Goal: Task Accomplishment & Management: Manage account settings

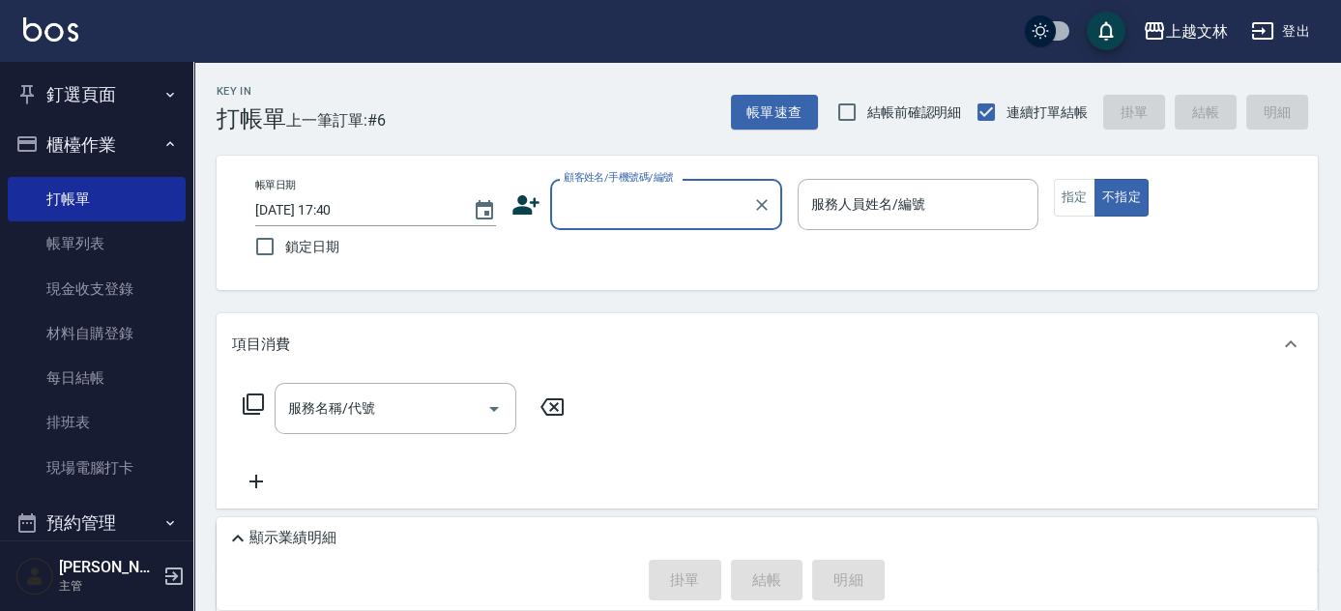
click at [678, 195] on input "顧客姓名/手機號碼/編號" at bounding box center [652, 205] width 186 height 34
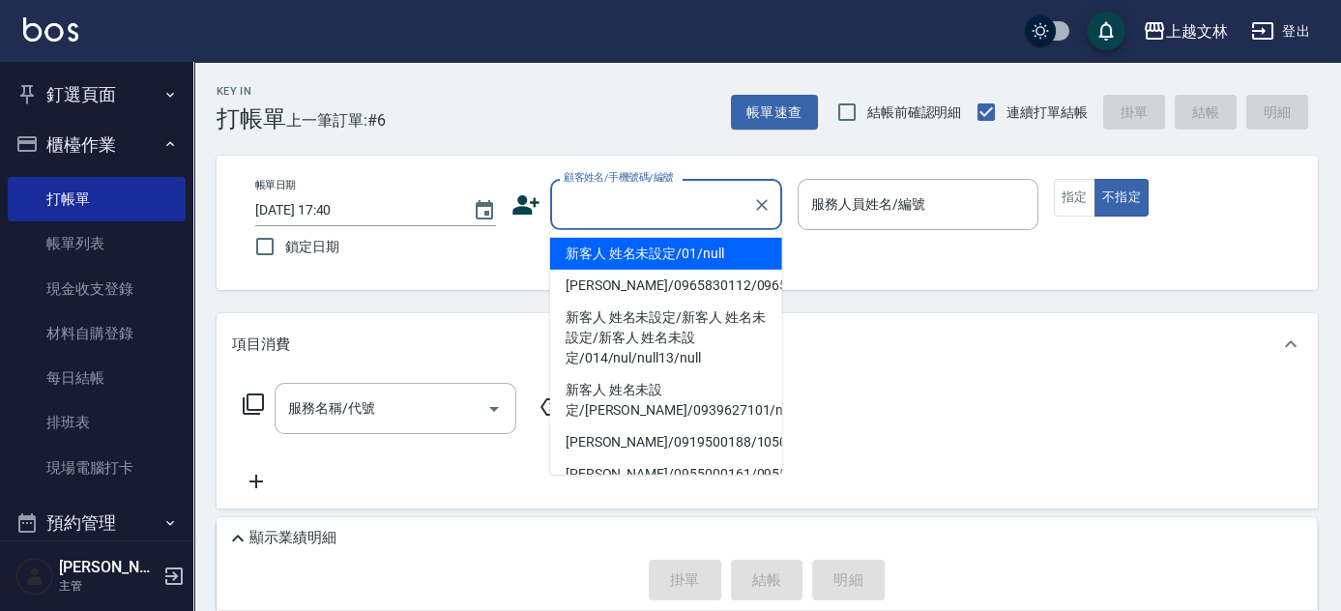
click at [669, 242] on li "新客人 姓名未設定/01/null" at bounding box center [666, 254] width 232 height 32
type input "新客人 姓名未設定/01/null"
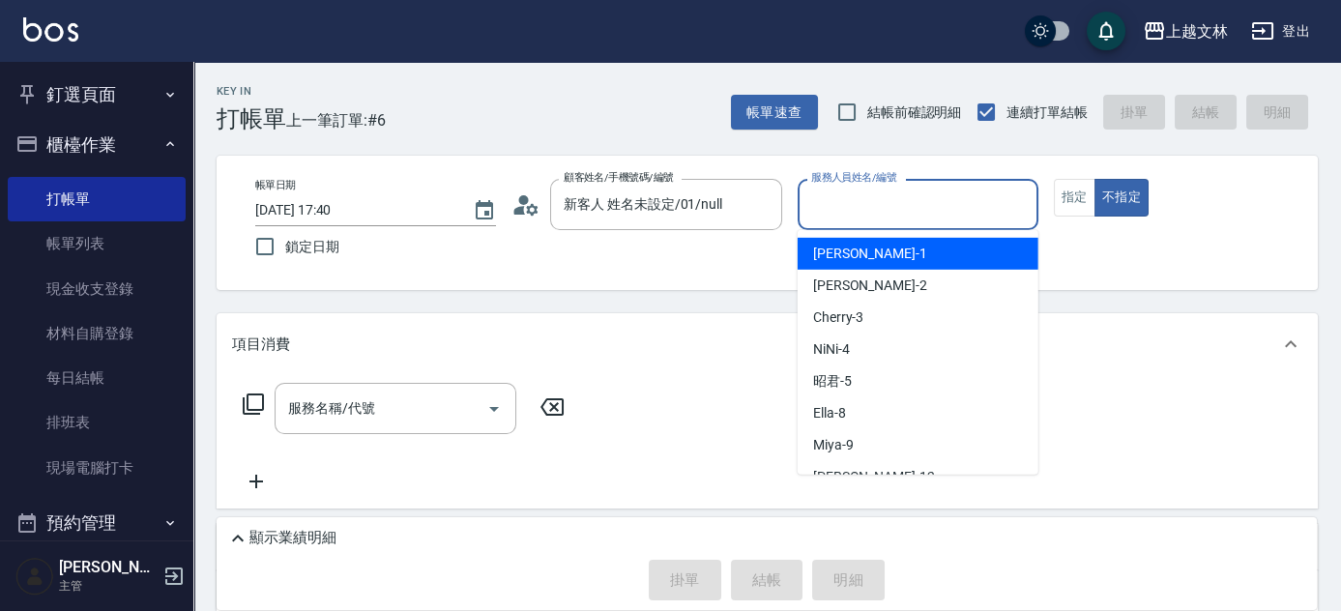
click at [849, 211] on input "服務人員姓名/編號" at bounding box center [917, 205] width 223 height 34
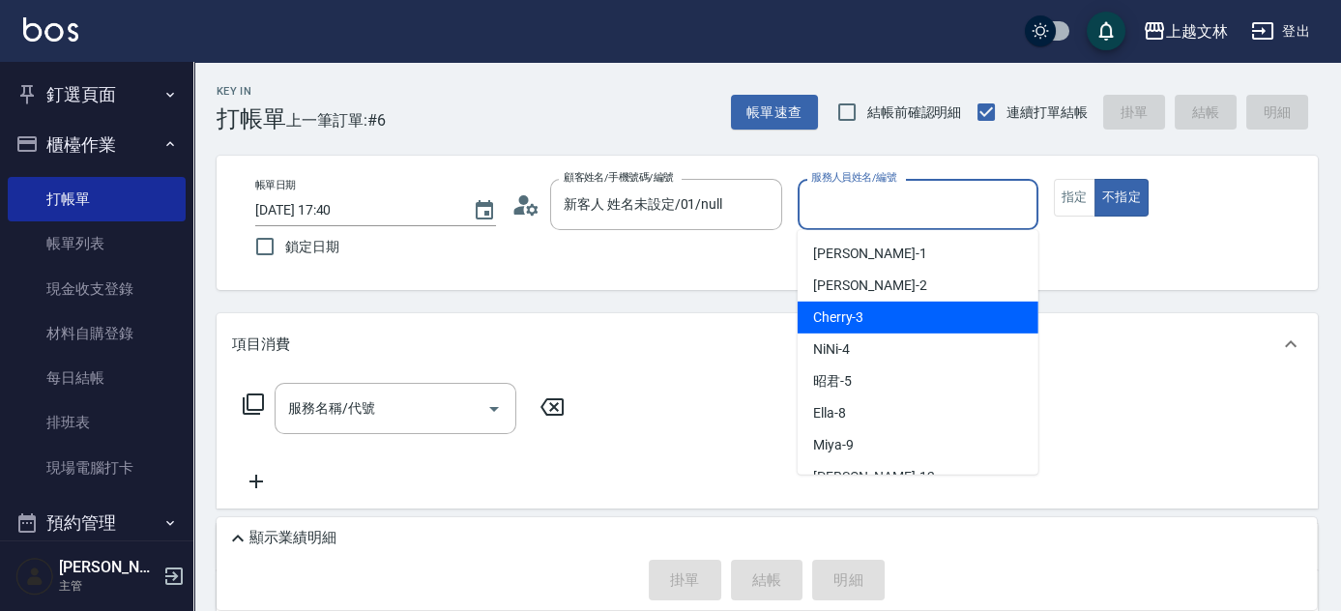
click at [882, 315] on div "Cherry -3" at bounding box center [917, 318] width 241 height 32
type input "Cherry-3"
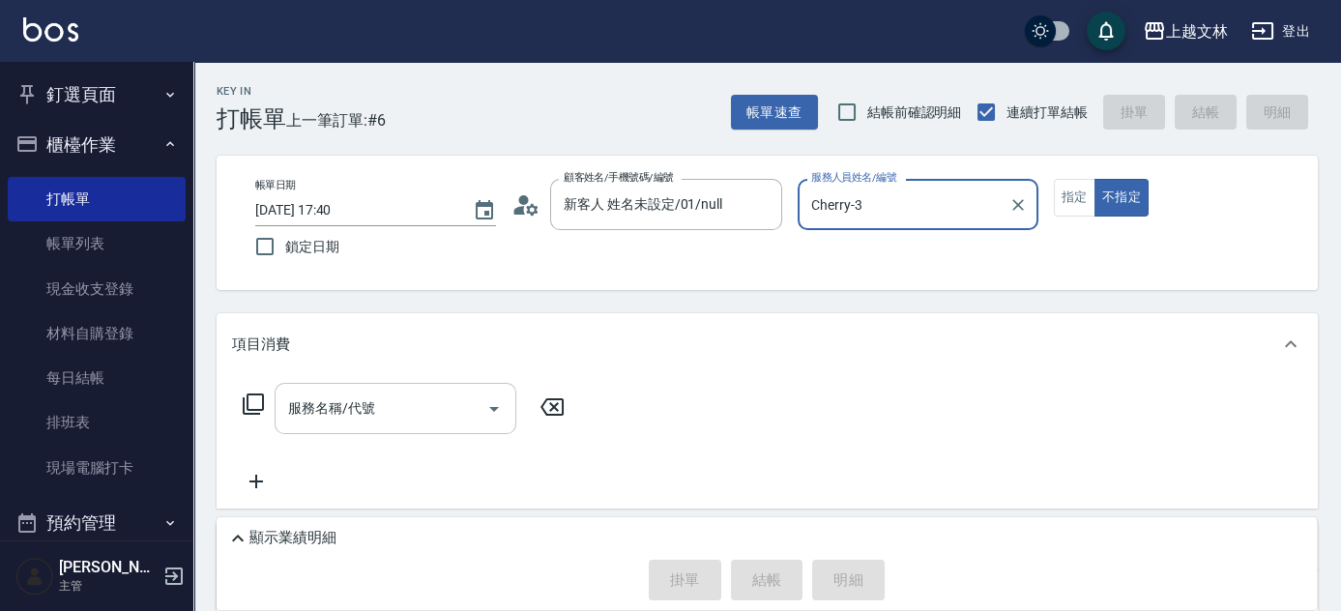
click at [430, 386] on div "服務名稱/代號" at bounding box center [396, 408] width 242 height 51
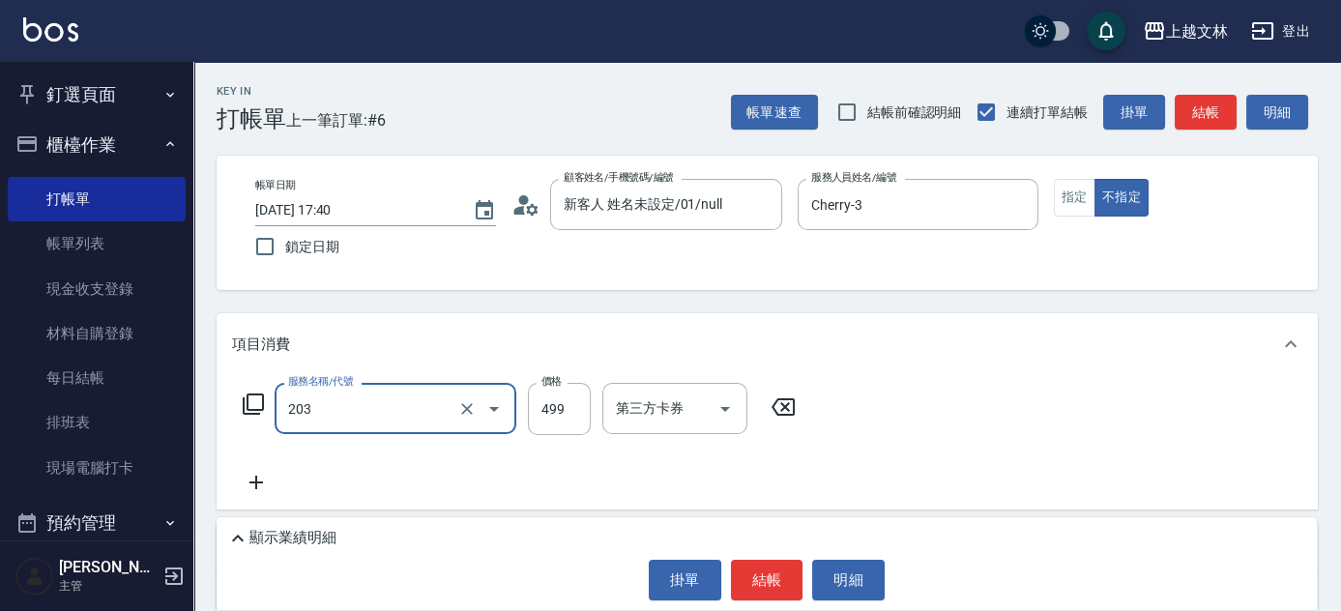
type input "B級洗+剪(203)"
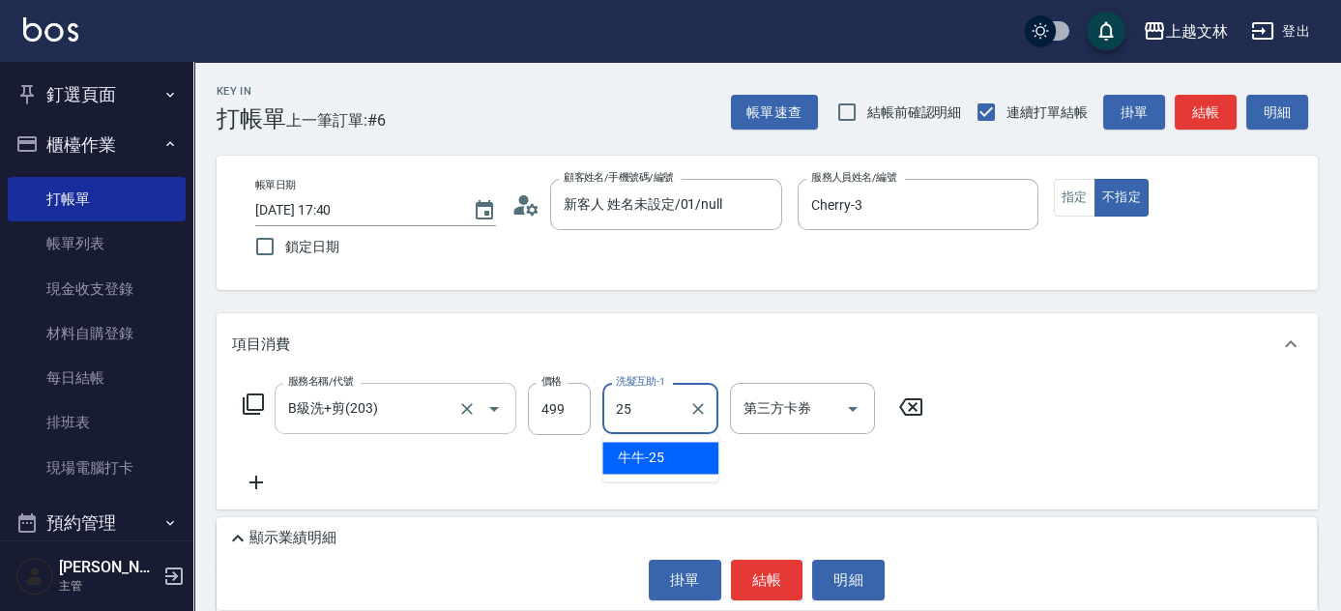
type input "牛牛-25"
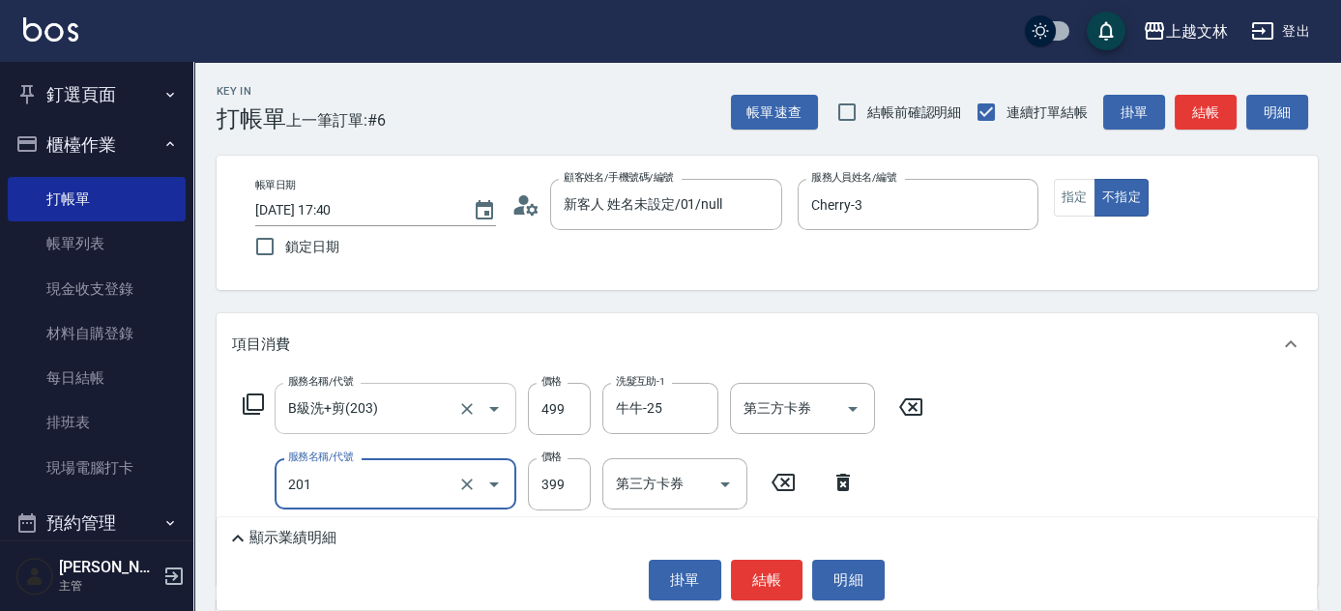
type input "B級單剪(201)"
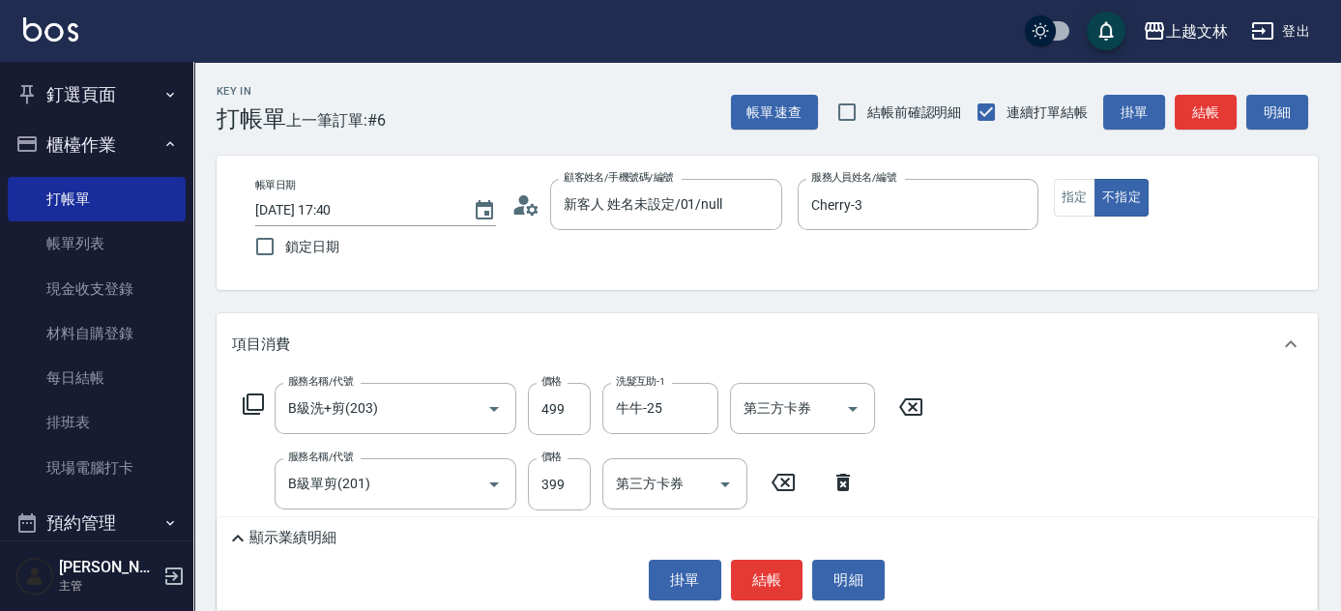
scroll to position [163, 0]
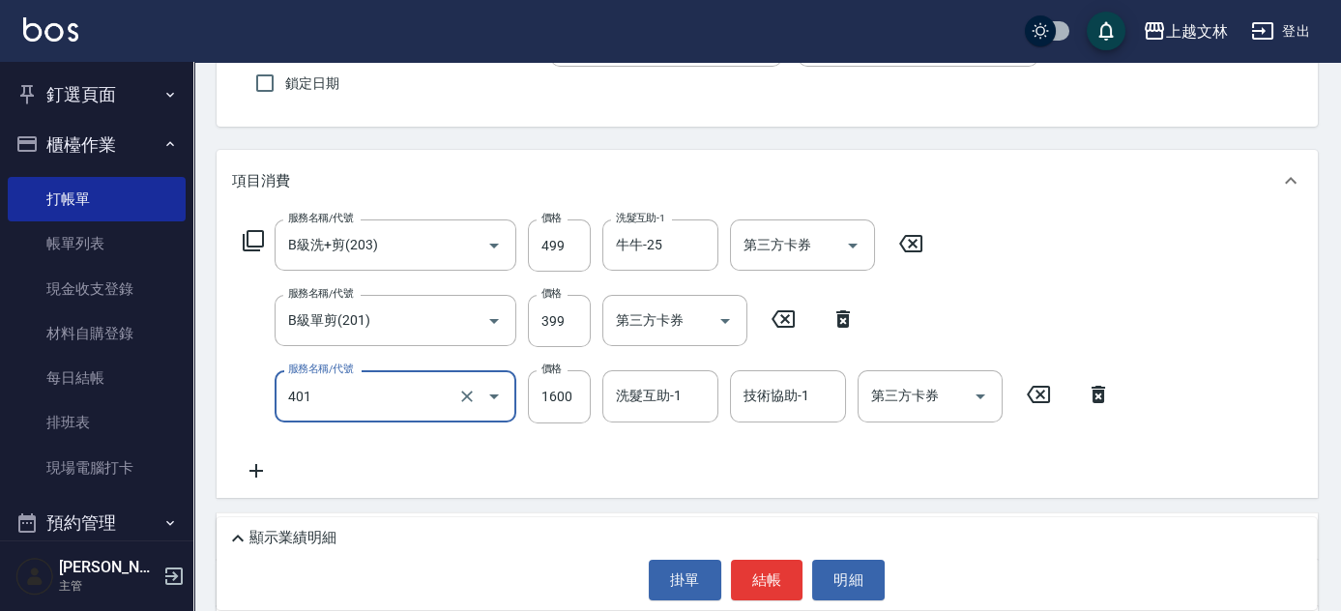
type input "基本染髮(401)"
type input "2499"
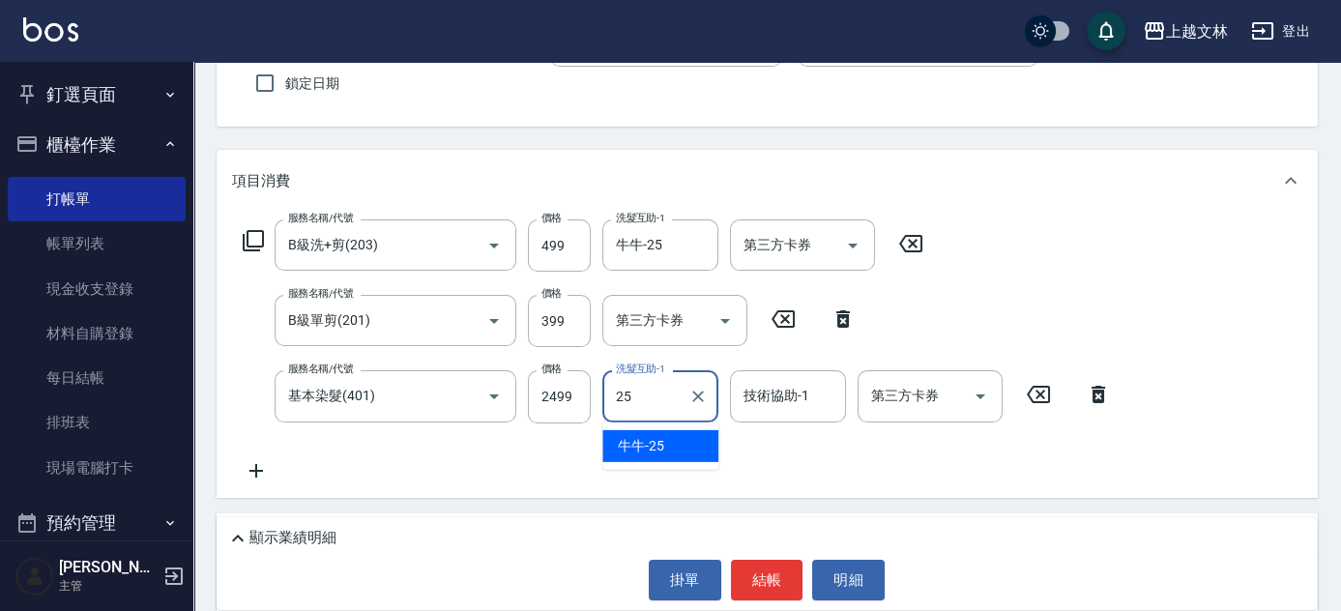
type input "牛牛-25"
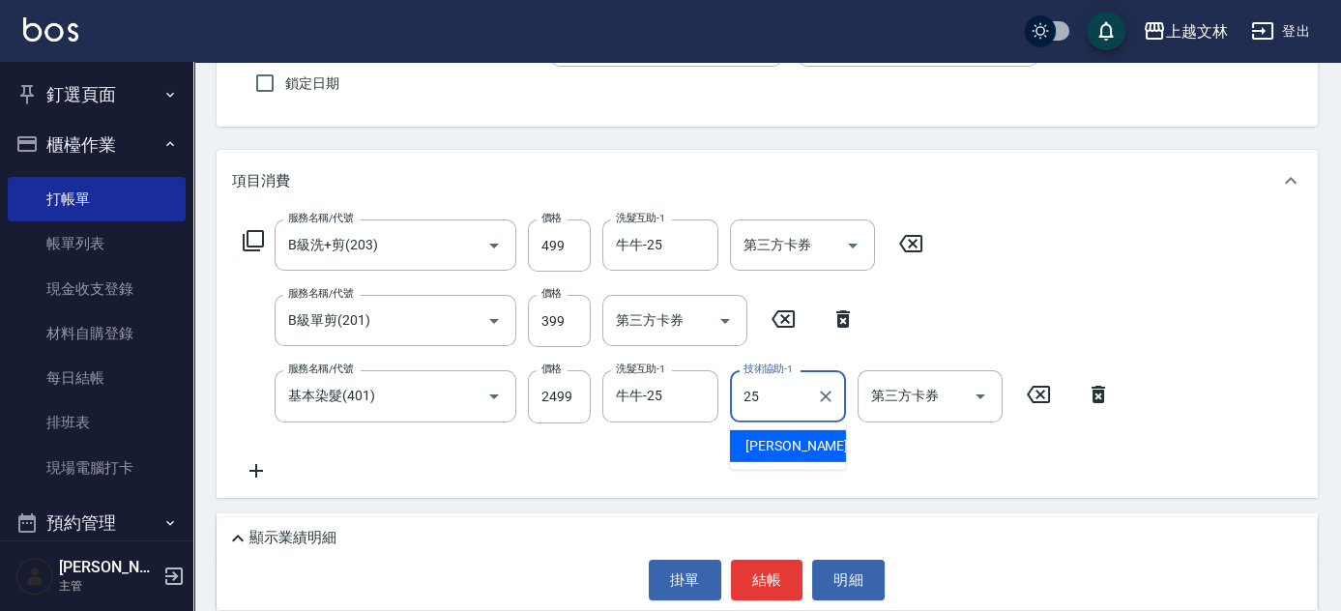
type input "牛牛-25"
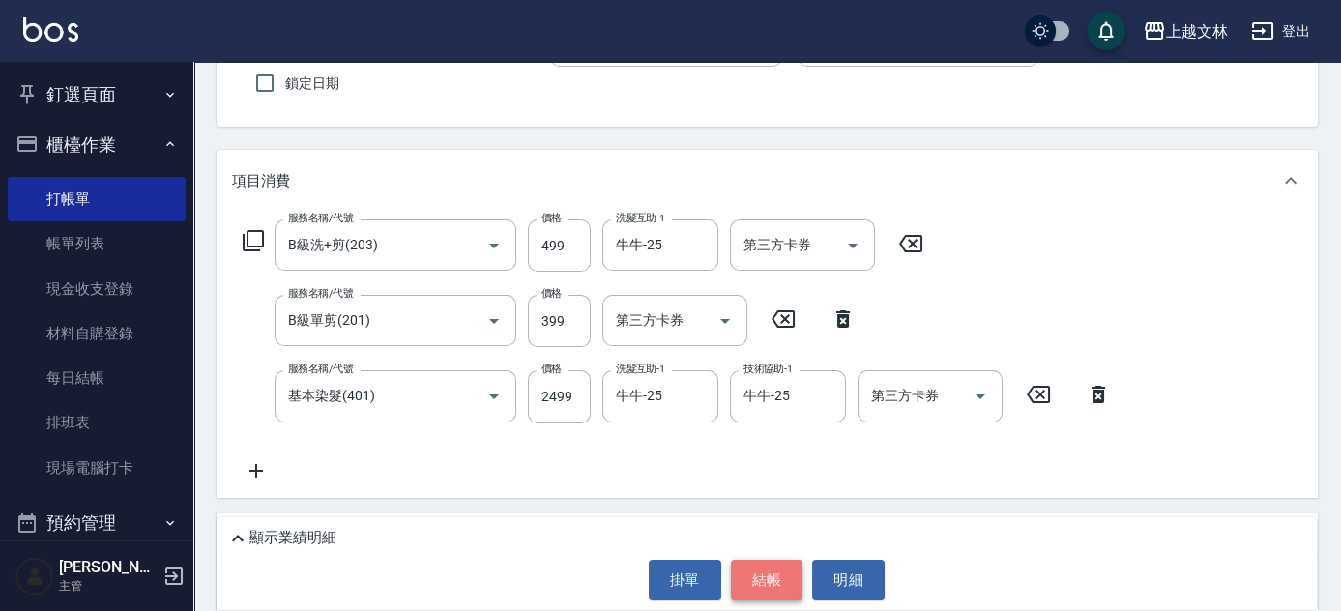
click at [777, 568] on button "結帳" at bounding box center [767, 580] width 72 height 41
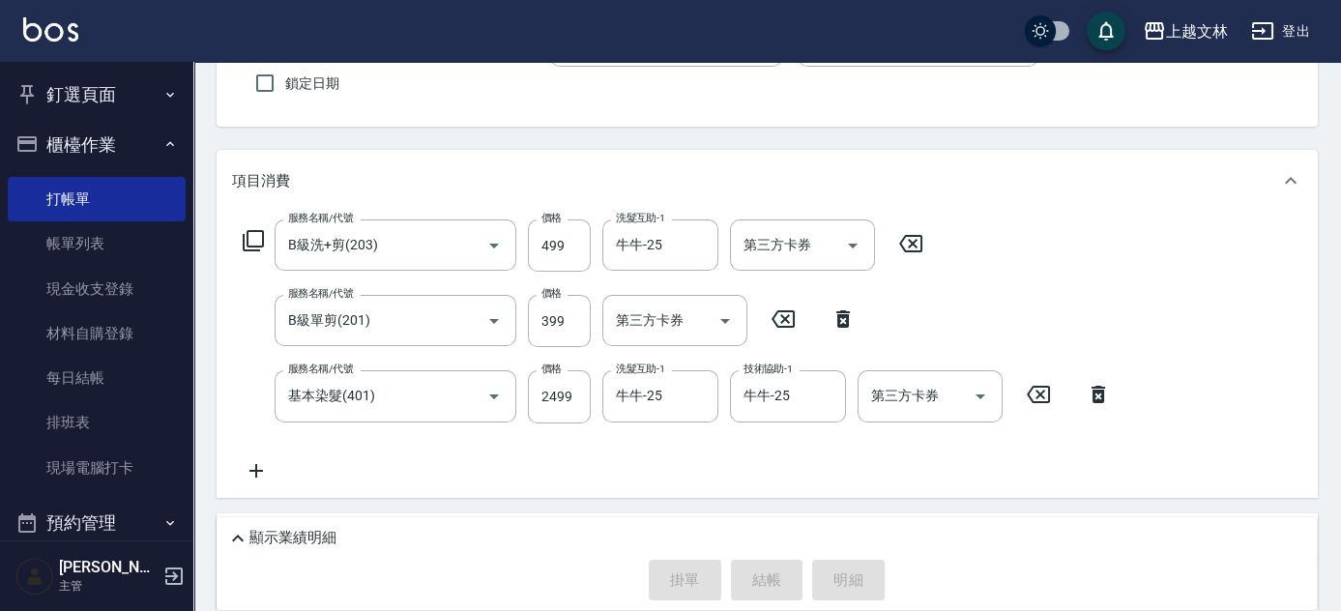
type input "[DATE] 18:19"
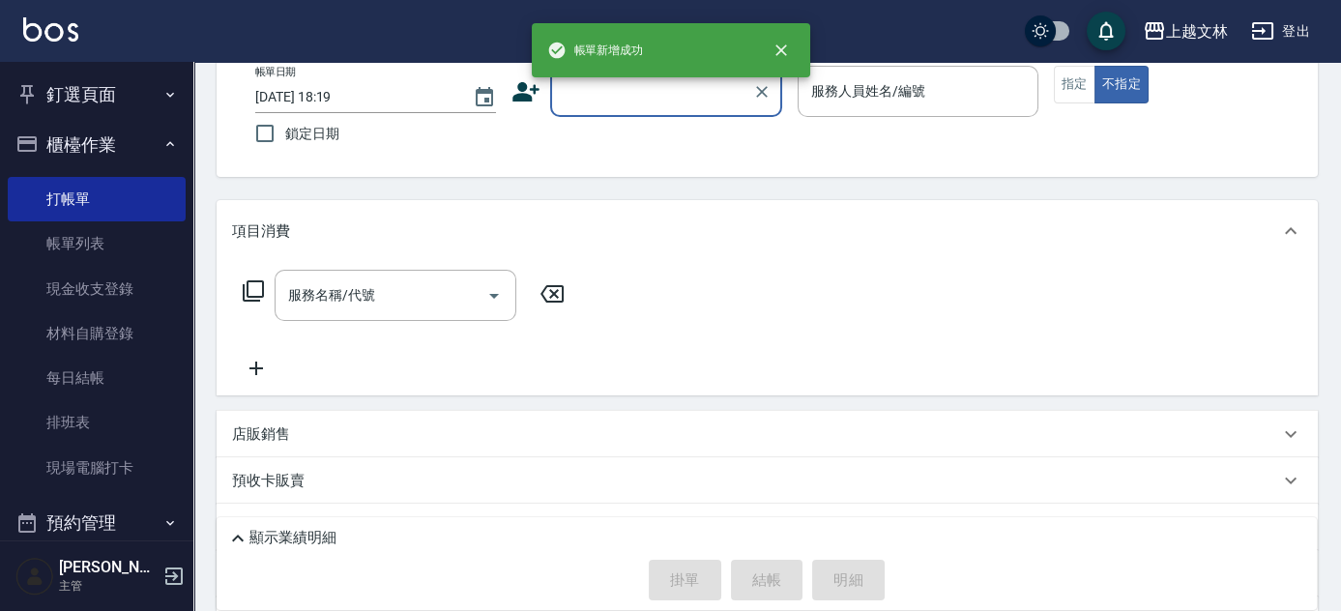
scroll to position [55, 0]
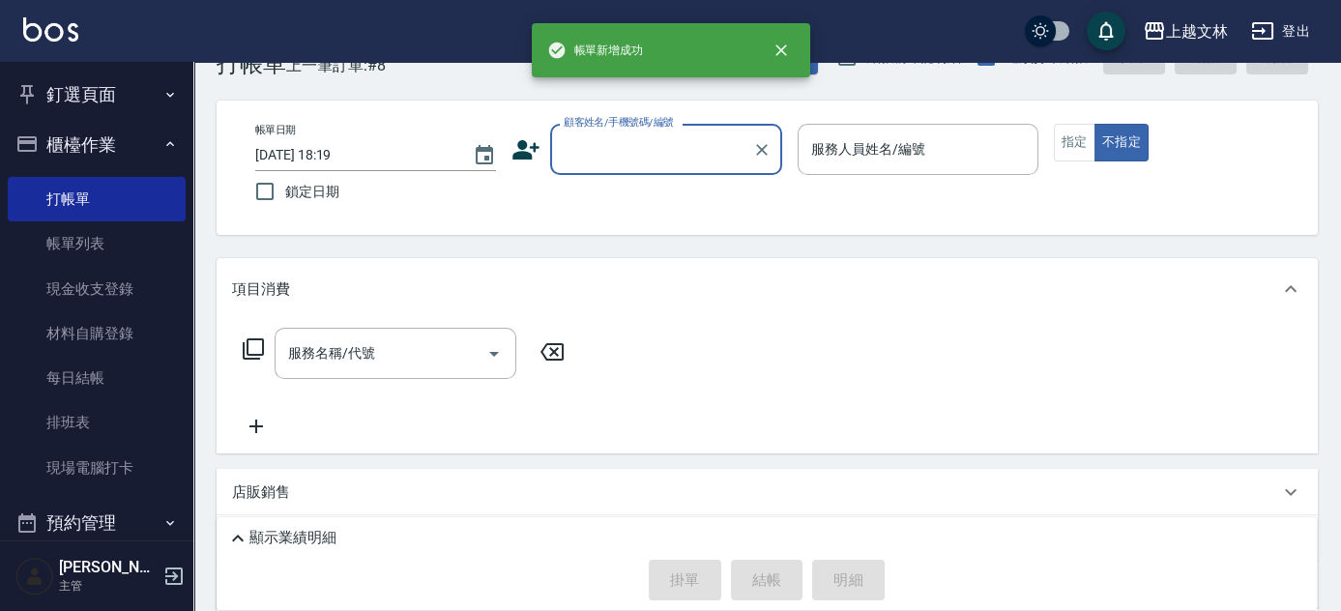
click at [670, 143] on input "顧客姓名/手機號碼/編號" at bounding box center [652, 149] width 186 height 34
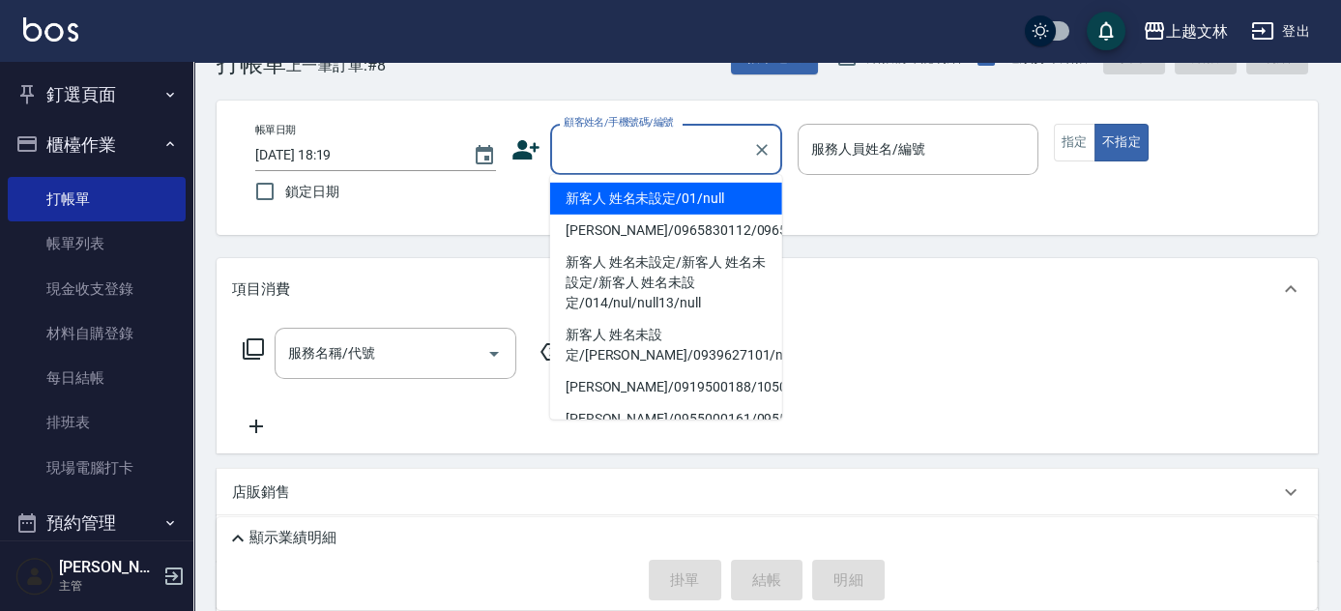
click at [681, 205] on li "新客人 姓名未設定/01/null" at bounding box center [666, 199] width 232 height 32
type input "新客人 姓名未設定/01/null"
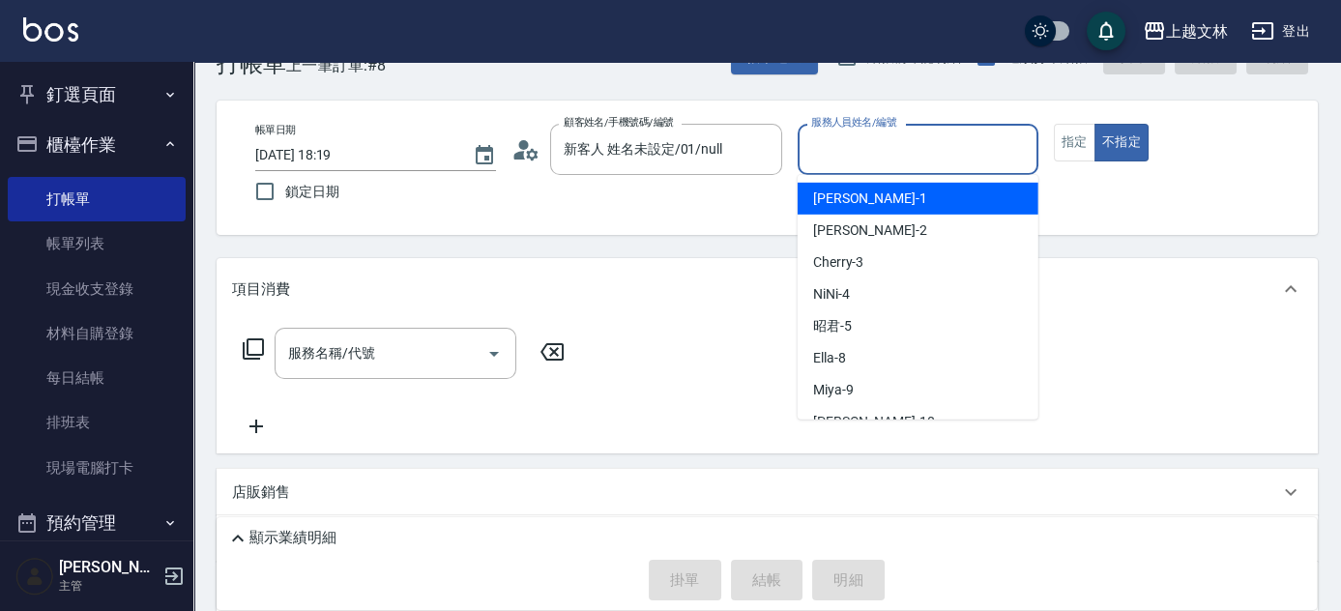
click at [853, 150] on input "服務人員姓名/編號" at bounding box center [917, 149] width 223 height 34
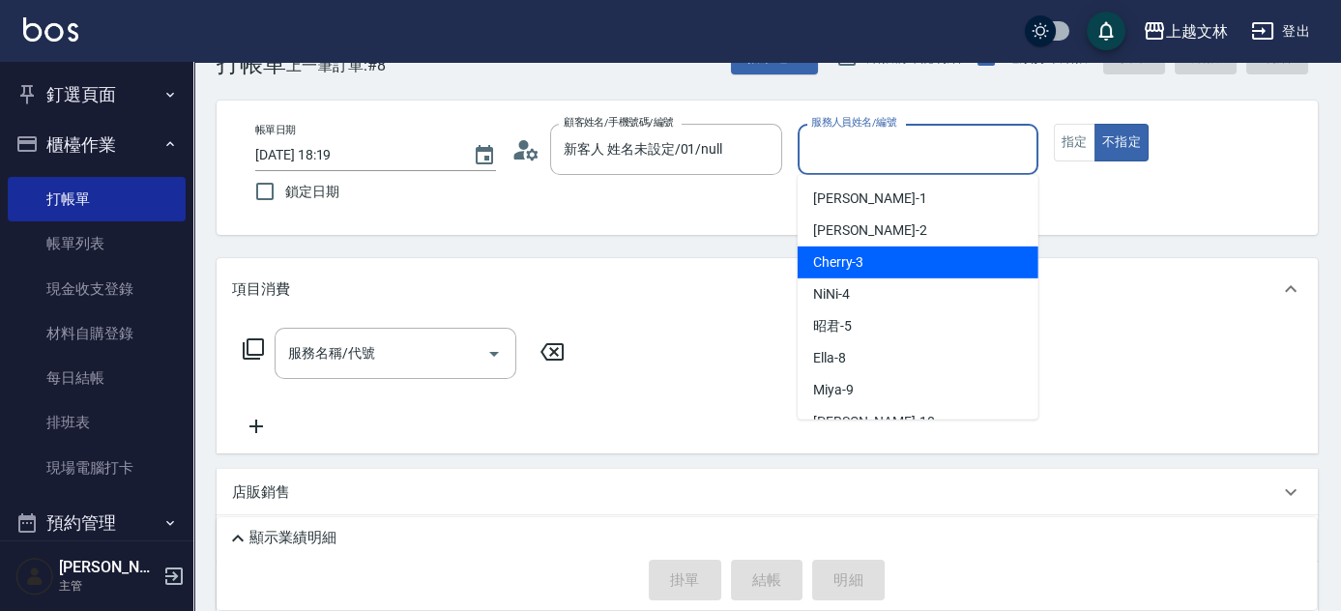
click at [878, 246] on div "Cherry -3" at bounding box center [917, 262] width 241 height 32
type input "Cherry-3"
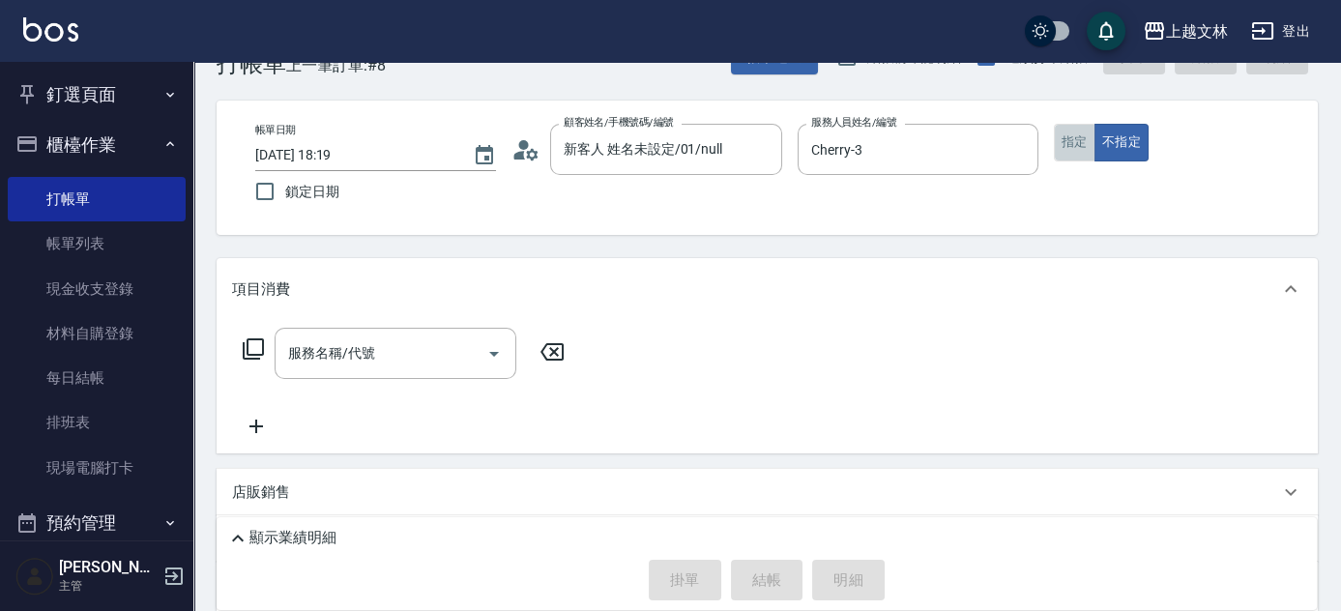
drag, startPoint x: 1072, startPoint y: 135, endPoint x: 993, endPoint y: 178, distance: 90.0
click at [1070, 137] on button "指定" at bounding box center [1075, 143] width 42 height 38
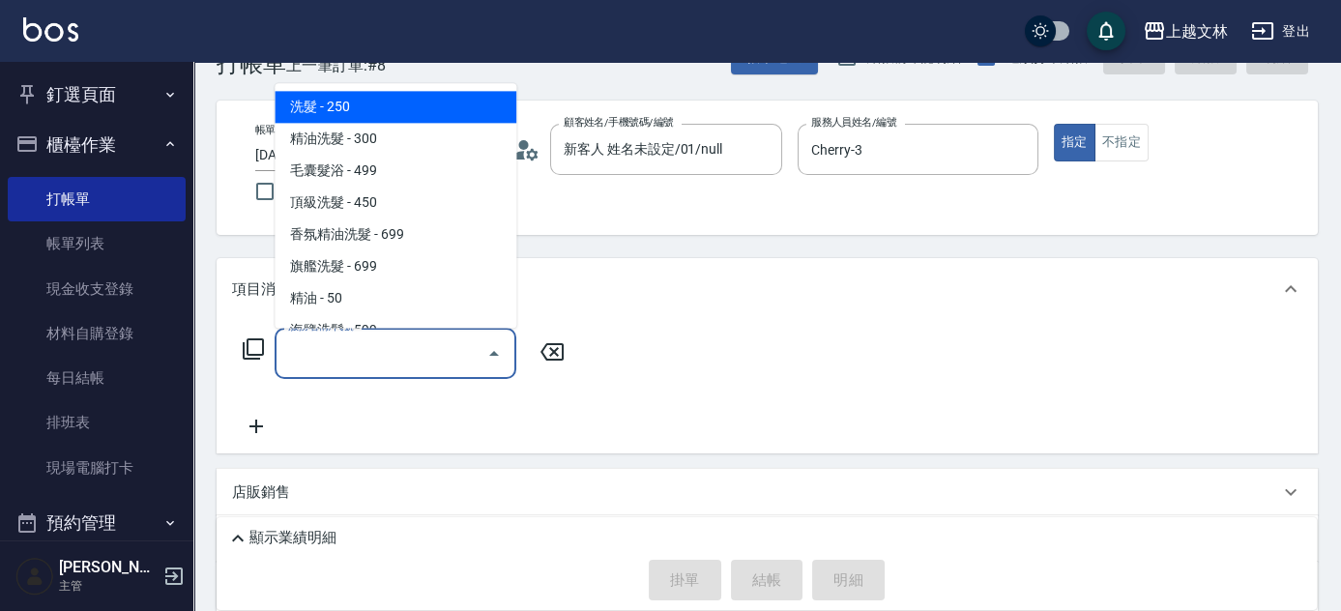
click at [331, 347] on div "服務名稱/代號 服務名稱/代號" at bounding box center [396, 353] width 242 height 51
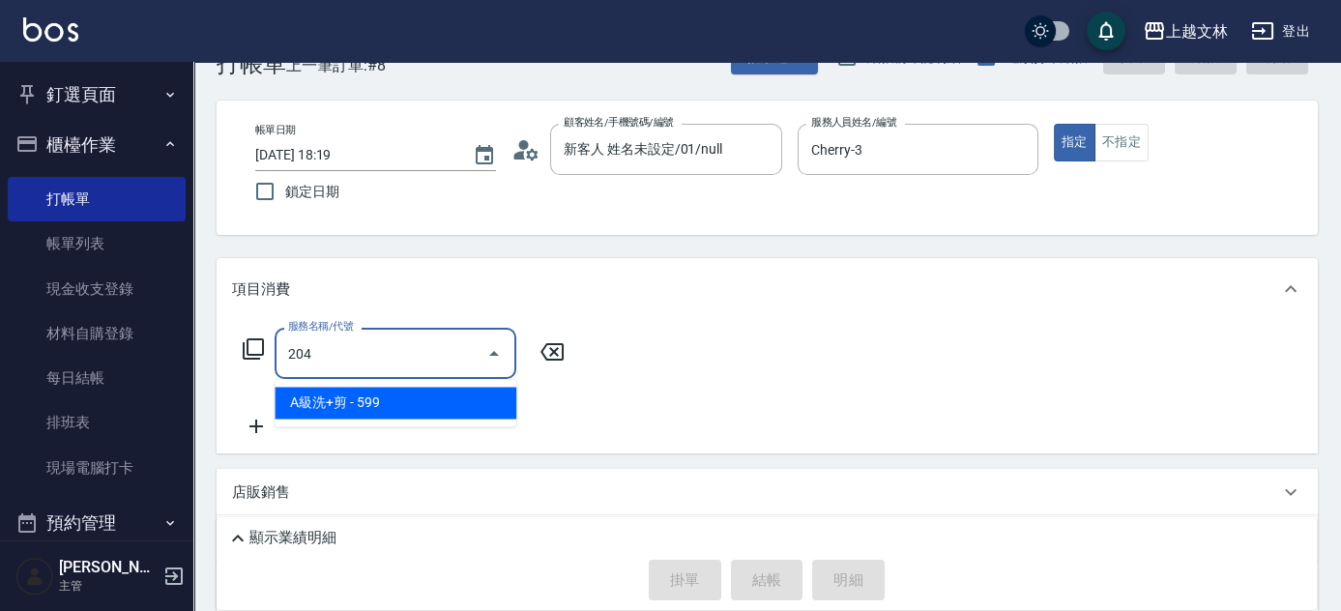
type input "A級洗+剪(204)"
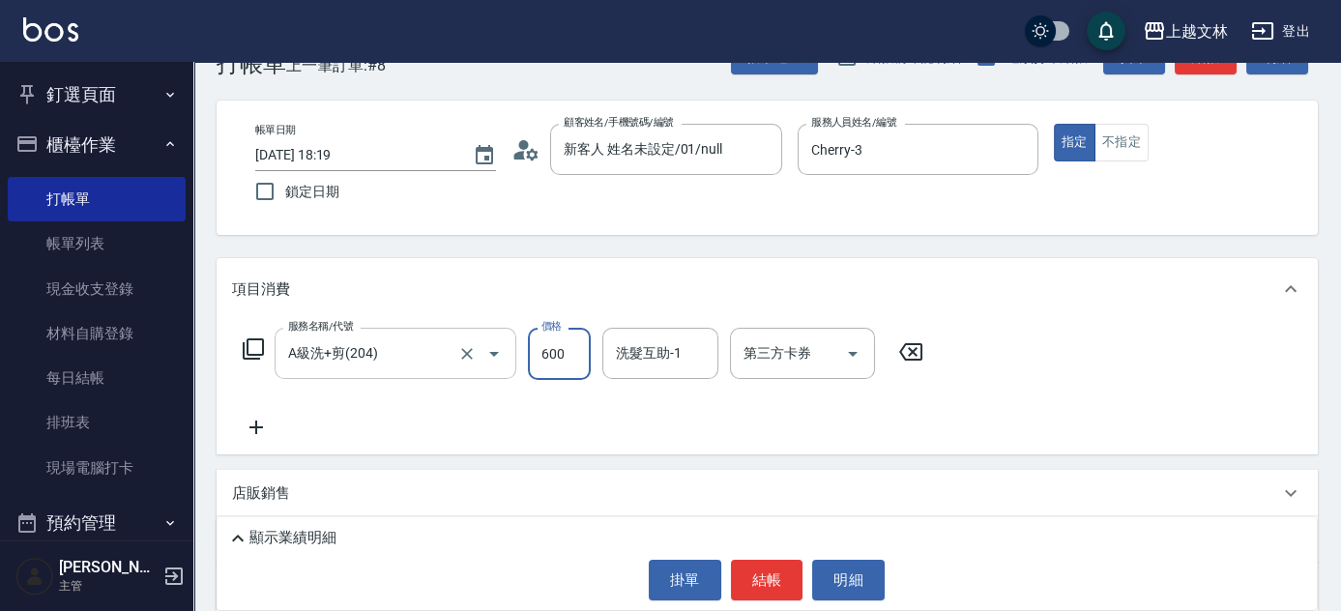
type input "600"
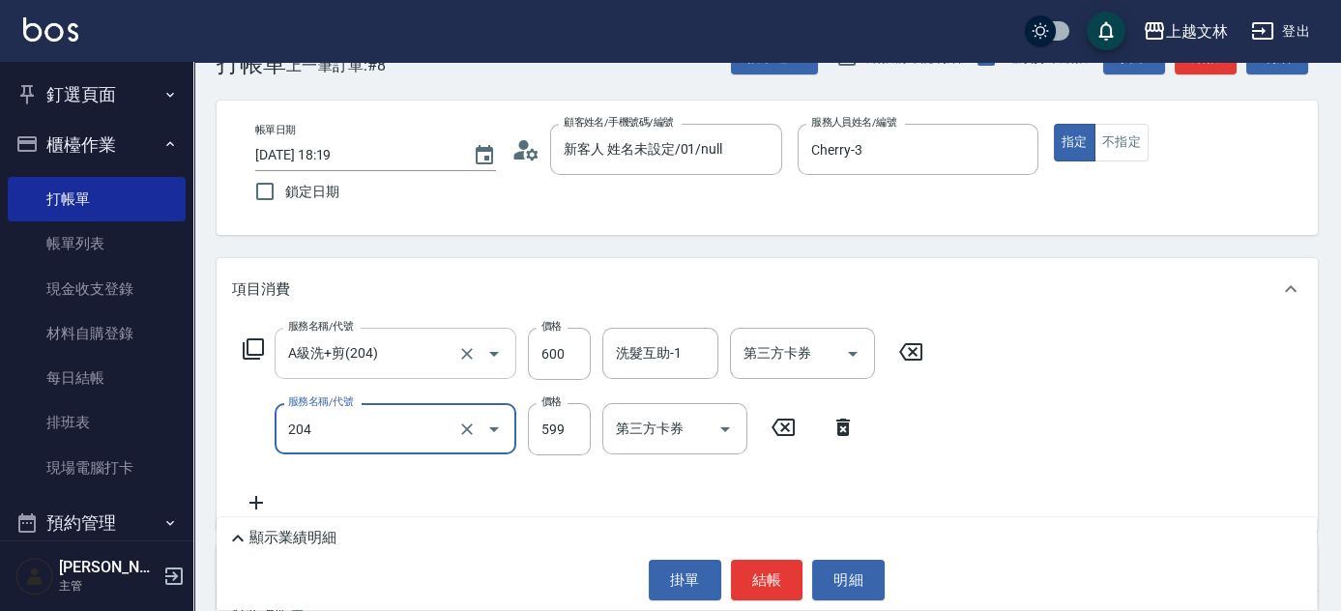
type input "A級洗+剪(204)"
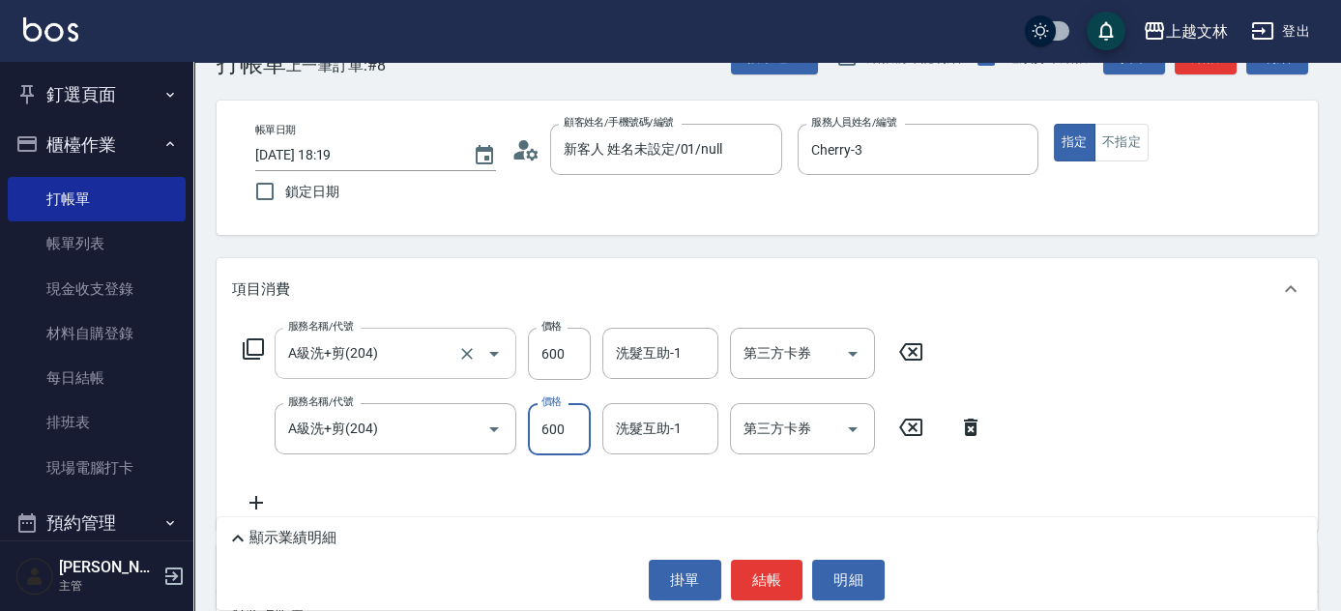
type input "600"
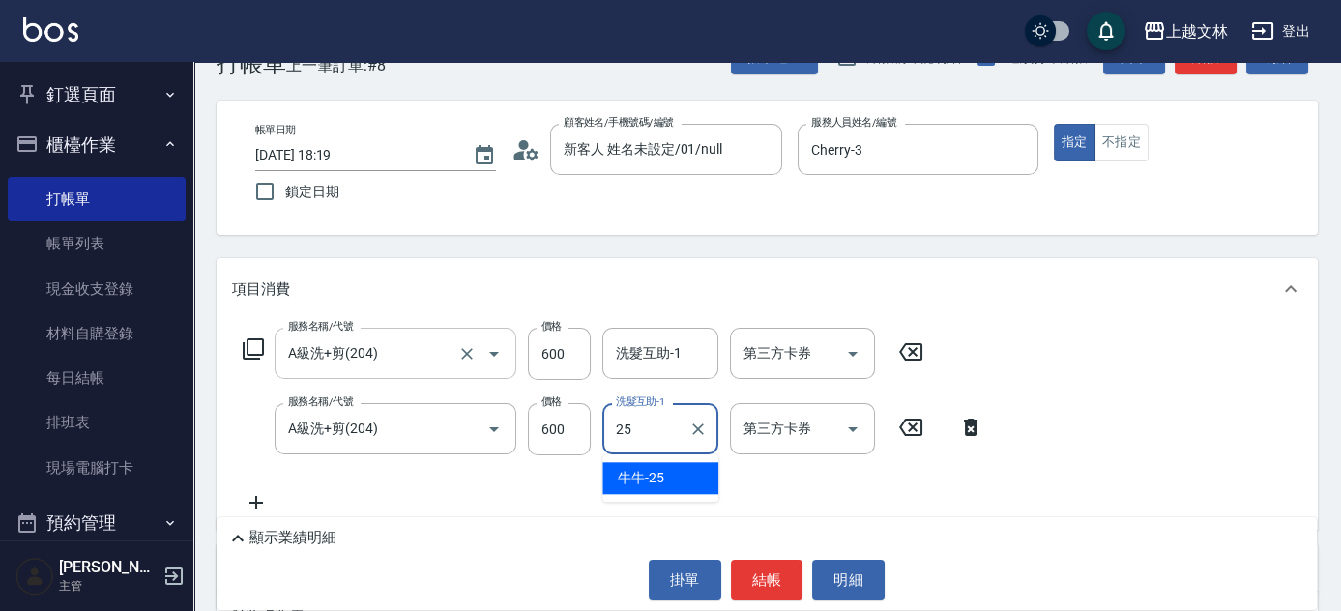
type input "牛牛-25"
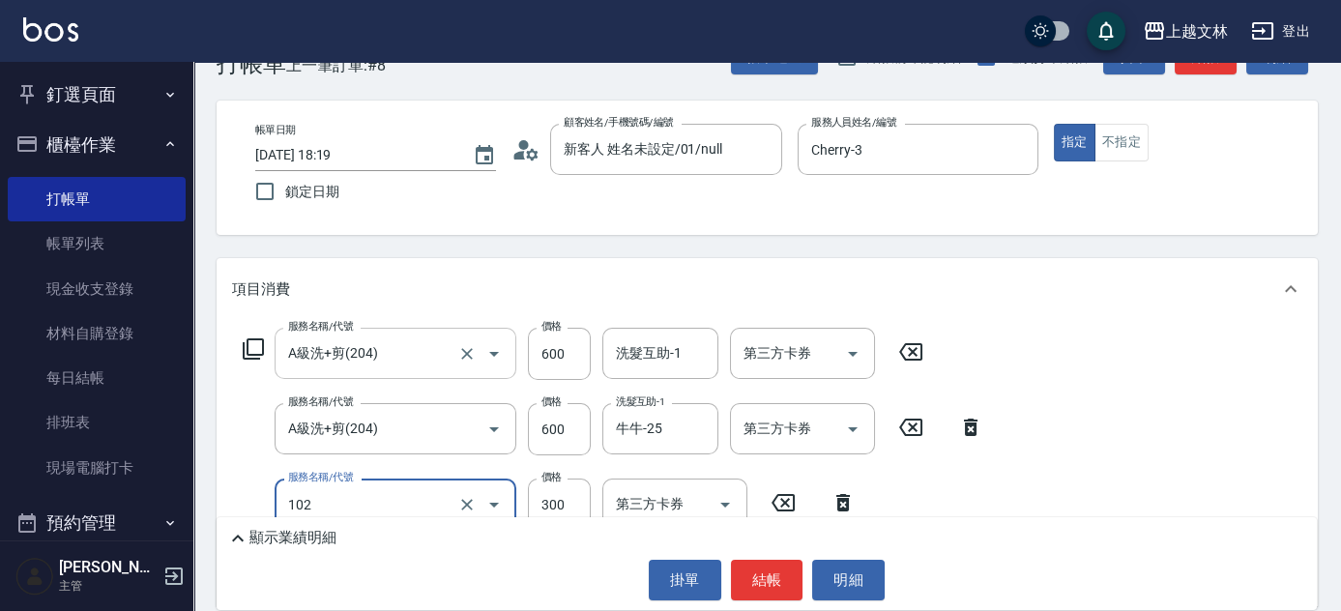
type input "精油洗髮(102)"
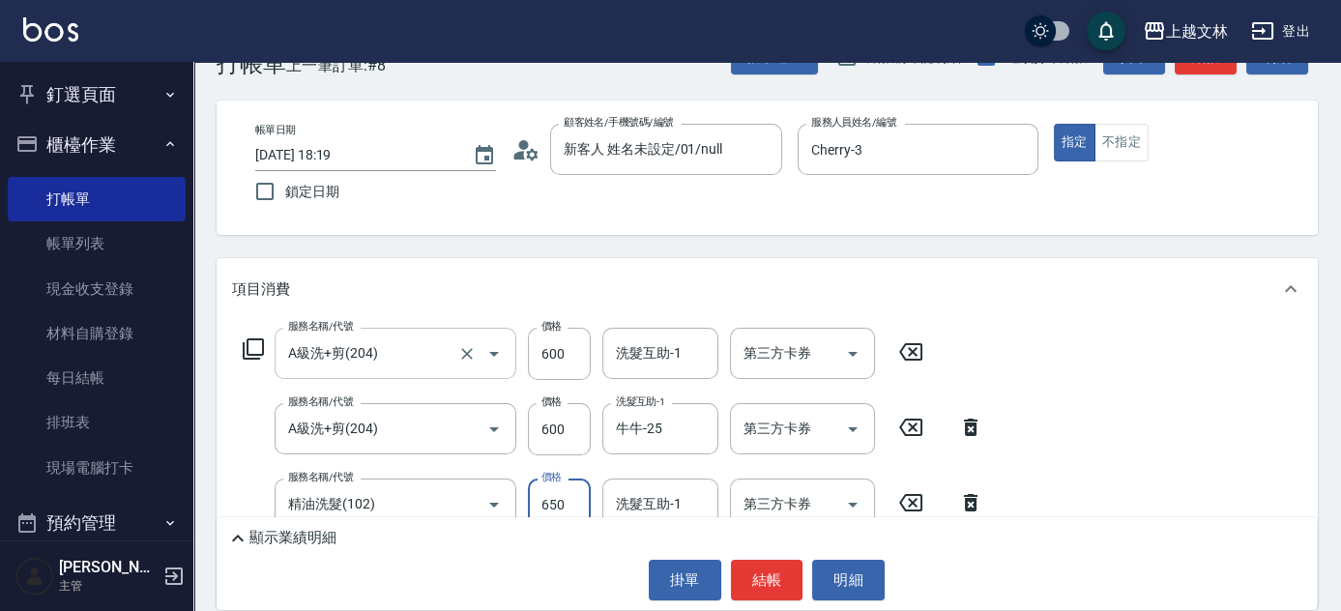
type input "650"
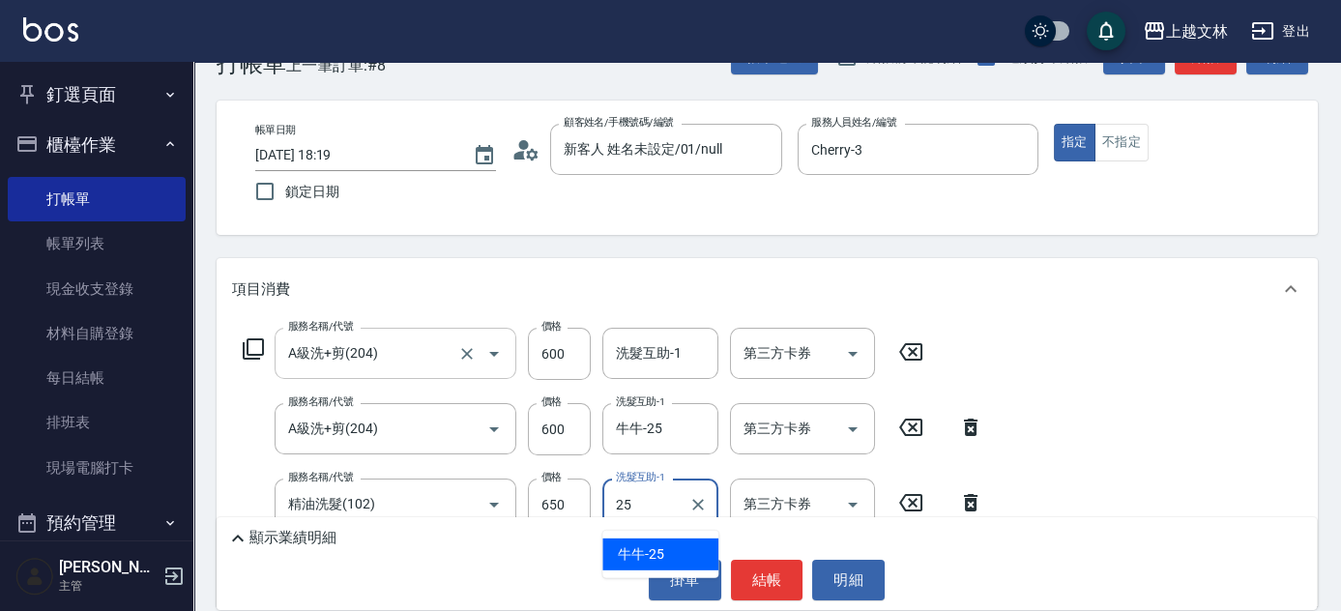
type input "牛牛-25"
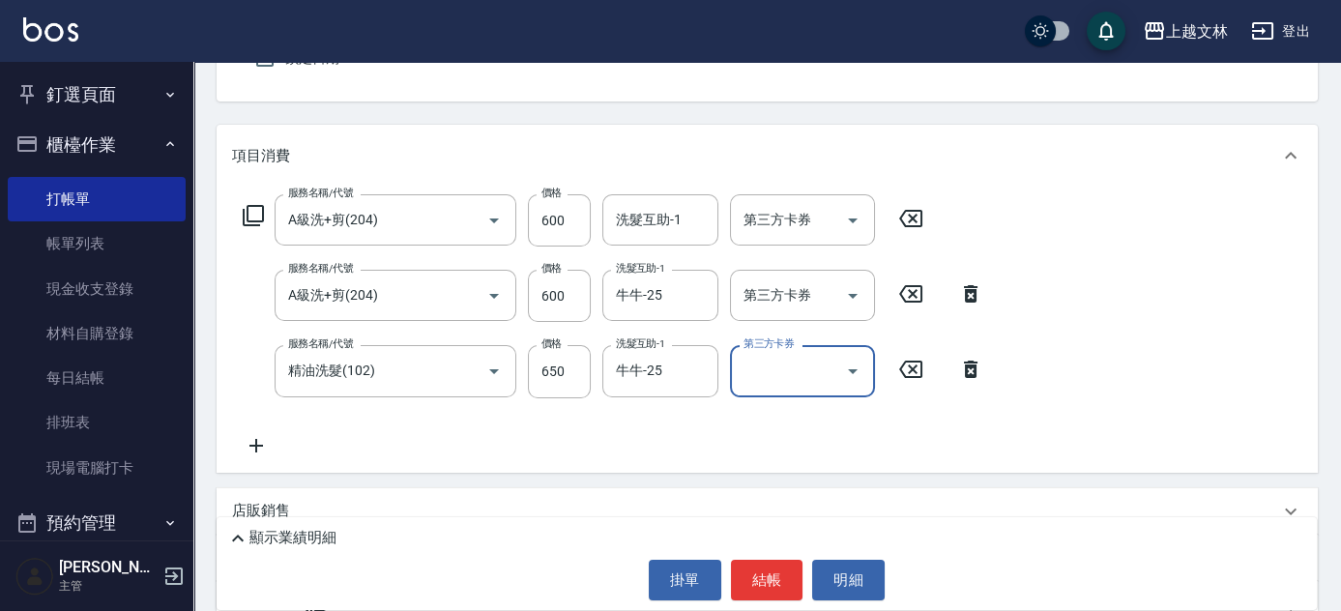
scroll to position [195, 0]
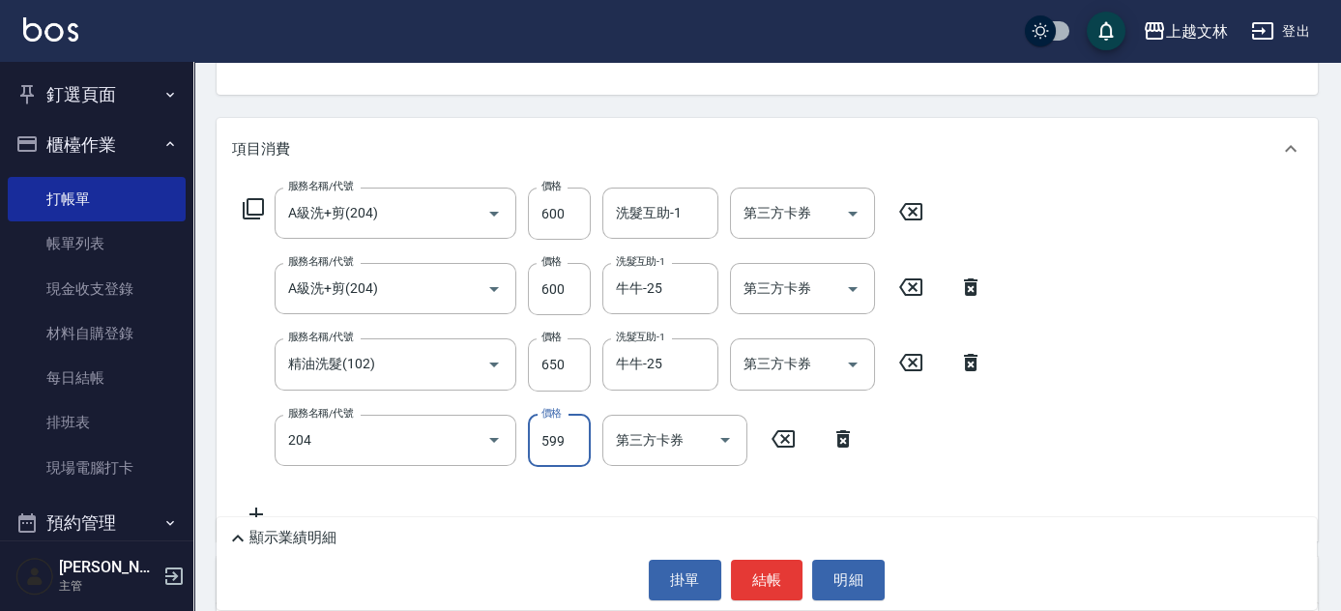
type input "A級洗+剪(204)"
type input "600"
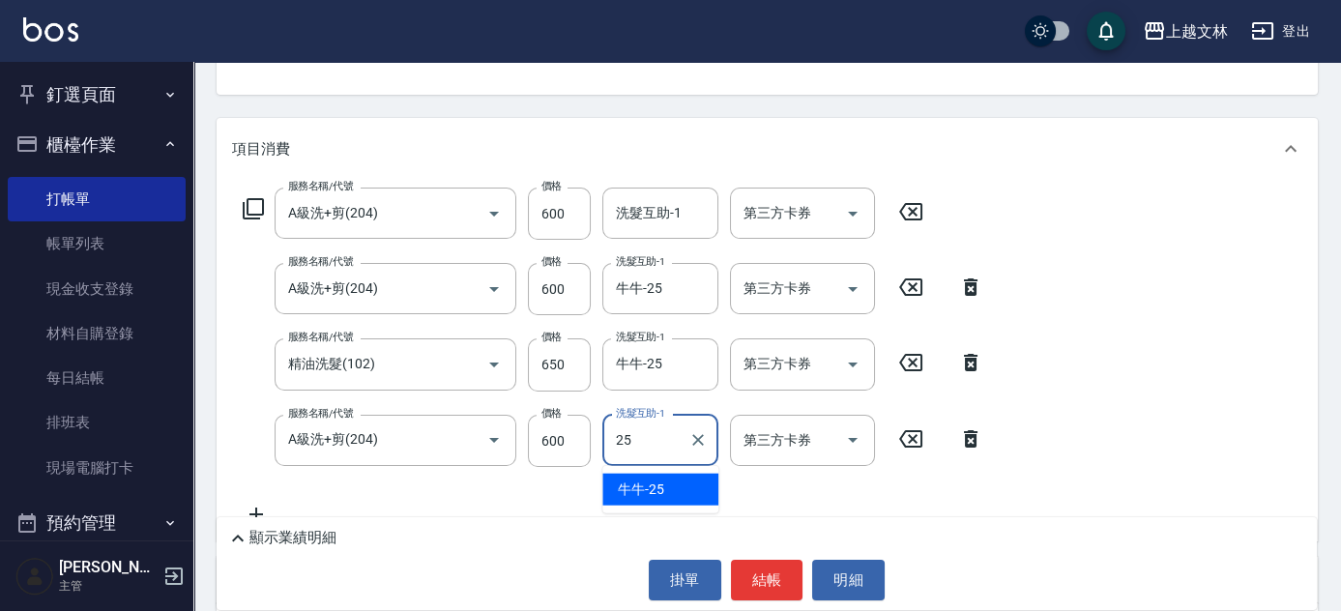
type input "牛牛-25"
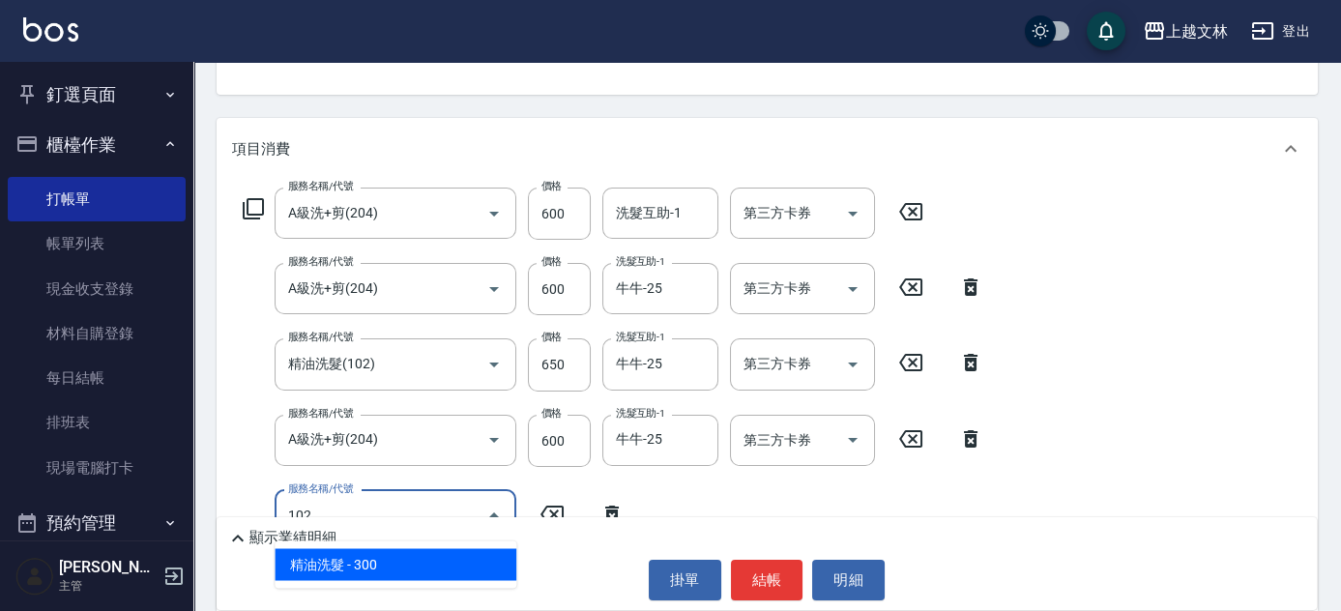
type input "精油洗髮(102)"
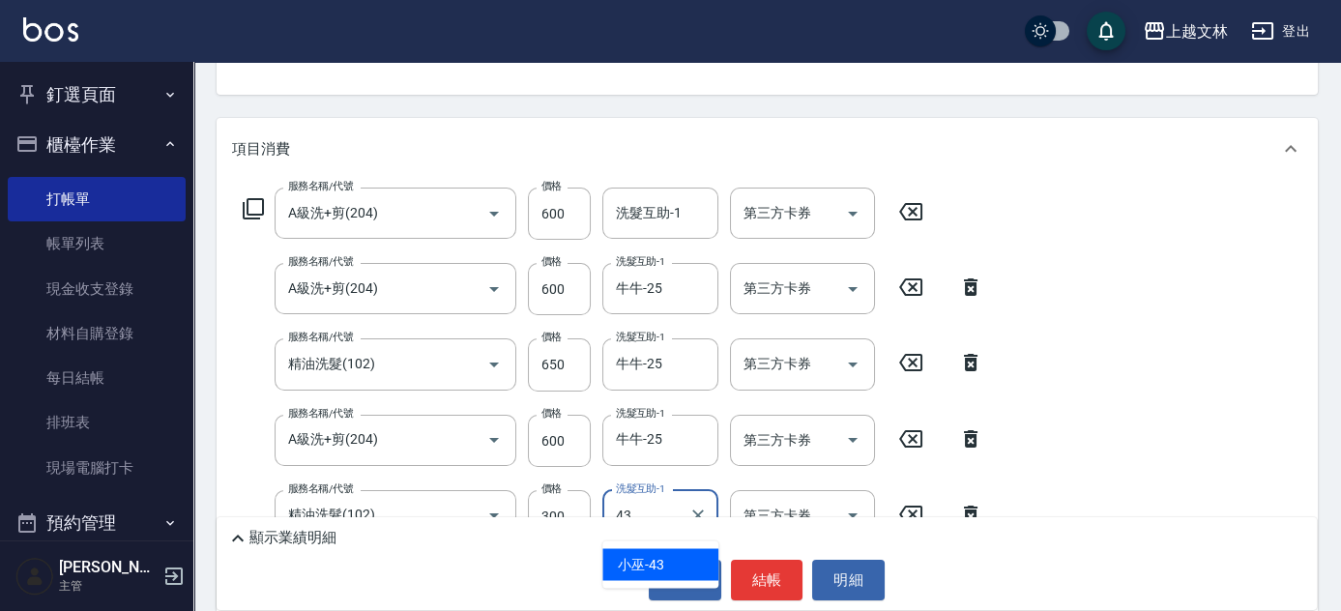
type input "小巫-43"
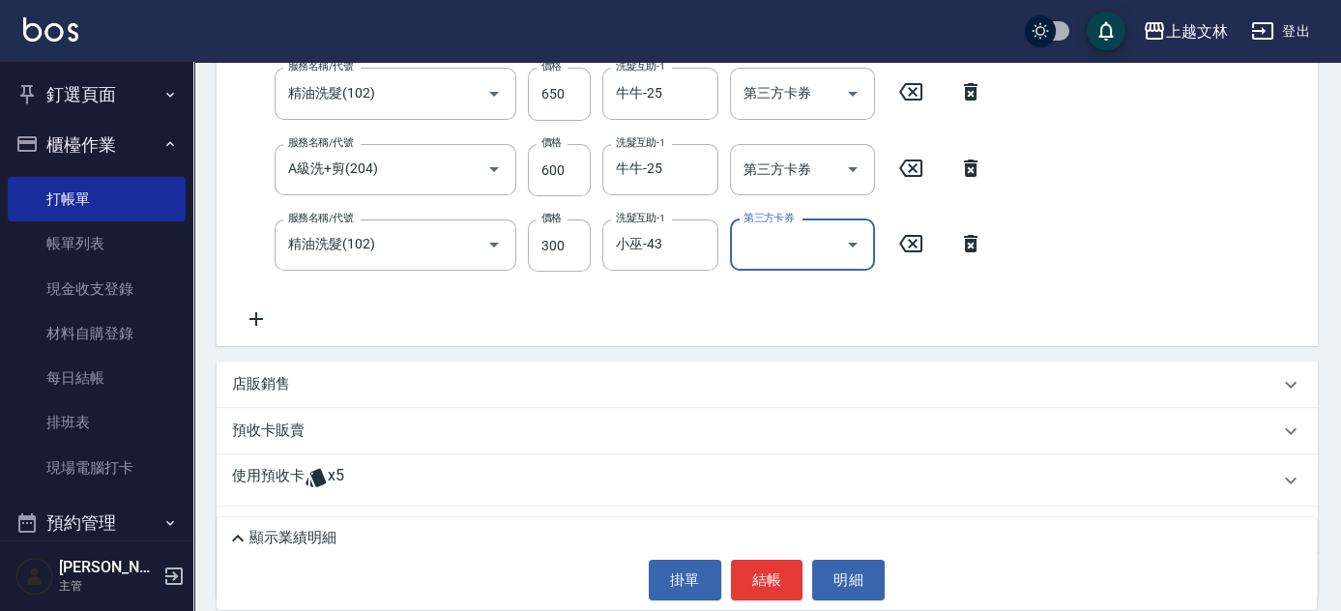
scroll to position [560, 0]
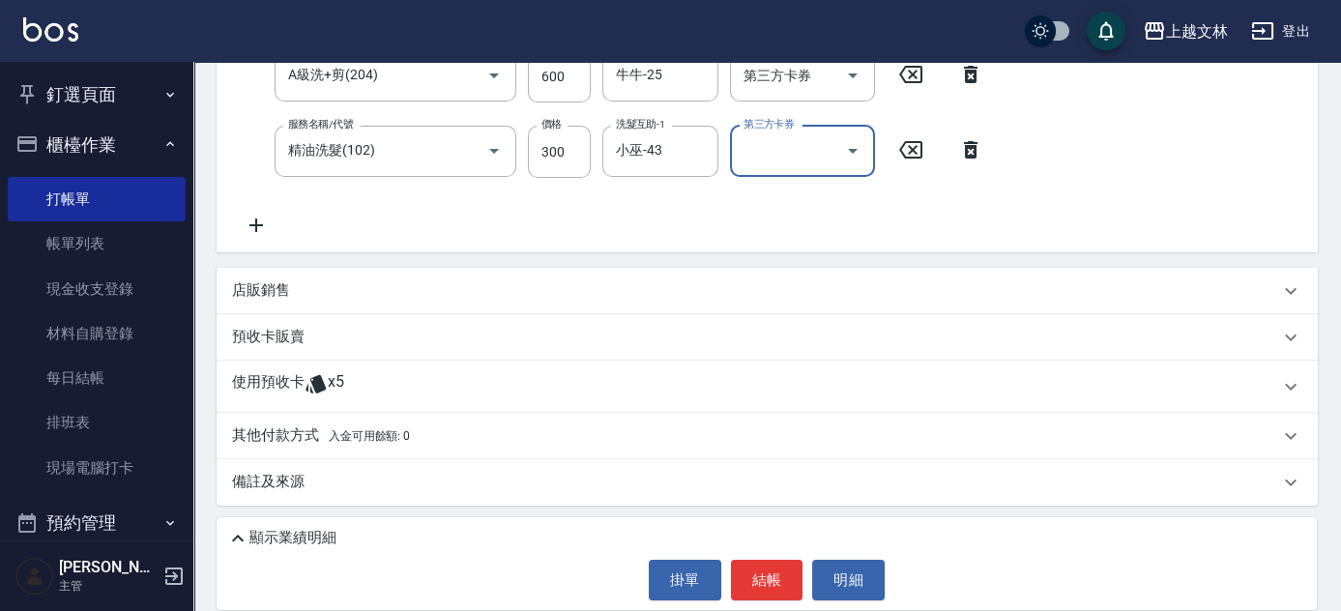
click at [265, 275] on div "店販銷售" at bounding box center [767, 291] width 1101 height 46
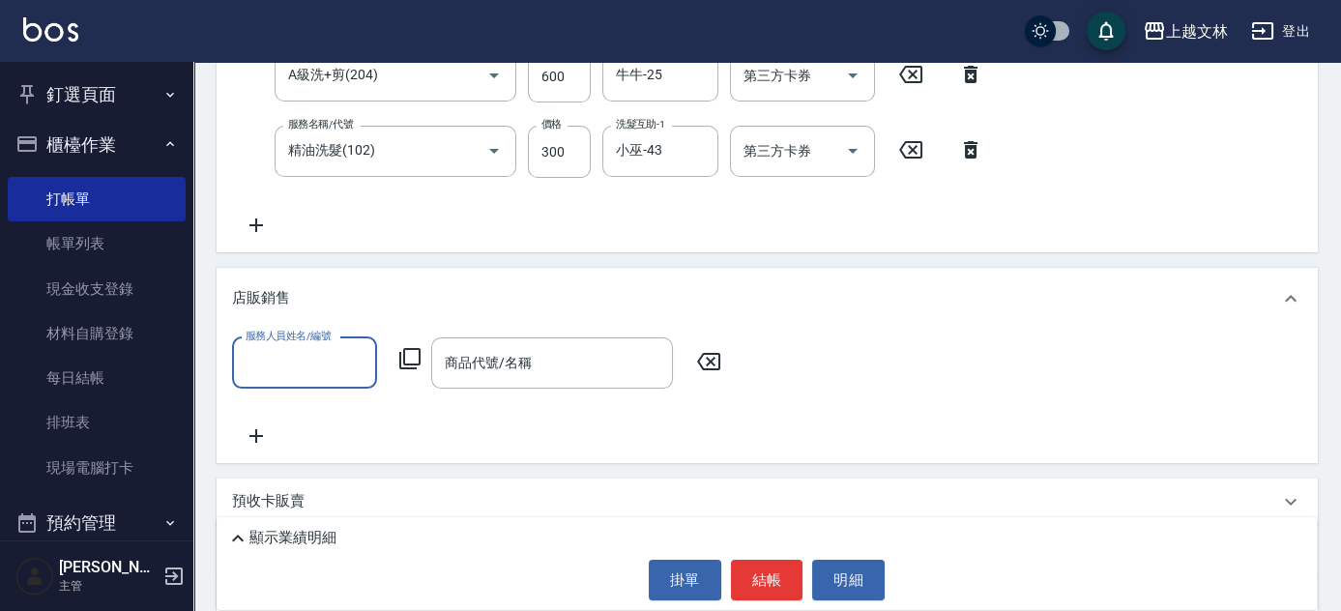
scroll to position [0, 0]
click at [305, 370] on input "服務人員姓名/編號" at bounding box center [305, 363] width 128 height 34
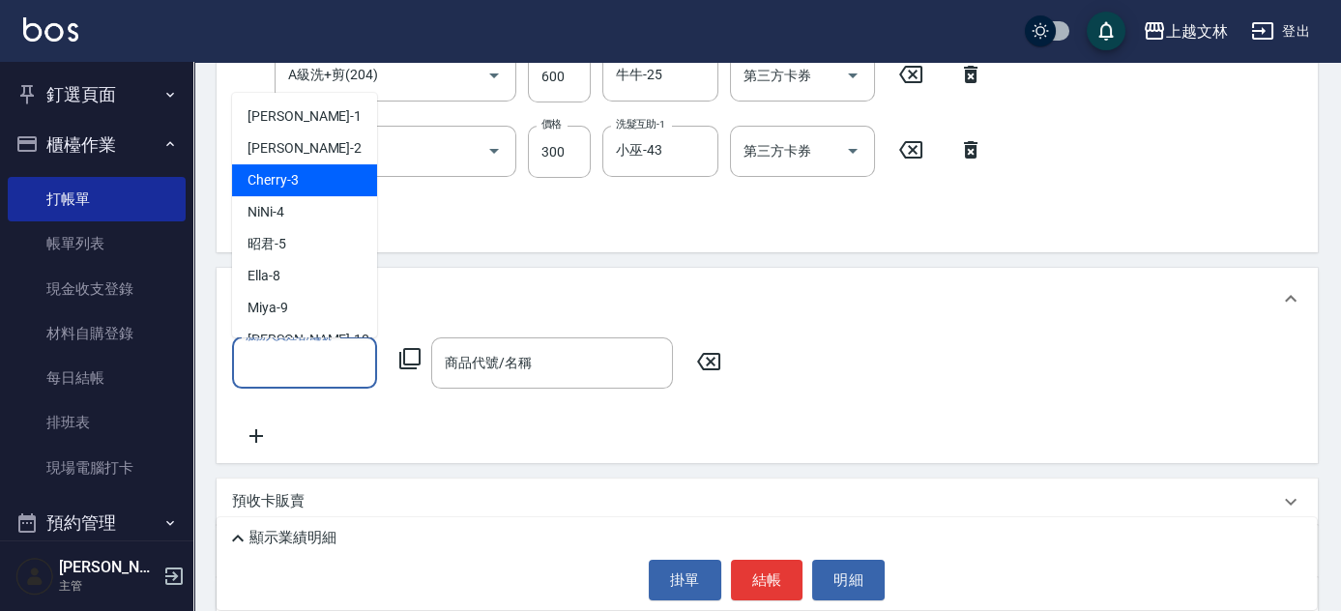
click at [299, 177] on div "Cherry -3" at bounding box center [304, 180] width 145 height 32
type input "Cherry-3"
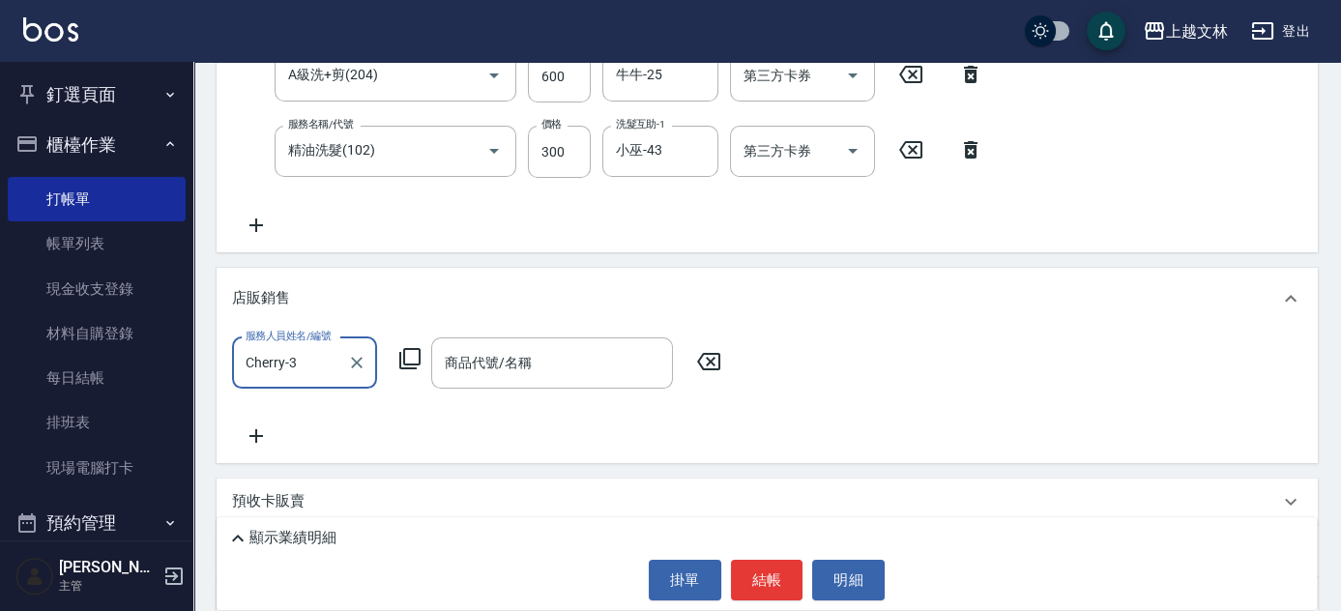
click at [403, 364] on icon at bounding box center [409, 358] width 23 height 23
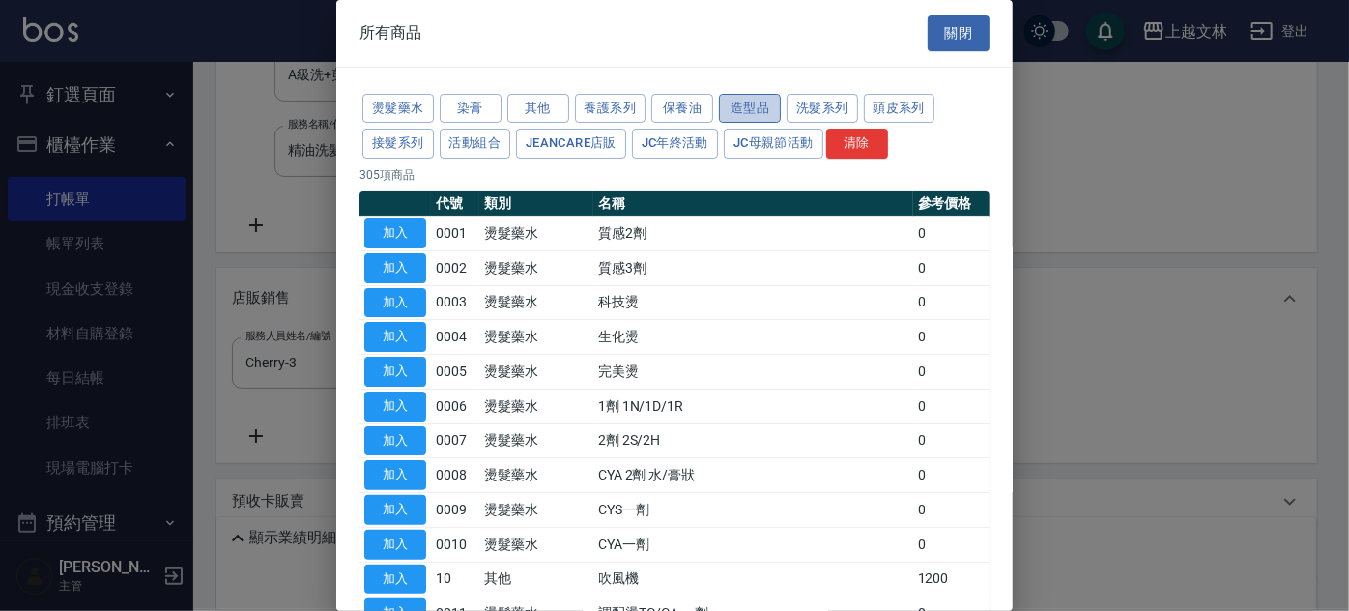
click at [758, 102] on button "造型品" at bounding box center [750, 109] width 62 height 30
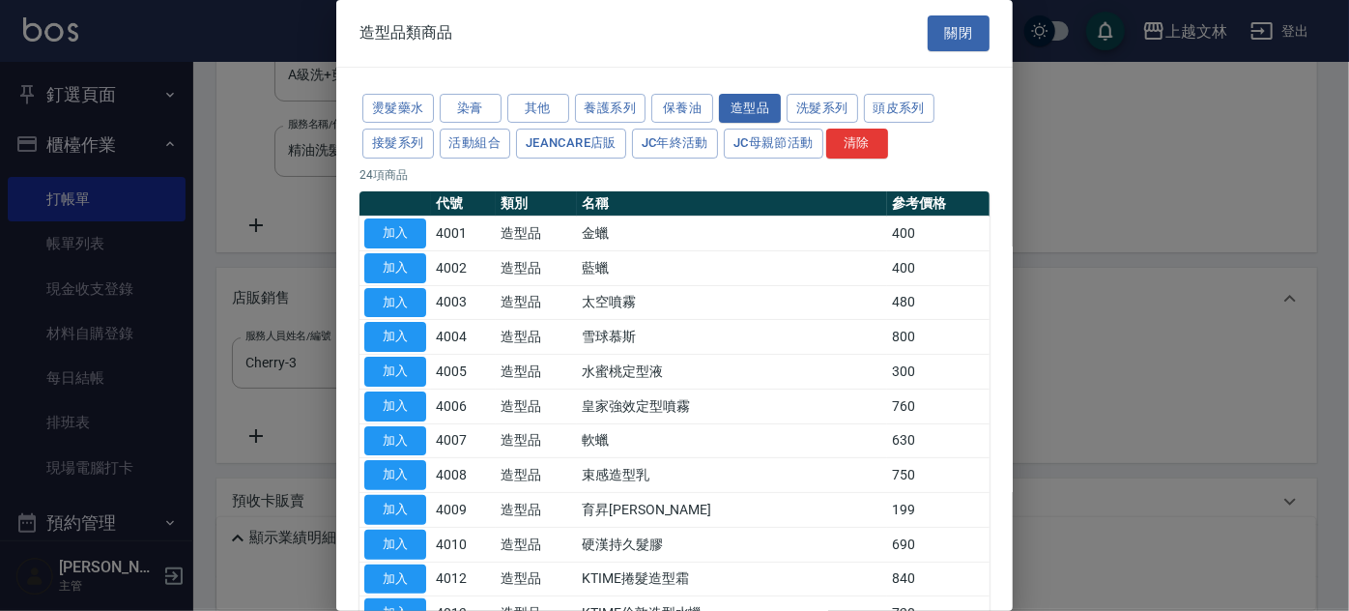
click at [399, 232] on button "加入" at bounding box center [395, 233] width 62 height 30
type input "金蠟"
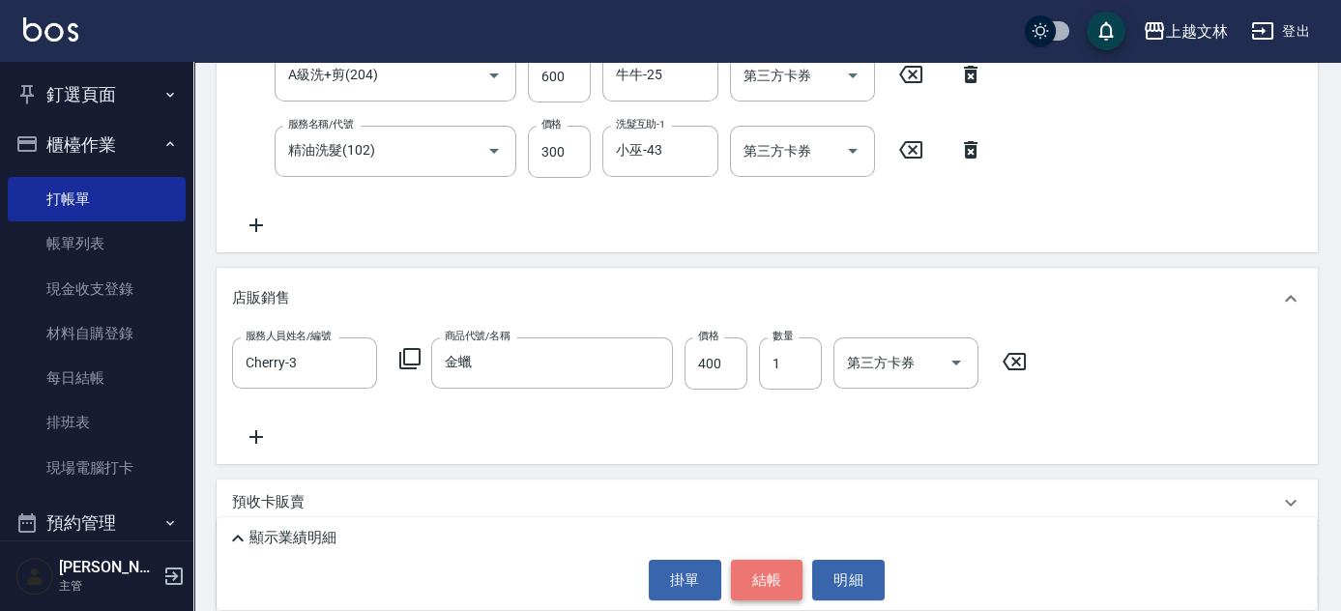
click at [770, 568] on button "結帳" at bounding box center [767, 580] width 72 height 41
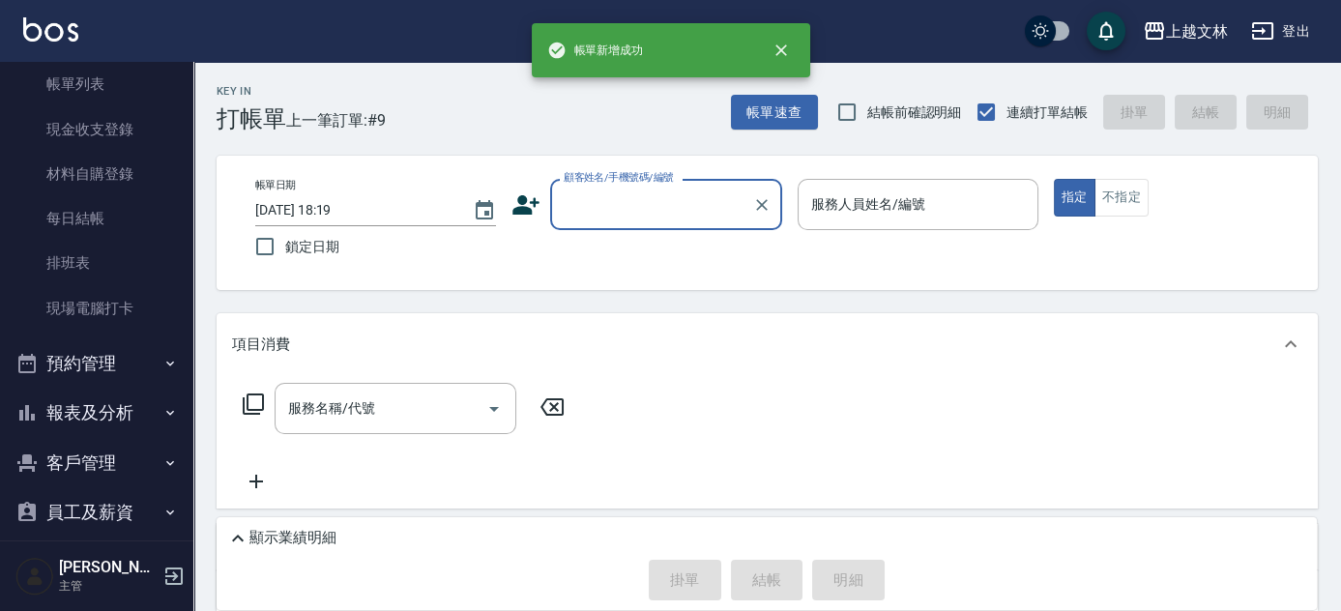
scroll to position [278, 0]
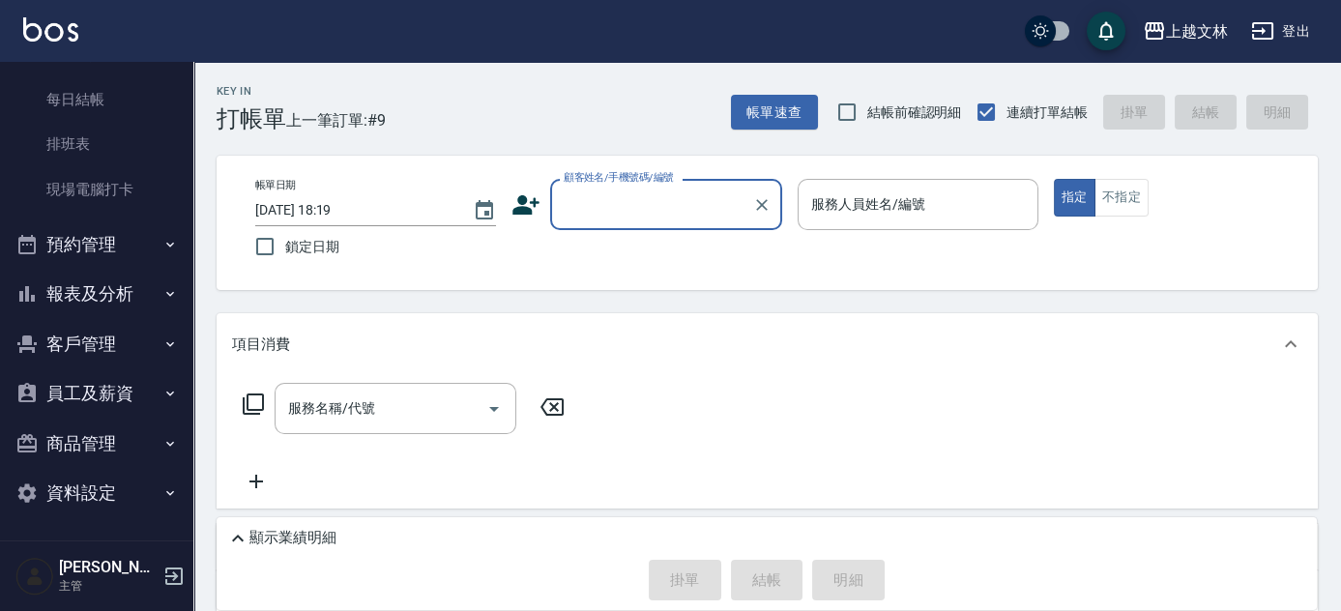
click at [111, 280] on button "報表及分析" at bounding box center [97, 294] width 178 height 50
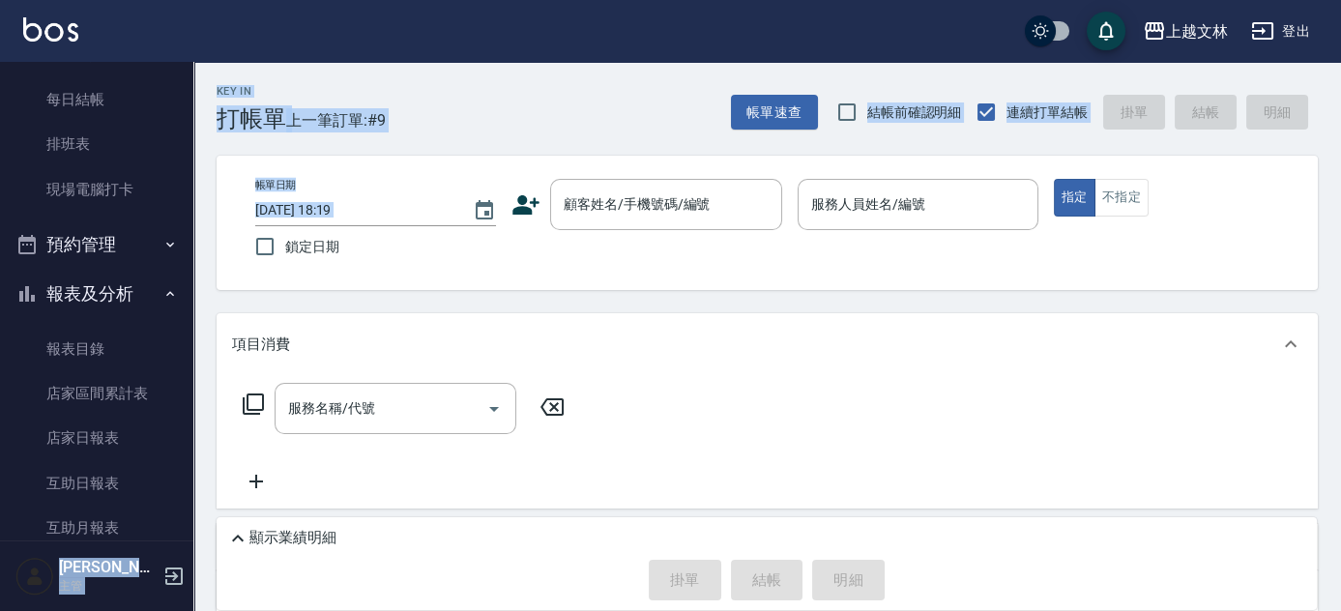
drag, startPoint x: 193, startPoint y: 193, endPoint x: 202, endPoint y: 210, distance: 18.6
click at [202, 210] on div "上越文[PERSON_NAME]出 釘選頁面 店家日報表 設計師排行榜 每日結帳 櫃檯作業 打帳單 帳單列表 現金收支登錄 材料自購登錄 每日結帳 排班表 現…" at bounding box center [670, 431] width 1341 height 862
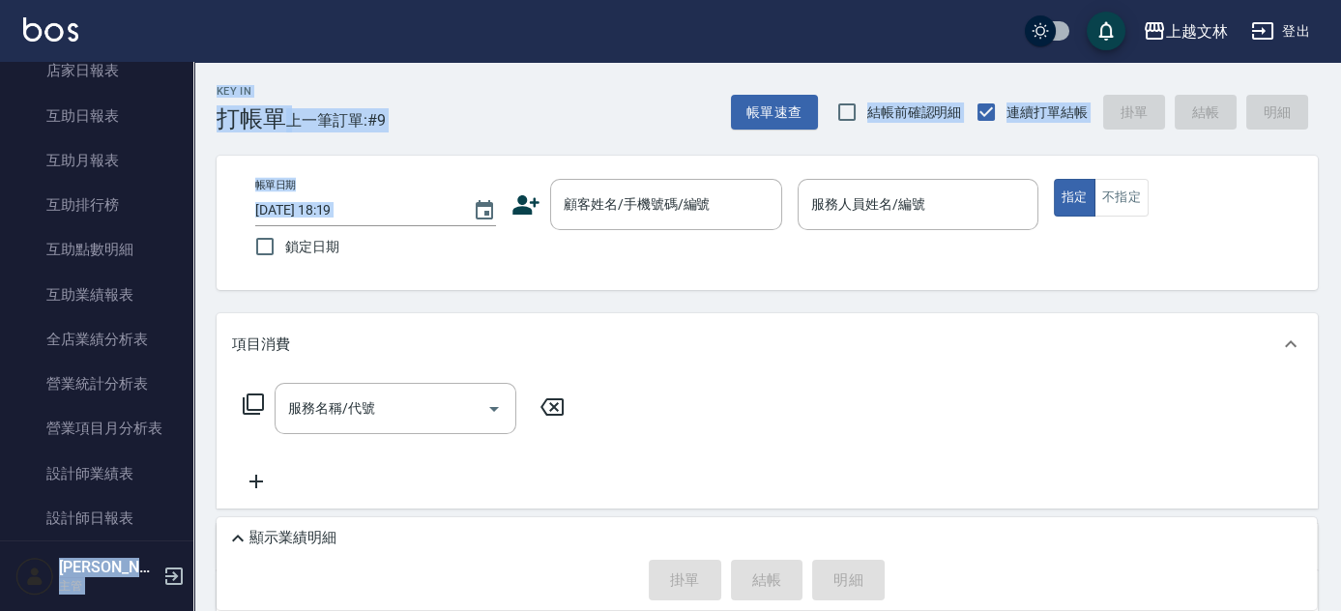
scroll to position [673, 0]
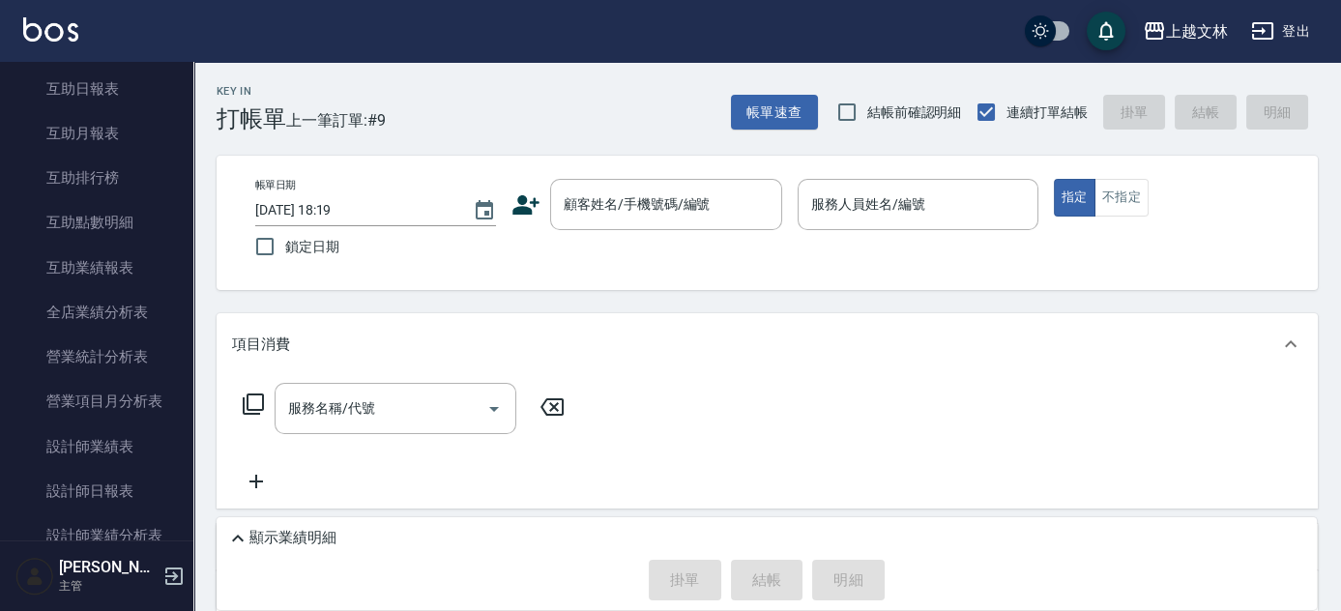
click at [195, 301] on div "Key In 打帳單 上一筆訂單:#9 帳單速查 結帳前確認明細 連續打單結帳 掛單 結帳 明細 帳單日期 [DATE] 18:19 鎖定日期 顧客姓名/手機…" at bounding box center [766, 462] width 1147 height 800
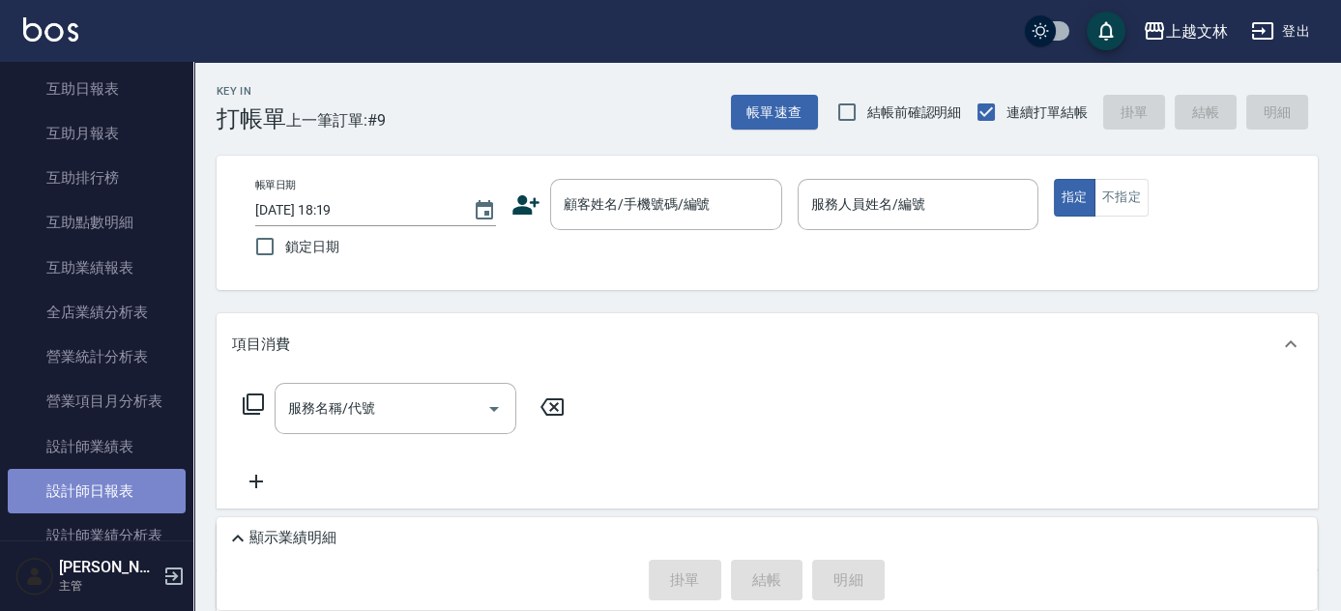
click at [108, 489] on link "設計師日報表" at bounding box center [97, 491] width 178 height 44
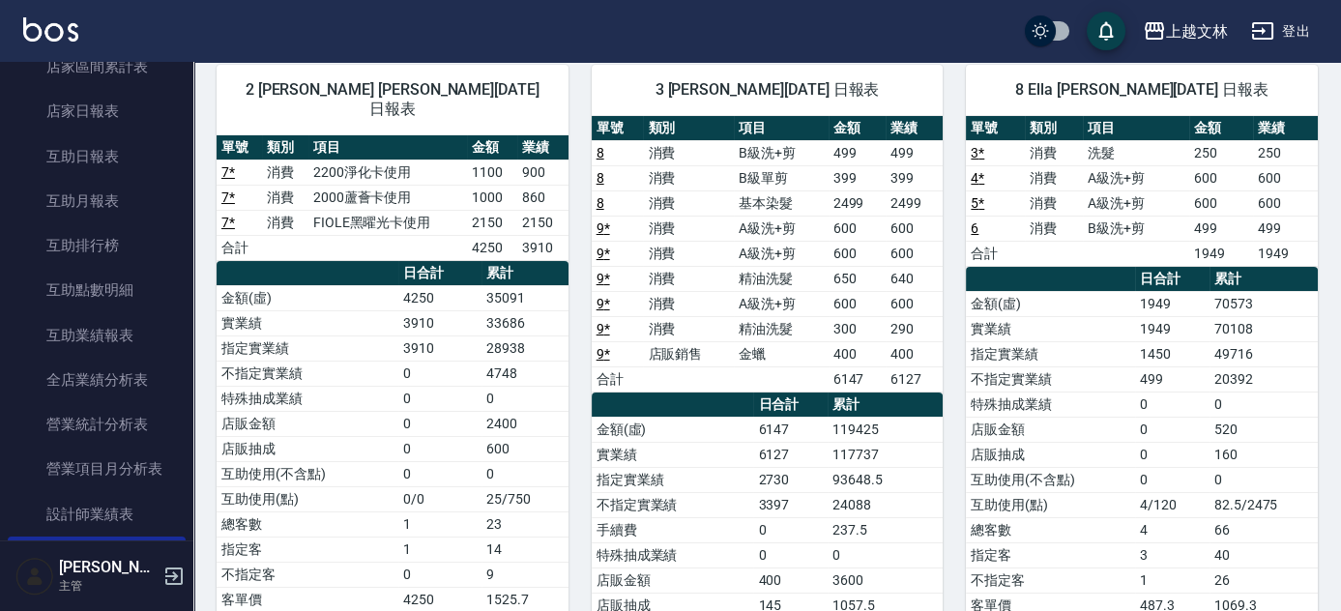
scroll to position [38, 0]
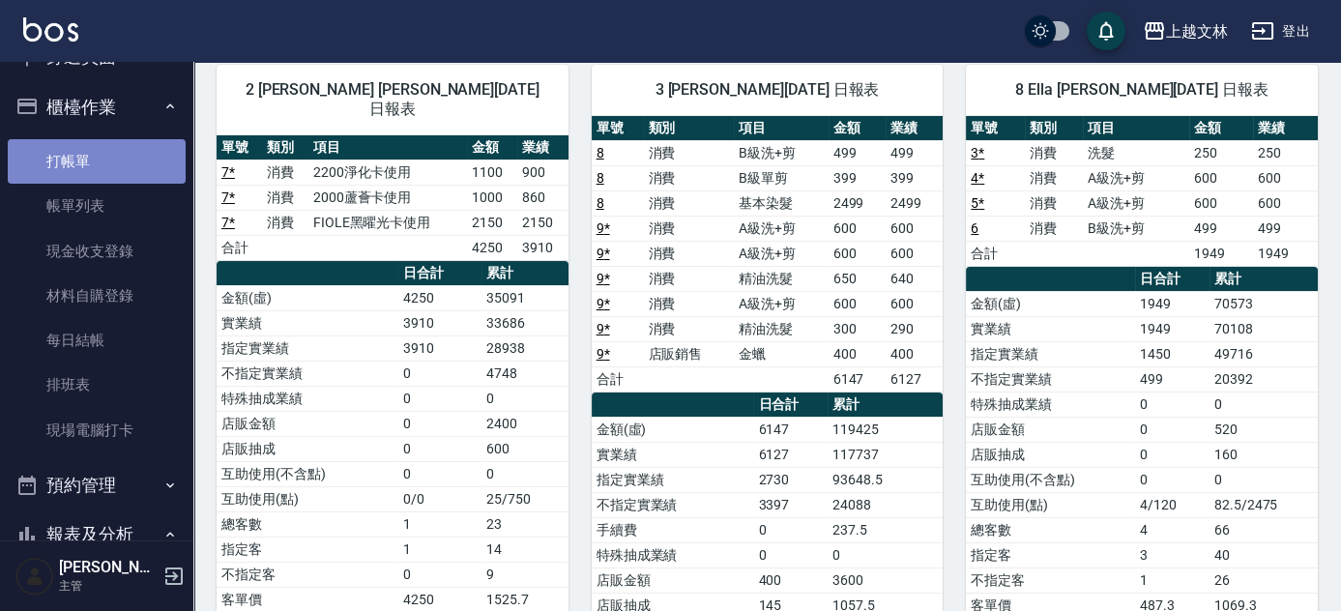
click at [99, 149] on link "打帳單" at bounding box center [97, 161] width 178 height 44
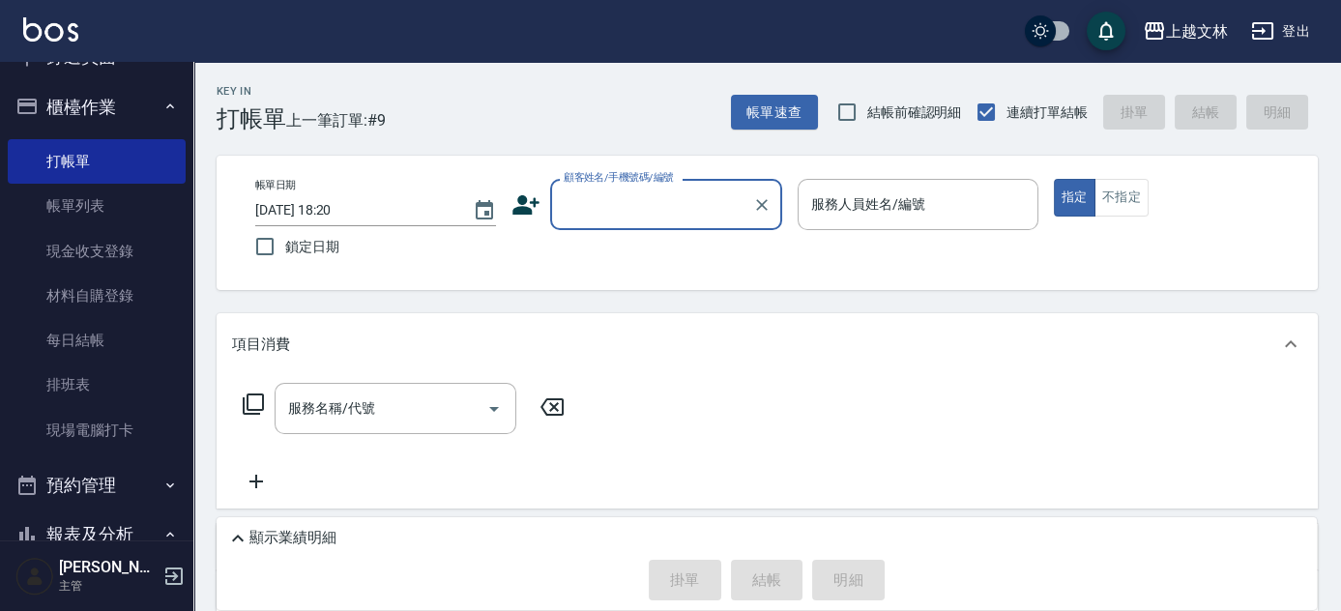
click at [609, 194] on input "顧客姓名/手機號碼/編號" at bounding box center [652, 205] width 186 height 34
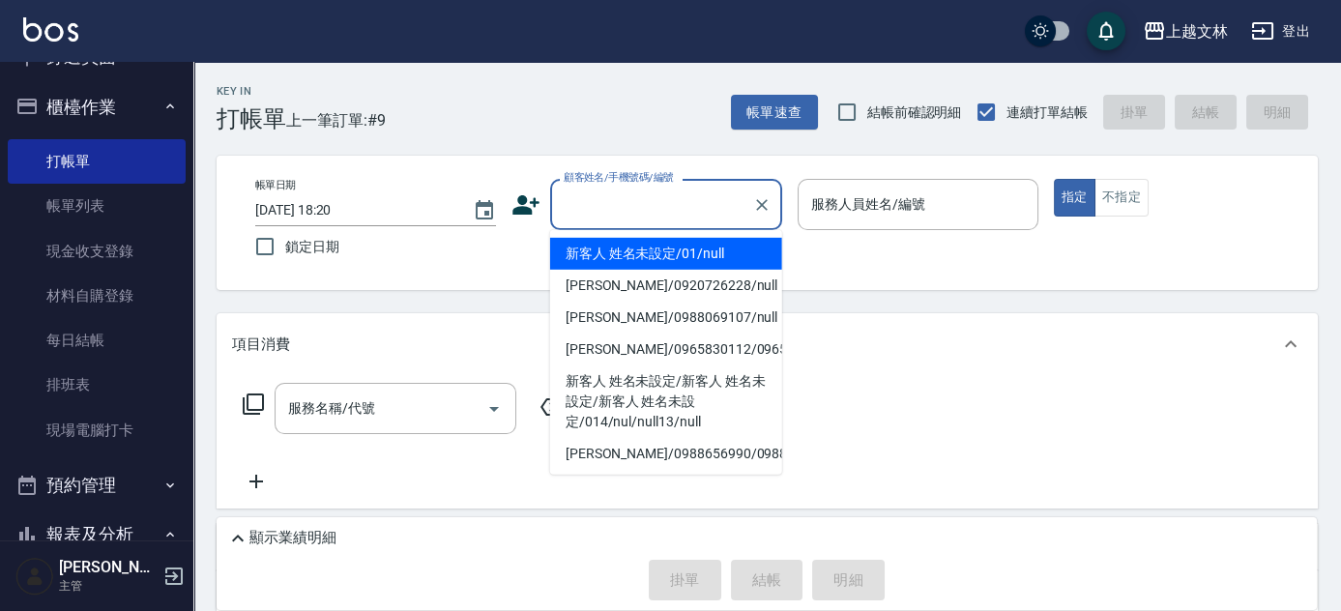
click at [629, 253] on li "新客人 姓名未設定/01/null" at bounding box center [666, 254] width 232 height 32
type input "新客人 姓名未設定/01/null"
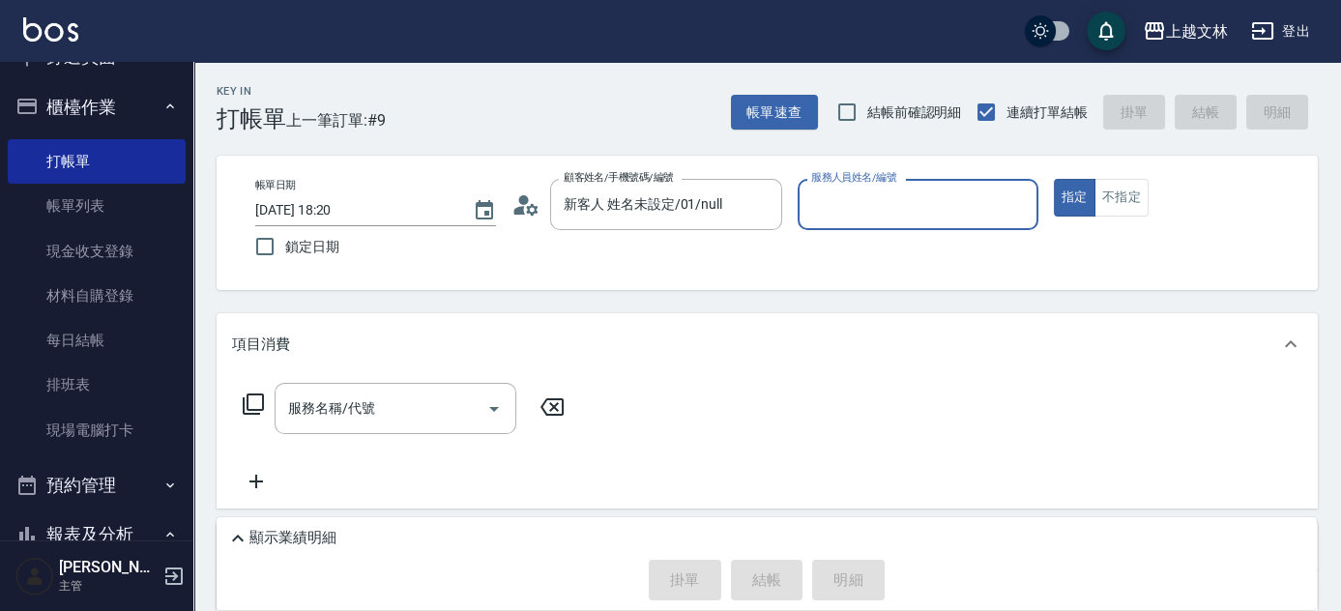
click at [863, 211] on input "服務人員姓名/編號" at bounding box center [917, 205] width 223 height 34
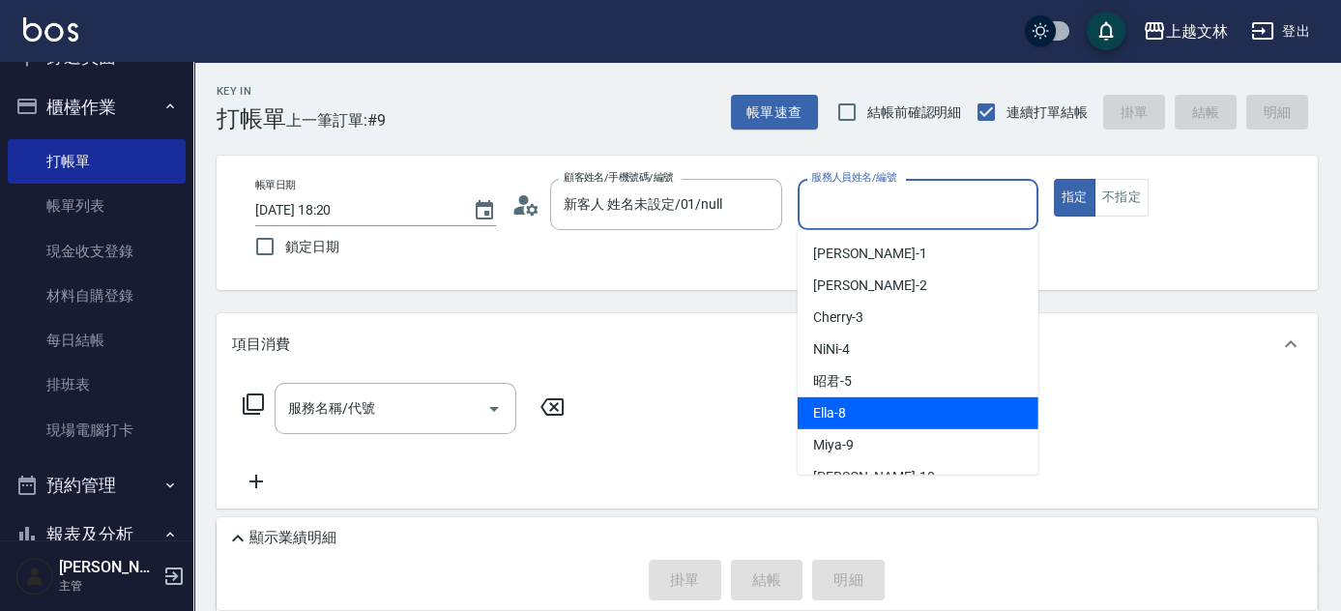
click at [833, 404] on span "Ella -8" at bounding box center [829, 413] width 33 height 20
type input "Ella-8"
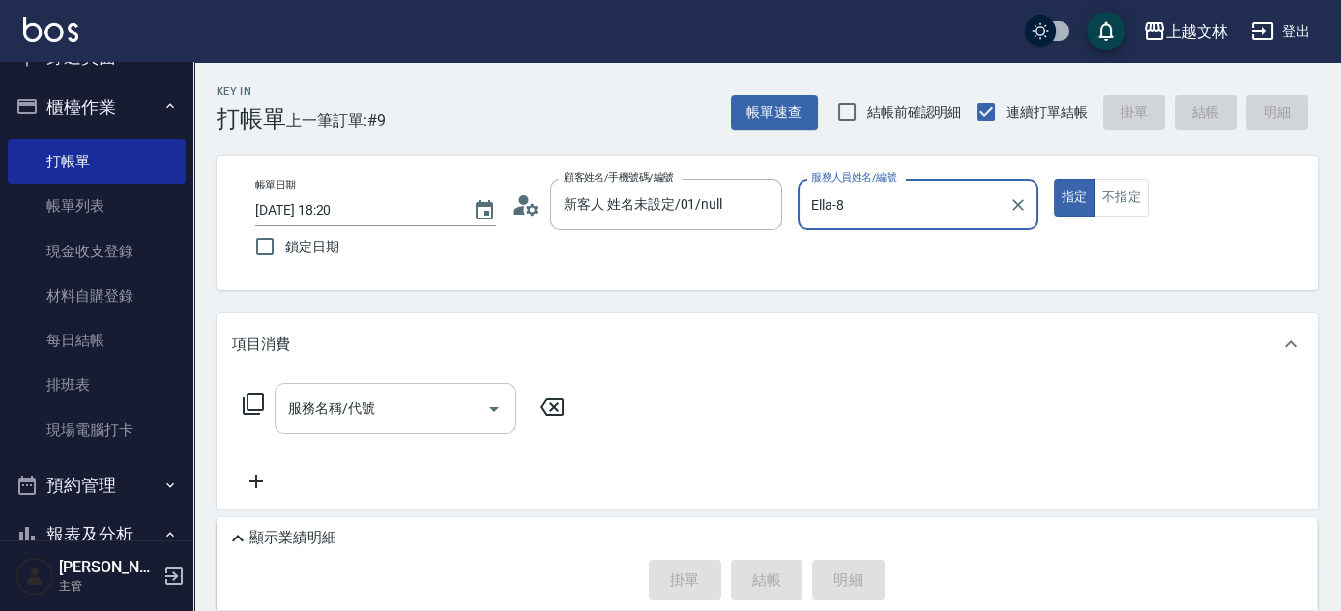
click at [453, 411] on input "服務名稱/代號" at bounding box center [380, 408] width 195 height 34
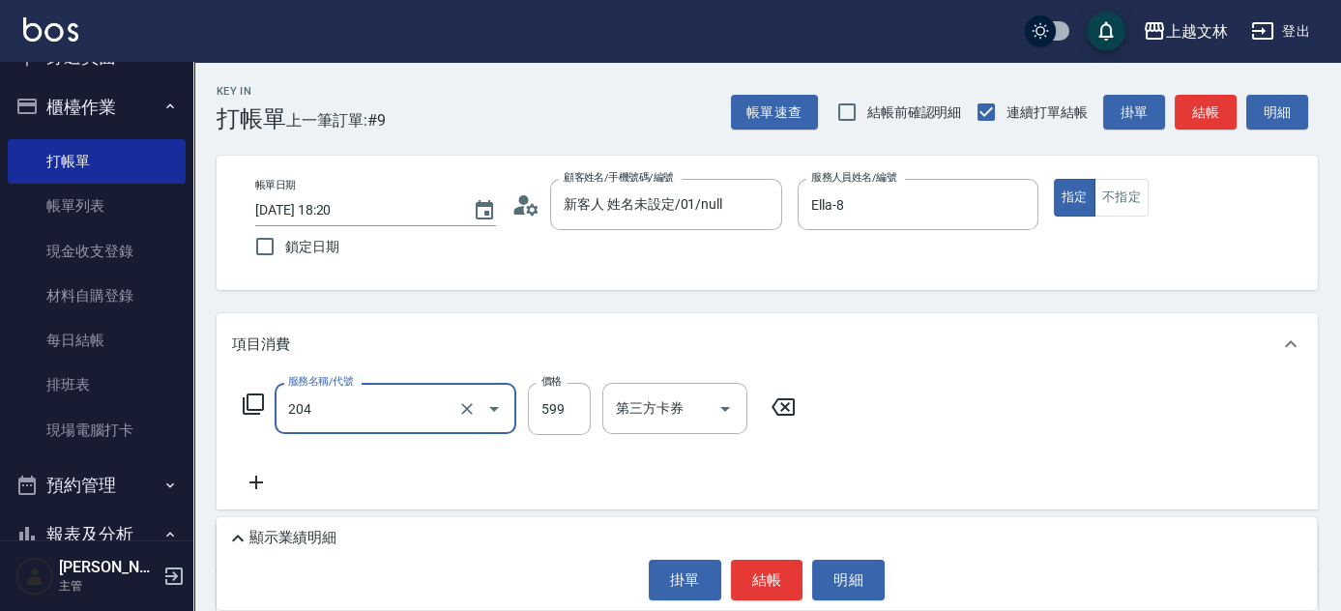
type input "A級洗+剪(204)"
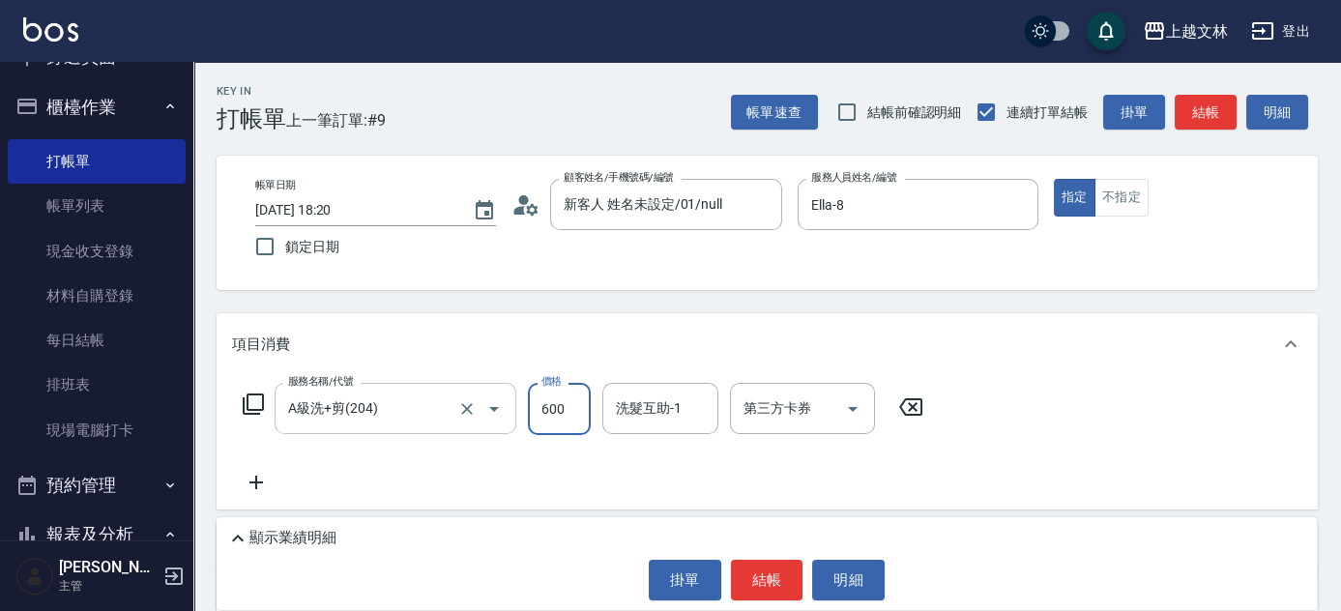
type input "600"
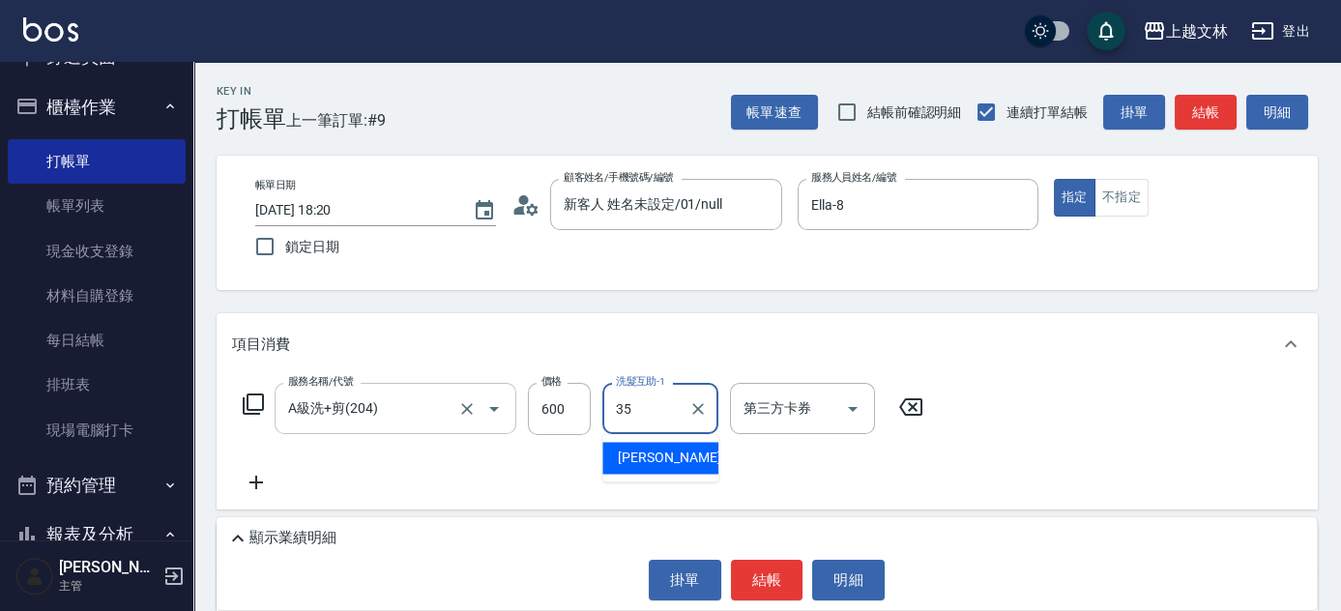
type input "[PERSON_NAME]-35"
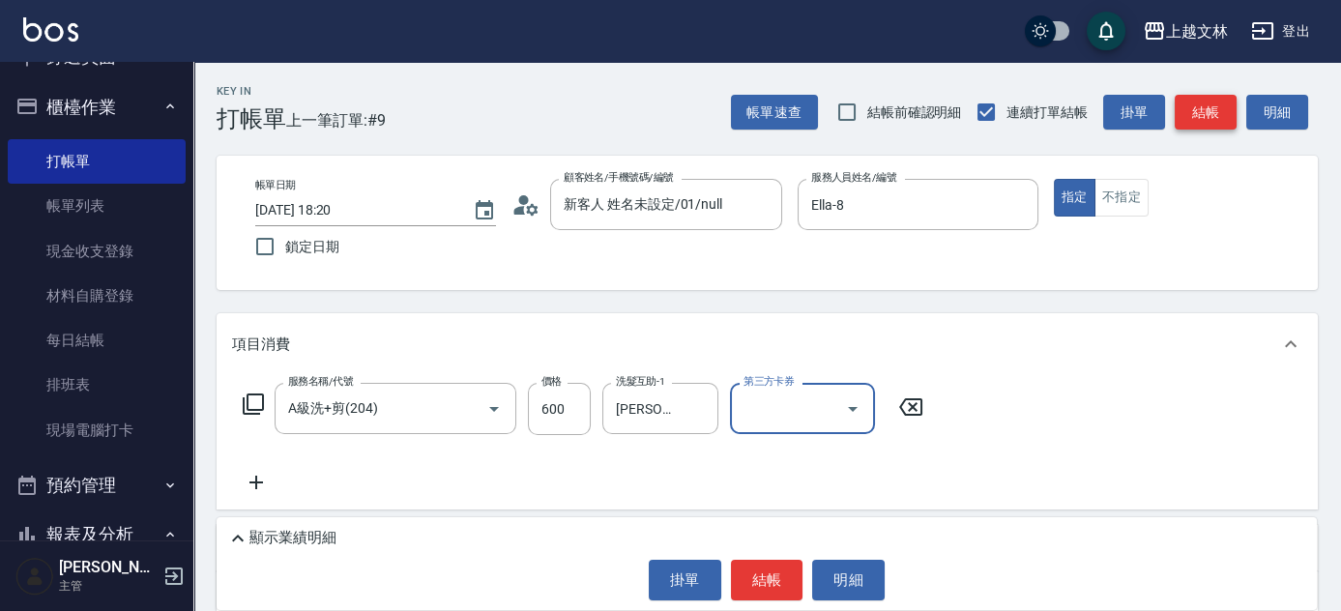
click at [1201, 119] on button "結帳" at bounding box center [1205, 113] width 62 height 36
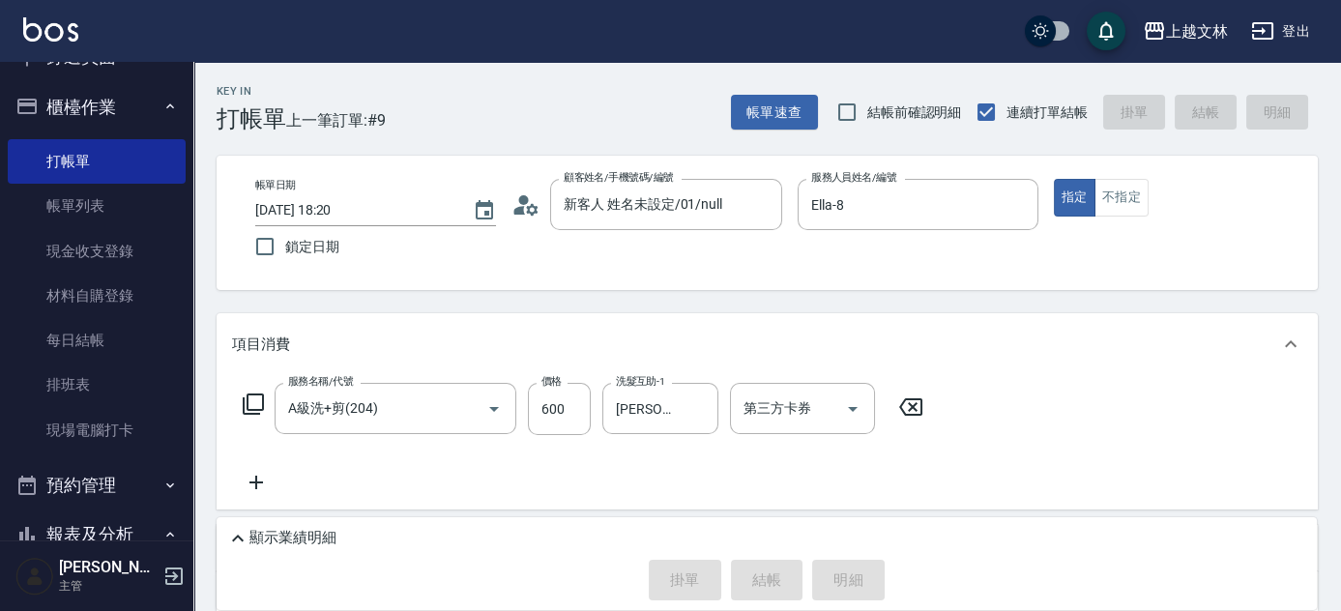
type input "[DATE] 18:45"
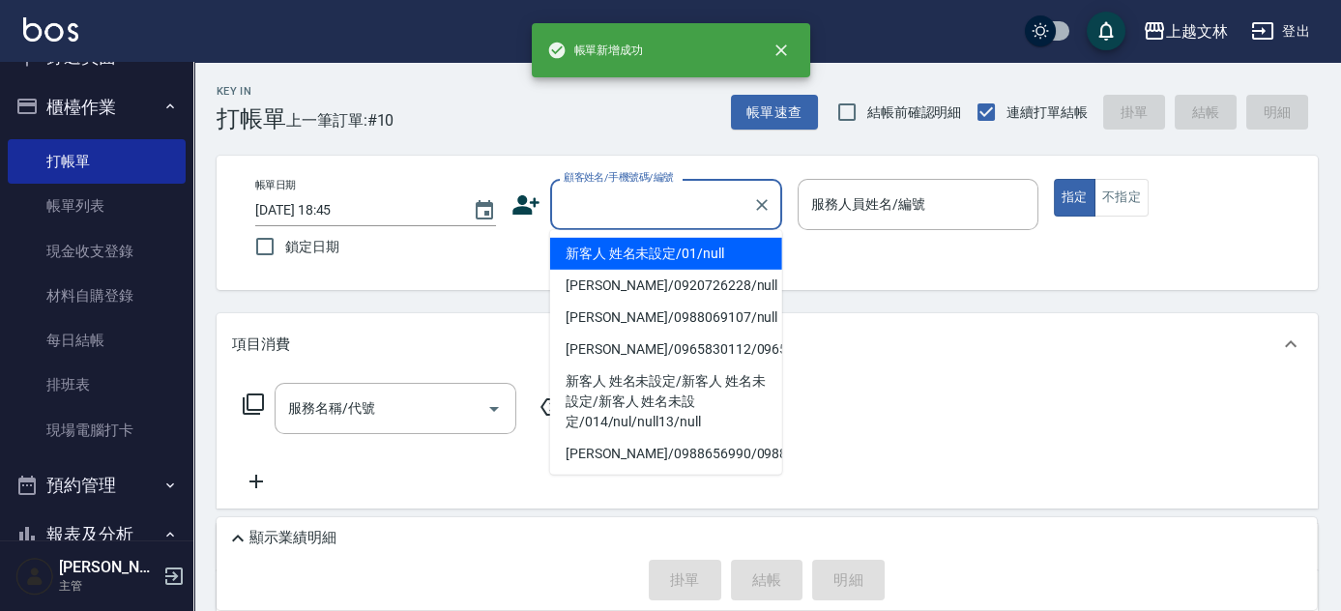
click at [727, 213] on input "顧客姓名/手機號碼/編號" at bounding box center [652, 205] width 186 height 34
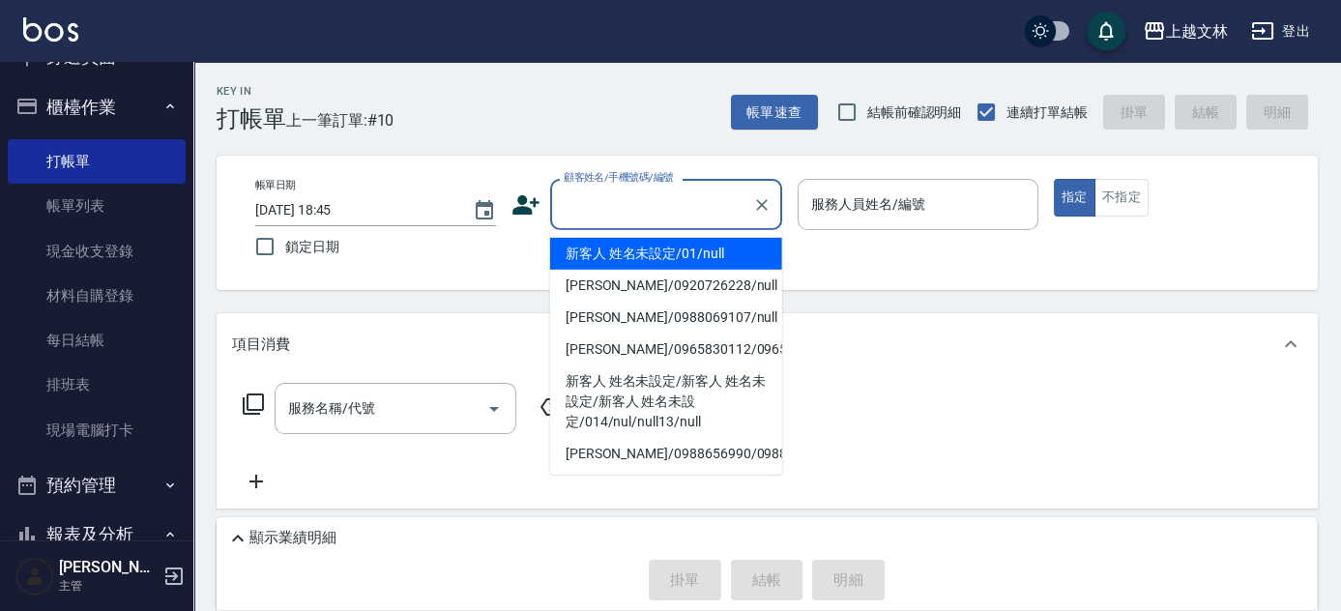
click at [688, 251] on li "新客人 姓名未設定/01/null" at bounding box center [666, 254] width 232 height 32
type input "新客人 姓名未設定/01/null"
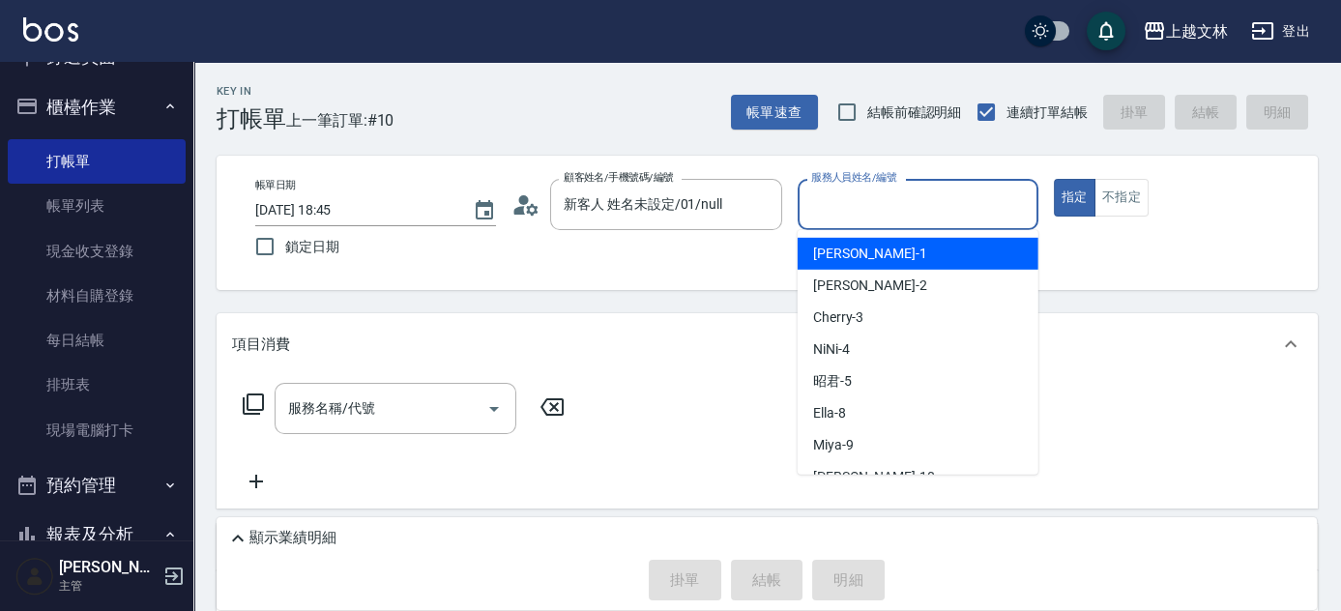
click at [894, 203] on input "服務人員姓名/編號" at bounding box center [917, 205] width 223 height 34
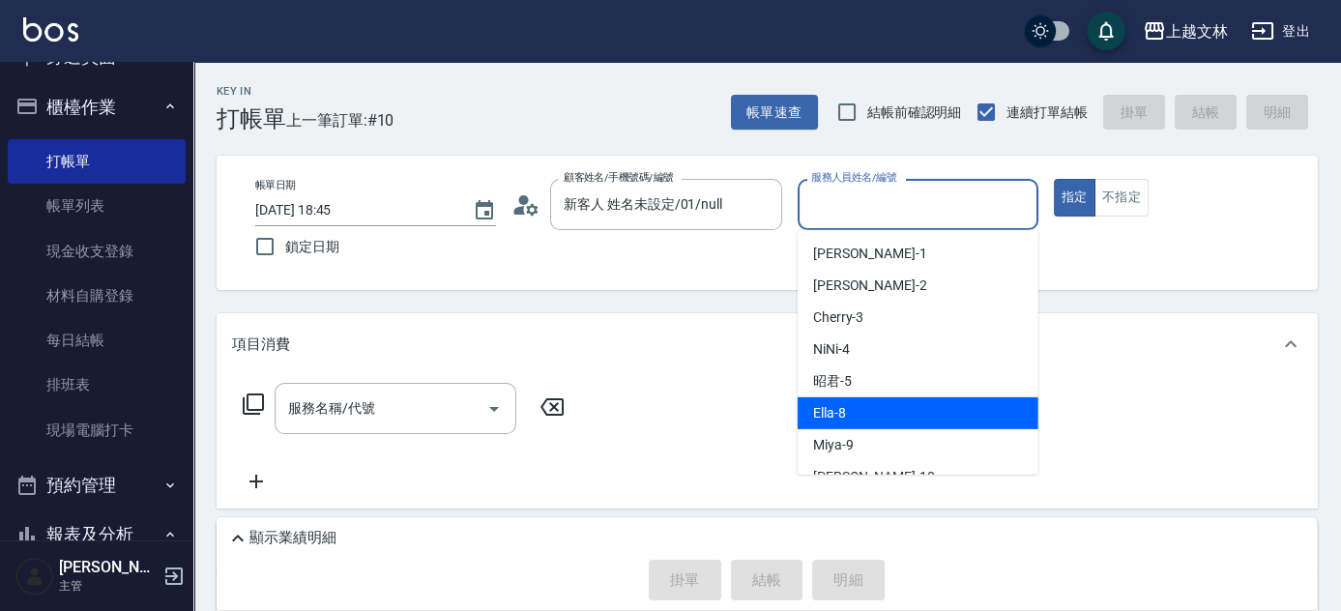
click at [828, 406] on span "Ella -8" at bounding box center [829, 413] width 33 height 20
type input "Ella-8"
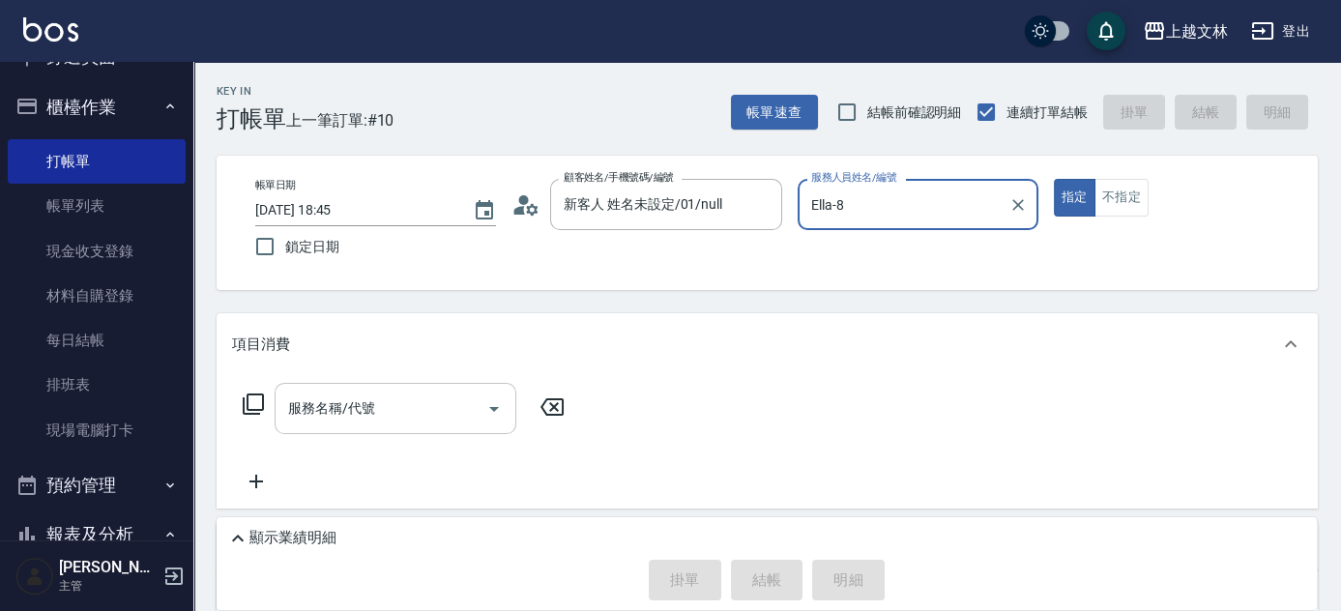
click at [425, 408] on input "服務名稱/代號" at bounding box center [380, 408] width 195 height 34
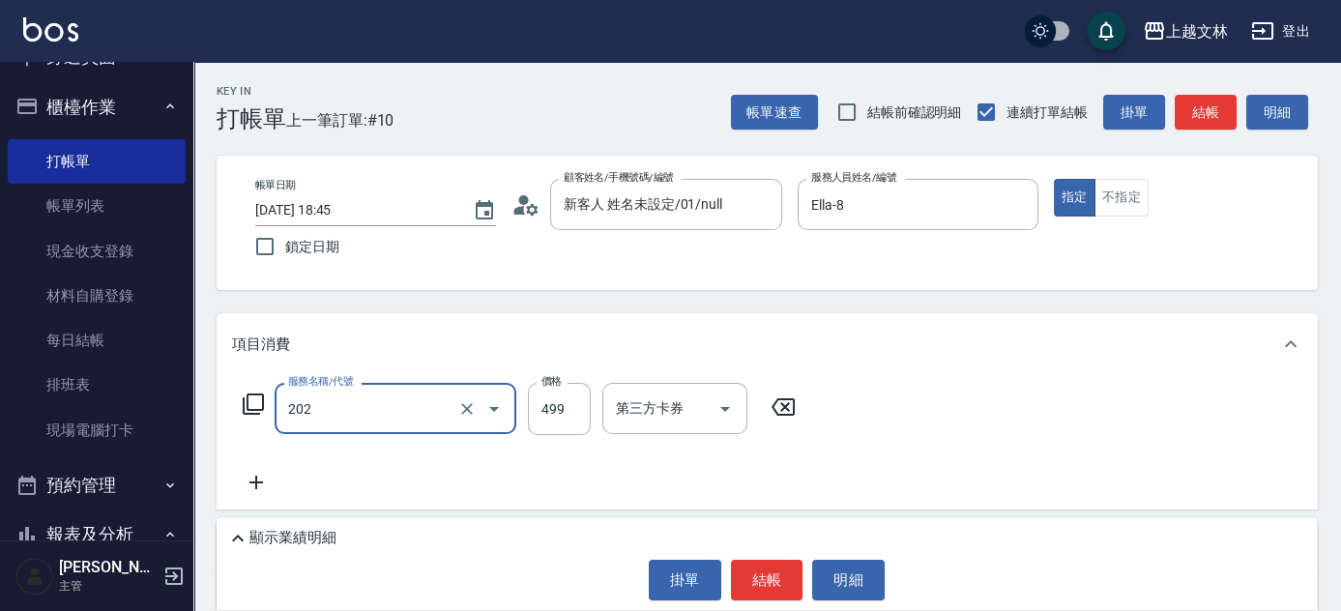
type input "A級單剪(202)"
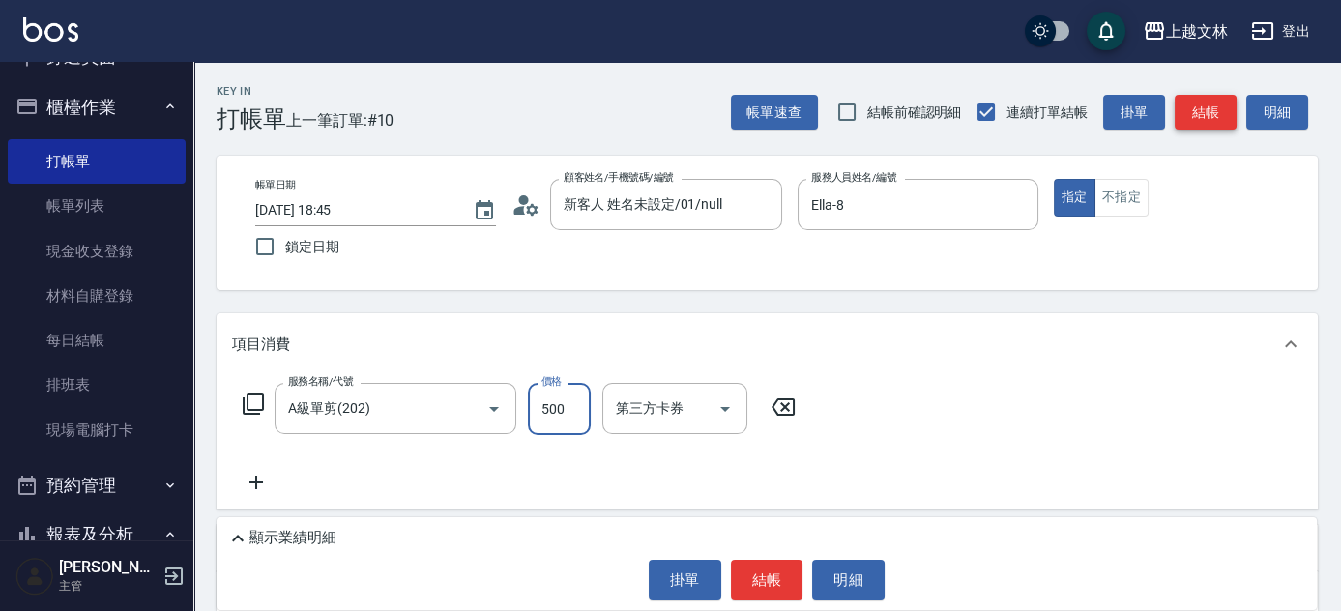
type input "500"
click at [1197, 108] on button "結帳" at bounding box center [1205, 113] width 62 height 36
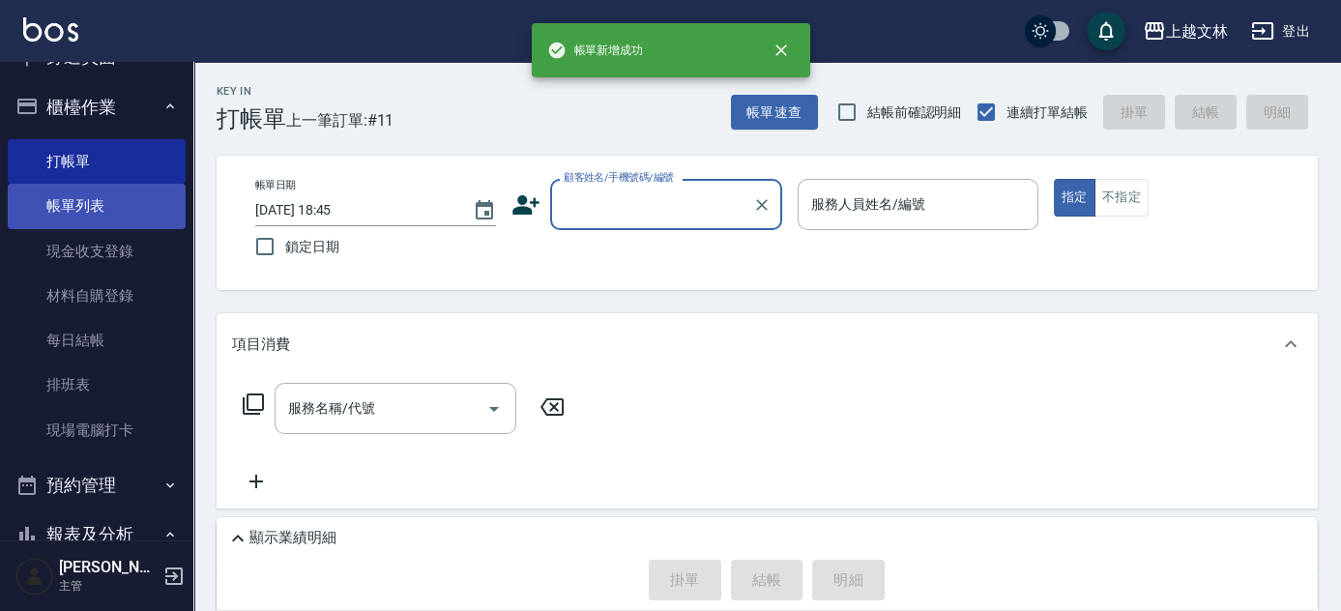
drag, startPoint x: 93, startPoint y: 211, endPoint x: 134, endPoint y: 213, distance: 41.6
click at [93, 211] on link "帳單列表" at bounding box center [97, 206] width 178 height 44
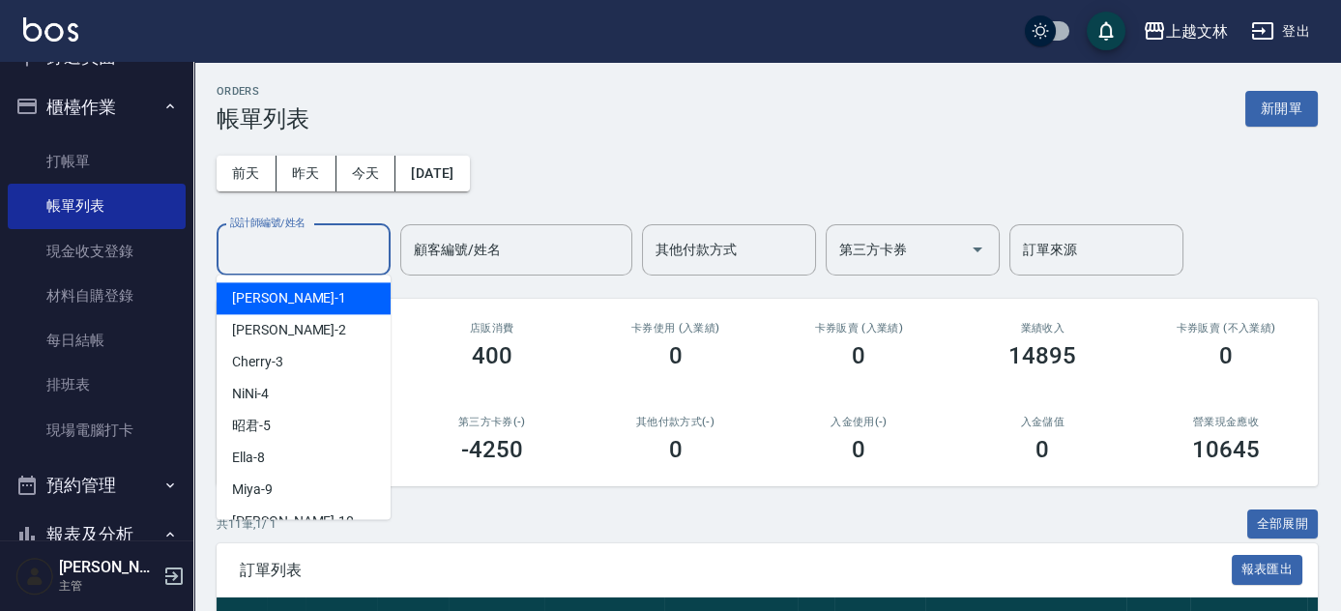
click at [297, 249] on input "設計師編號/姓名" at bounding box center [303, 250] width 157 height 34
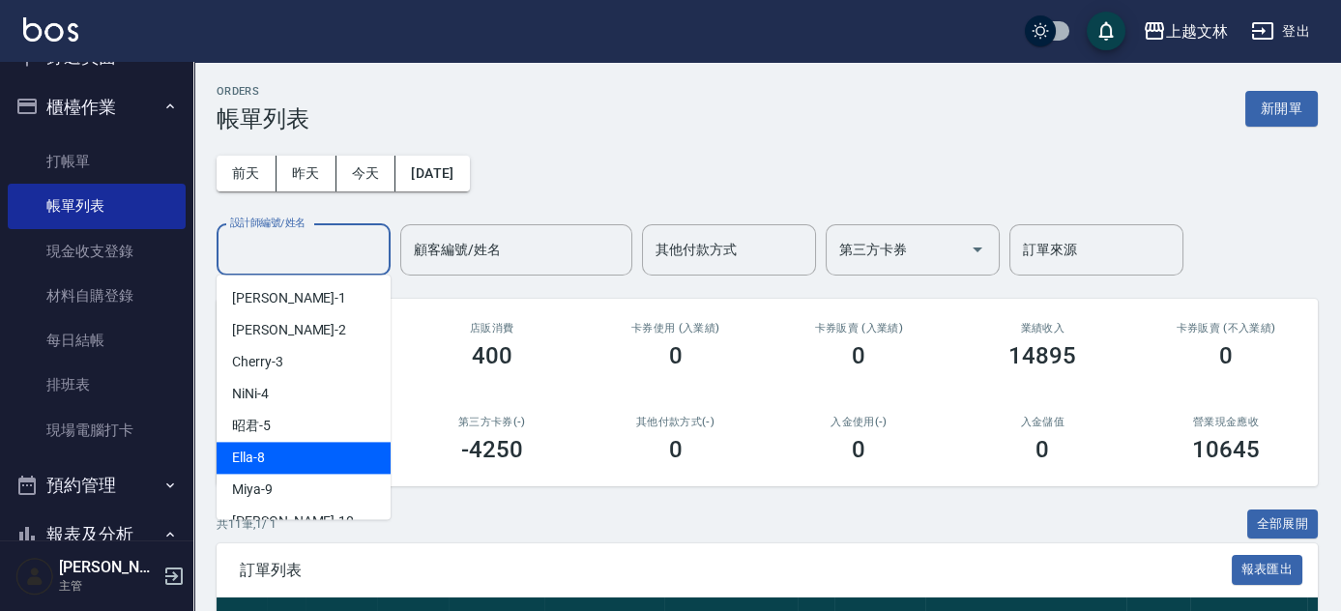
click at [288, 450] on div "Ella -8" at bounding box center [304, 458] width 174 height 32
type input "Ella-8"
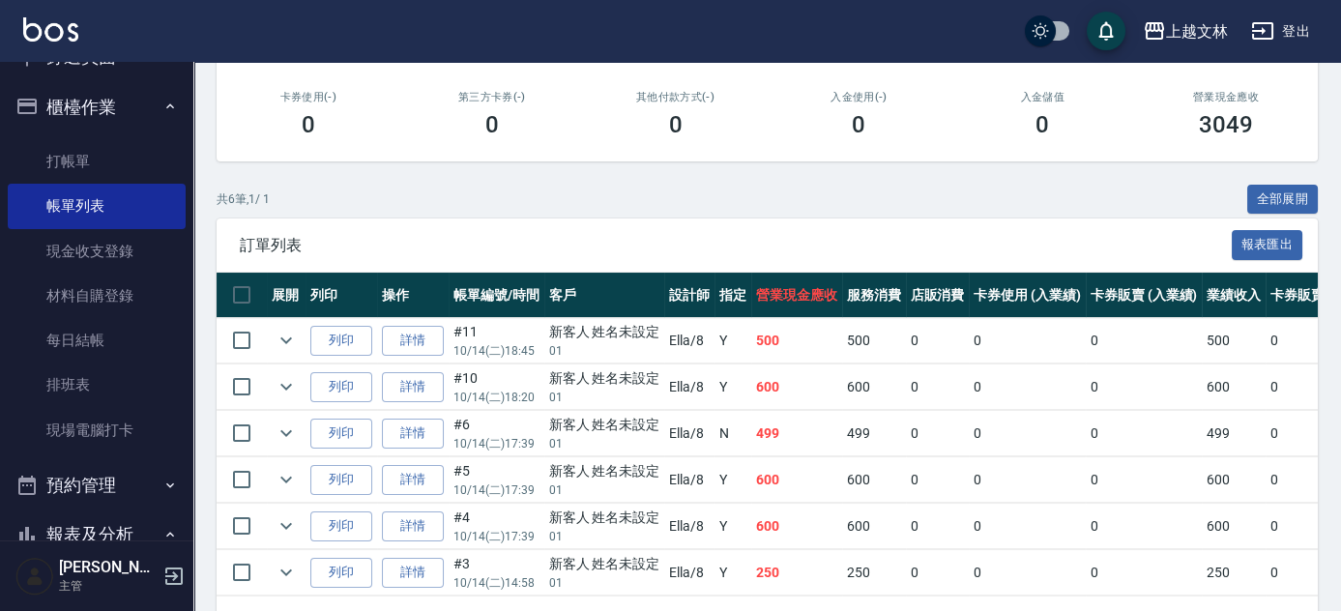
scroll to position [329, 0]
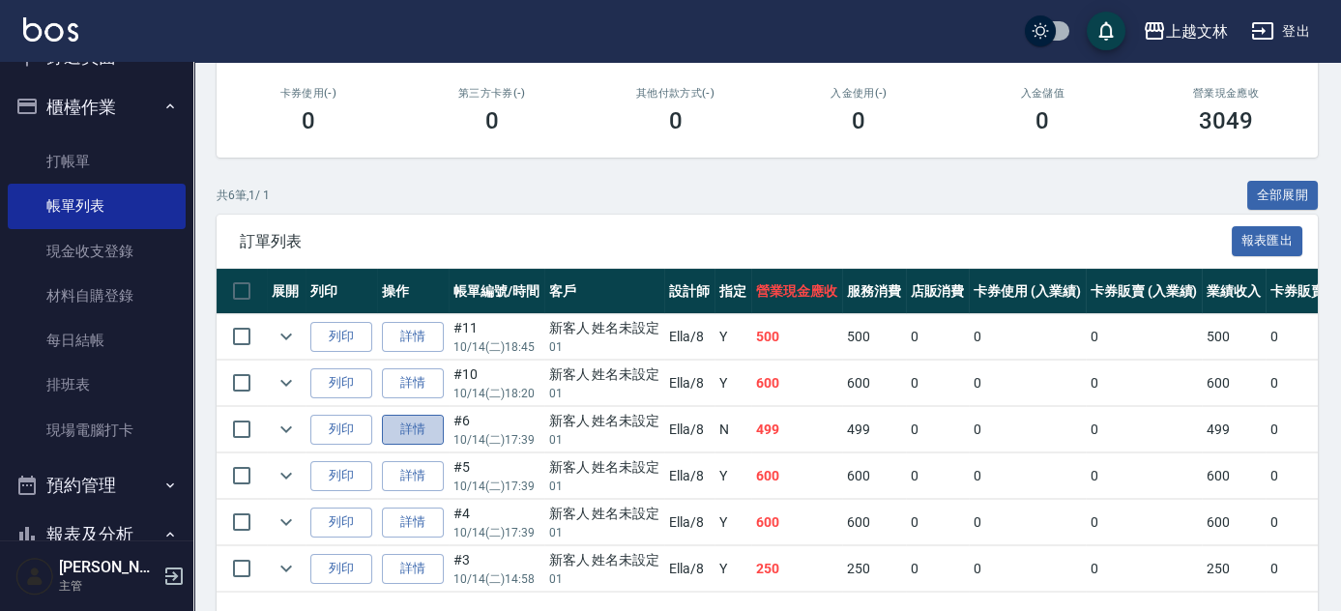
click at [424, 427] on link "詳情" at bounding box center [413, 430] width 62 height 30
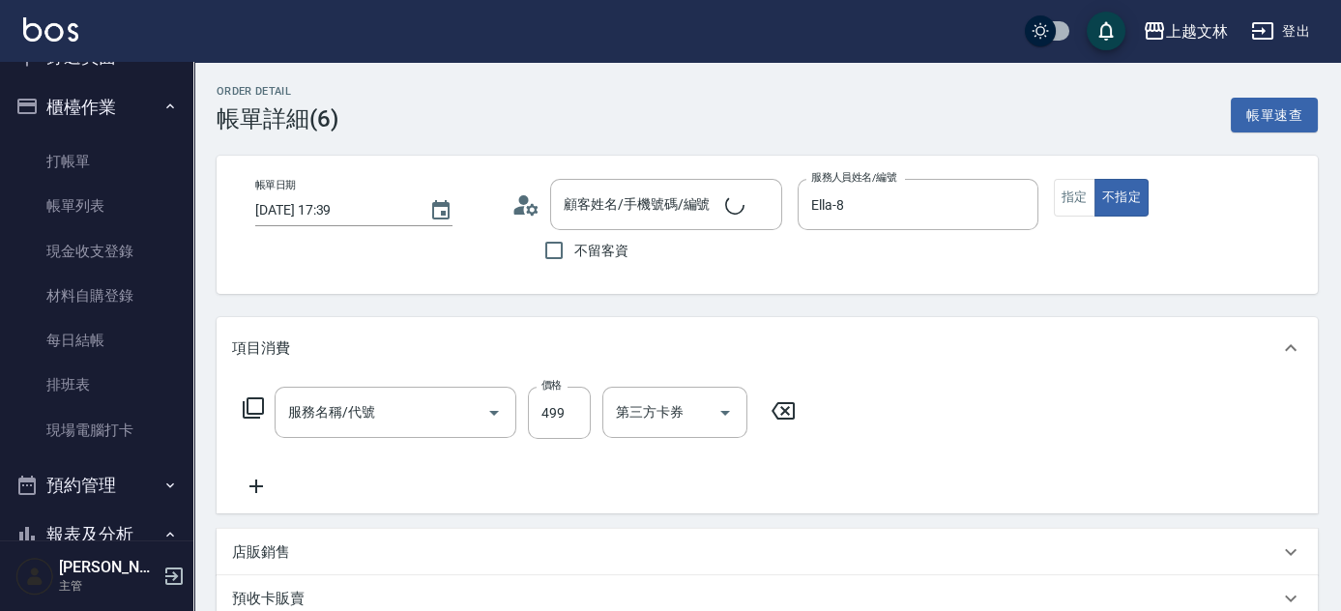
type input "[DATE] 17:39"
type input "Ella-8"
type input "新客人 姓名未設定/01/null"
type input "B級洗+剪(203)"
click at [568, 405] on input "499" at bounding box center [559, 413] width 63 height 52
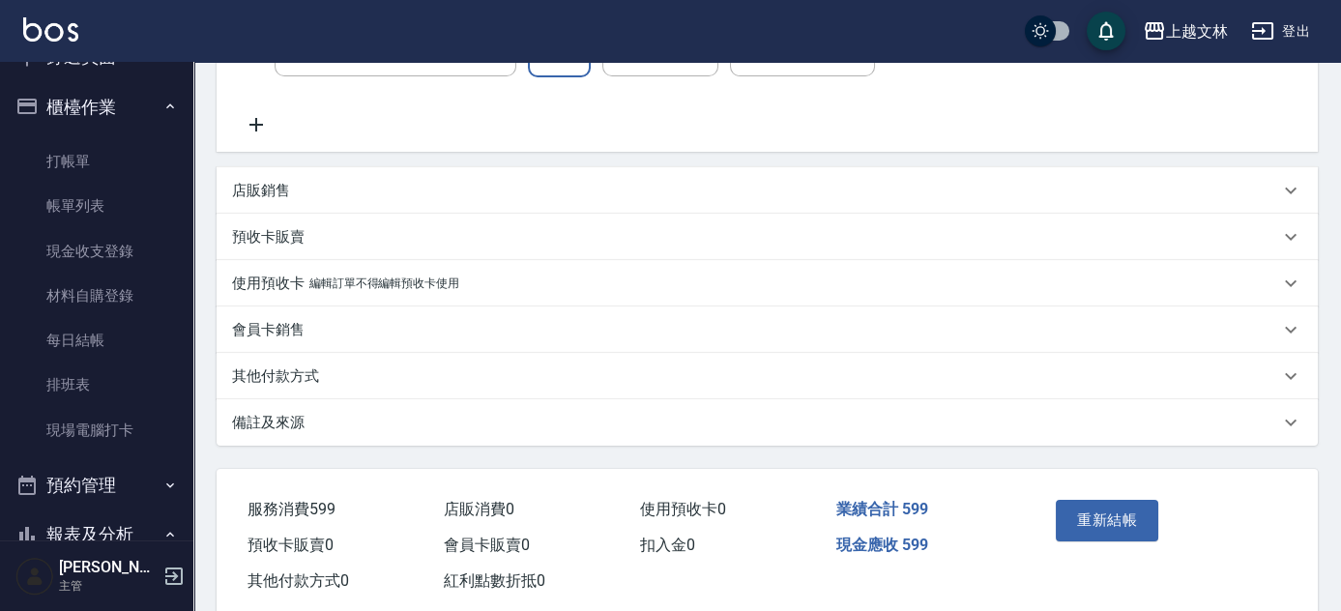
scroll to position [384, 0]
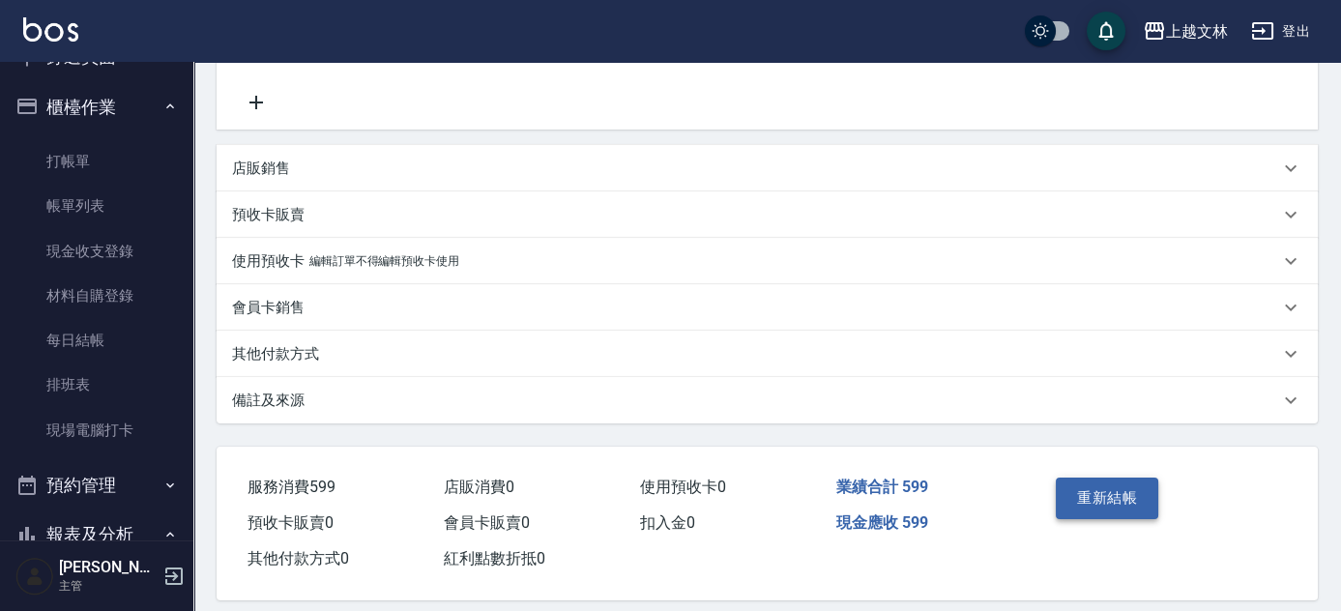
type input "599"
click at [1114, 509] on button "重新結帳" at bounding box center [1107, 498] width 102 height 41
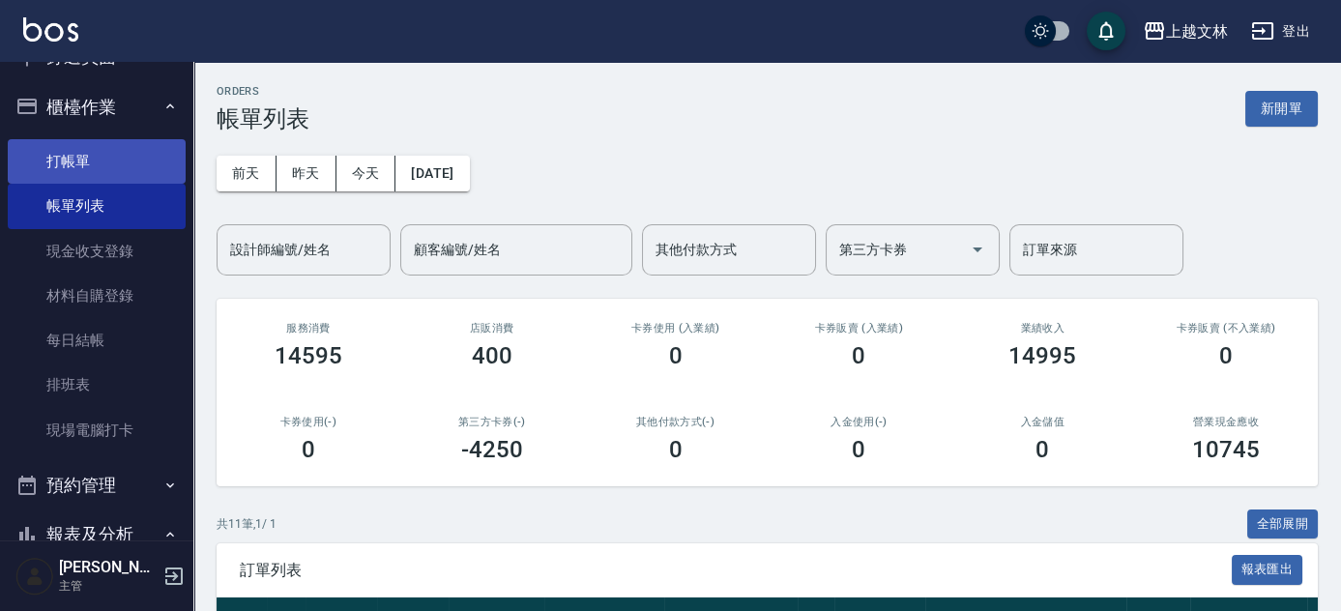
click at [59, 163] on link "打帳單" at bounding box center [97, 161] width 178 height 44
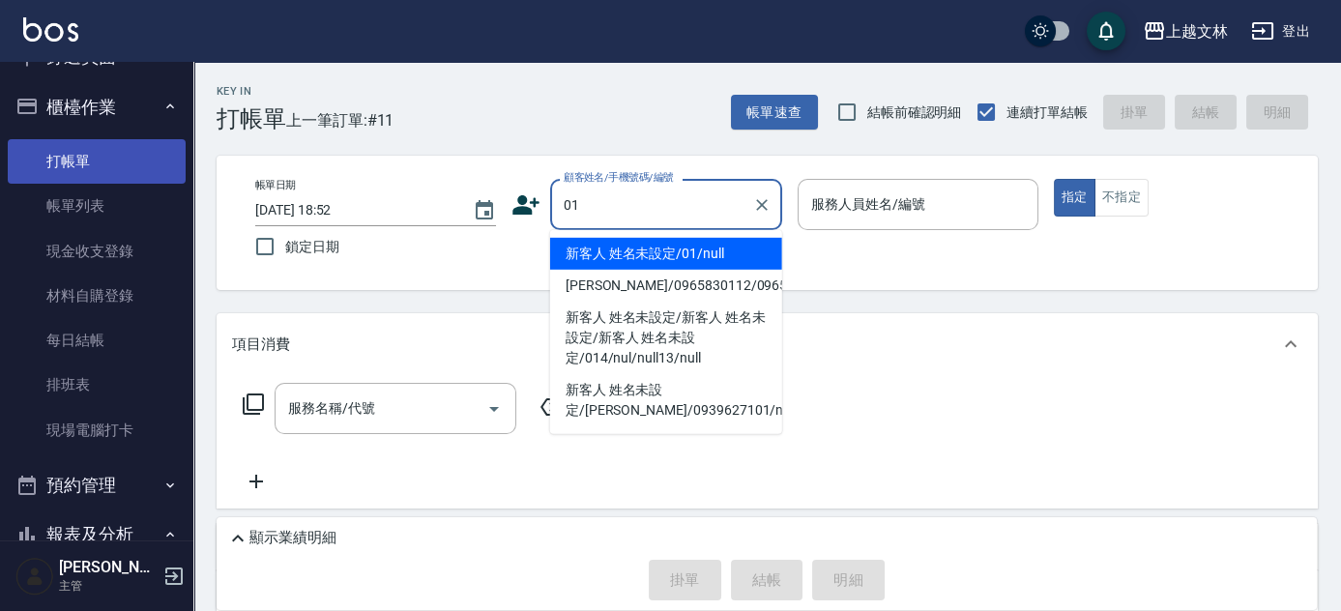
type input "01"
type input "5"
type input "新客人 姓名未設定/01/null"
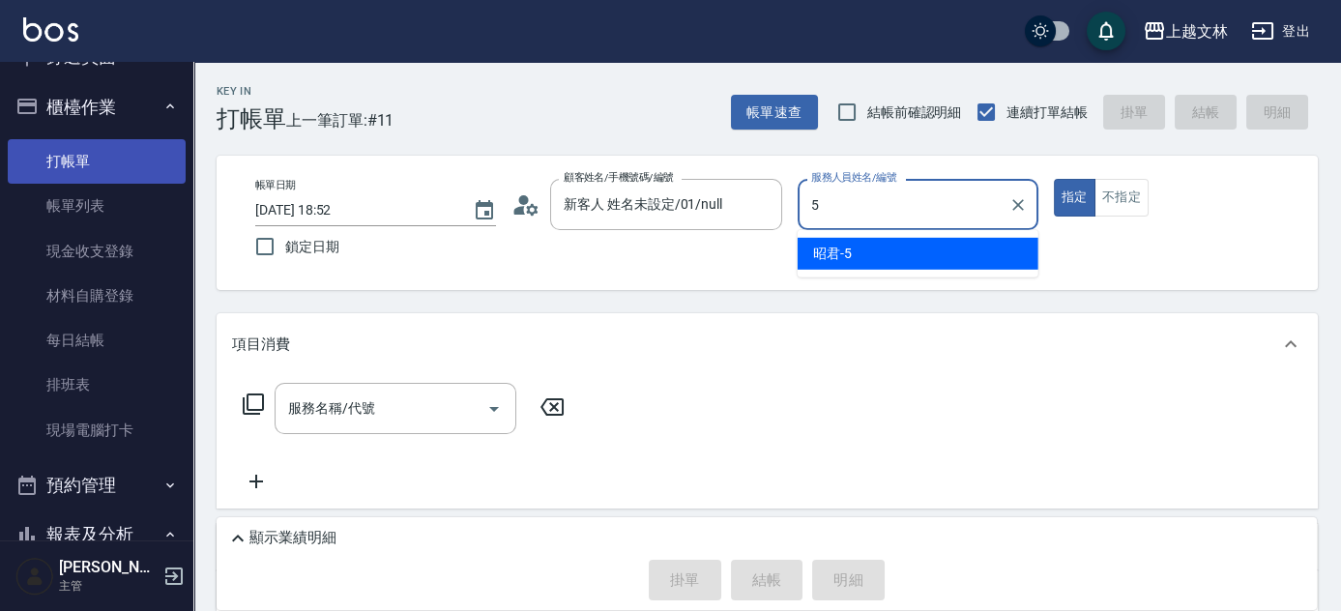
type input "5"
type button "true"
type input "昭君-5"
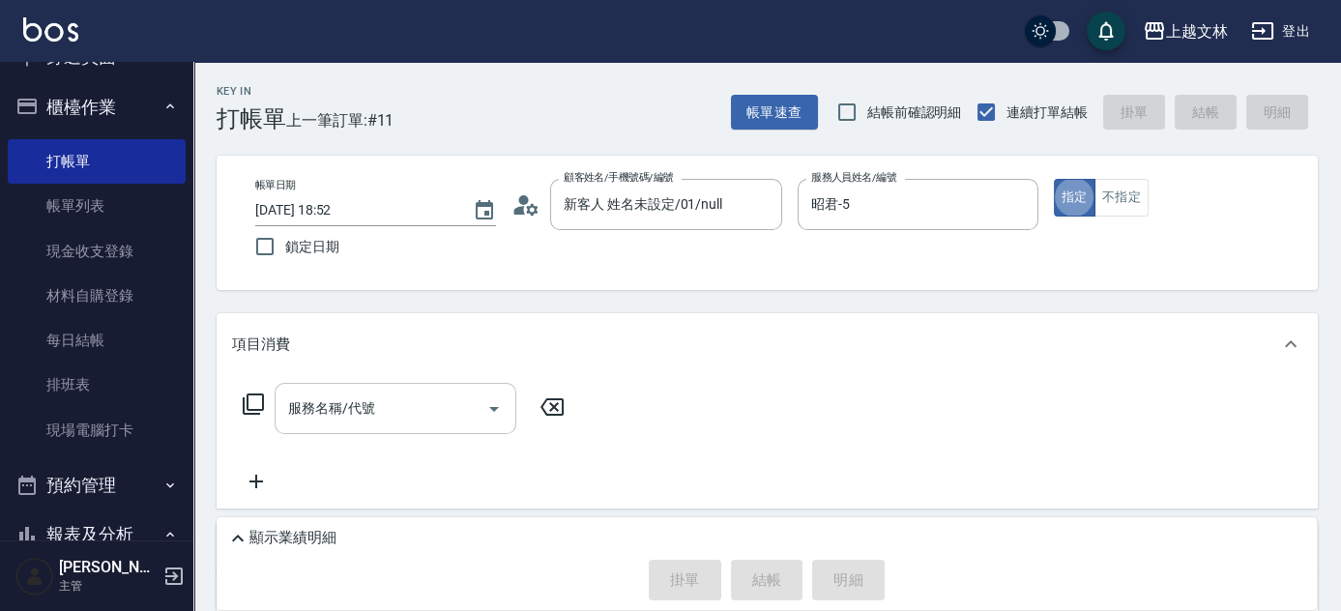
click at [375, 420] on input "服務名稱/代號" at bounding box center [380, 408] width 195 height 34
click at [260, 406] on icon at bounding box center [253, 403] width 23 height 23
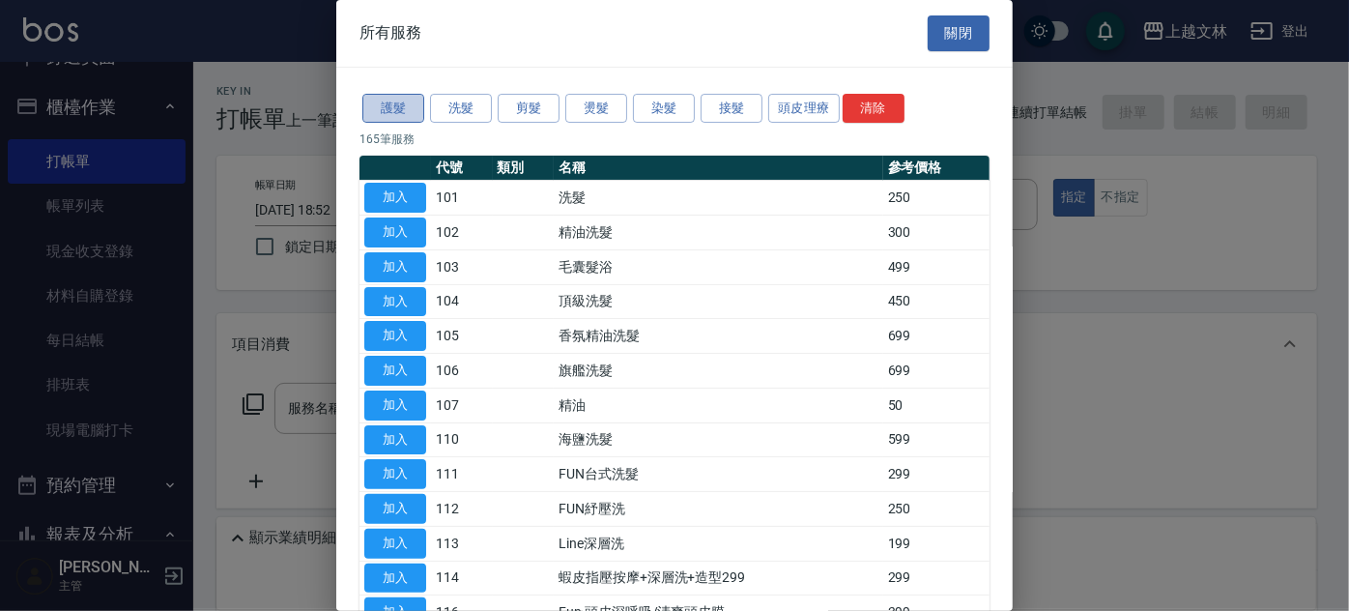
click at [387, 110] on button "護髮" at bounding box center [393, 109] width 62 height 30
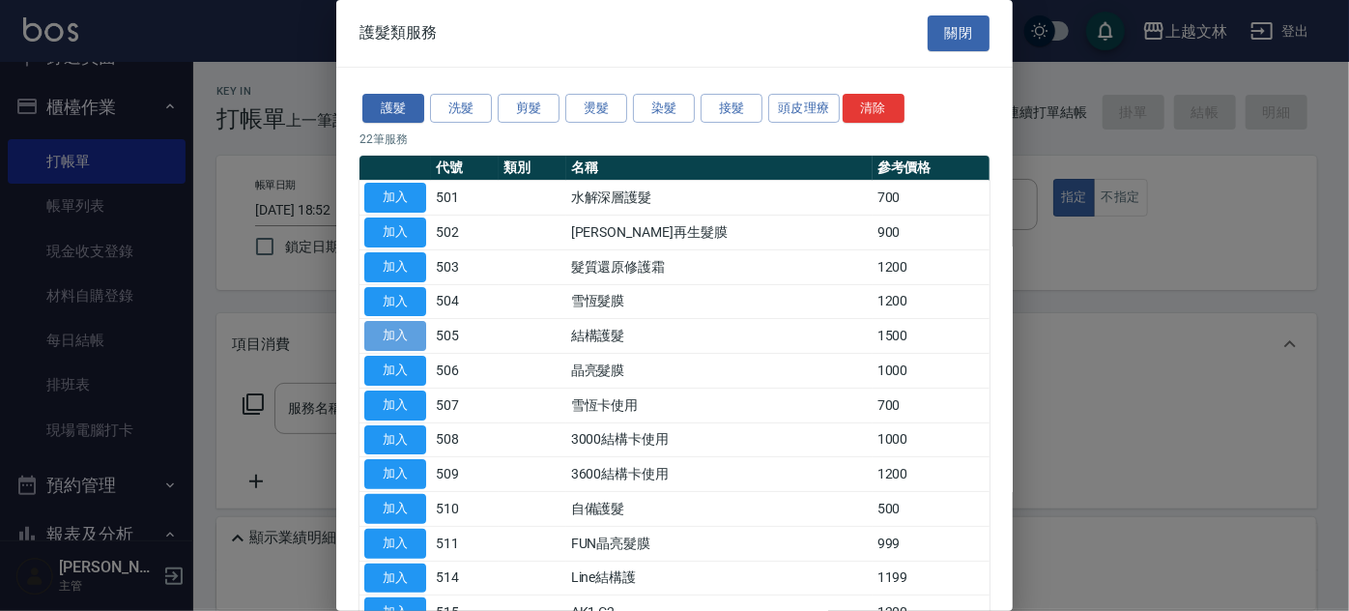
click at [420, 340] on button "加入" at bounding box center [395, 336] width 62 height 30
type input "結構護髮(505)"
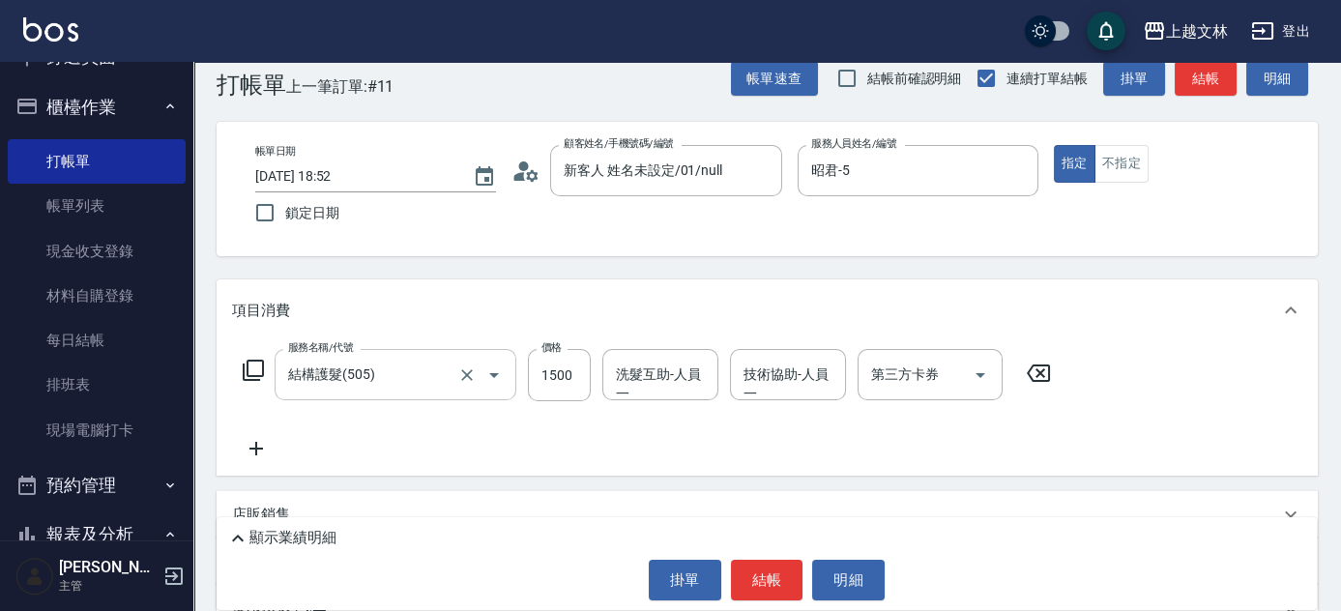
scroll to position [87, 0]
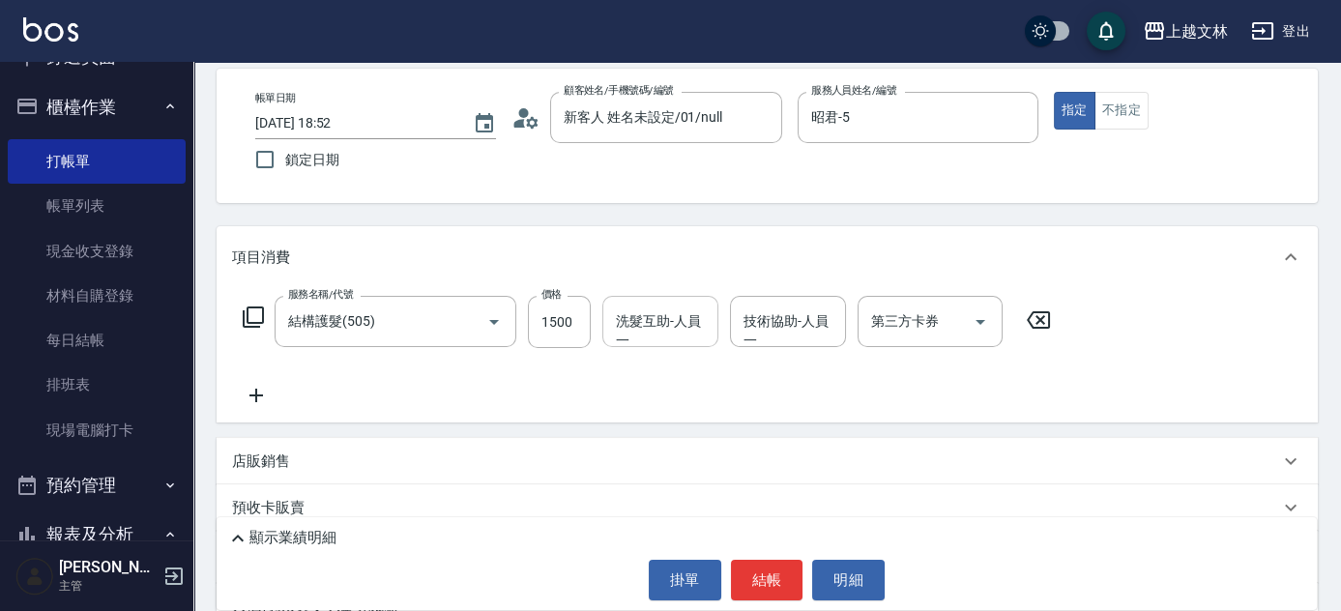
click at [643, 321] on div "洗髮互助-人員一 洗髮互助-人員一" at bounding box center [660, 321] width 116 height 51
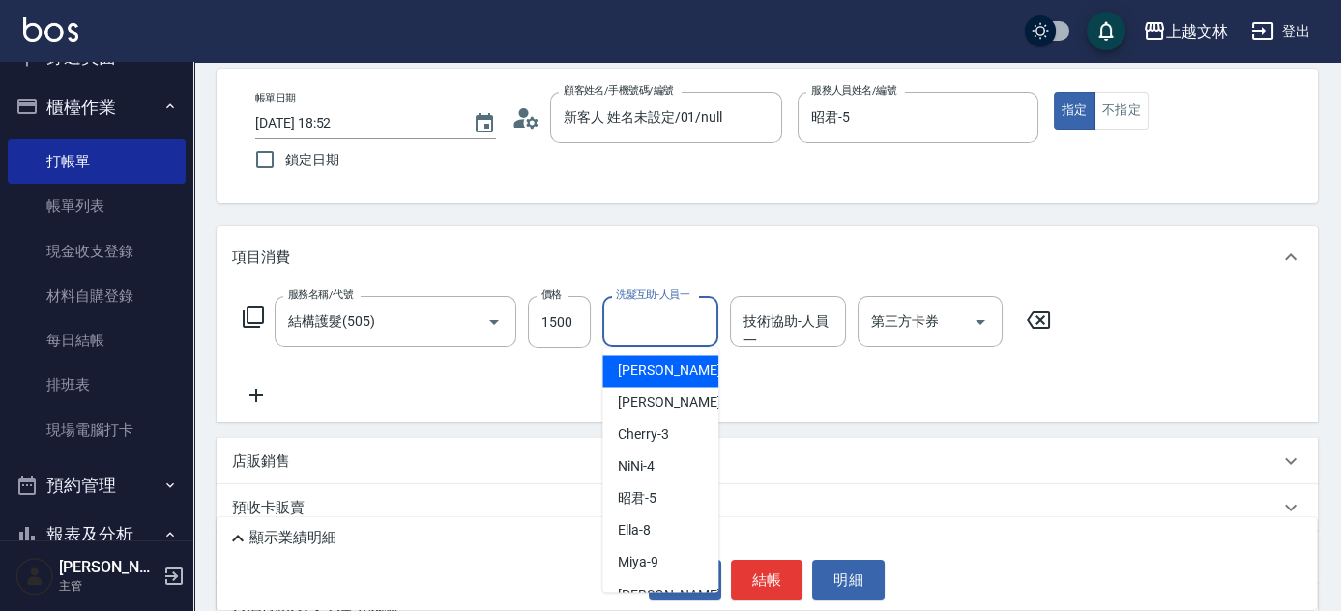
click at [260, 396] on icon at bounding box center [256, 395] width 48 height 23
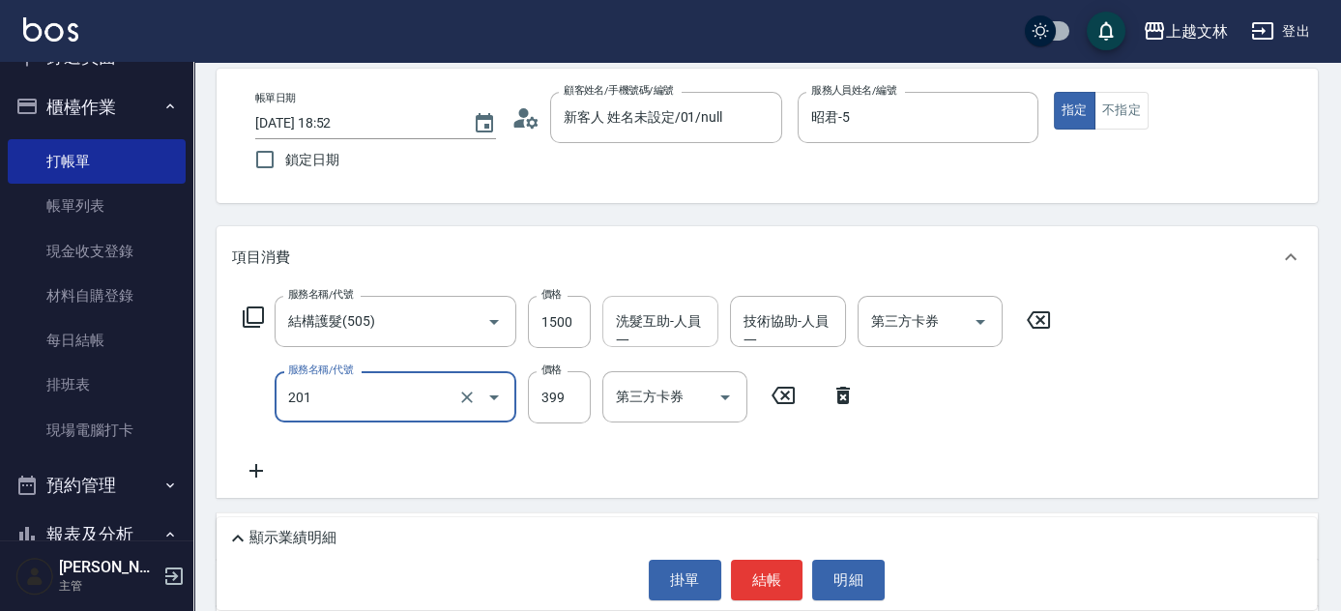
click at [690, 327] on div "洗髮互助-人員一 洗髮互助-人員一" at bounding box center [660, 321] width 116 height 51
type input "B級單剪(201)"
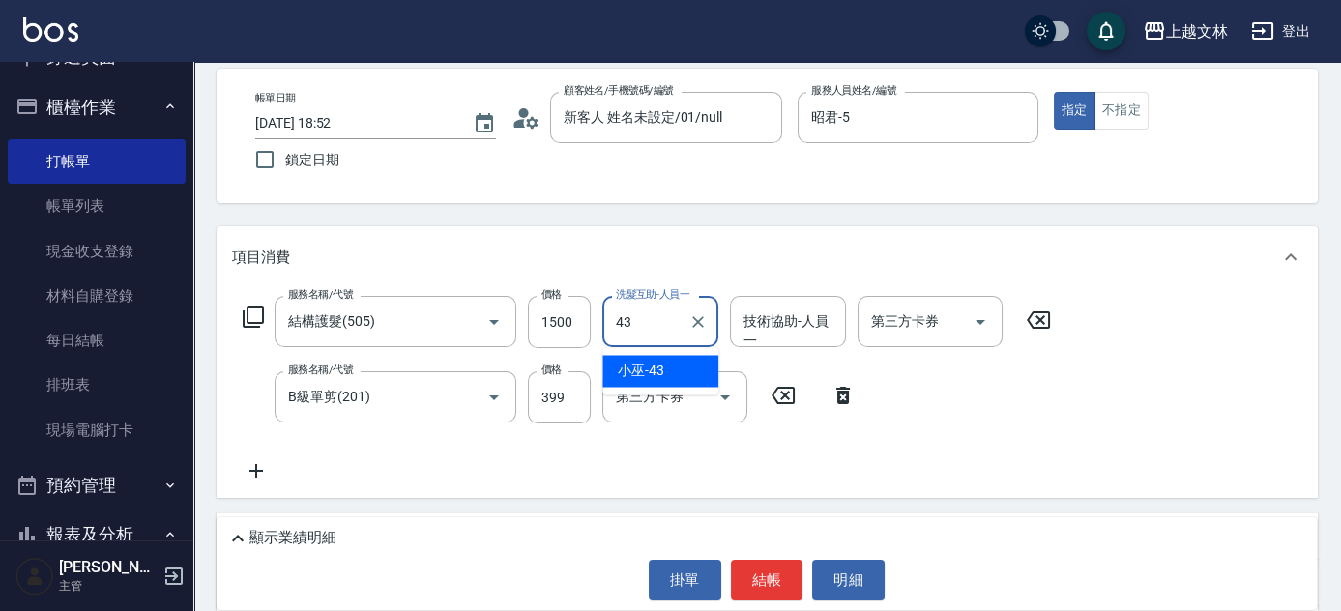
type input "小巫-43"
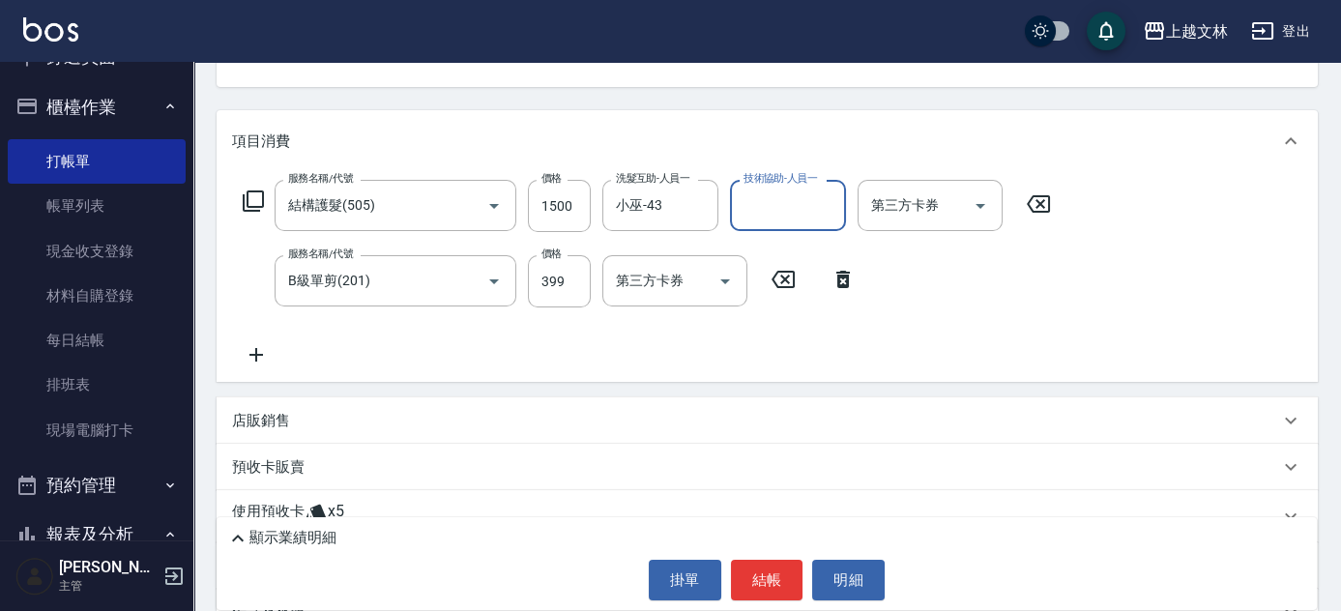
scroll to position [175, 0]
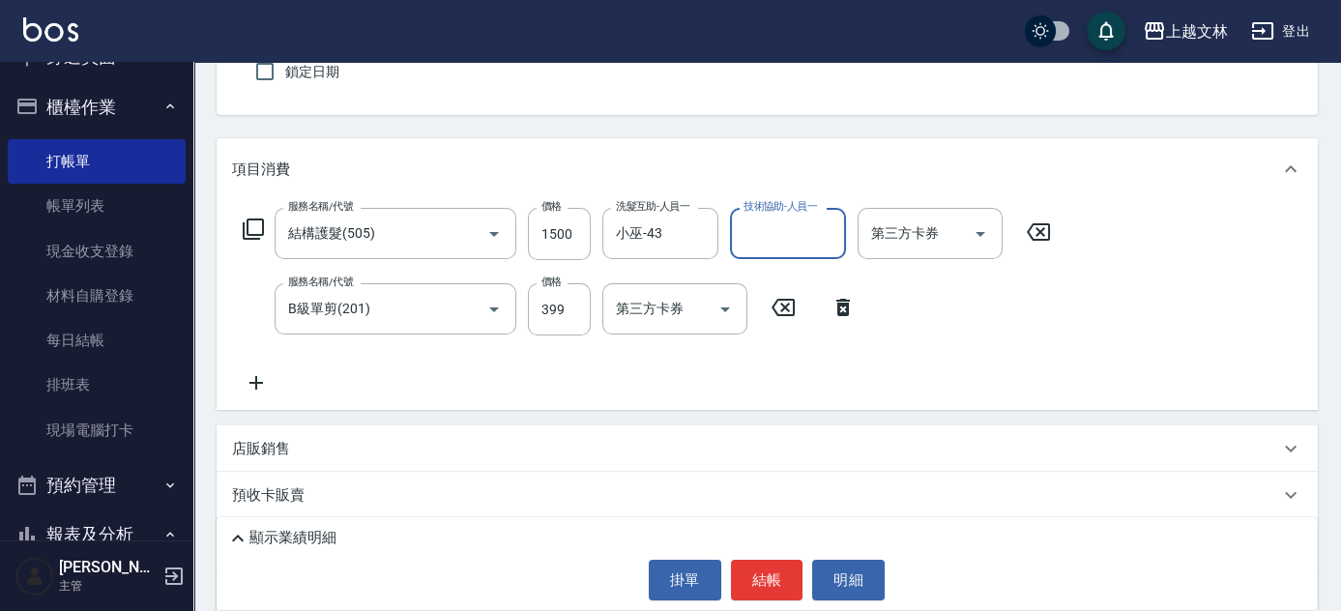
click at [237, 539] on icon at bounding box center [237, 538] width 23 height 23
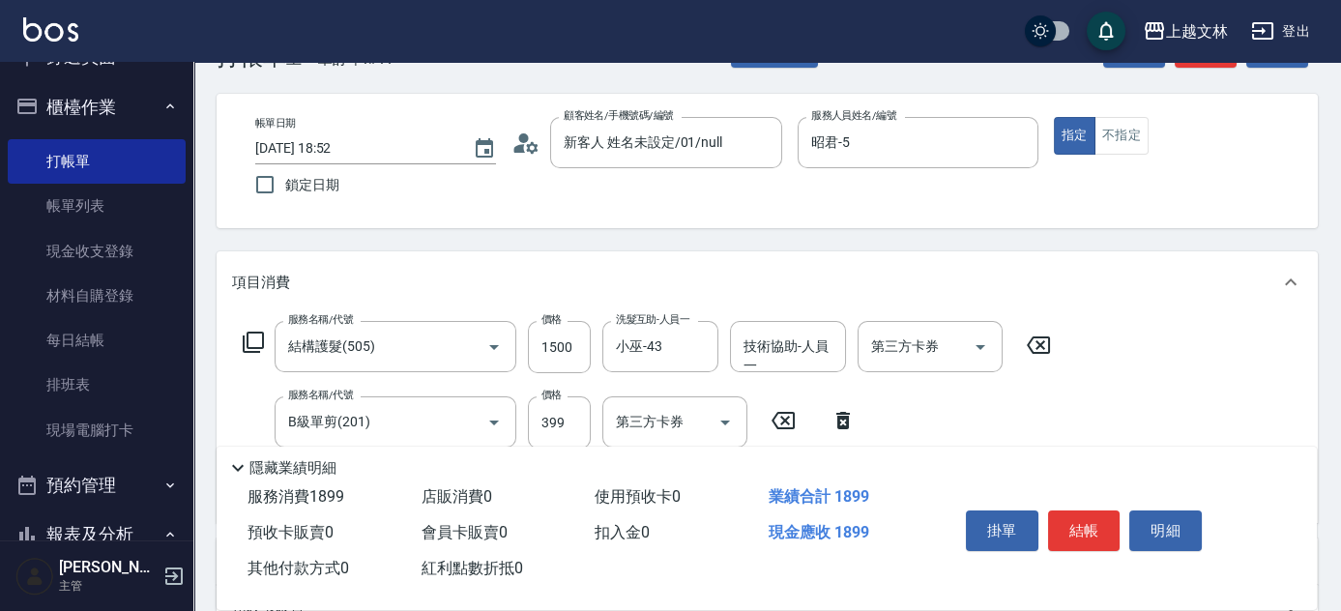
scroll to position [0, 0]
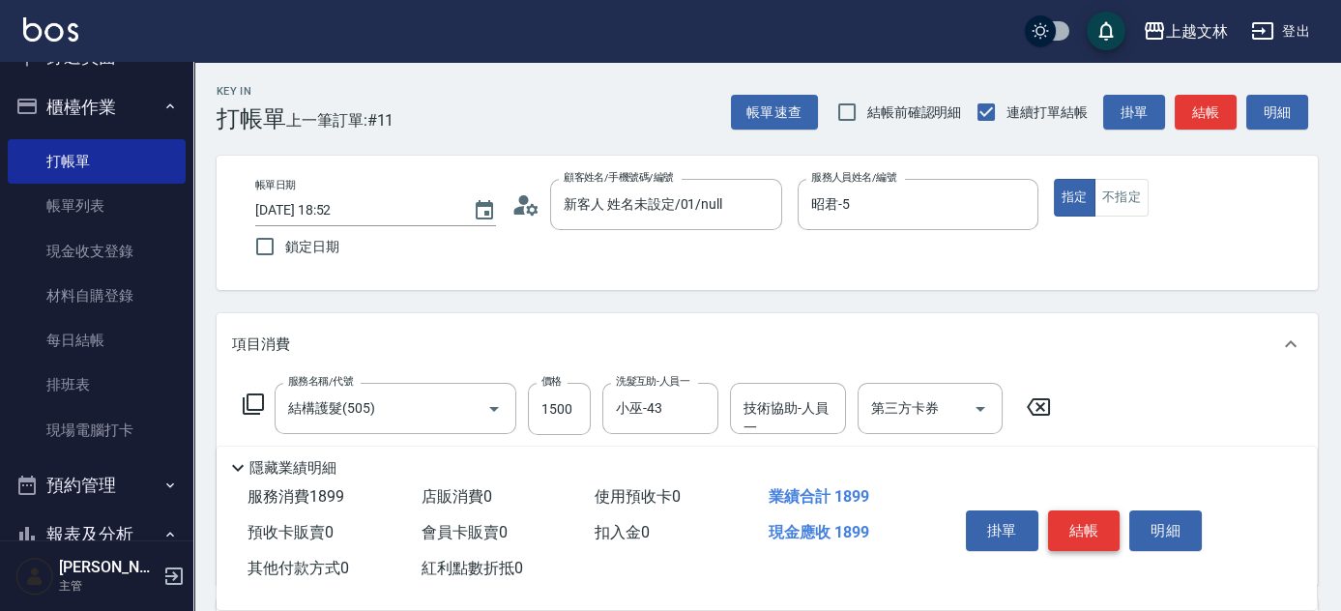
click at [1063, 530] on button "結帳" at bounding box center [1084, 530] width 72 height 41
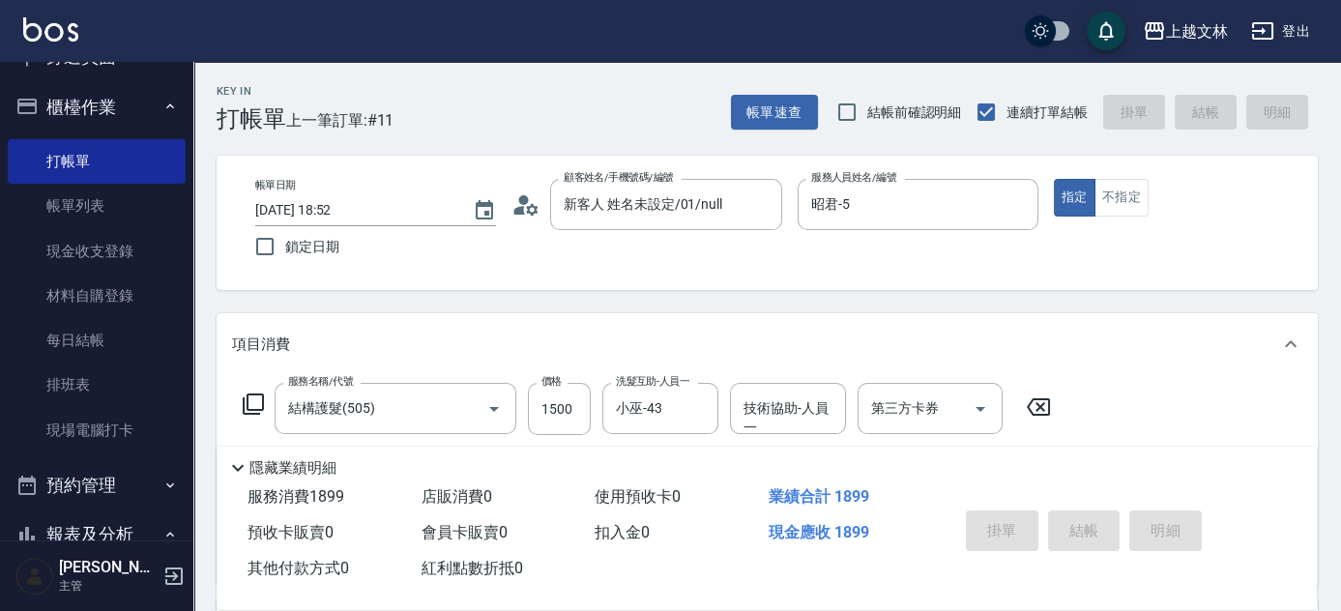
type input "[DATE] 19:21"
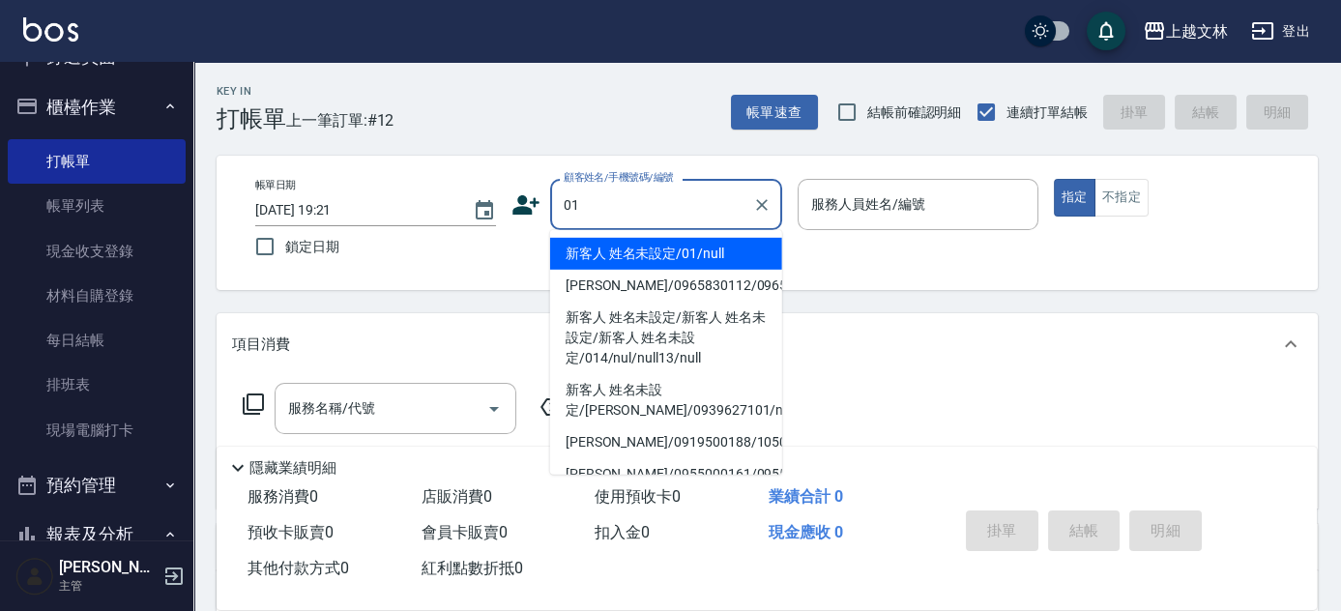
type input "新客人 姓名未設定/01/null"
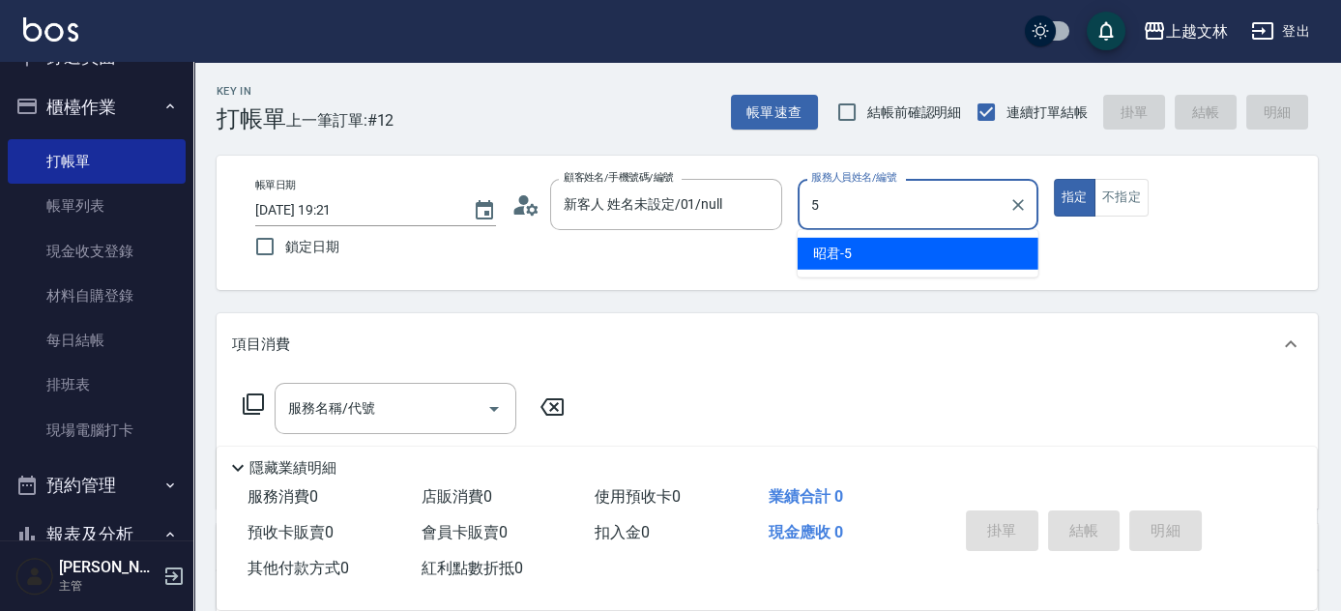
type input "昭君-5"
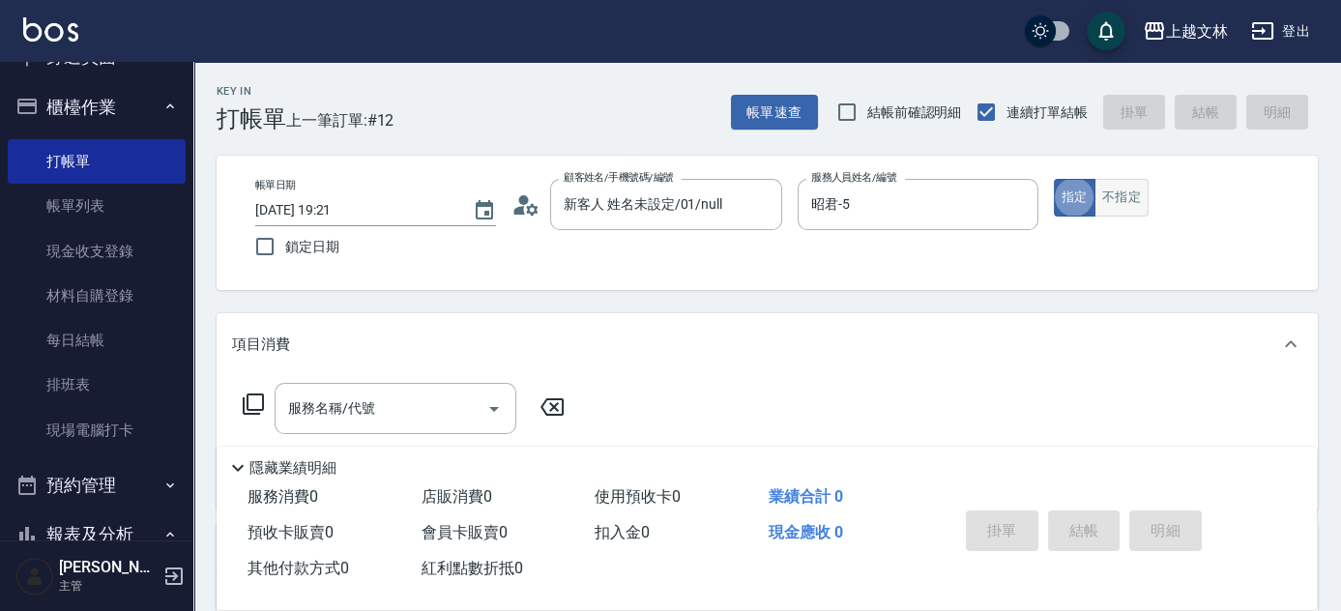
click at [1139, 208] on button "不指定" at bounding box center [1121, 198] width 54 height 38
click at [427, 407] on input "服務名稱/代號" at bounding box center [380, 408] width 195 height 34
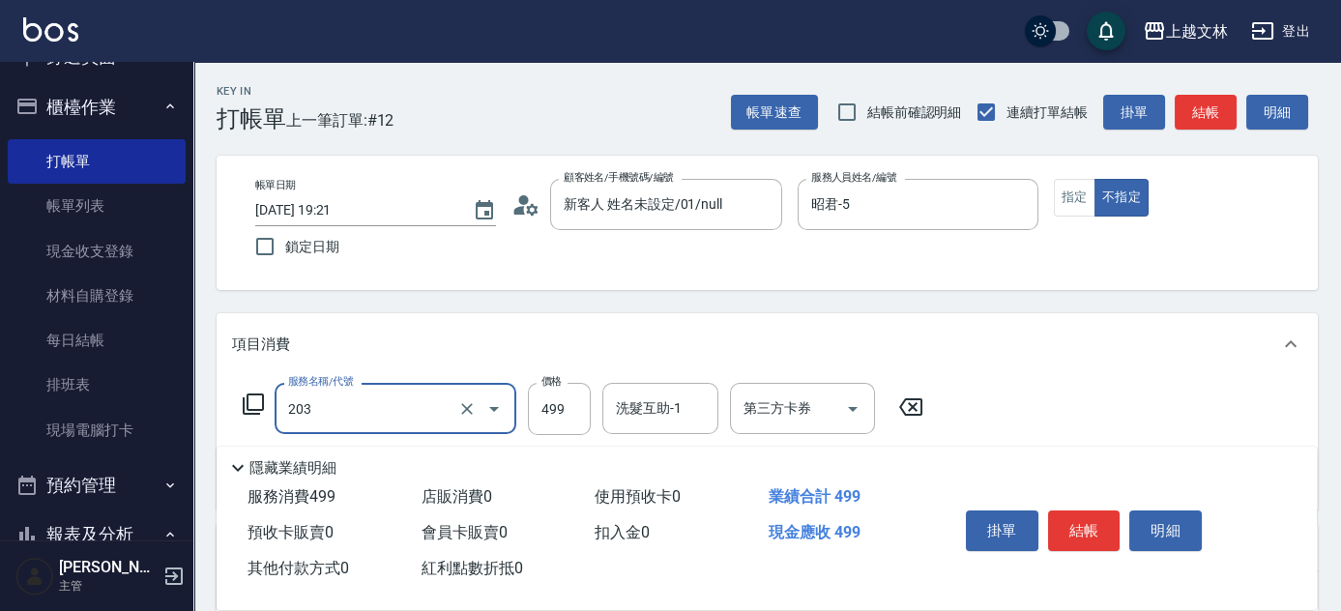
type input "B級洗+剪(203)"
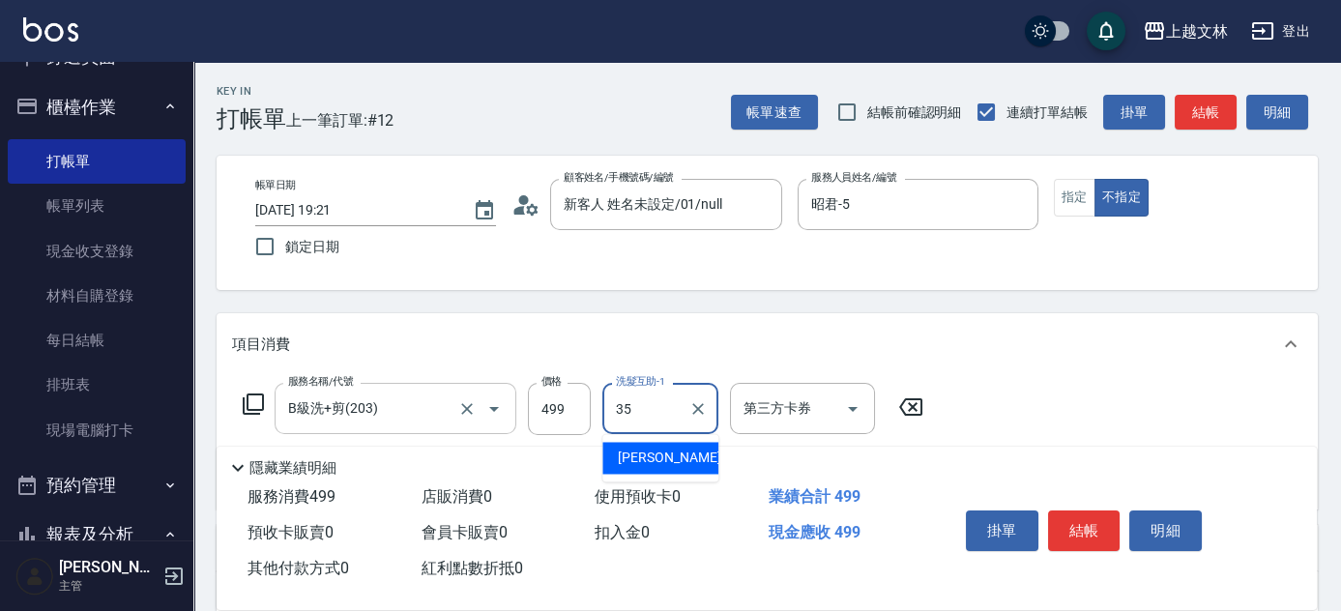
type input "[PERSON_NAME]-35"
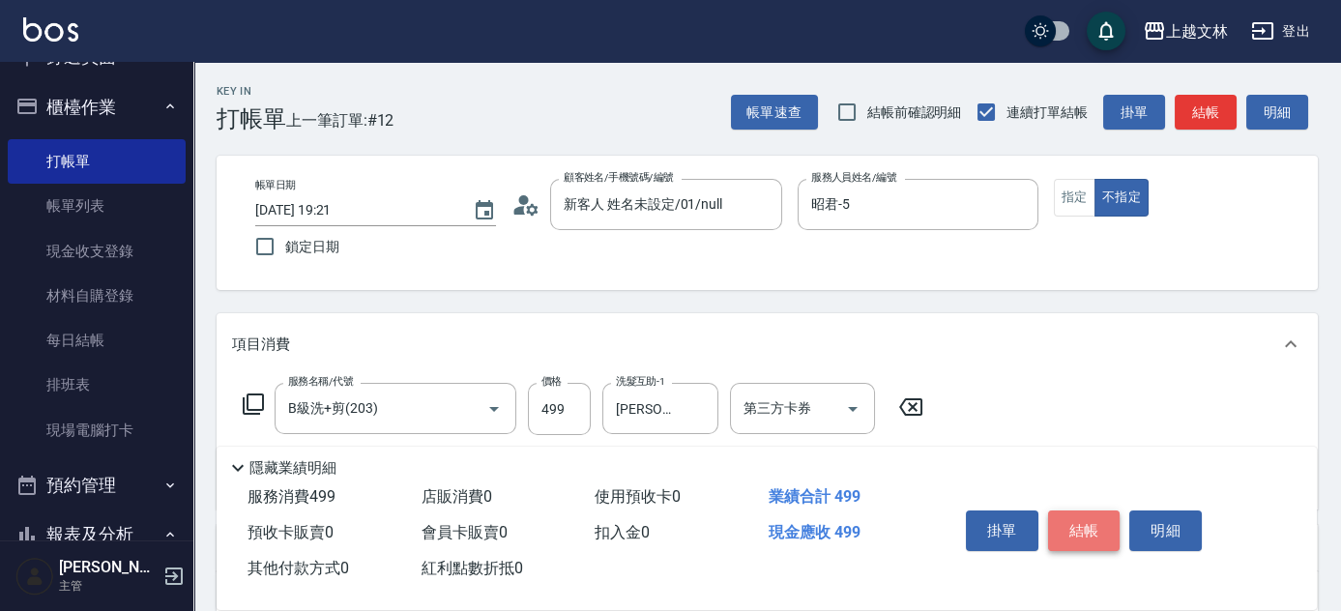
click at [1092, 536] on button "結帳" at bounding box center [1084, 530] width 72 height 41
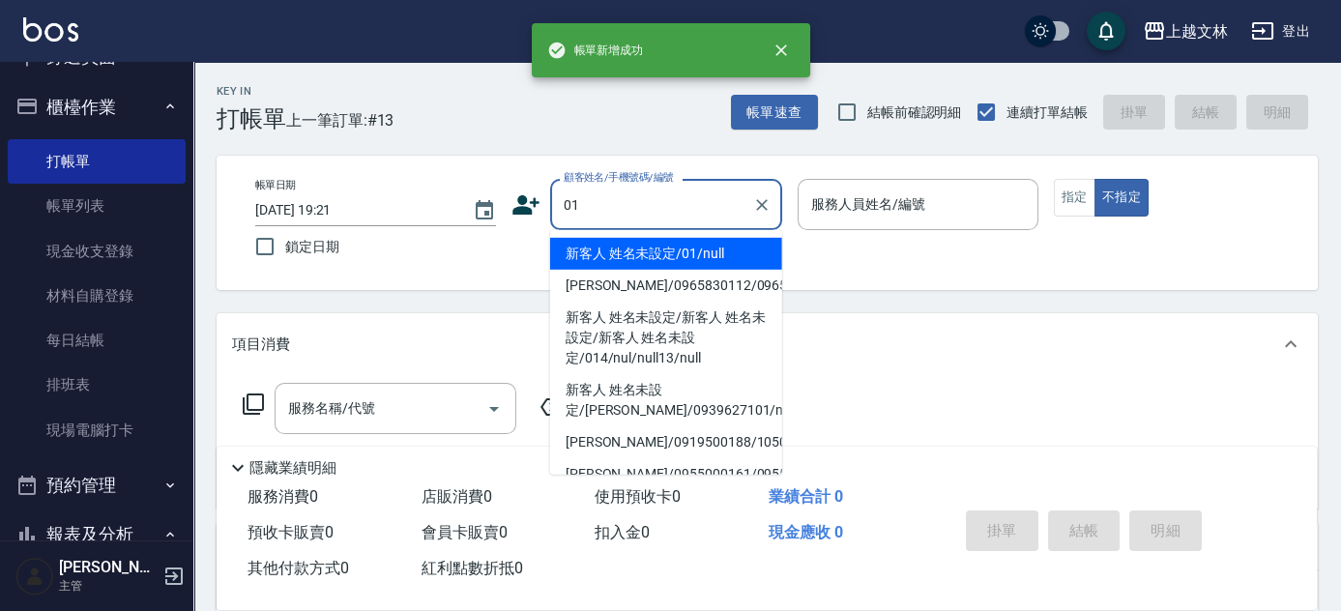
type input "新客人 姓名未設定/01/null"
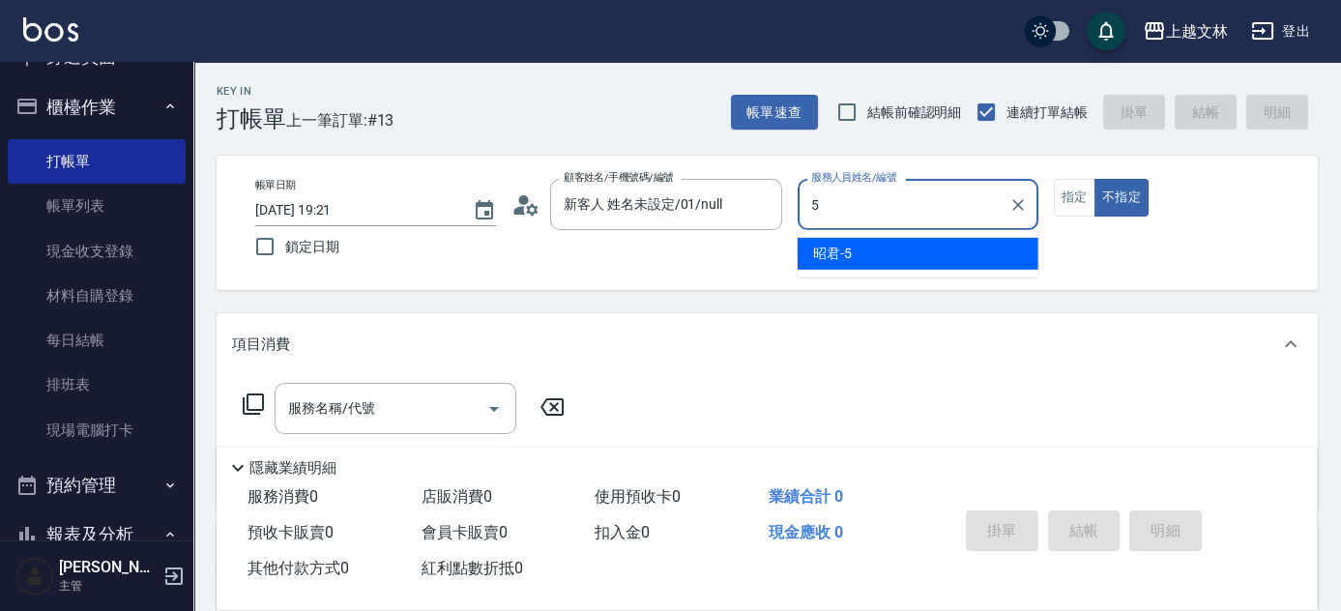
type input "昭君-5"
type button "false"
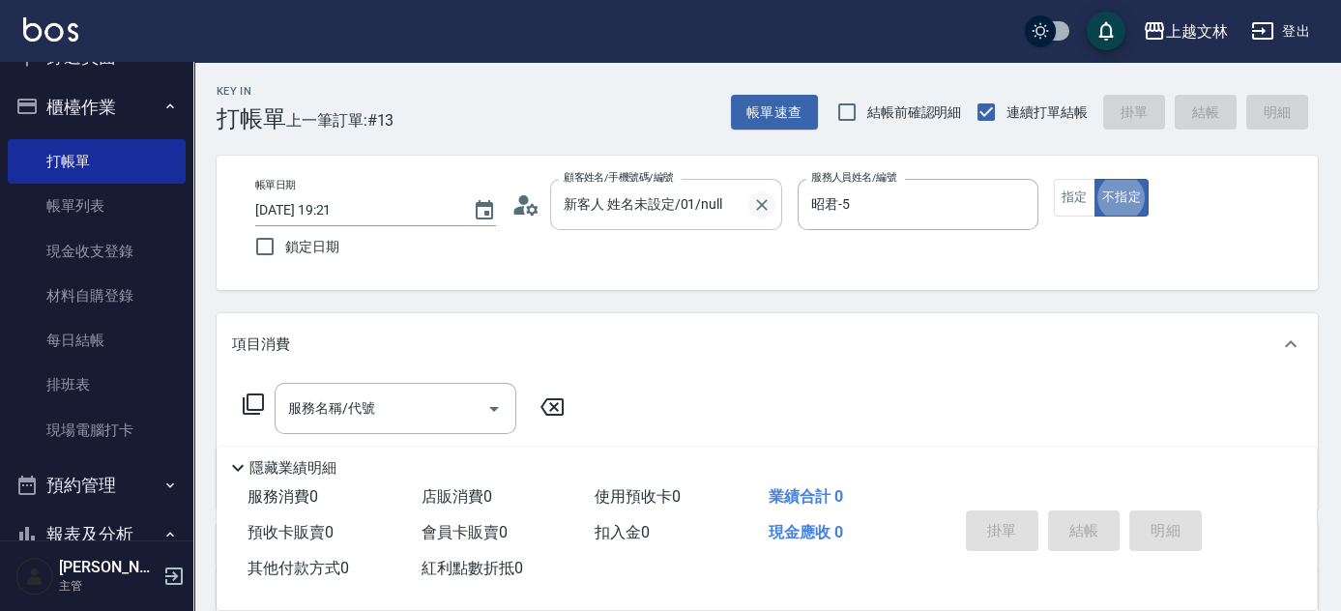
click at [757, 201] on icon "Clear" at bounding box center [761, 204] width 19 height 19
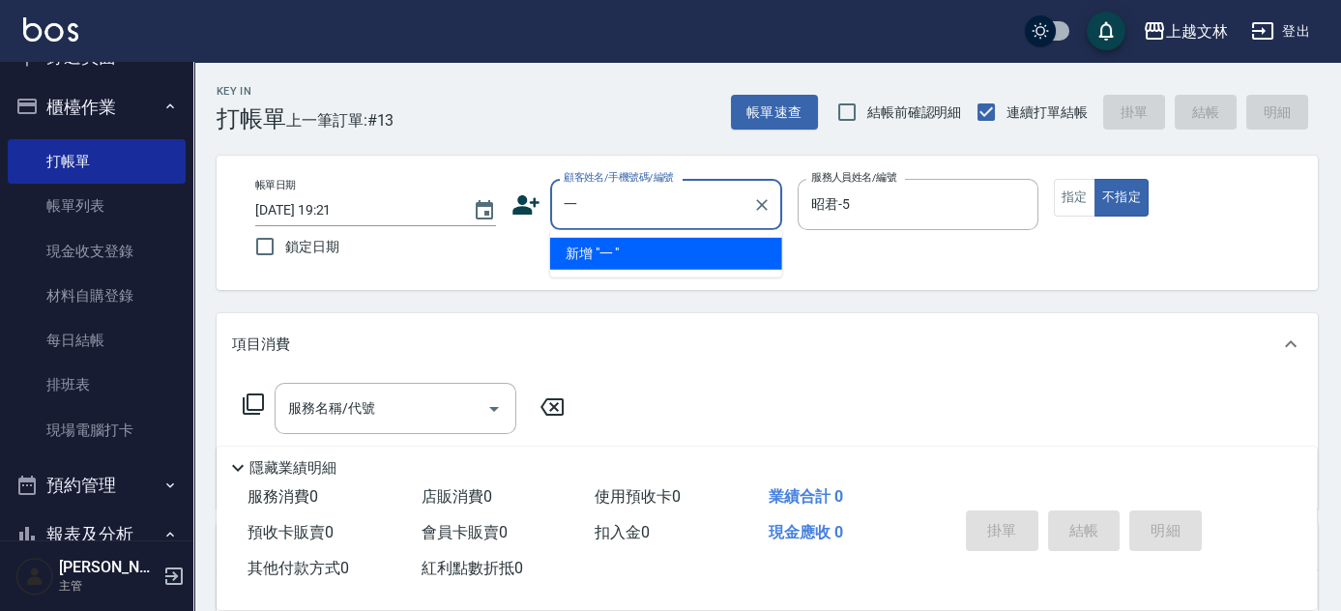
type input "一"
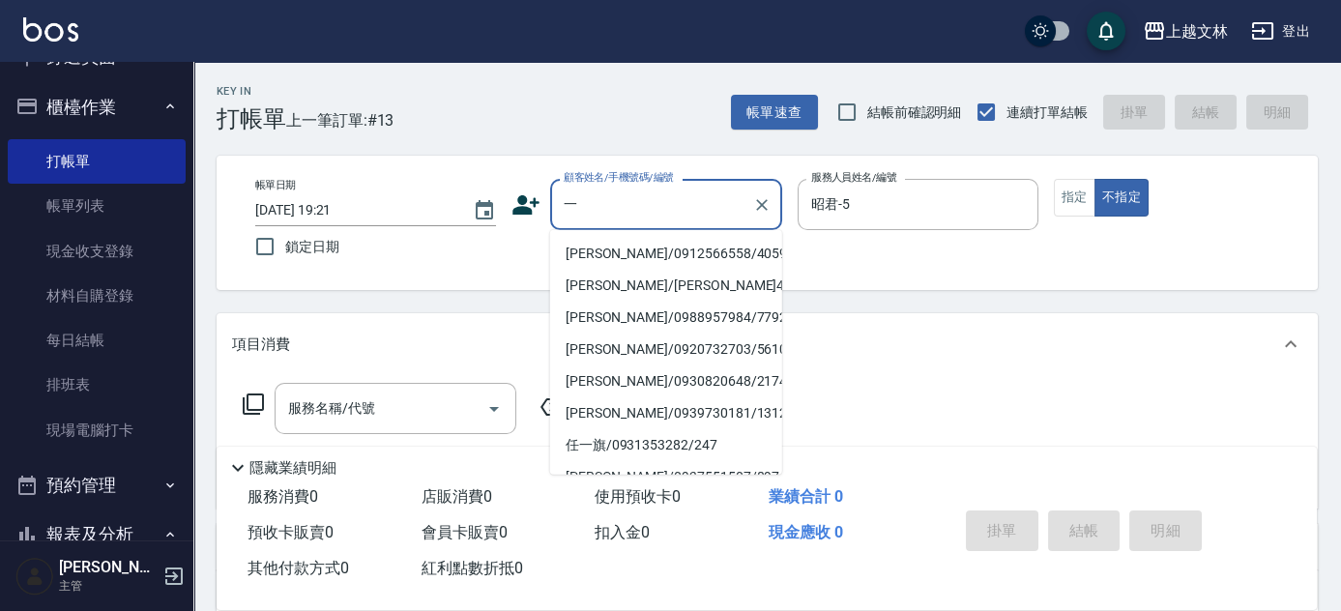
type input "驛"
type input "蛜"
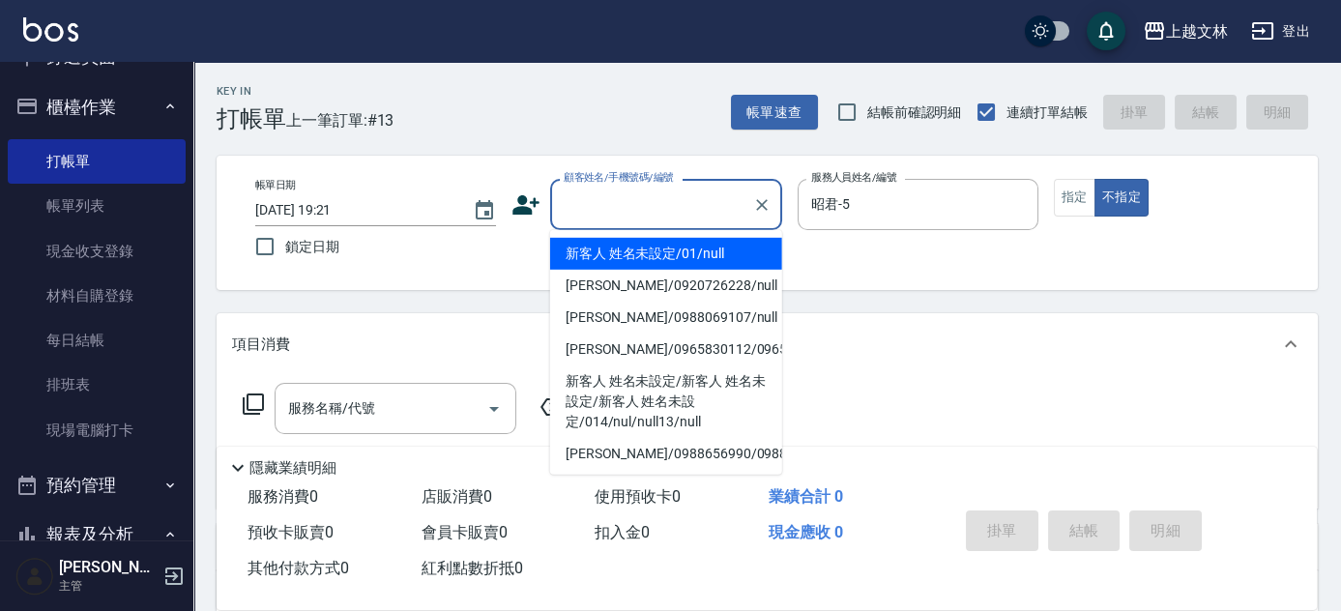
click at [666, 219] on input "顧客姓名/手機號碼/編號" at bounding box center [652, 205] width 186 height 34
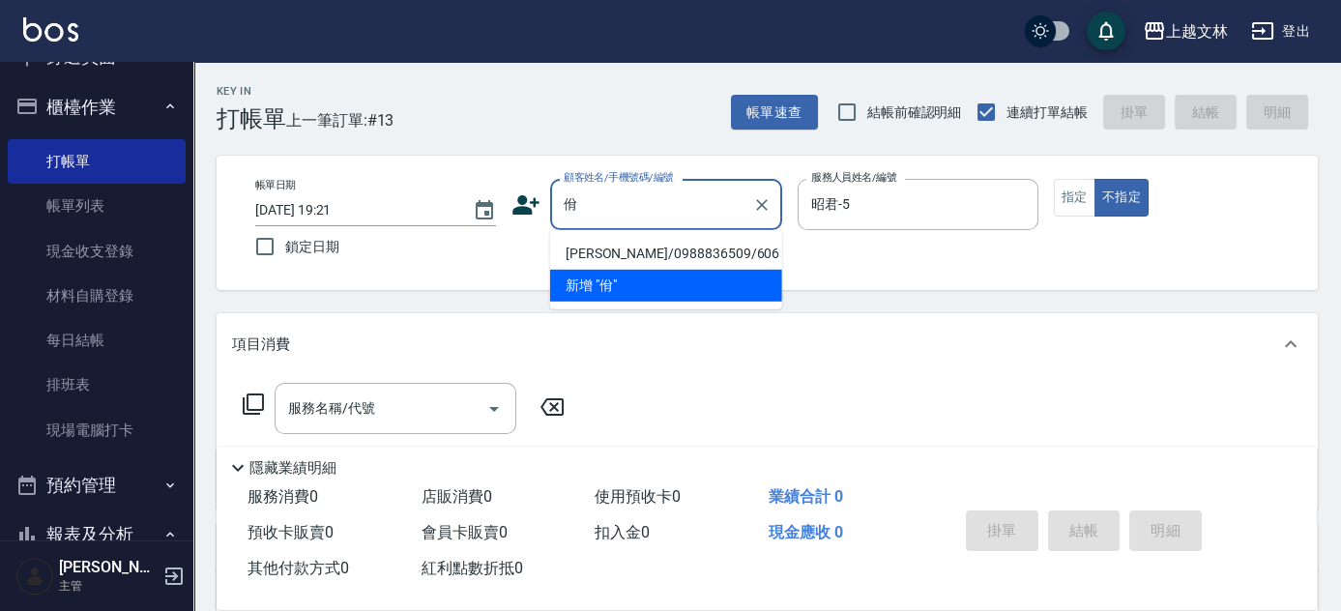
click at [668, 256] on li "[PERSON_NAME]/0988836509/606" at bounding box center [666, 254] width 232 height 32
type input "[PERSON_NAME]/0988836509/606"
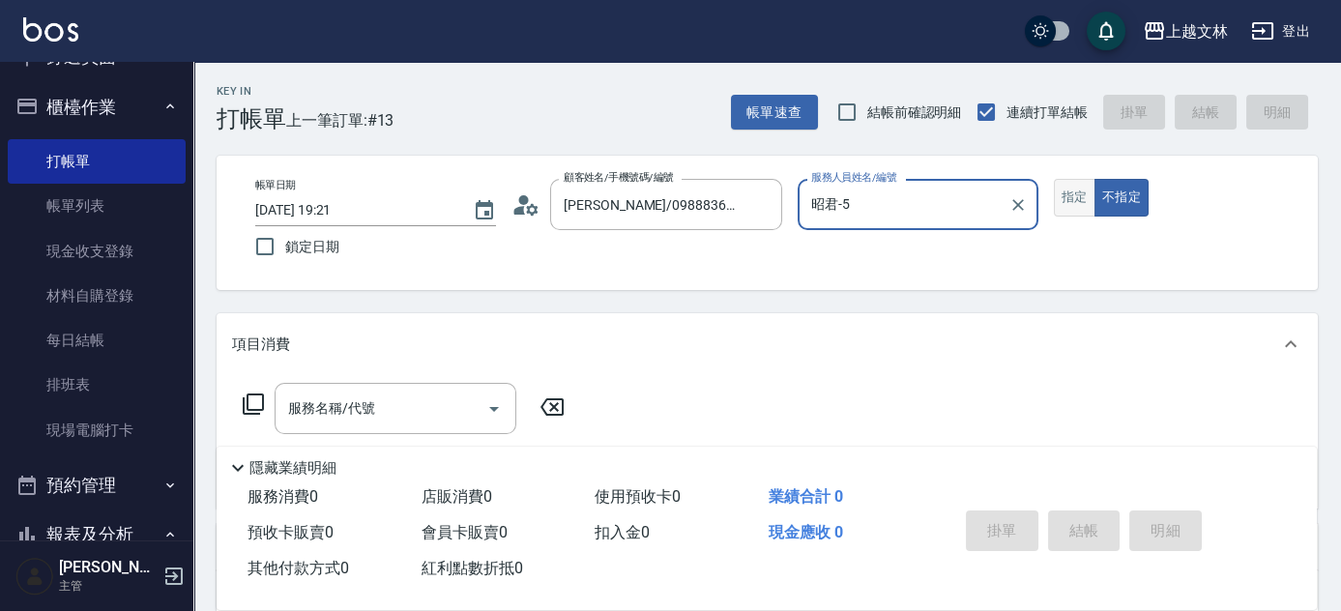
click at [1077, 201] on button "指定" at bounding box center [1075, 198] width 42 height 38
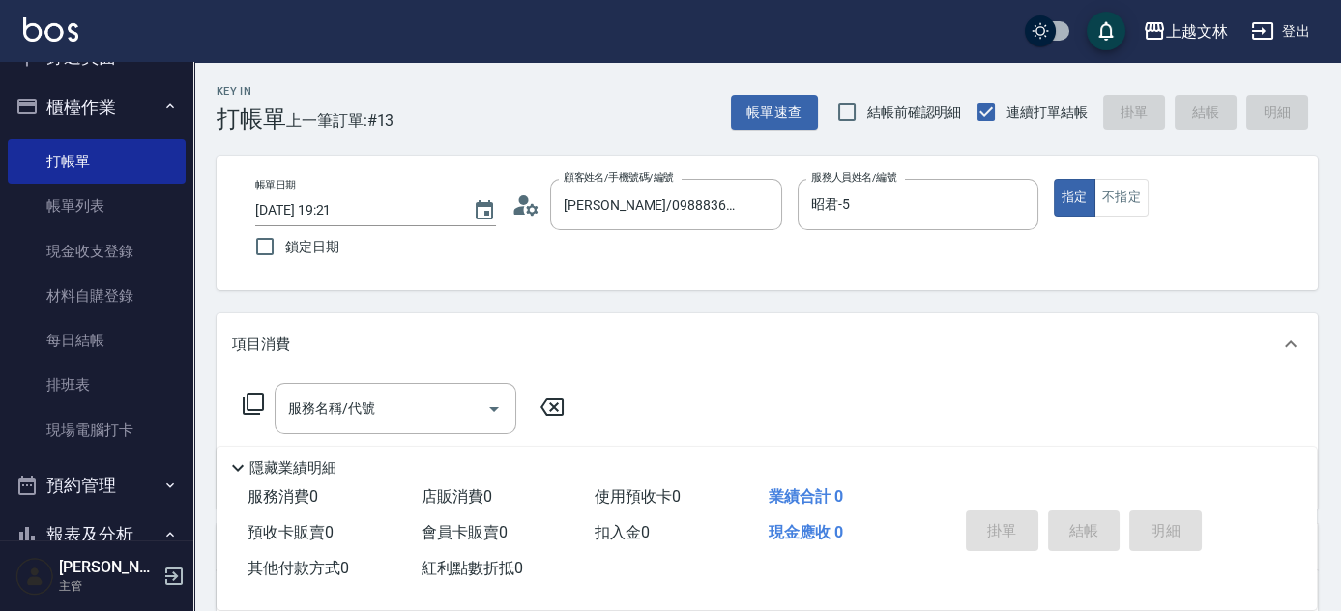
click at [255, 404] on icon at bounding box center [253, 403] width 23 height 23
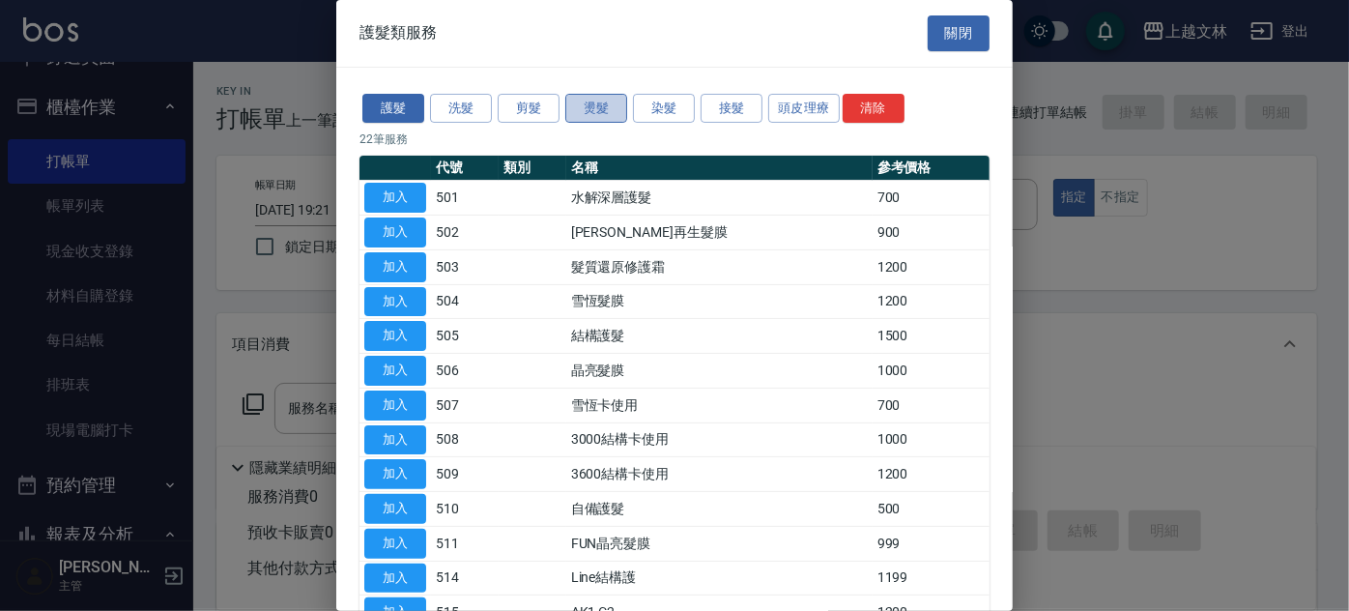
click at [599, 115] on button "燙髮" at bounding box center [596, 109] width 62 height 30
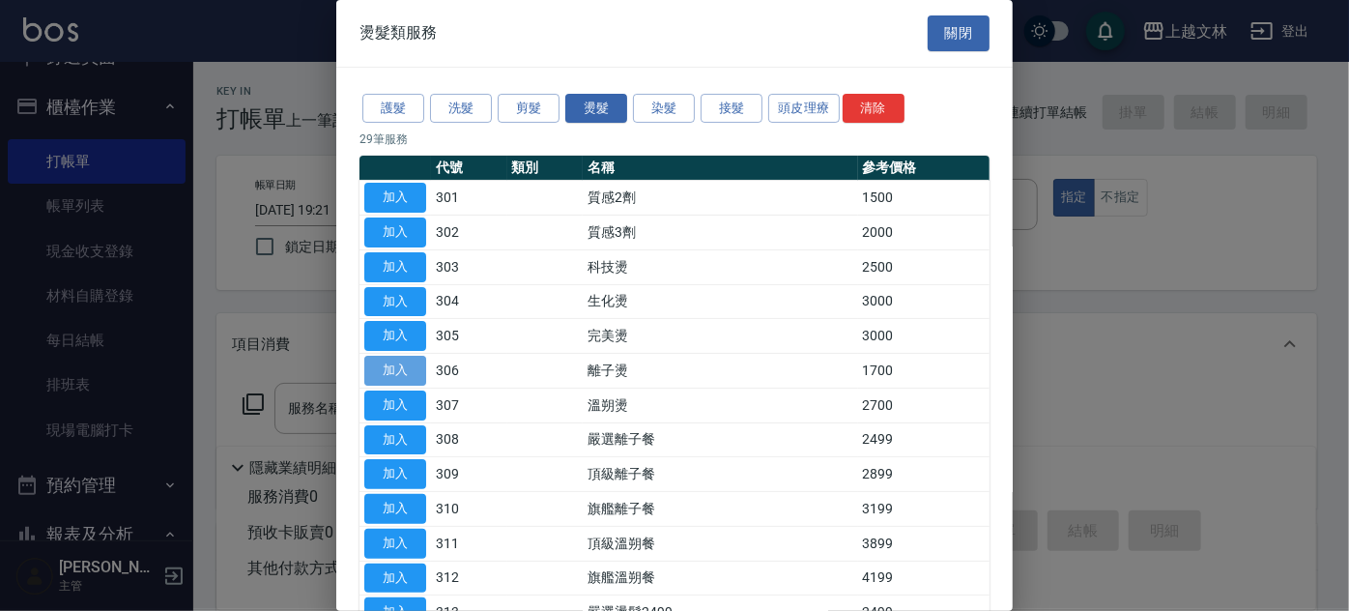
click at [411, 365] on button "加入" at bounding box center [395, 371] width 62 height 30
type input "離子燙(306)"
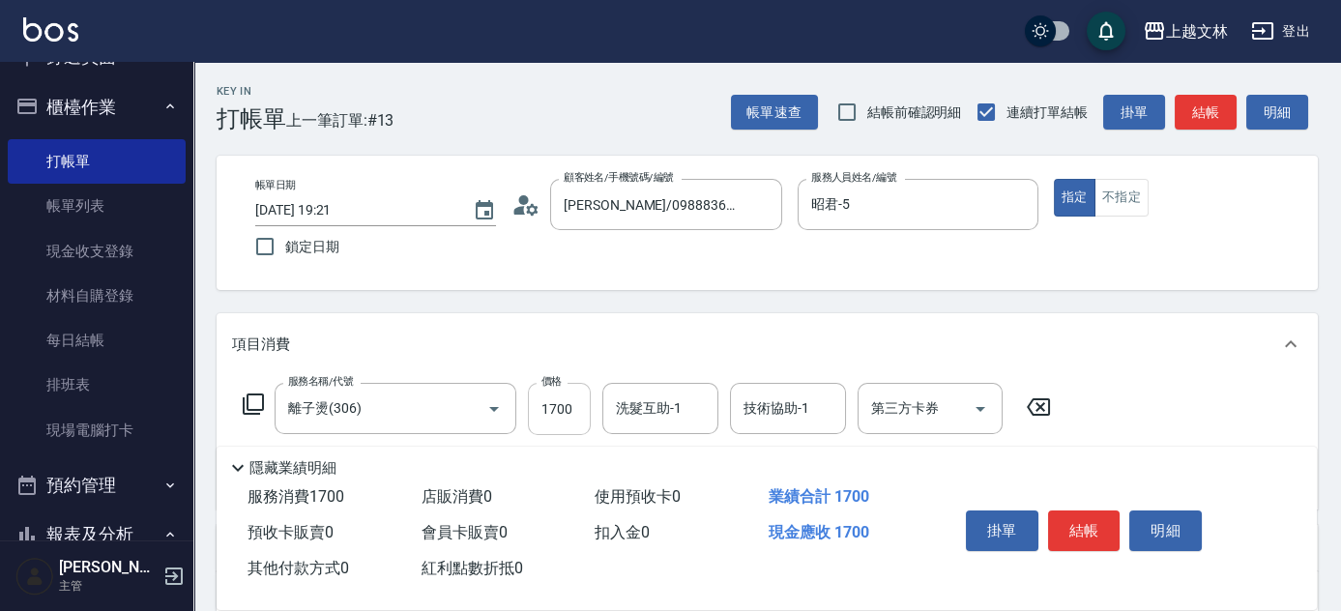
click at [565, 419] on input "1700" at bounding box center [559, 409] width 63 height 52
type input "2000"
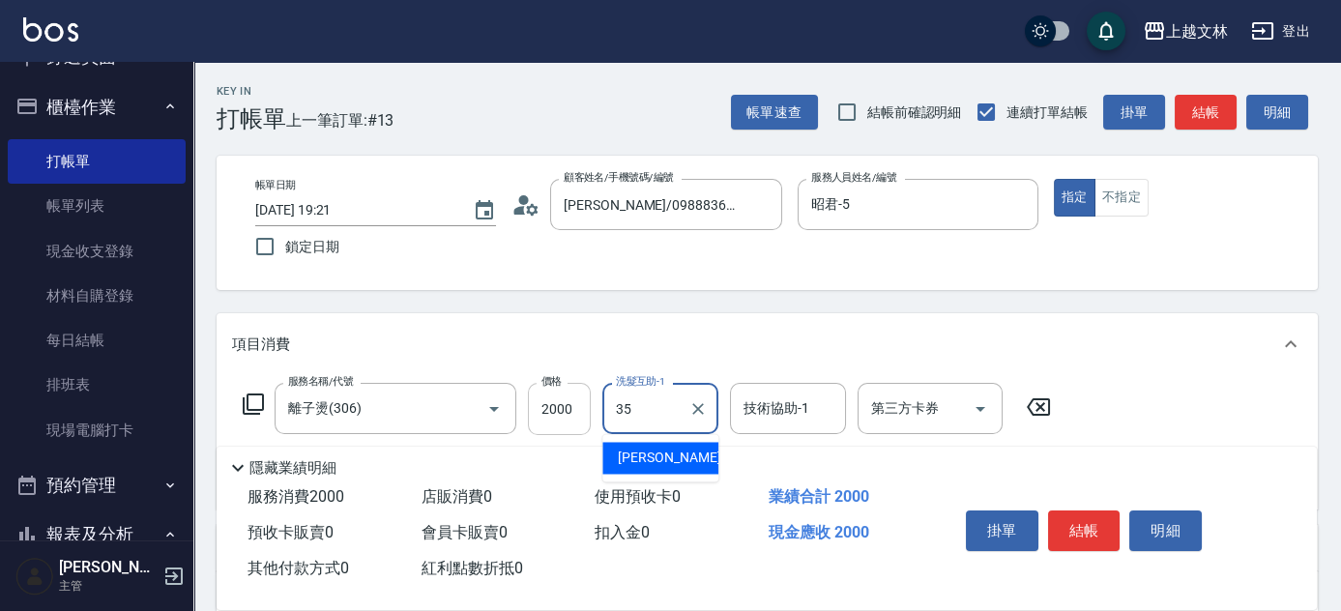
type input "[PERSON_NAME]-35"
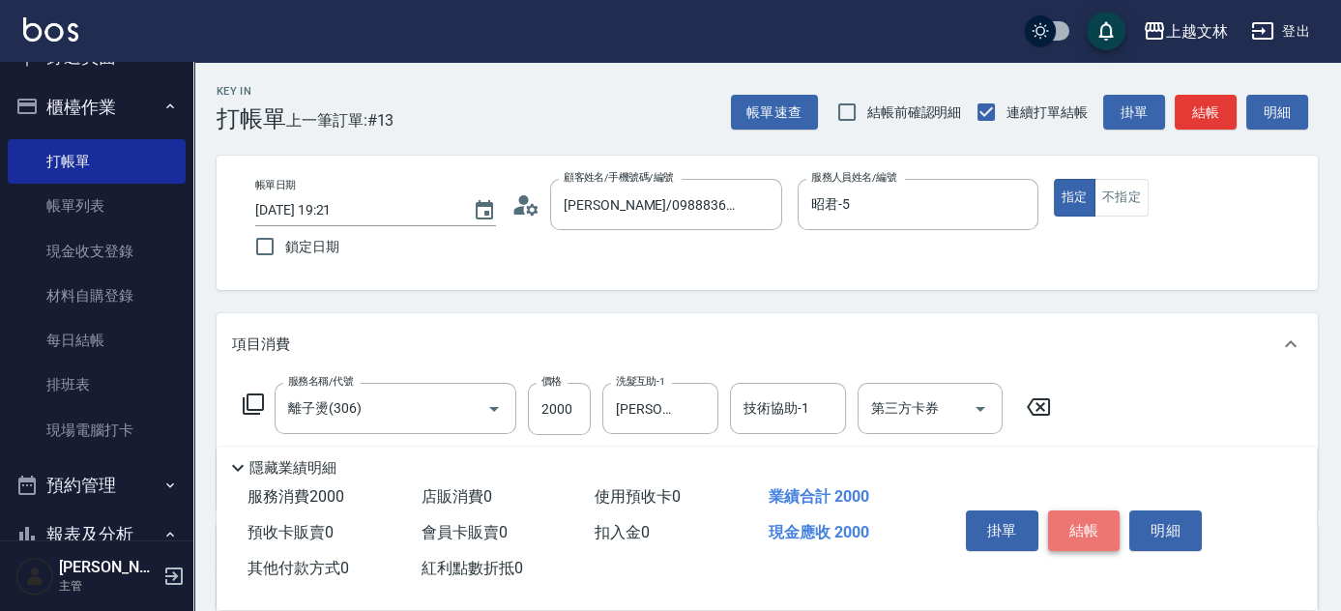
click at [1079, 532] on button "結帳" at bounding box center [1084, 530] width 72 height 41
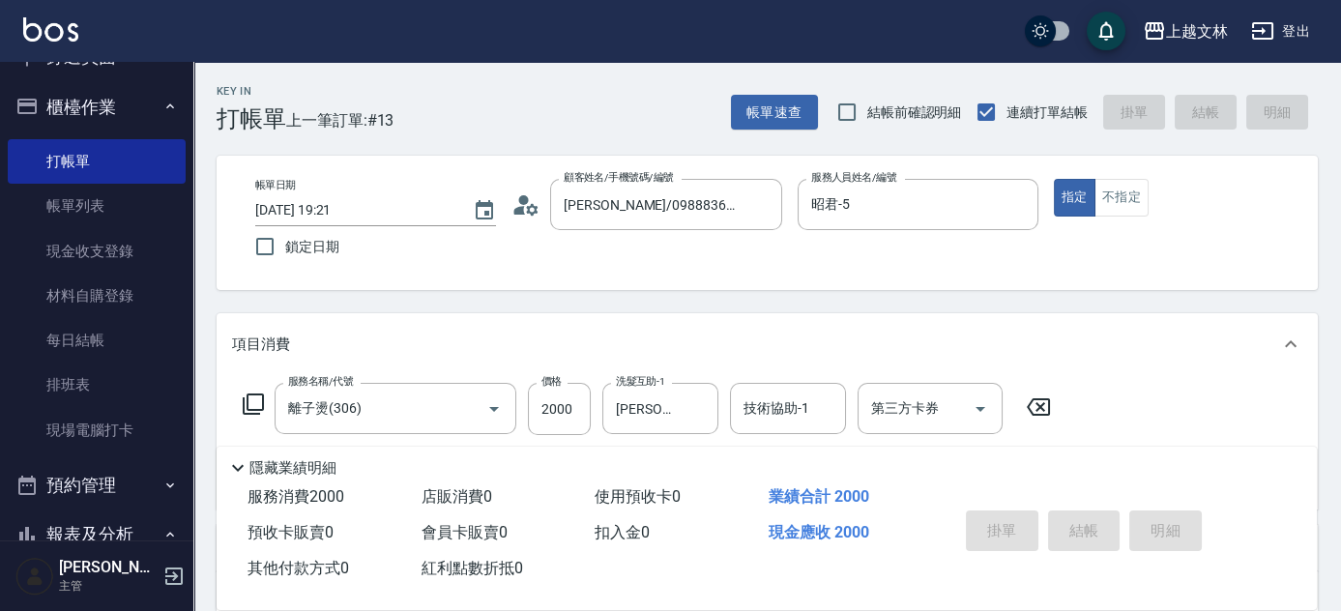
type input "[DATE] 19:22"
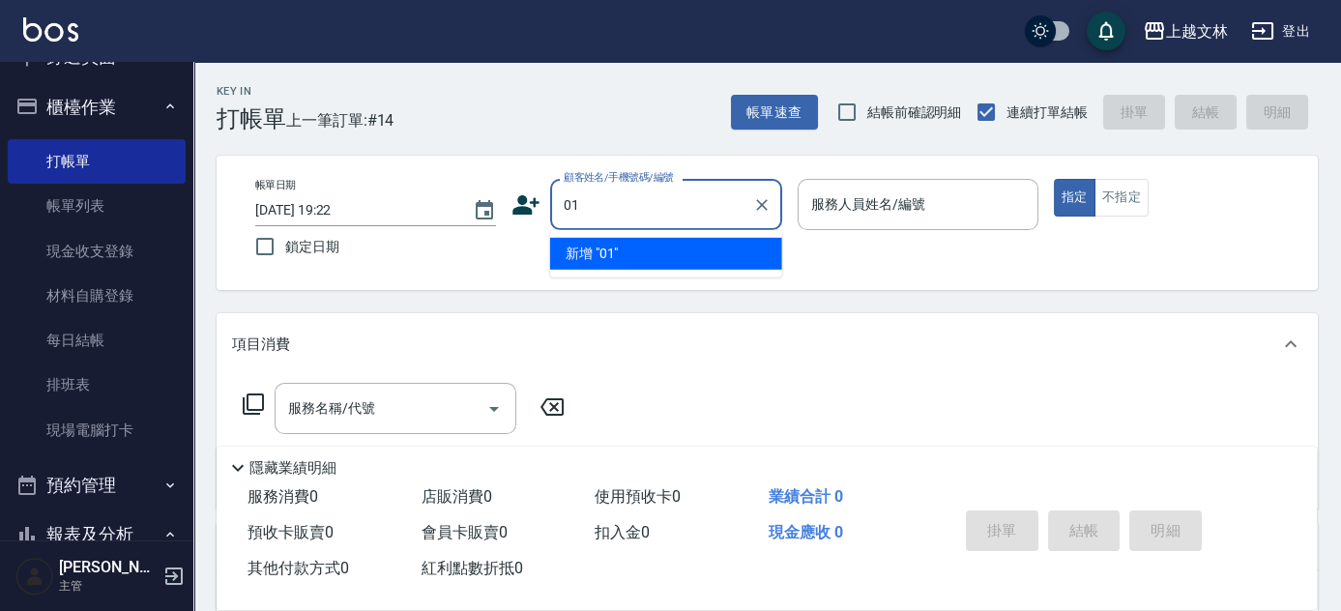
type input "01"
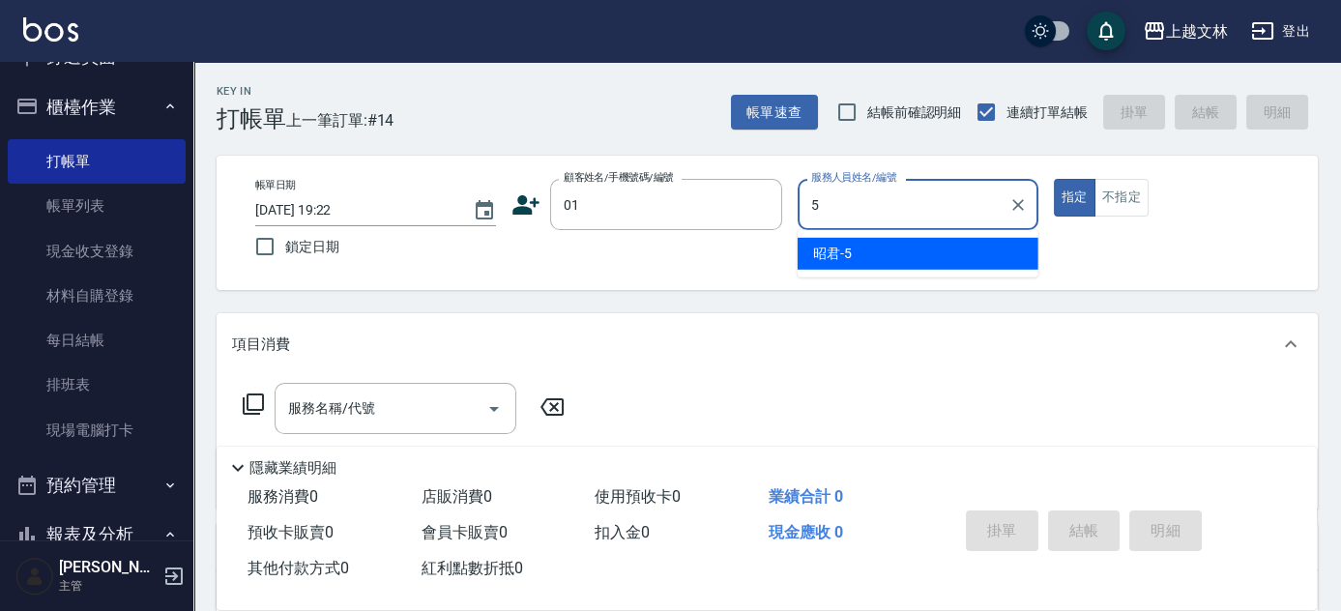
type input "昭君-5"
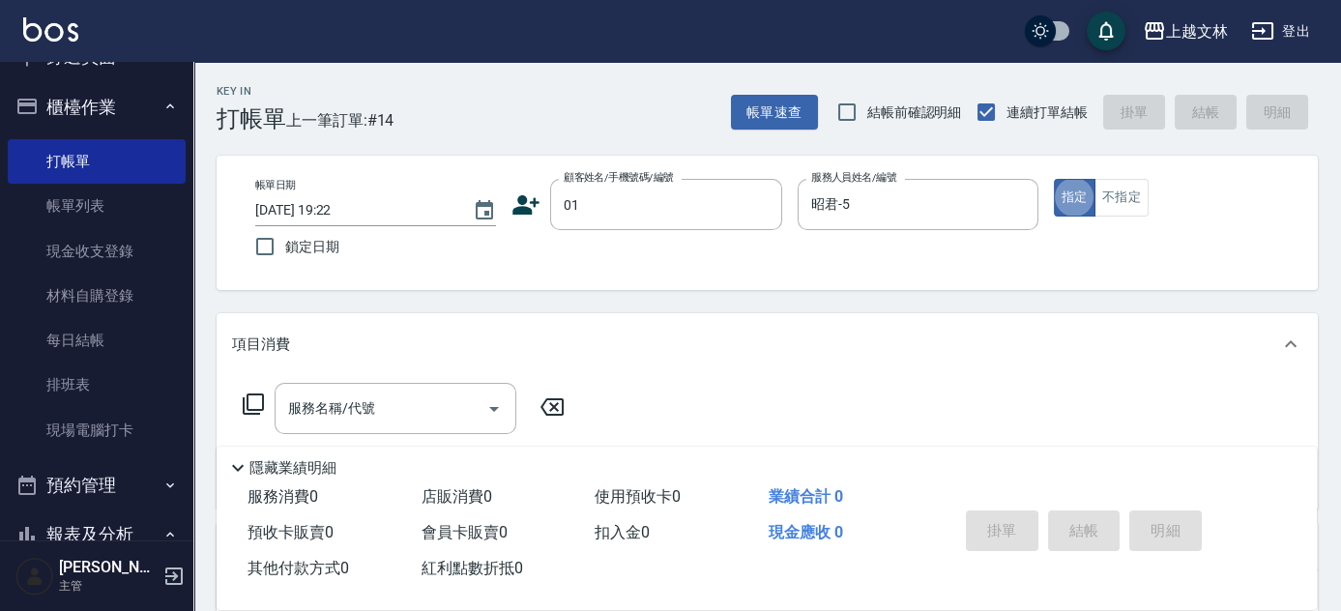
type input "新客人 姓名未設定/01/null"
click at [1117, 196] on button "不指定" at bounding box center [1121, 198] width 54 height 38
click at [411, 407] on input "服務名稱/代號" at bounding box center [380, 408] width 195 height 34
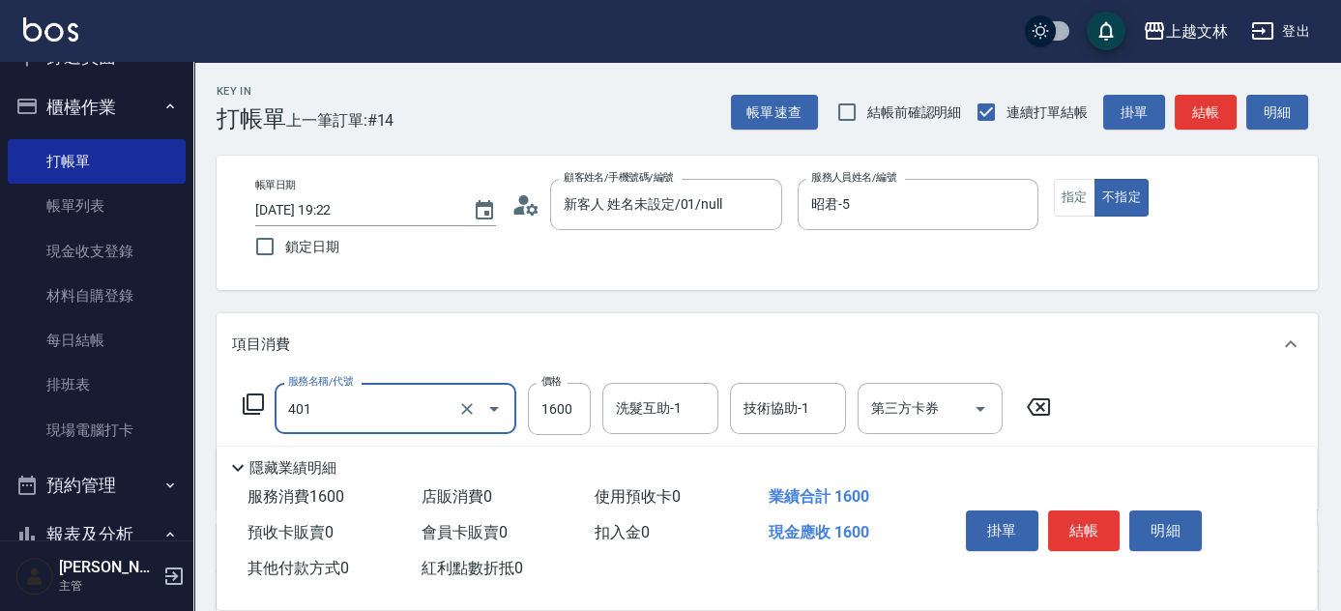
type input "基本染髮(401)"
type input "2289"
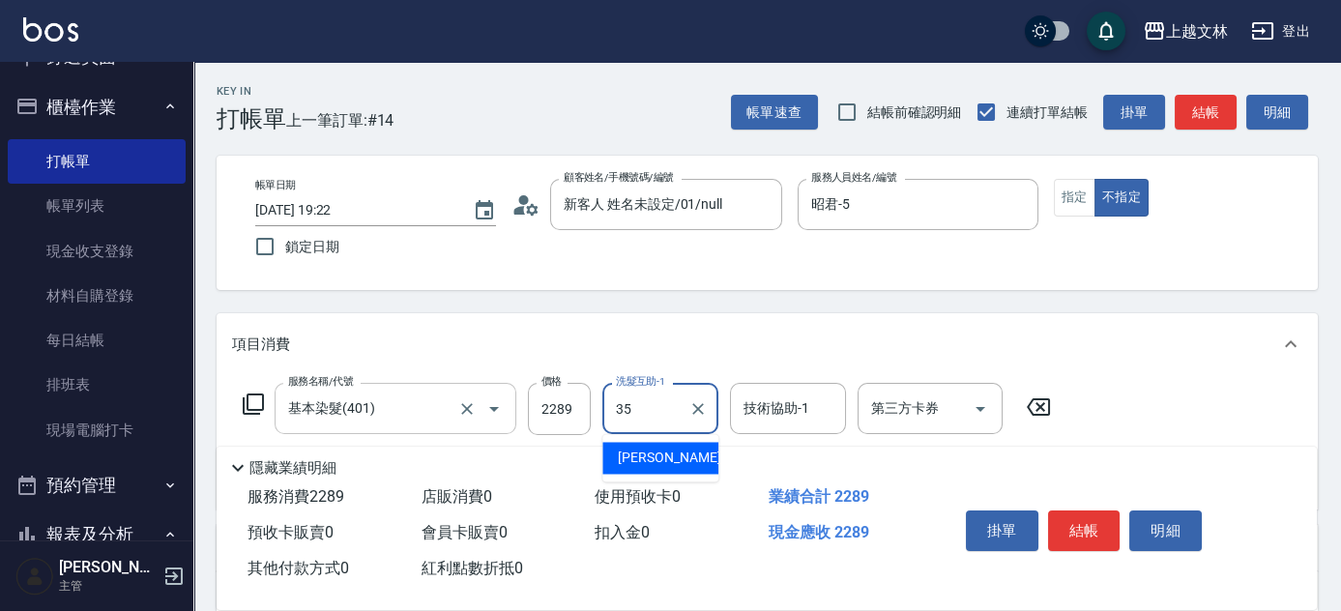
type input "[PERSON_NAME]-35"
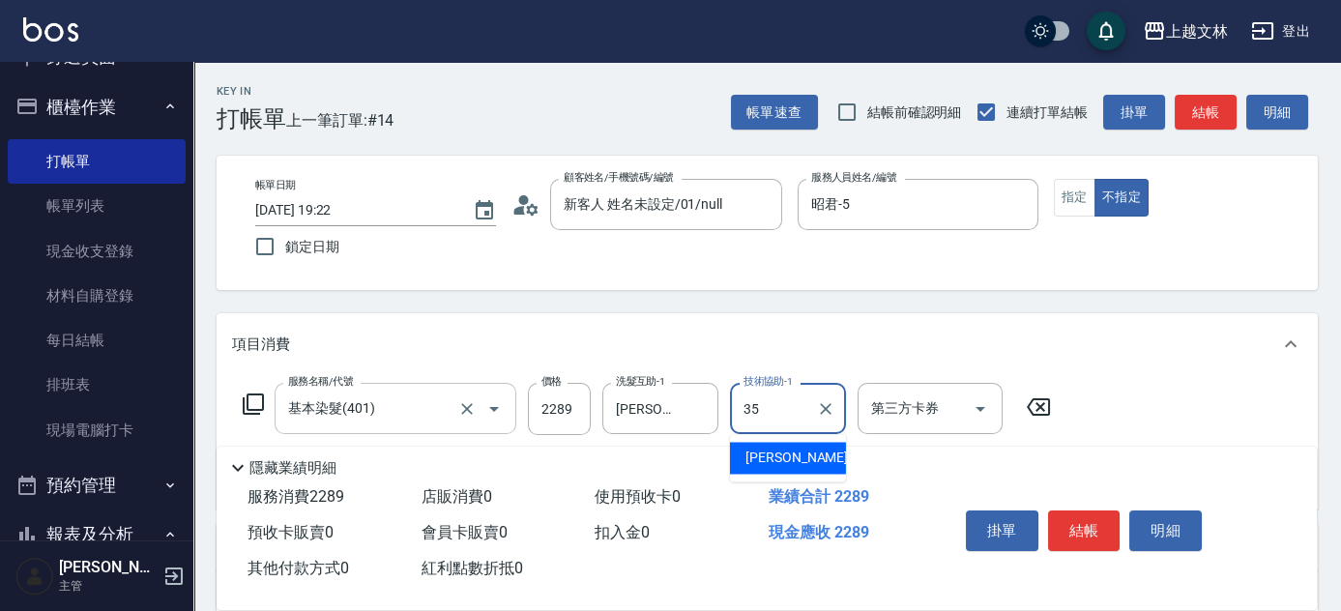
type input "[PERSON_NAME]-35"
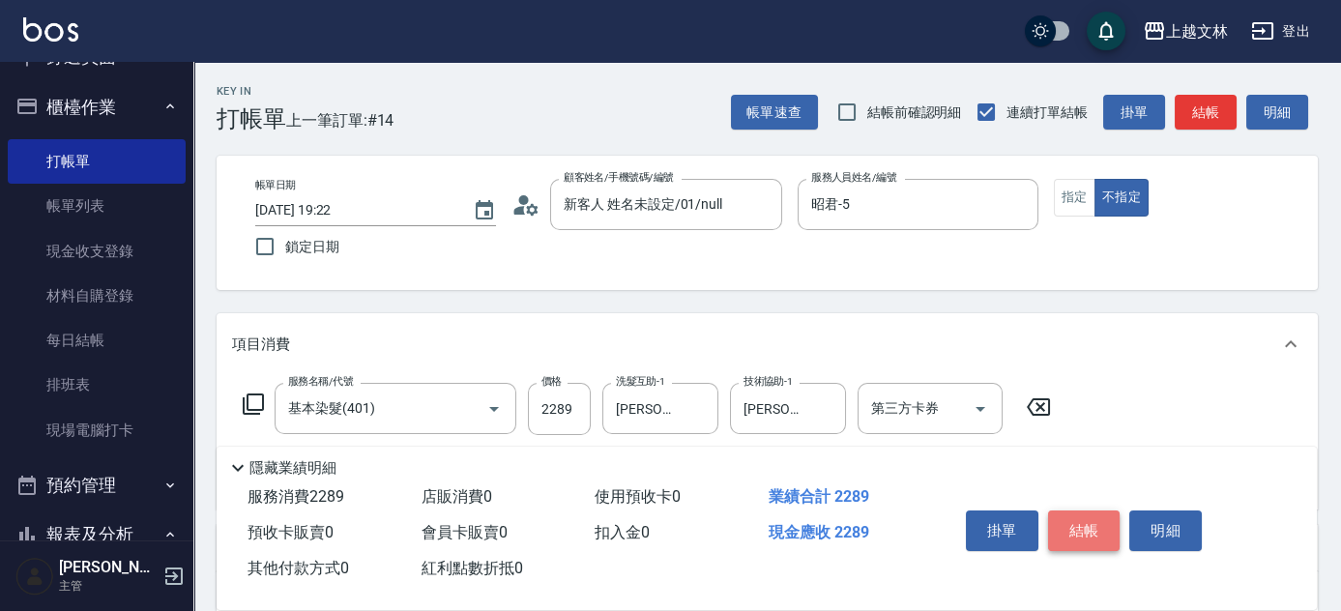
click at [1075, 530] on button "結帳" at bounding box center [1084, 530] width 72 height 41
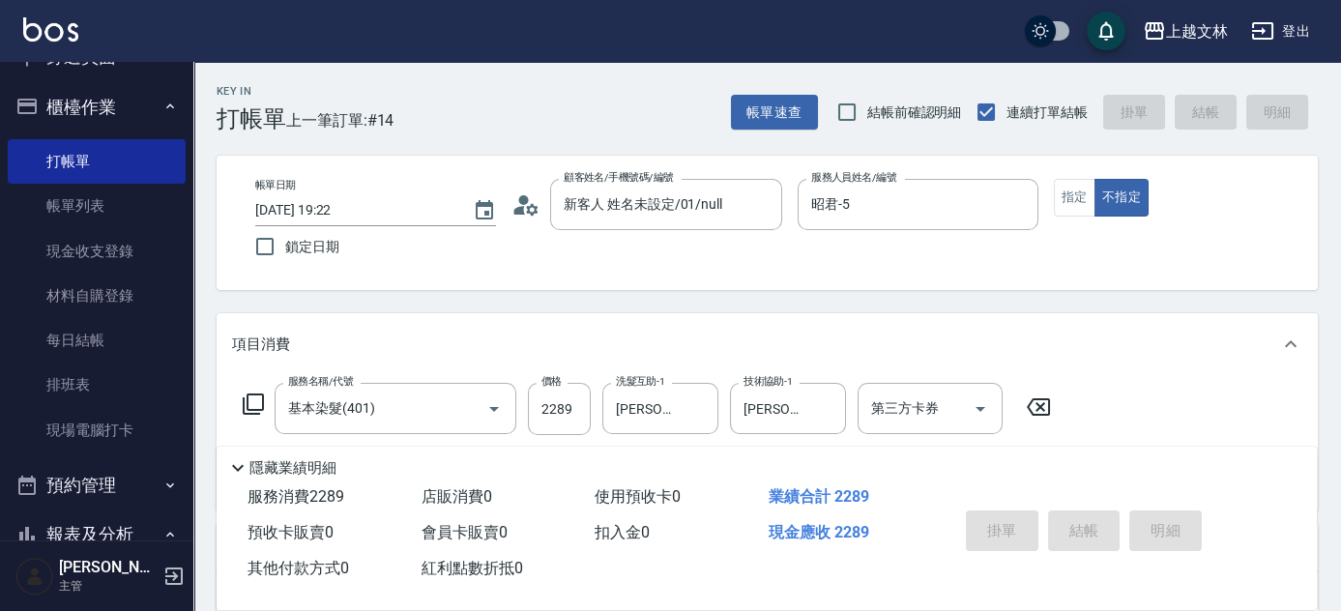
type input "[DATE] 19:23"
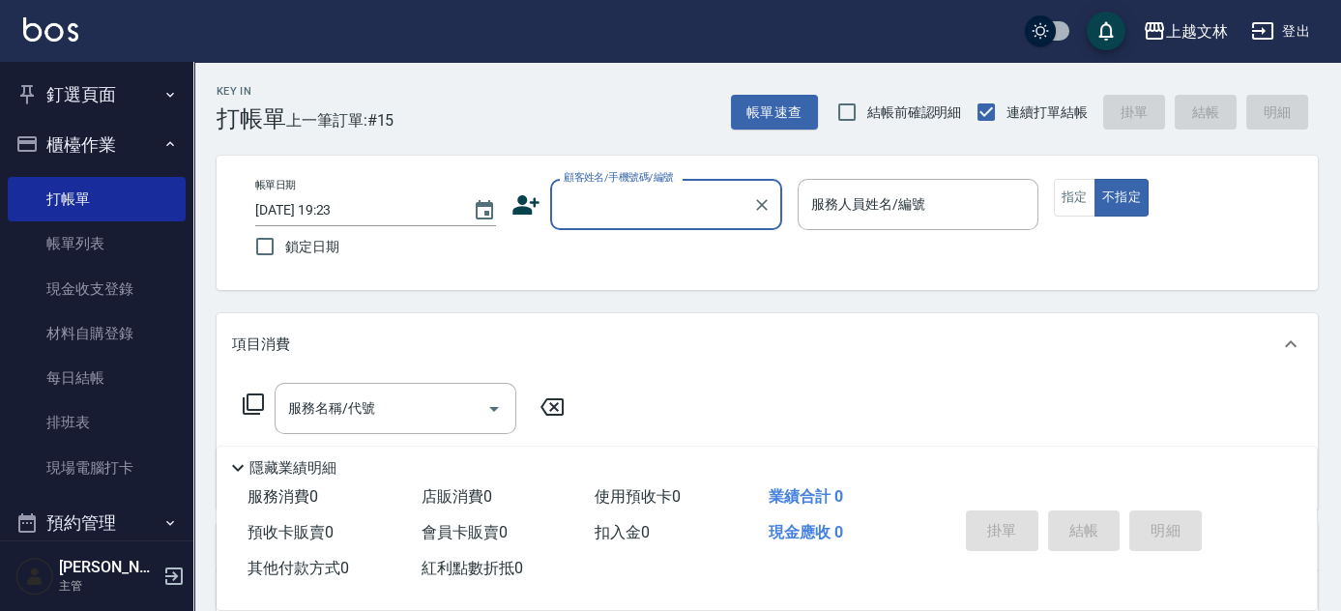
click at [85, 96] on button "釘選頁面" at bounding box center [97, 95] width 178 height 50
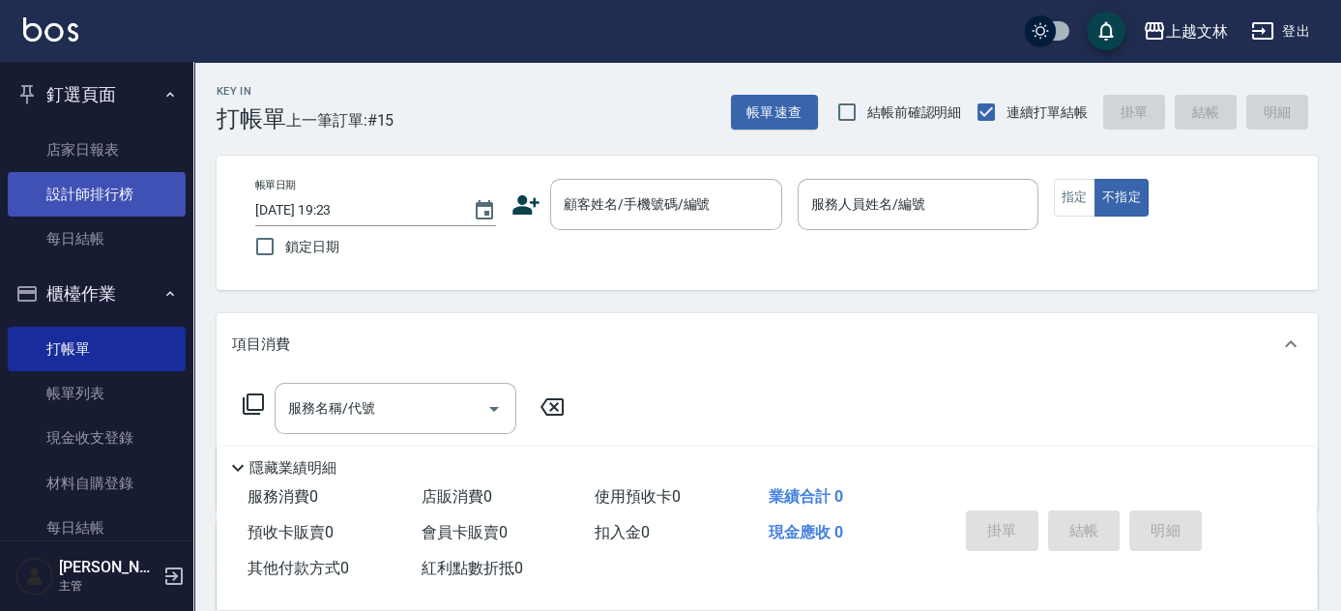
click at [62, 211] on link "設計師排行榜" at bounding box center [97, 194] width 178 height 44
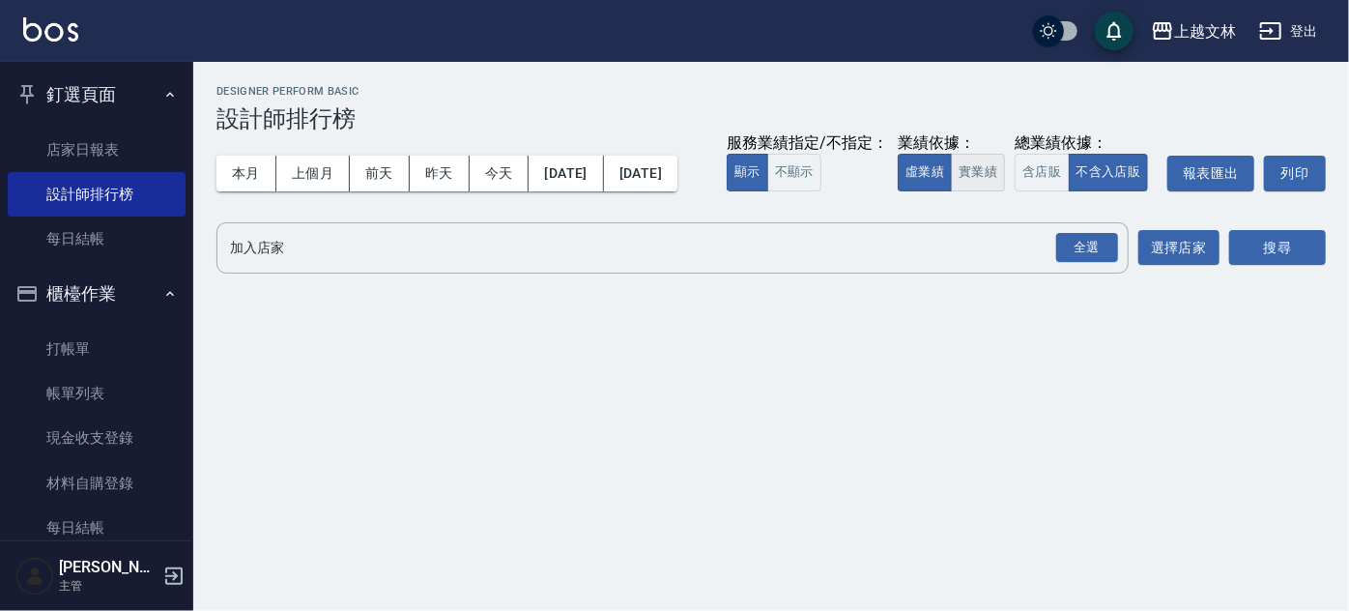
click at [951, 191] on button "實業績" at bounding box center [978, 173] width 54 height 38
click at [1095, 263] on div "全選" at bounding box center [1088, 248] width 62 height 30
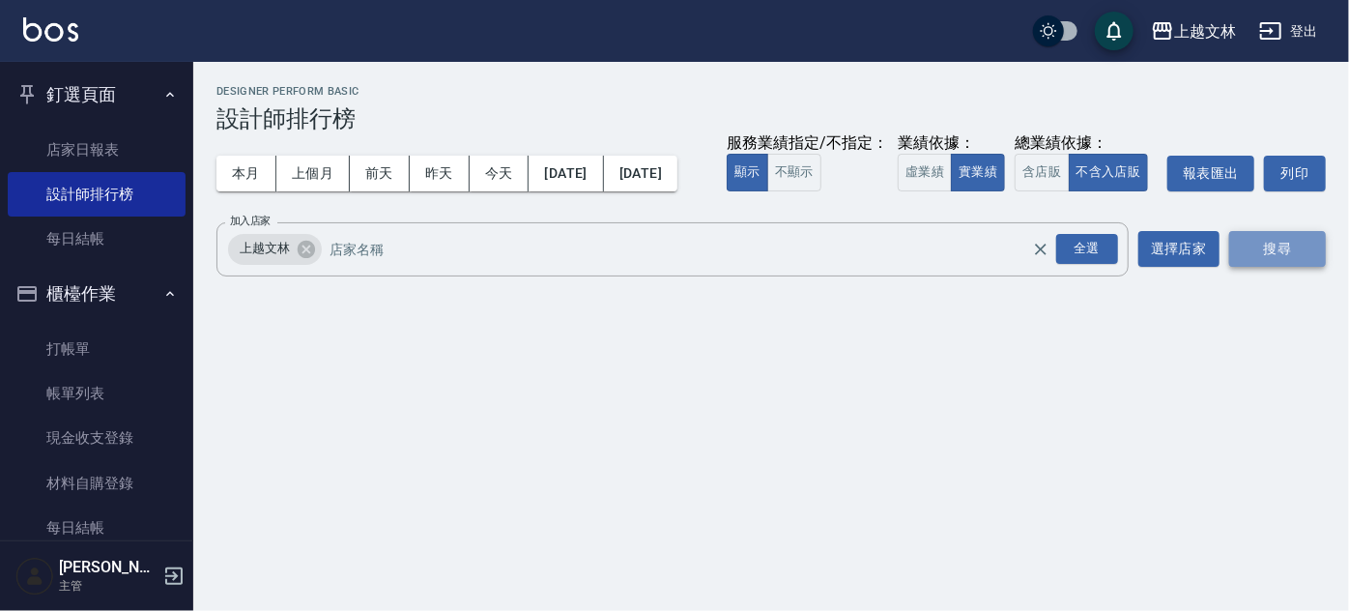
click at [1273, 267] on button "搜尋" at bounding box center [1278, 249] width 97 height 36
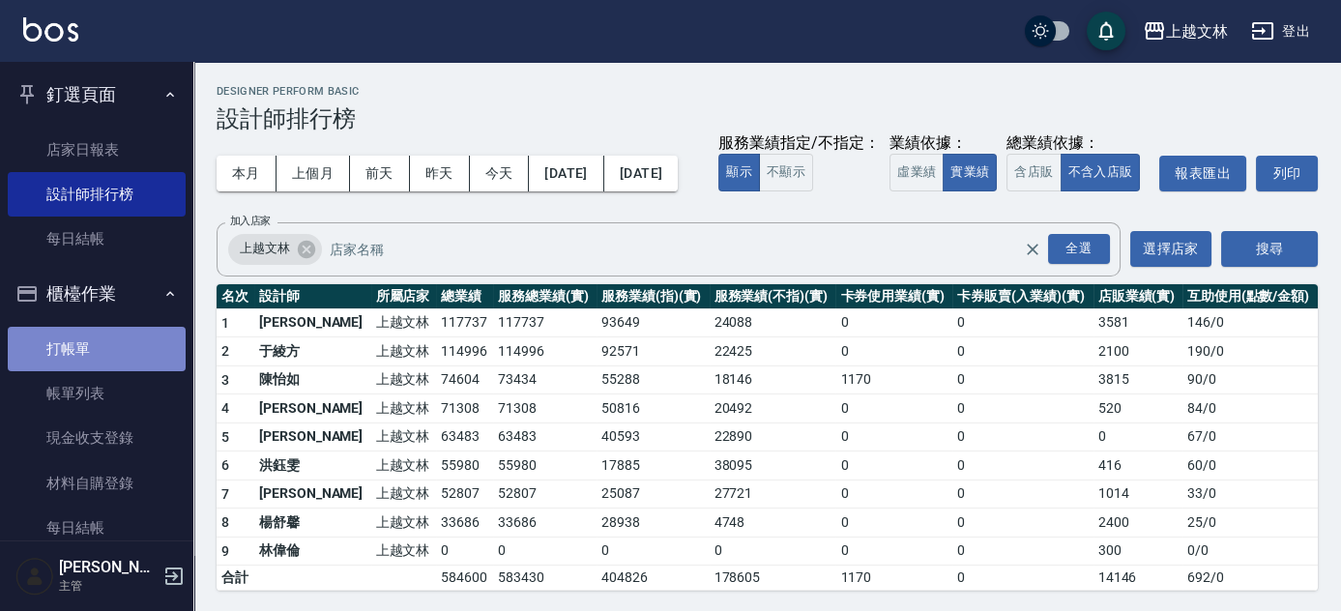
click at [146, 342] on link "打帳單" at bounding box center [97, 349] width 178 height 44
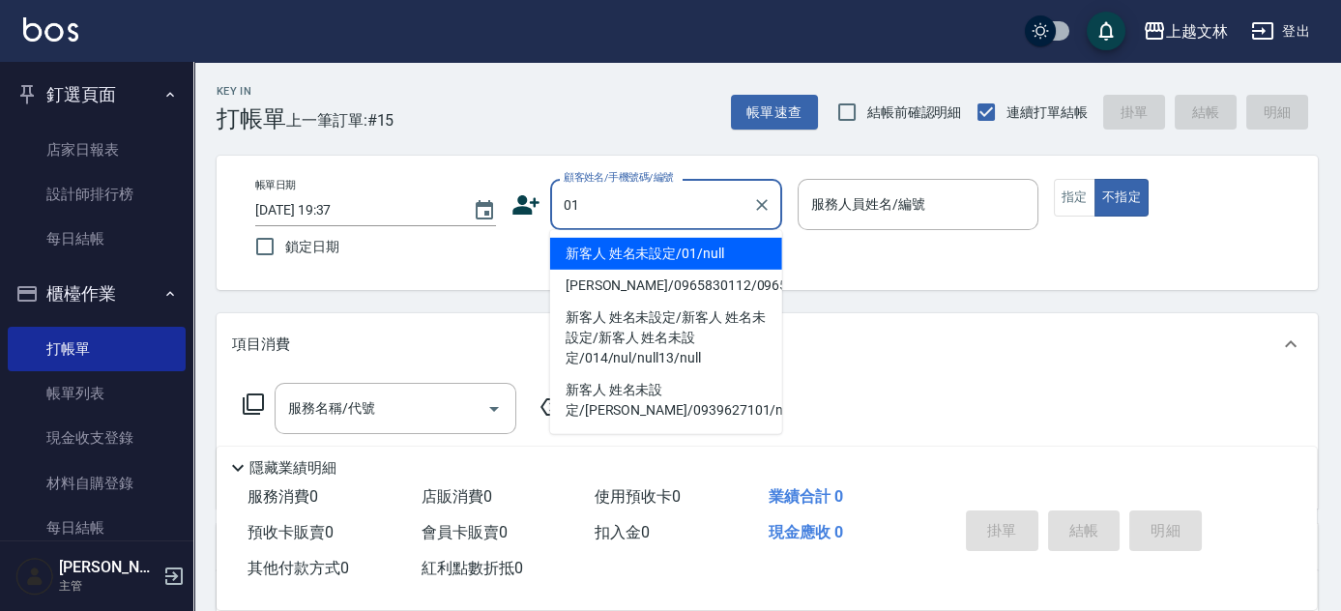
type input "新客人 姓名未設定/01/null"
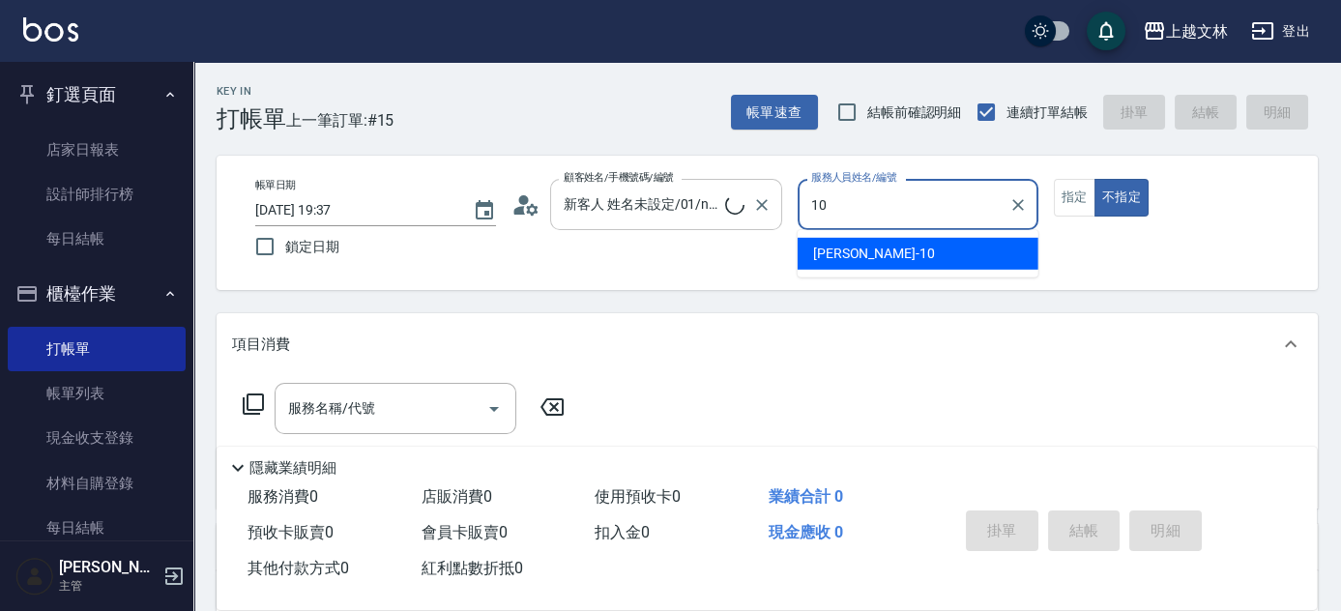
type input "[PERSON_NAME]-10"
type button "false"
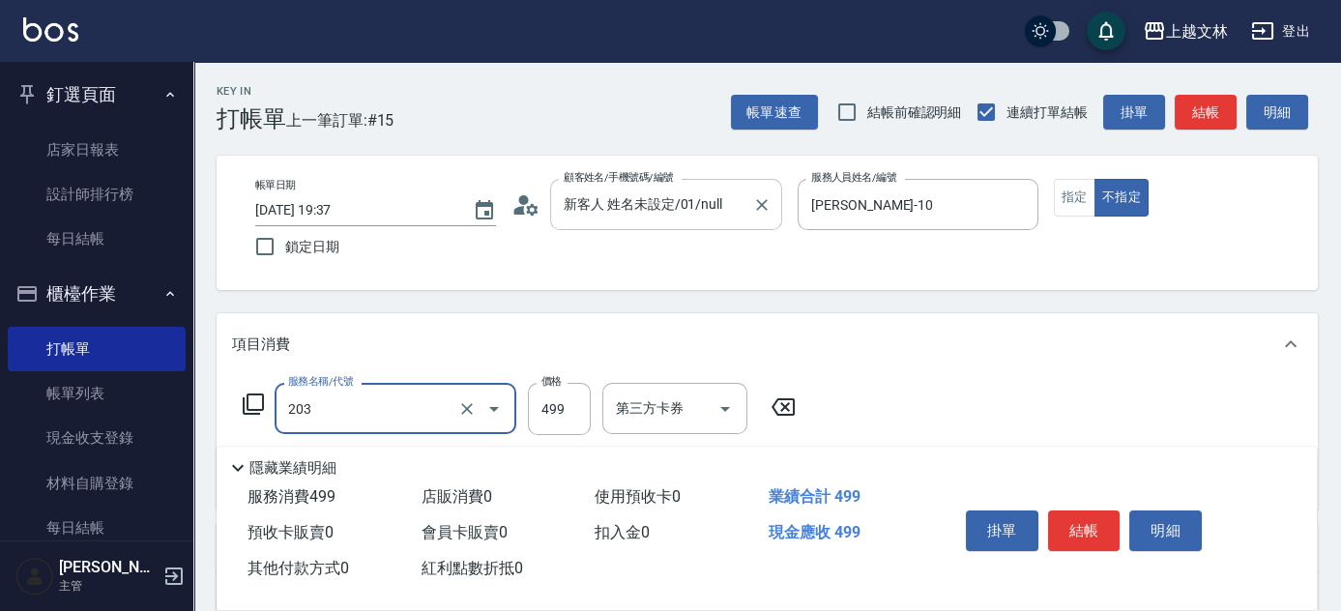
type input "B級洗+剪(203)"
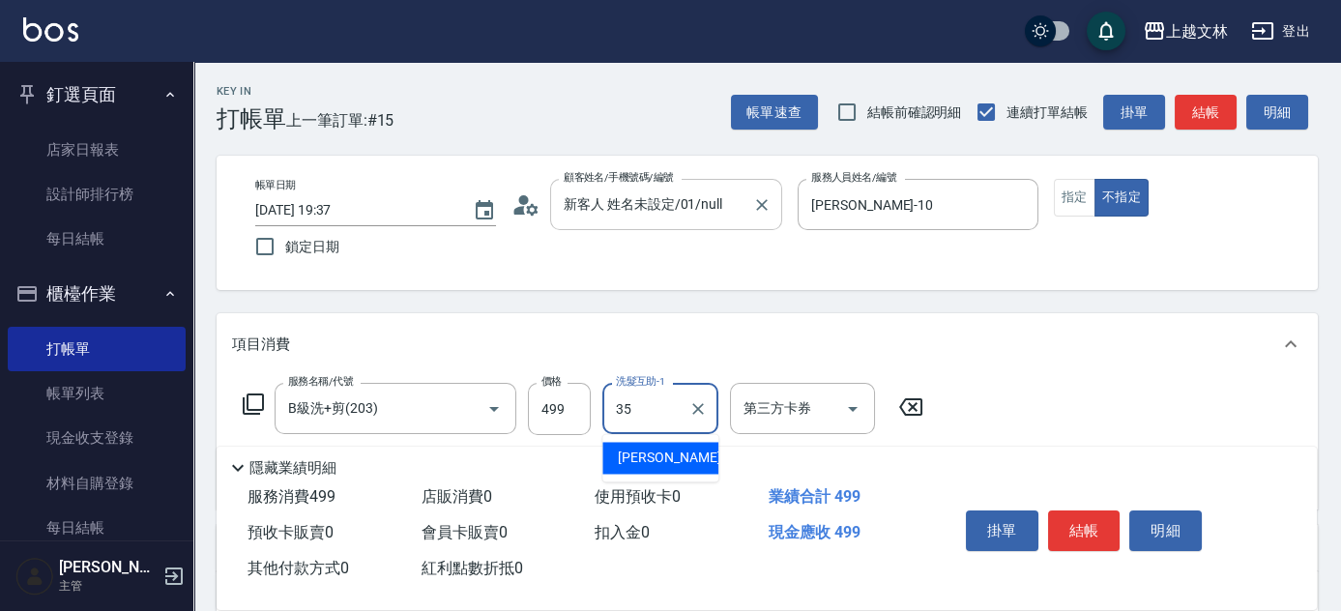
type input "[PERSON_NAME]-35"
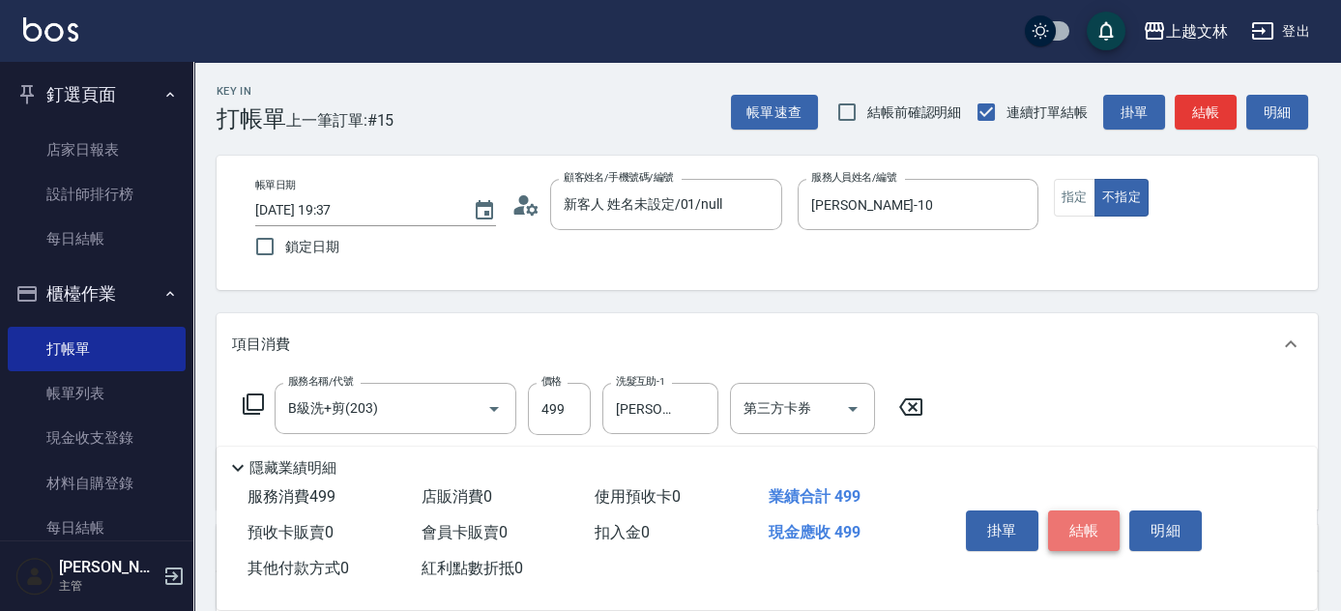
click at [1092, 522] on button "結帳" at bounding box center [1084, 530] width 72 height 41
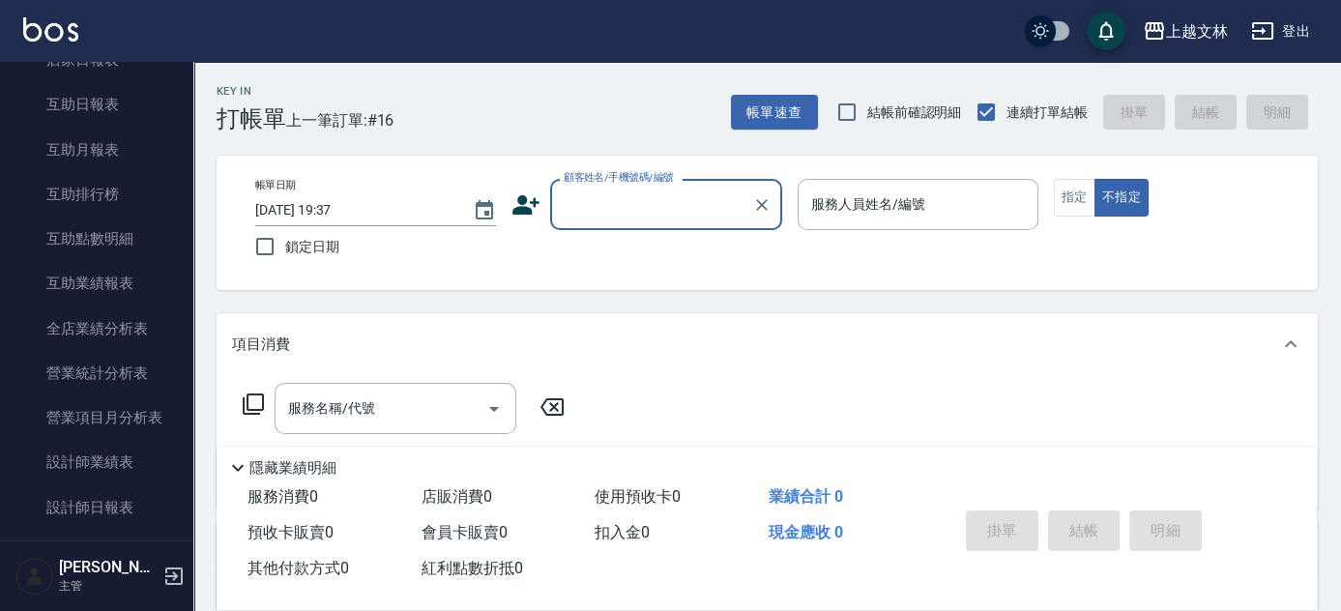
scroll to position [827, 0]
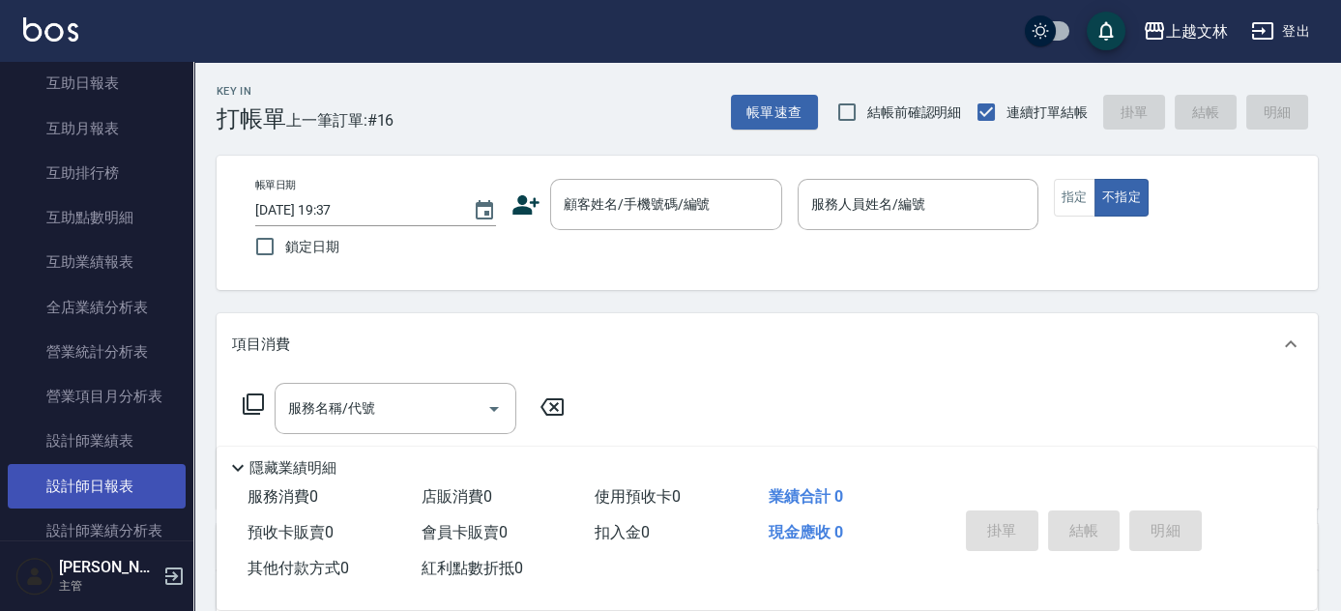
click at [67, 480] on link "設計師日報表" at bounding box center [97, 486] width 178 height 44
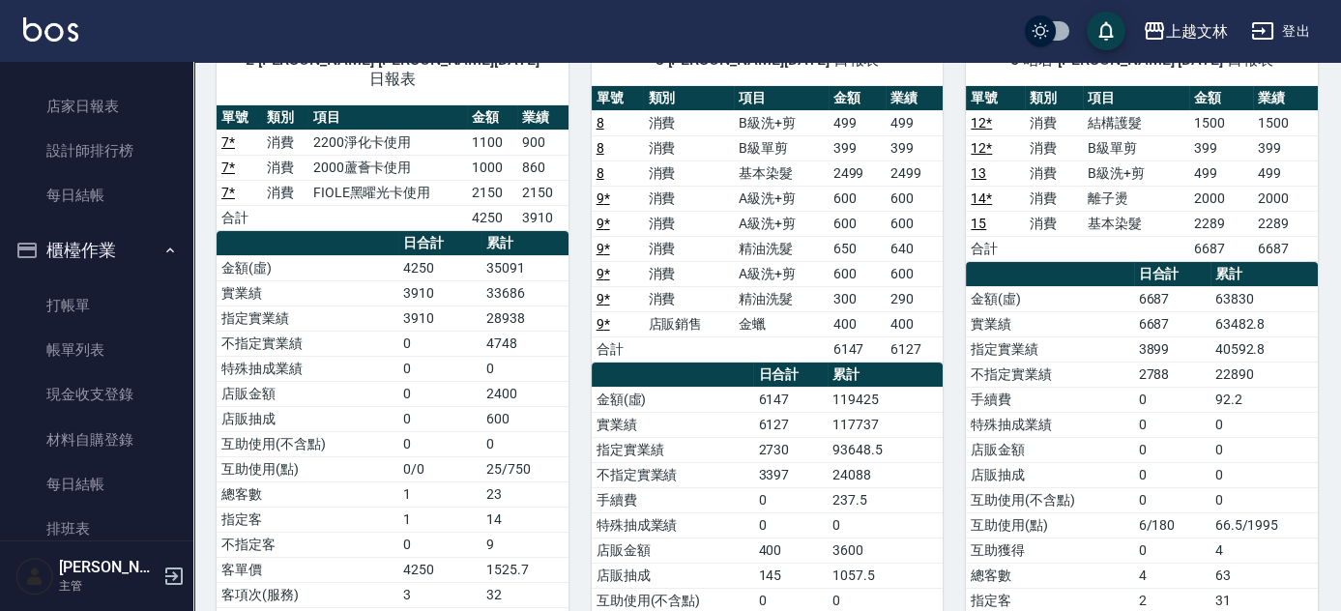
scroll to position [175, 0]
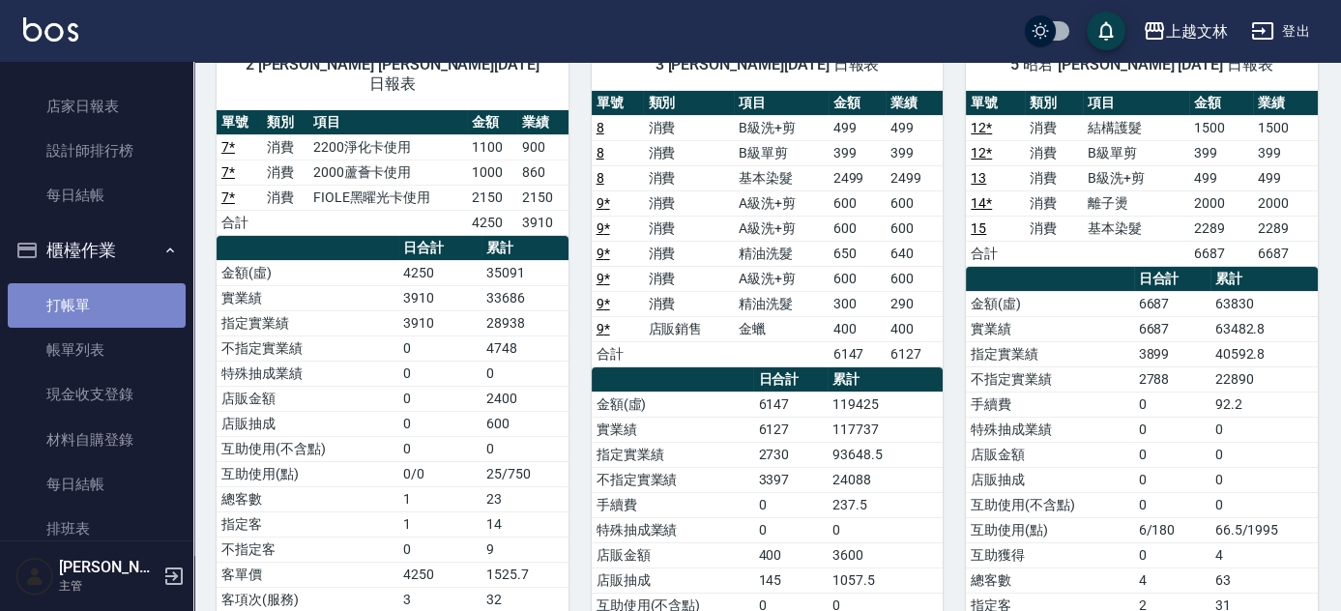
click at [125, 299] on link "打帳單" at bounding box center [97, 305] width 178 height 44
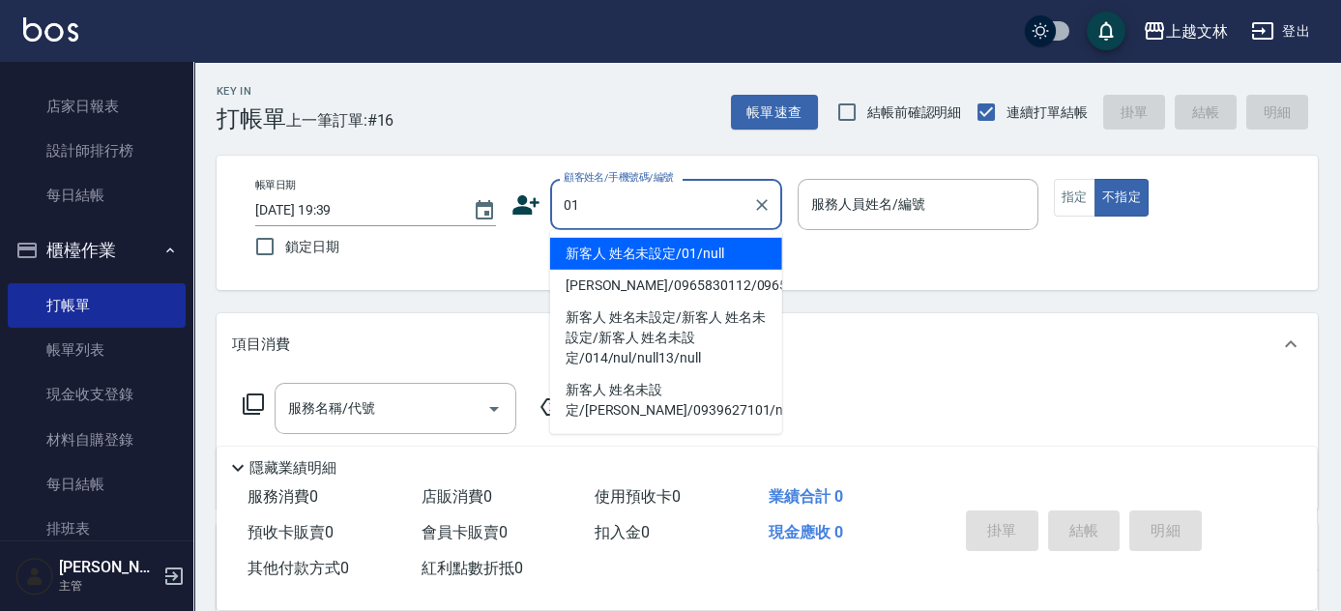
type input "01"
type input "9"
type button "false"
type input "新客人 姓名未設定/01/null"
type input "Miya-9"
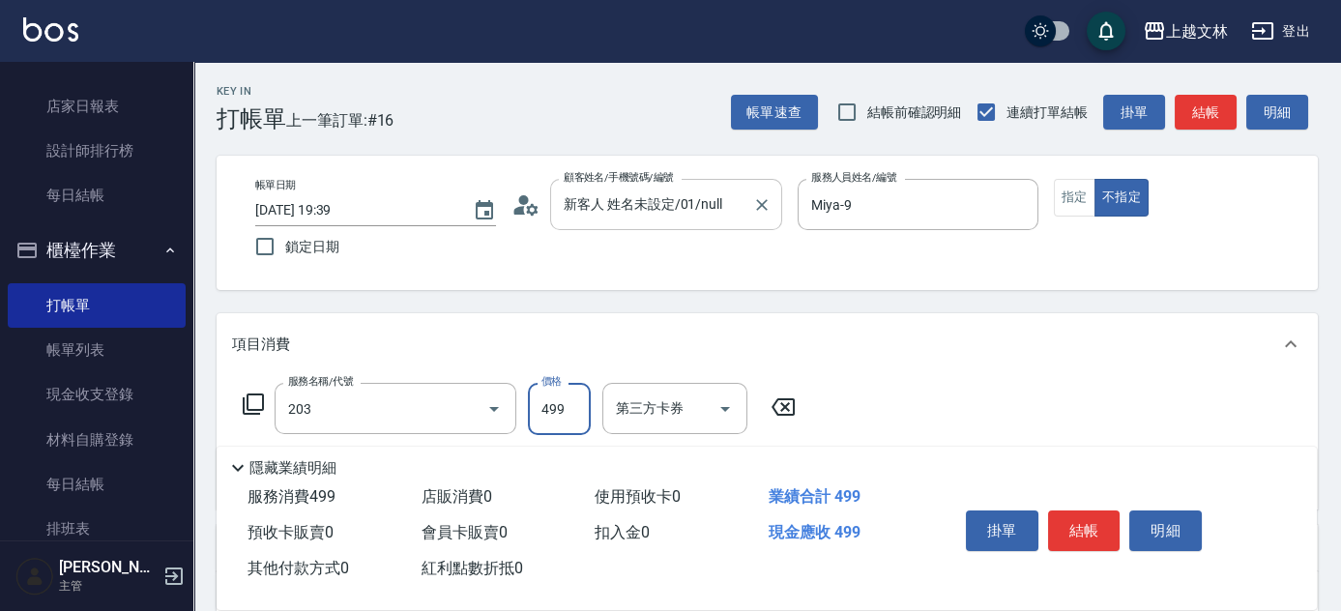
type input "B級洗+剪(203)"
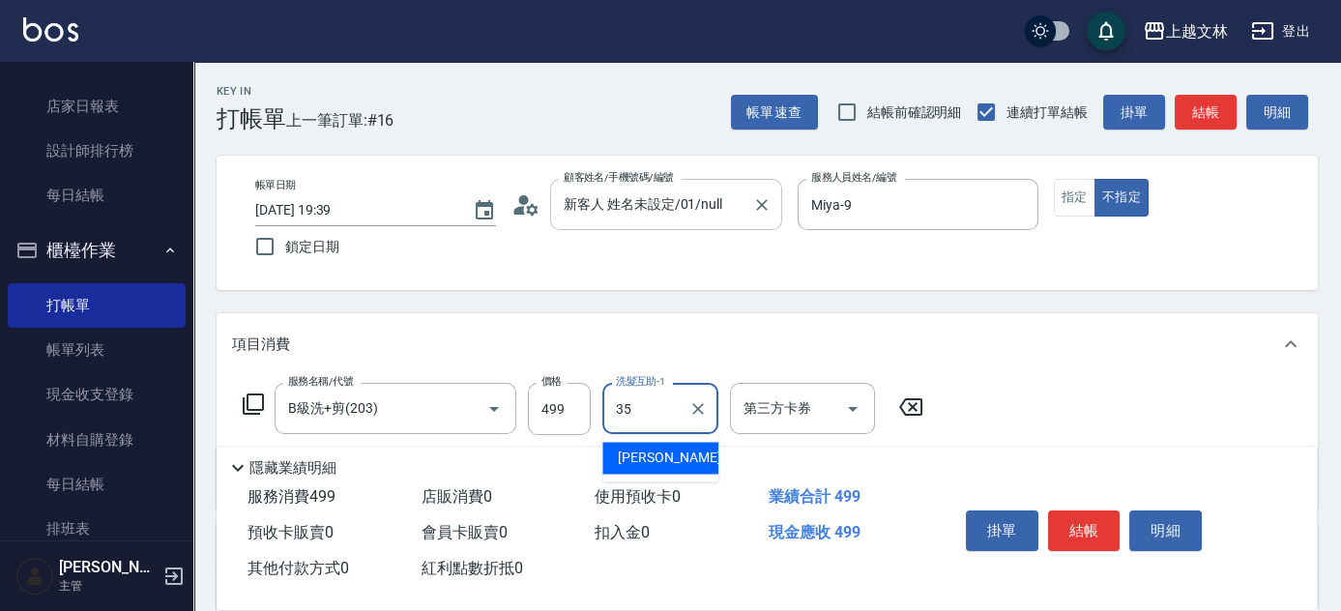
type input "[PERSON_NAME]-35"
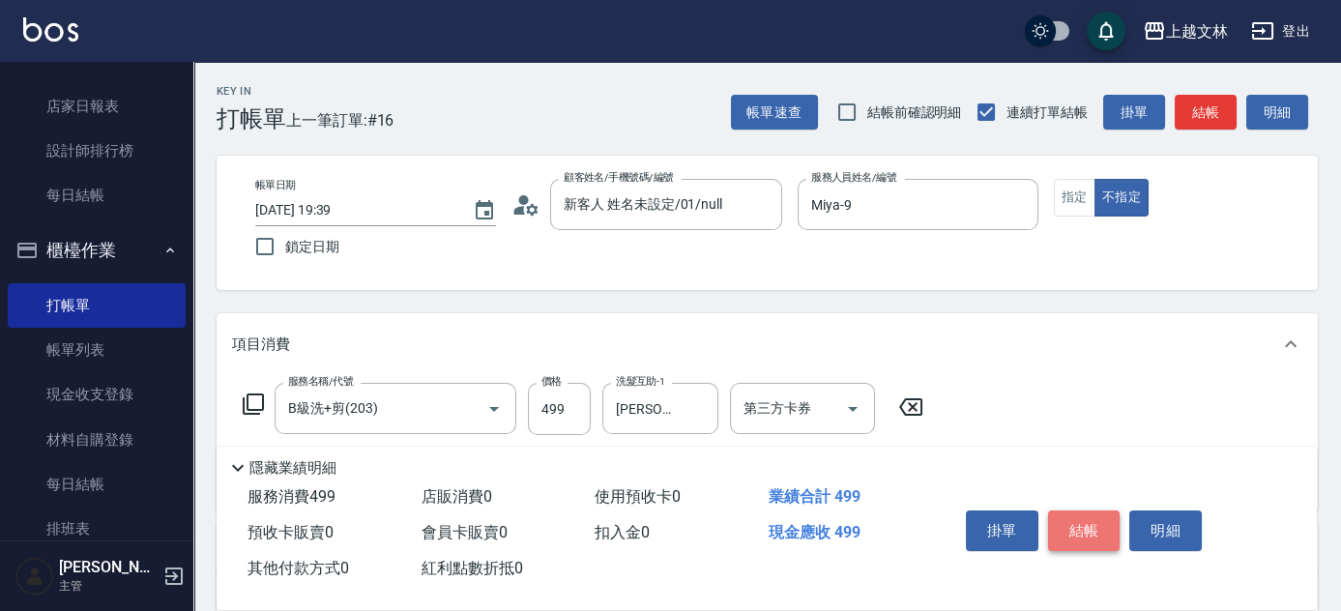
click at [1095, 524] on button "結帳" at bounding box center [1084, 530] width 72 height 41
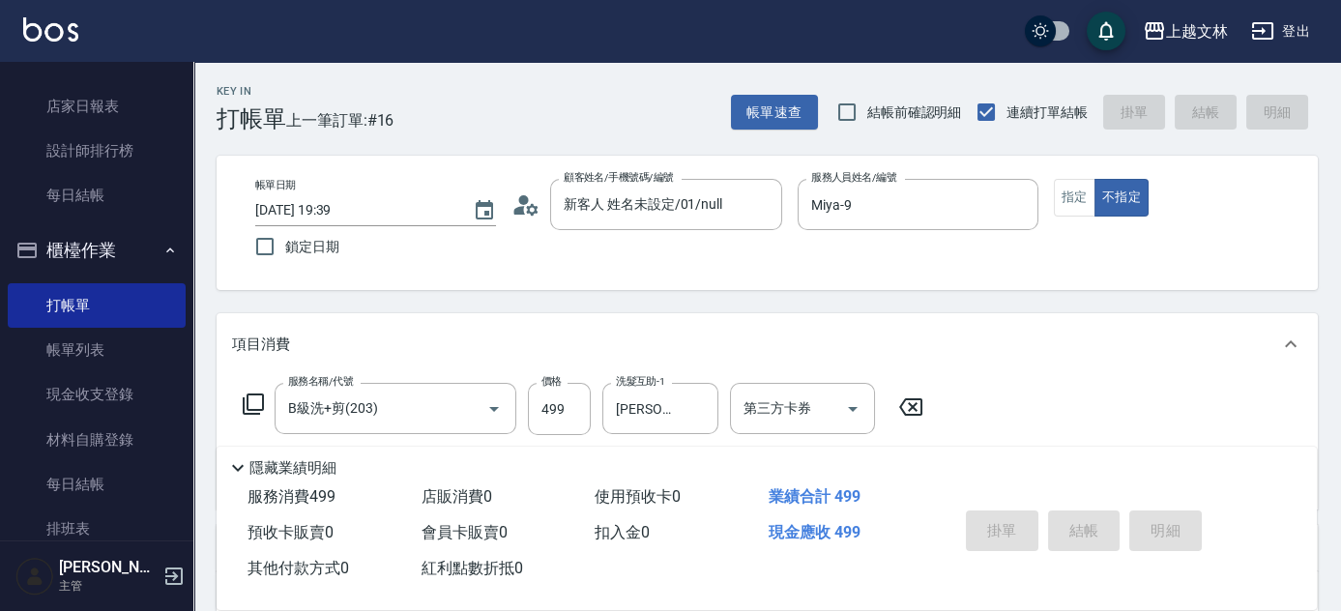
type input "[DATE] 19:49"
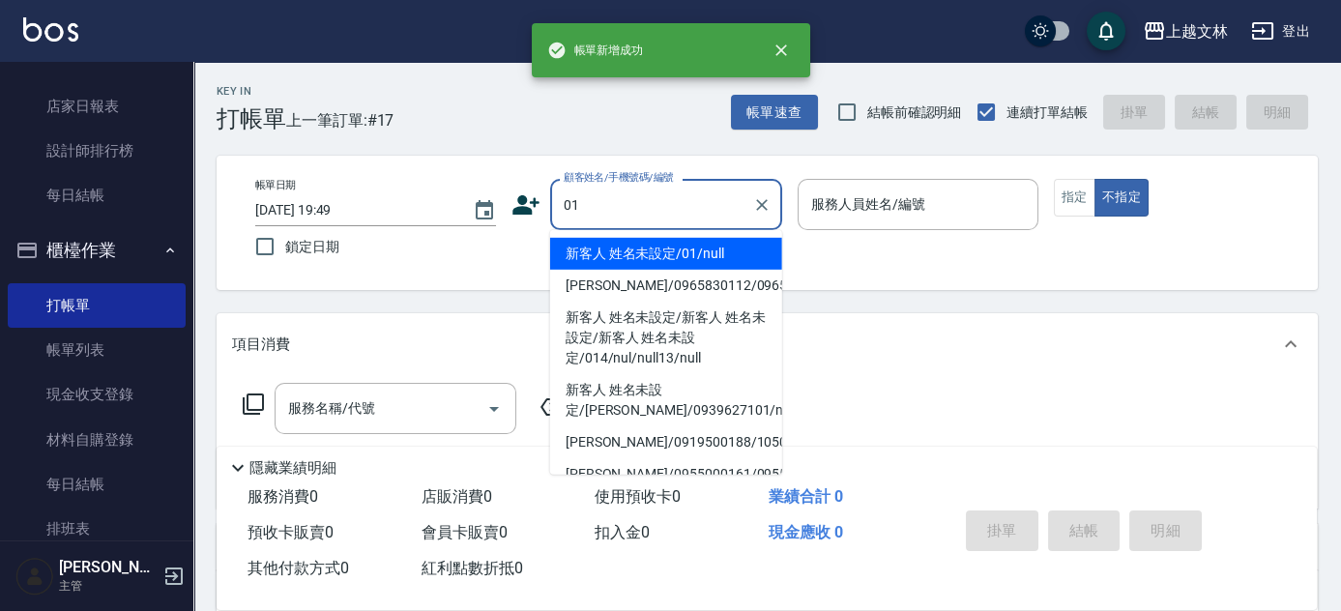
type input "新客人 姓名未設定/01/null"
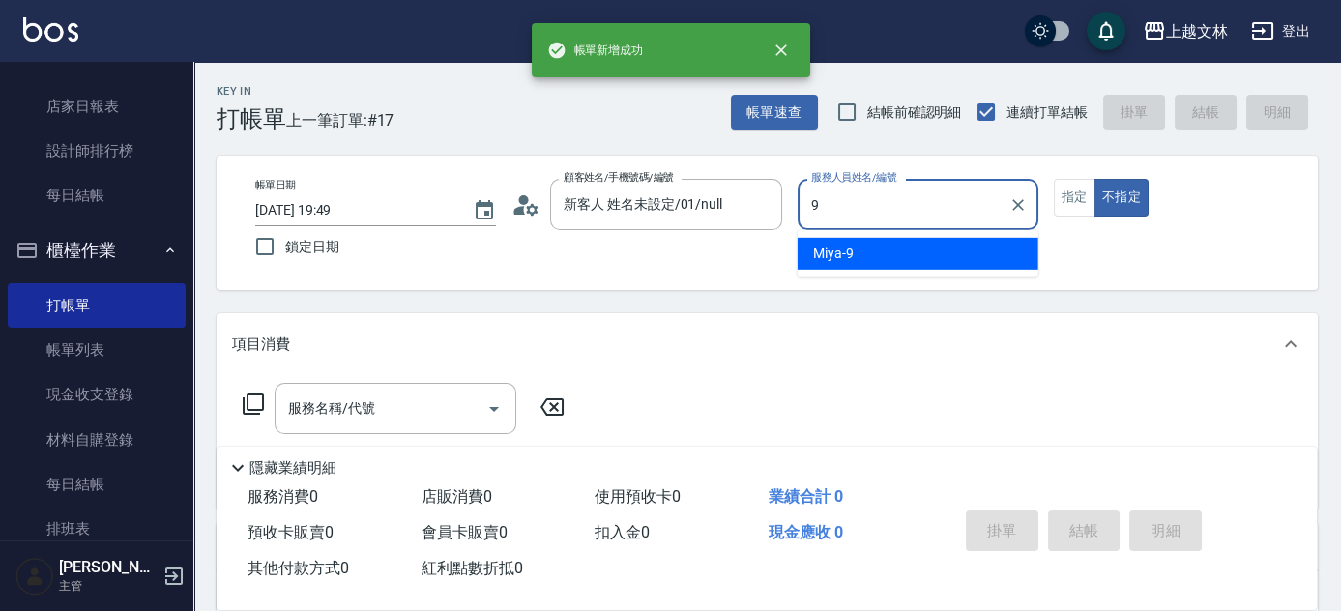
type input "Miya-9"
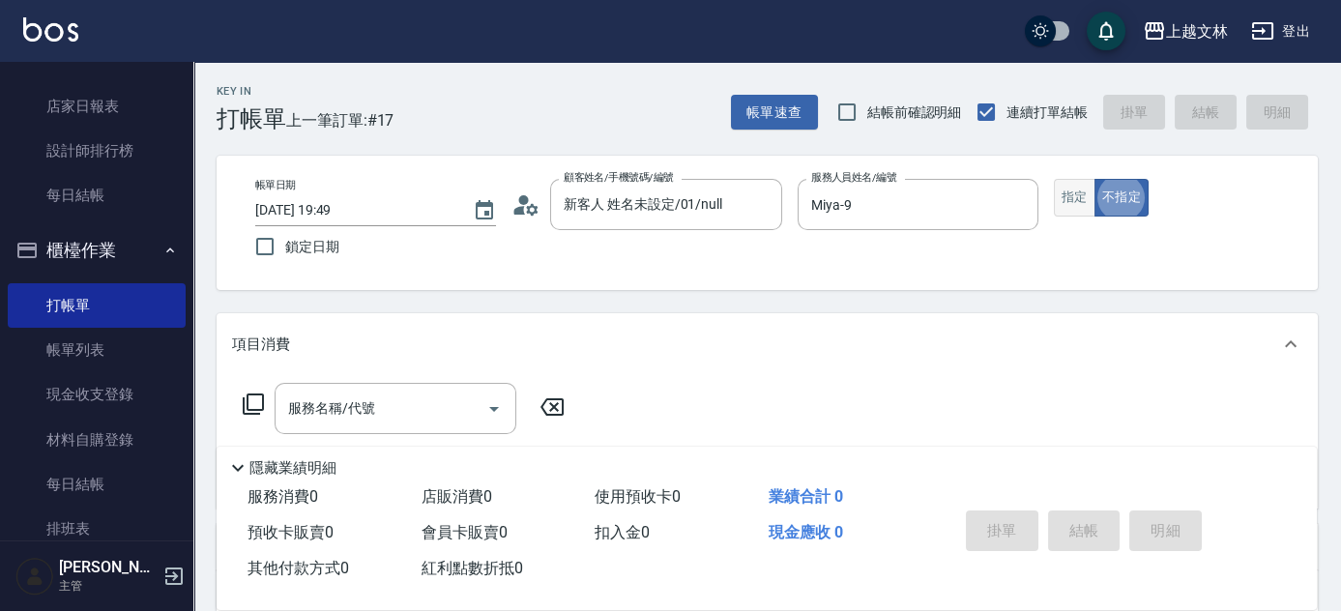
click at [1073, 191] on button "指定" at bounding box center [1075, 198] width 42 height 38
type button "true"
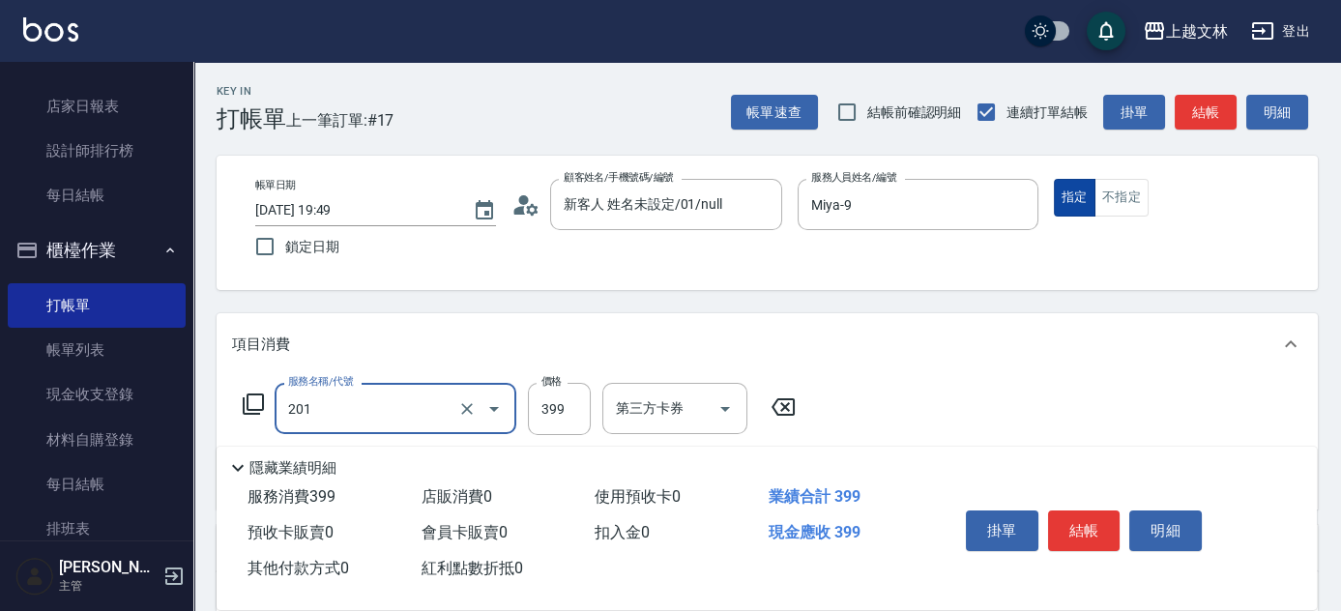
type input "B級單剪(201)"
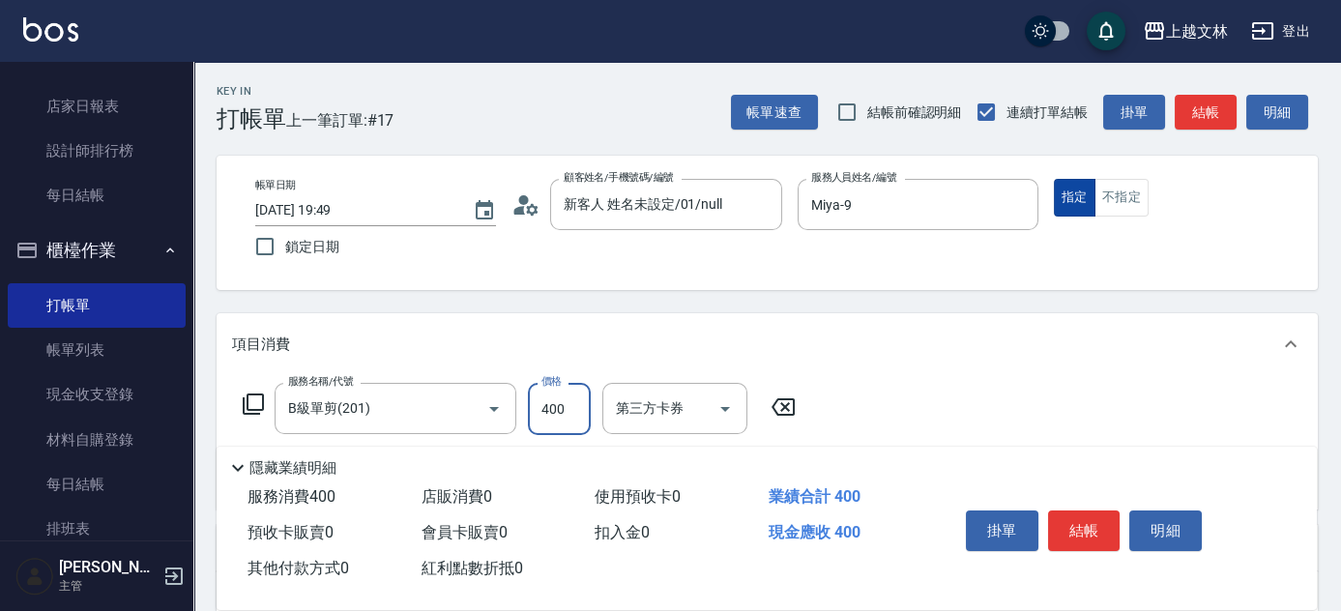
type input "400"
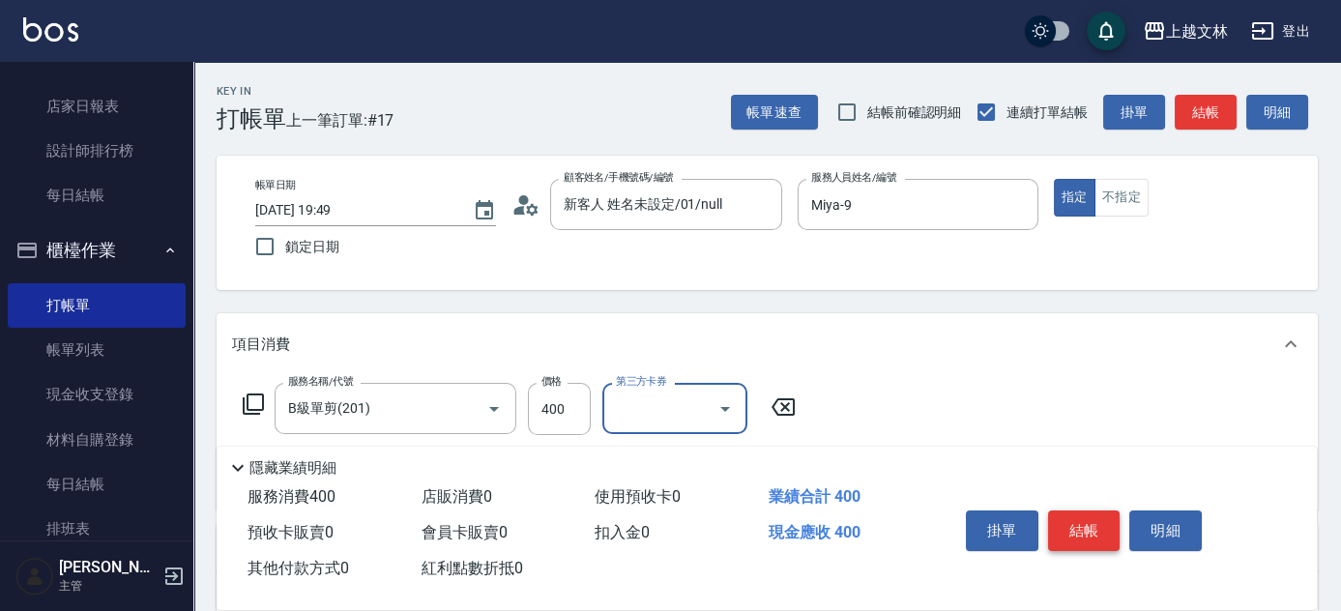
click at [1092, 530] on button "結帳" at bounding box center [1084, 530] width 72 height 41
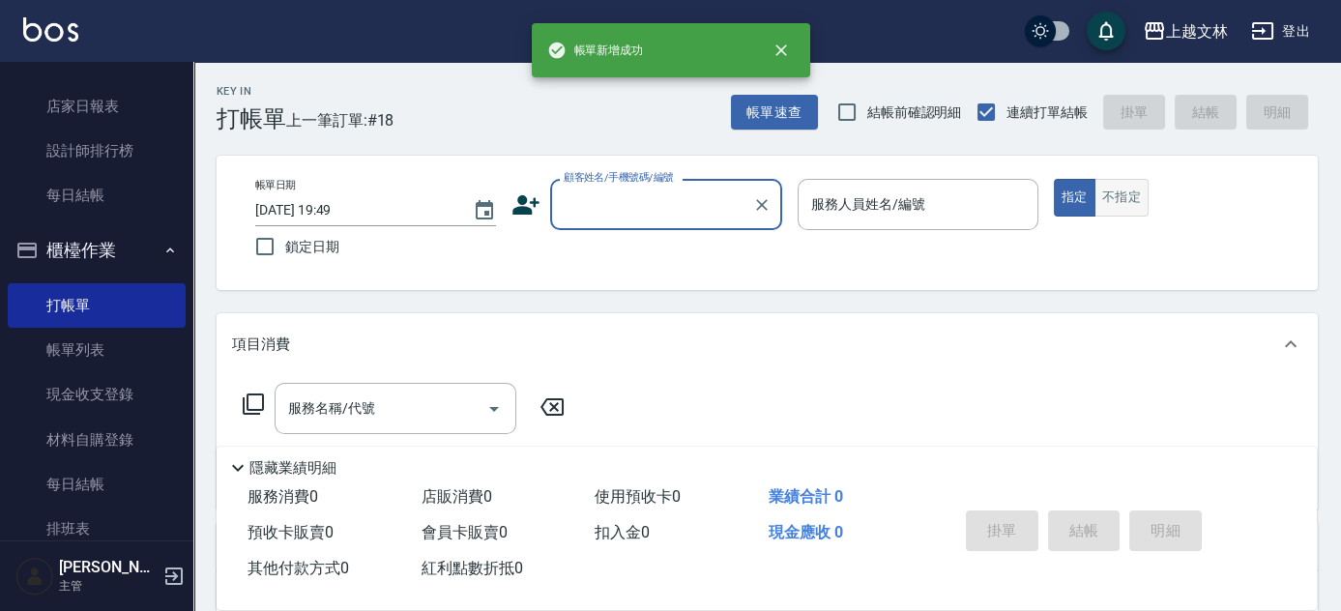
click at [1125, 196] on button "不指定" at bounding box center [1121, 198] width 54 height 38
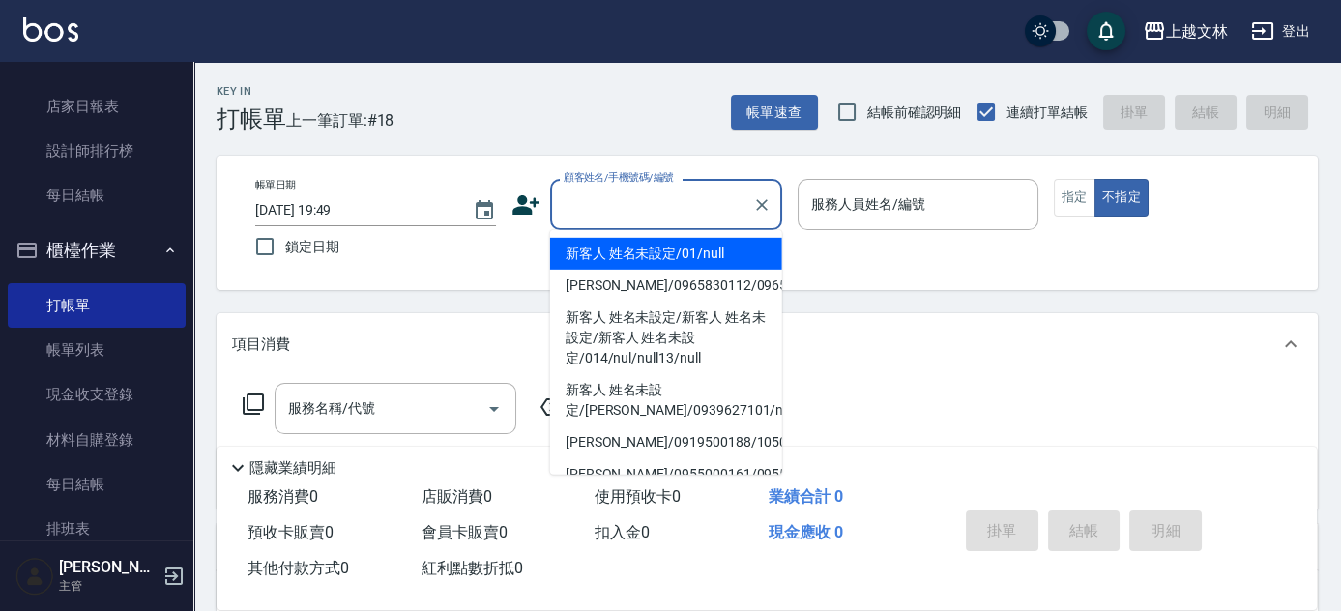
click at [704, 213] on input "顧客姓名/手機號碼/編號" at bounding box center [652, 205] width 186 height 34
type input "新客人 姓名未設定/01/null"
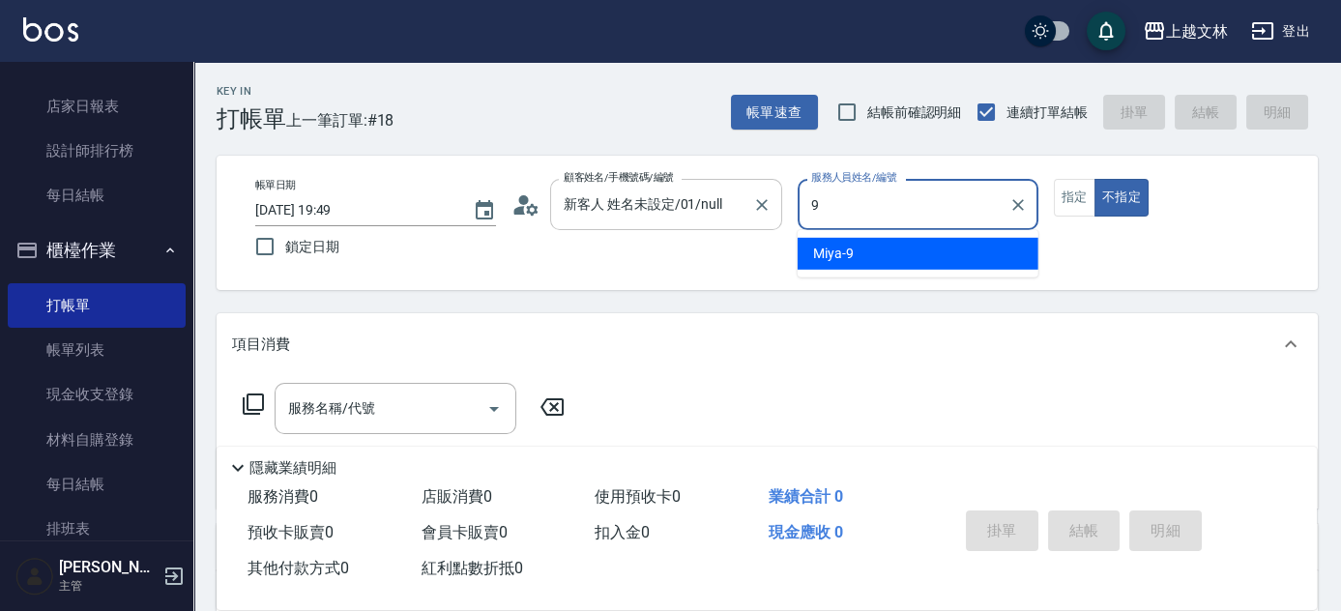
type input "Miya-9"
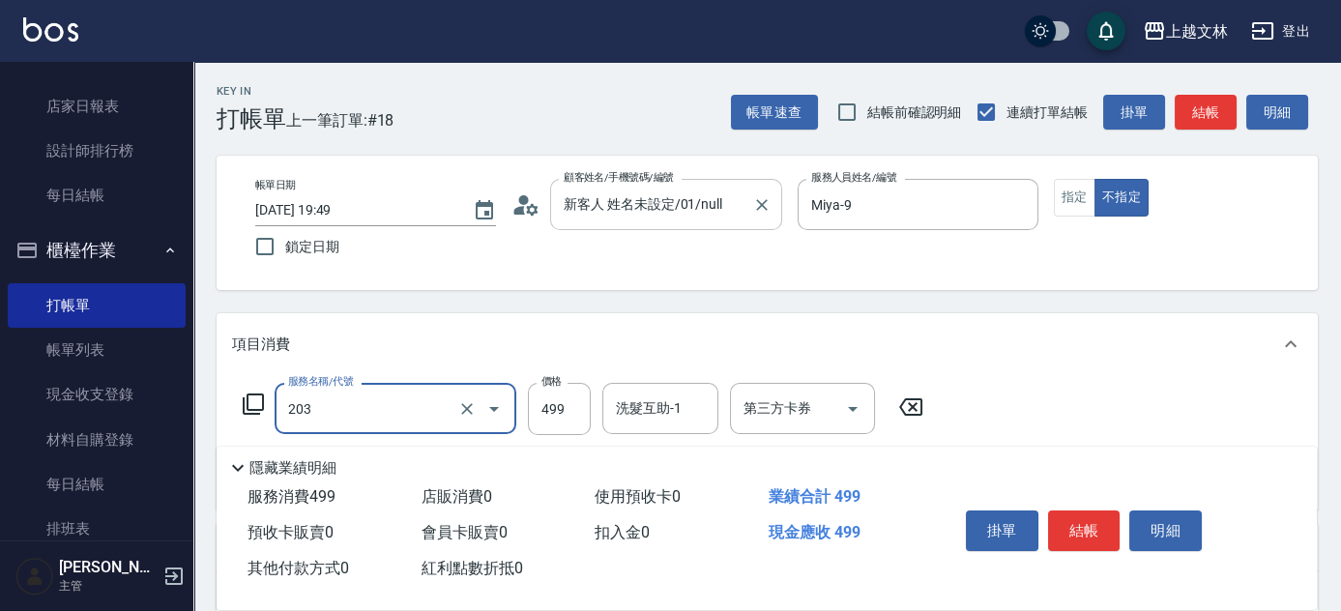
type input "B級洗+剪(203)"
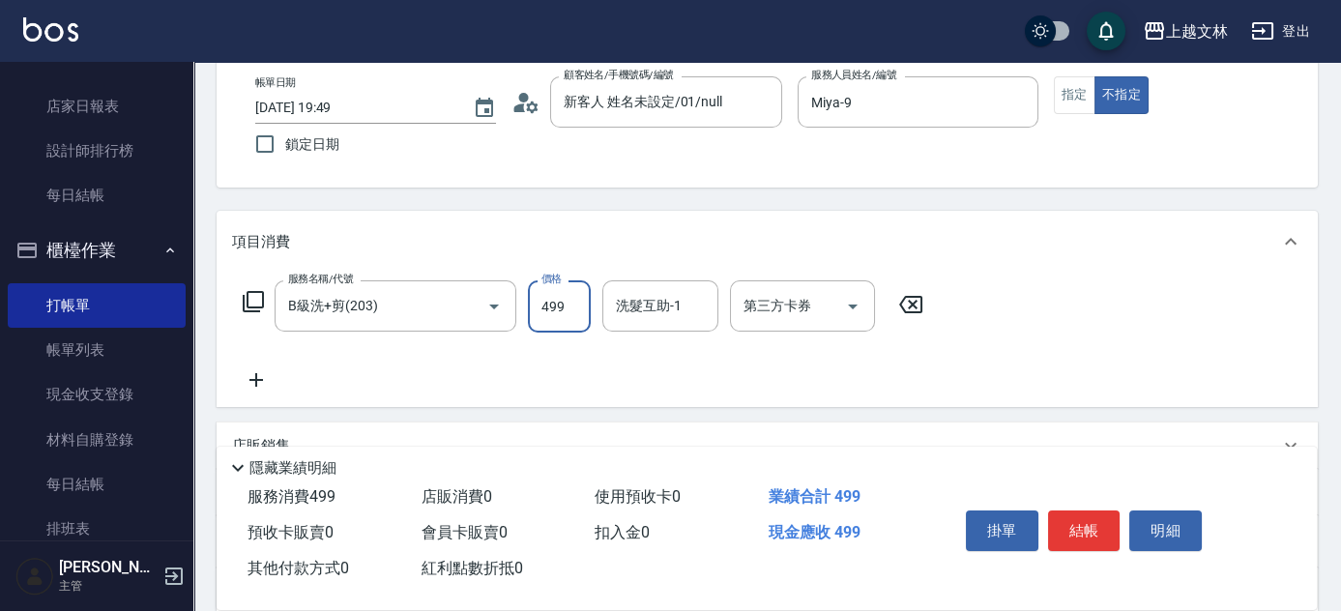
scroll to position [118, 0]
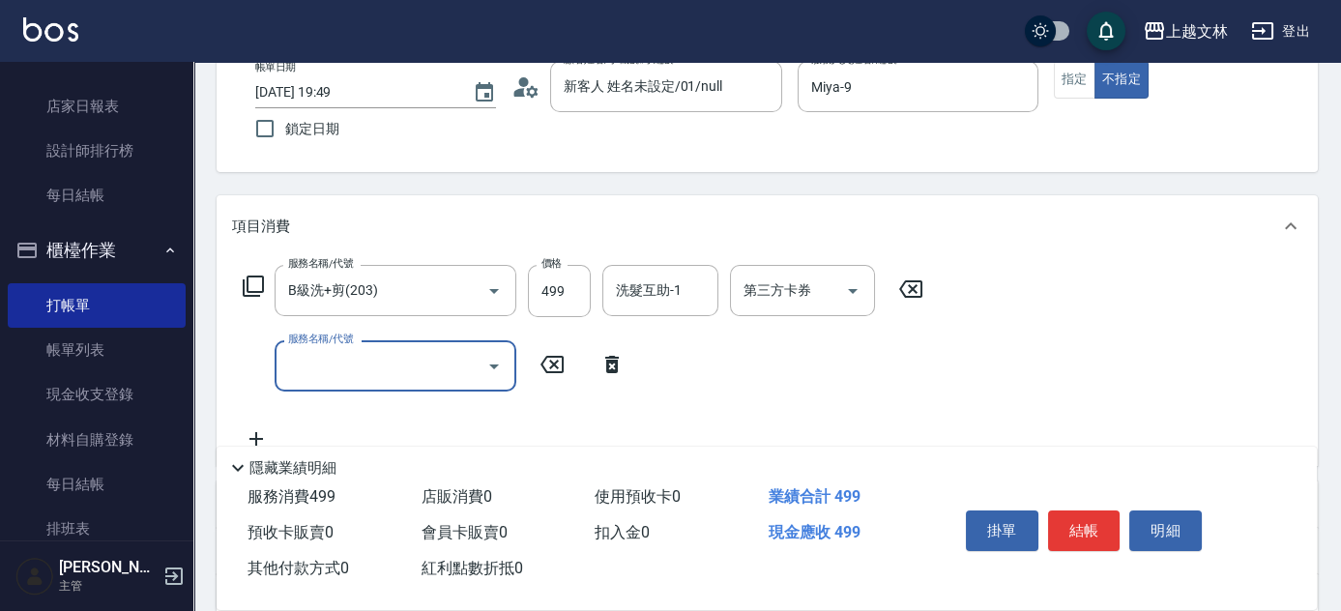
click at [398, 355] on input "服務名稱/代號" at bounding box center [380, 366] width 195 height 34
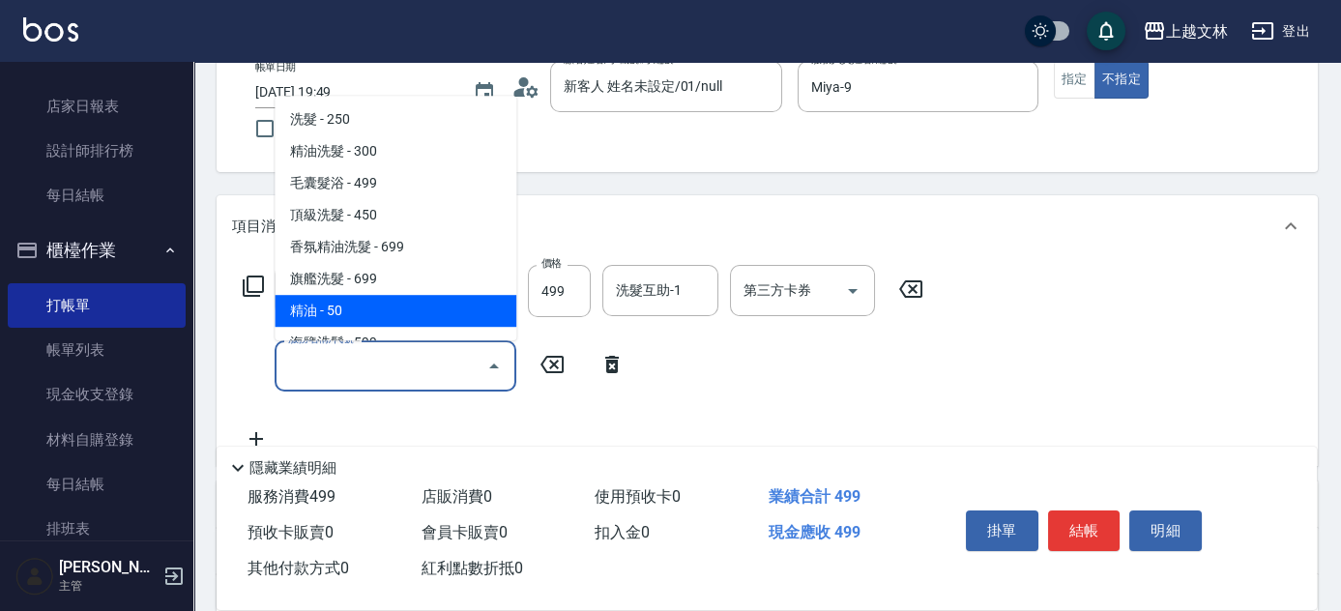
click at [398, 312] on span "精油 - 50" at bounding box center [396, 311] width 242 height 32
type input "精油(107)"
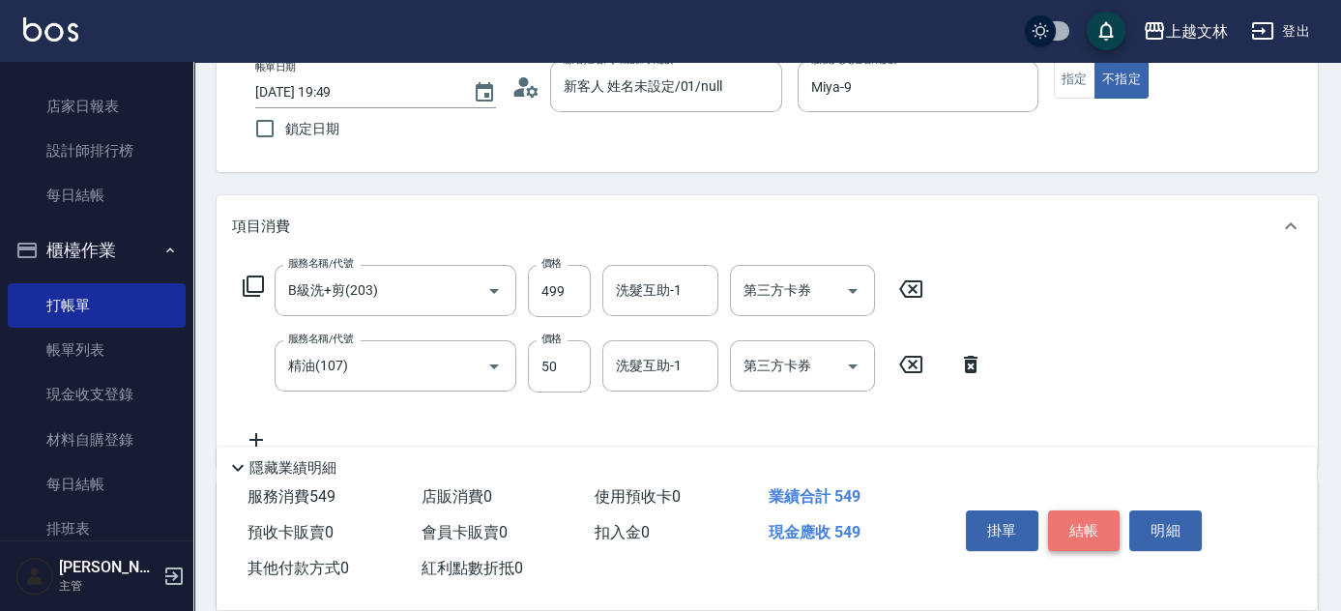
click at [1093, 518] on button "結帳" at bounding box center [1084, 530] width 72 height 41
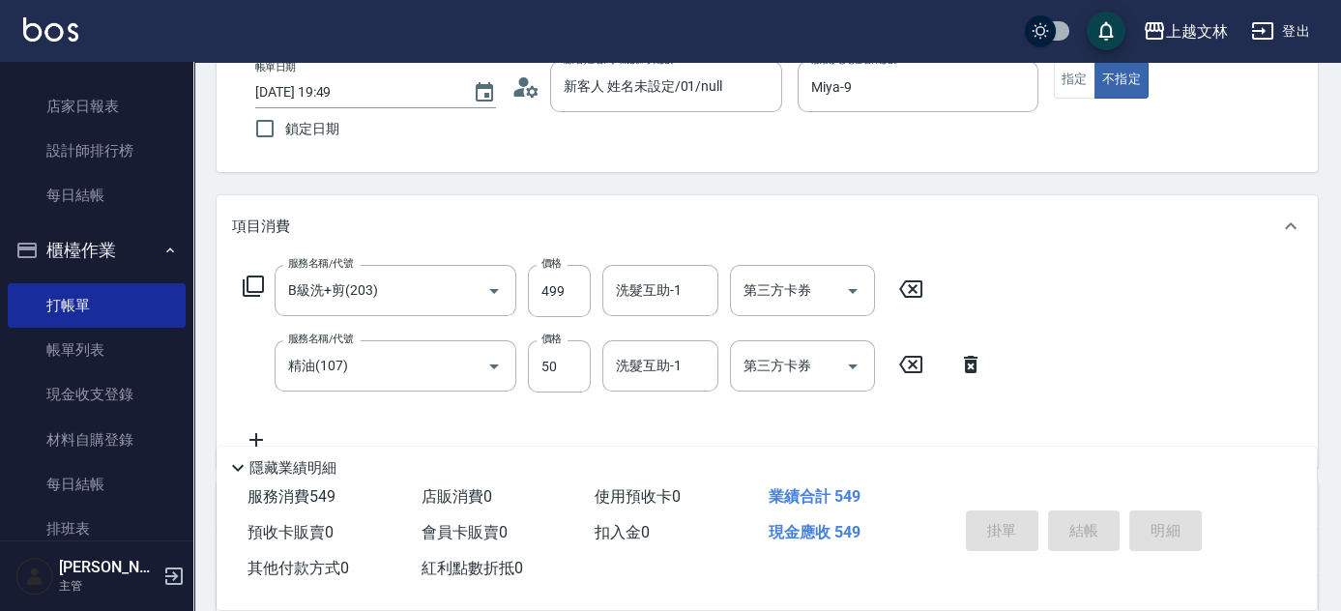
type input "[DATE] 19:50"
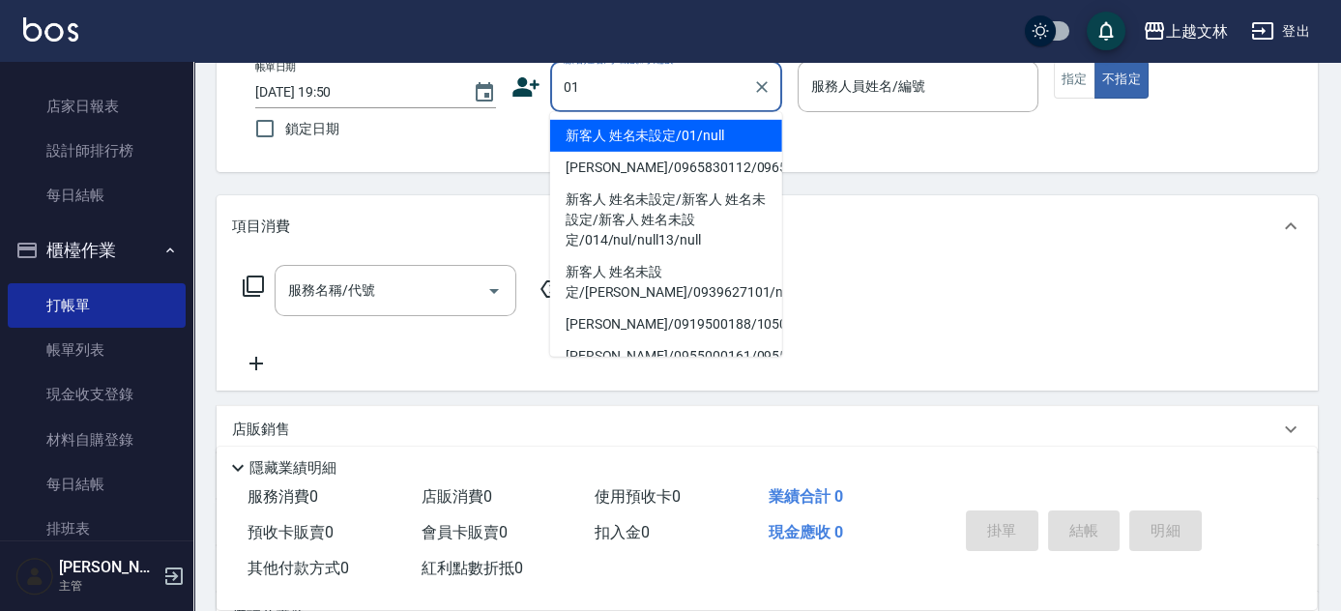
type input "新客人 姓名未設定/01/null"
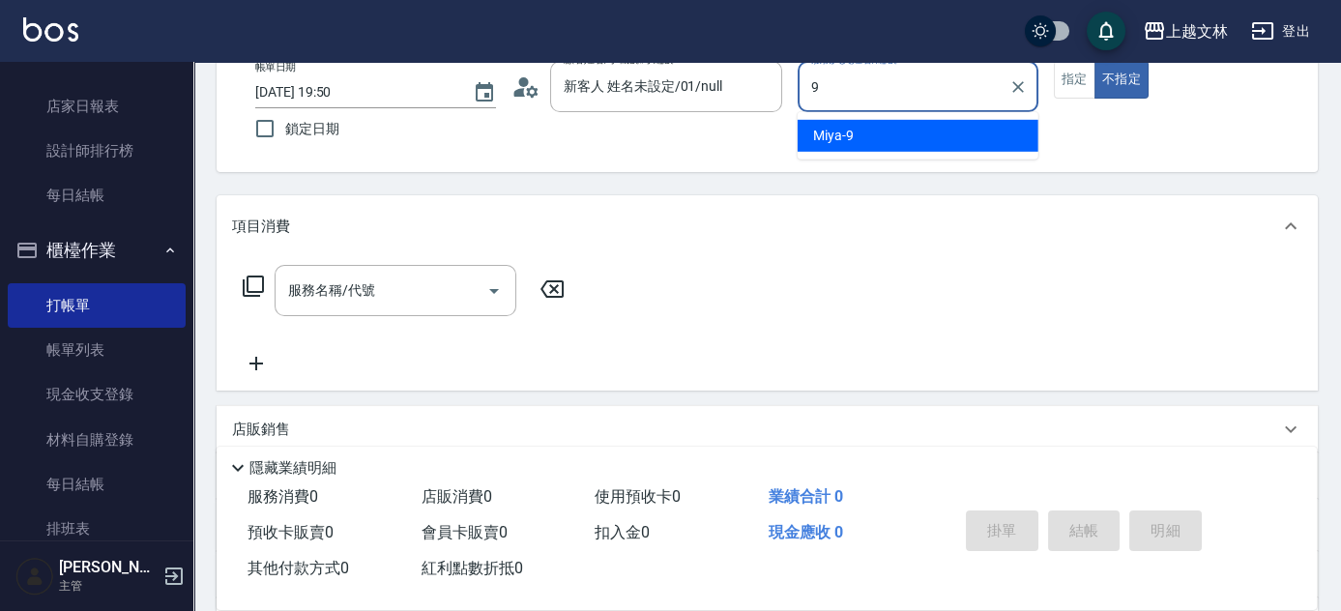
type input "Miya-9"
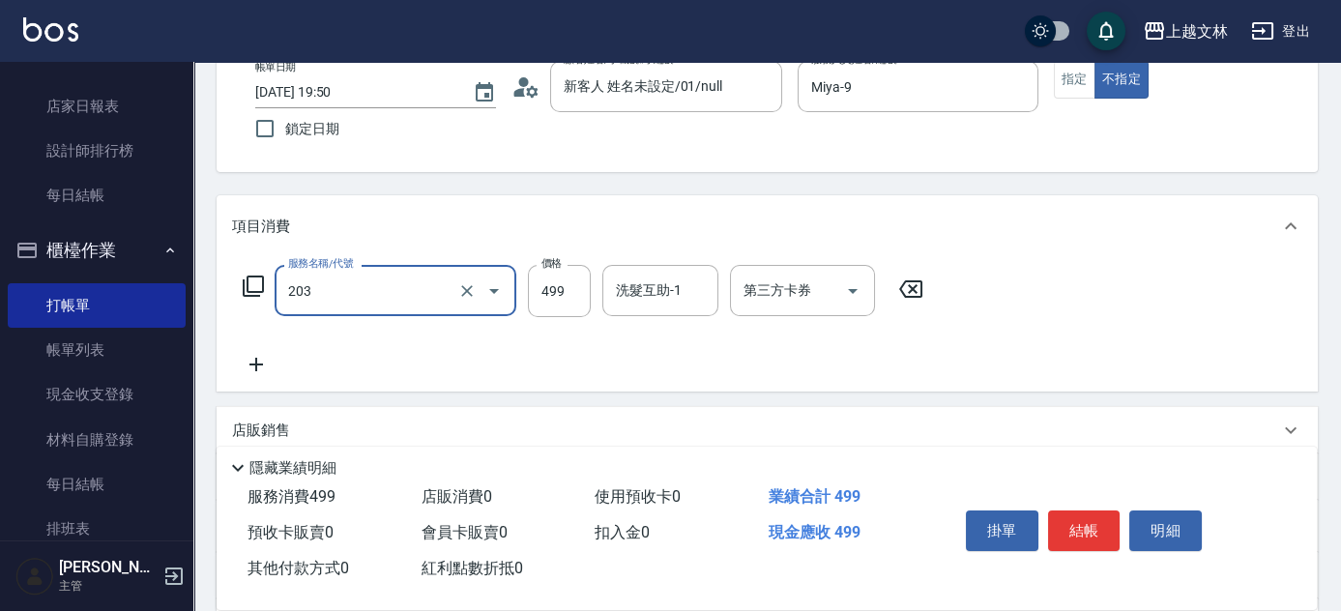
type input "B級洗+剪(203)"
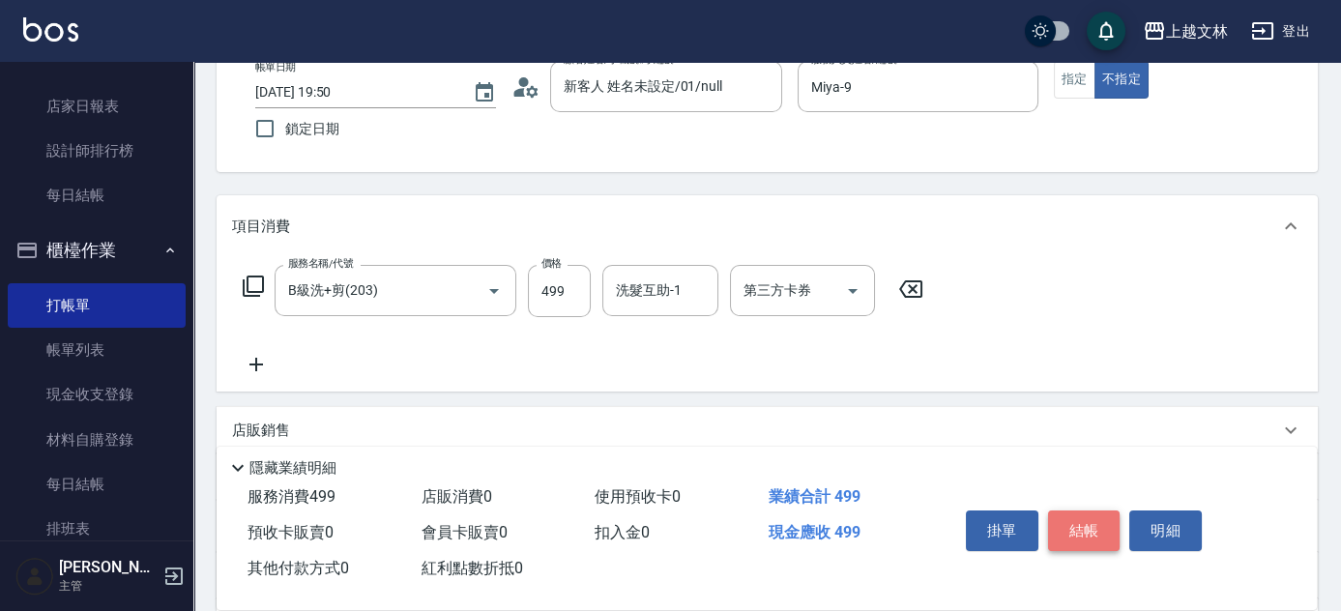
click at [1098, 522] on button "結帳" at bounding box center [1084, 530] width 72 height 41
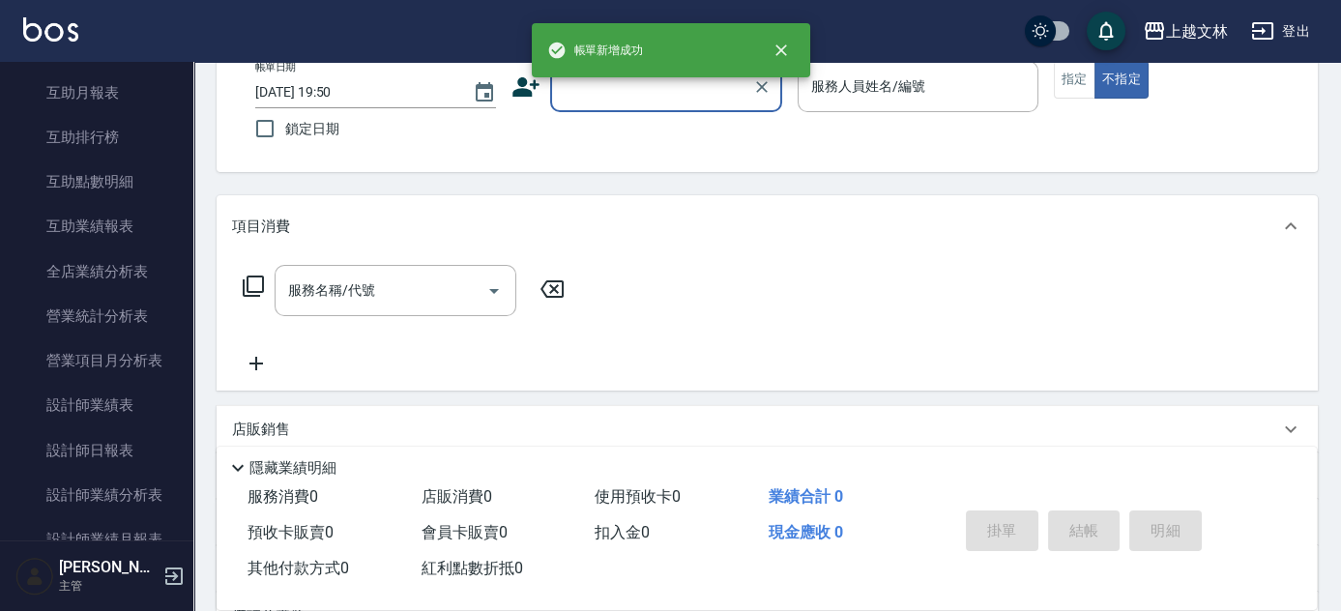
scroll to position [879, 0]
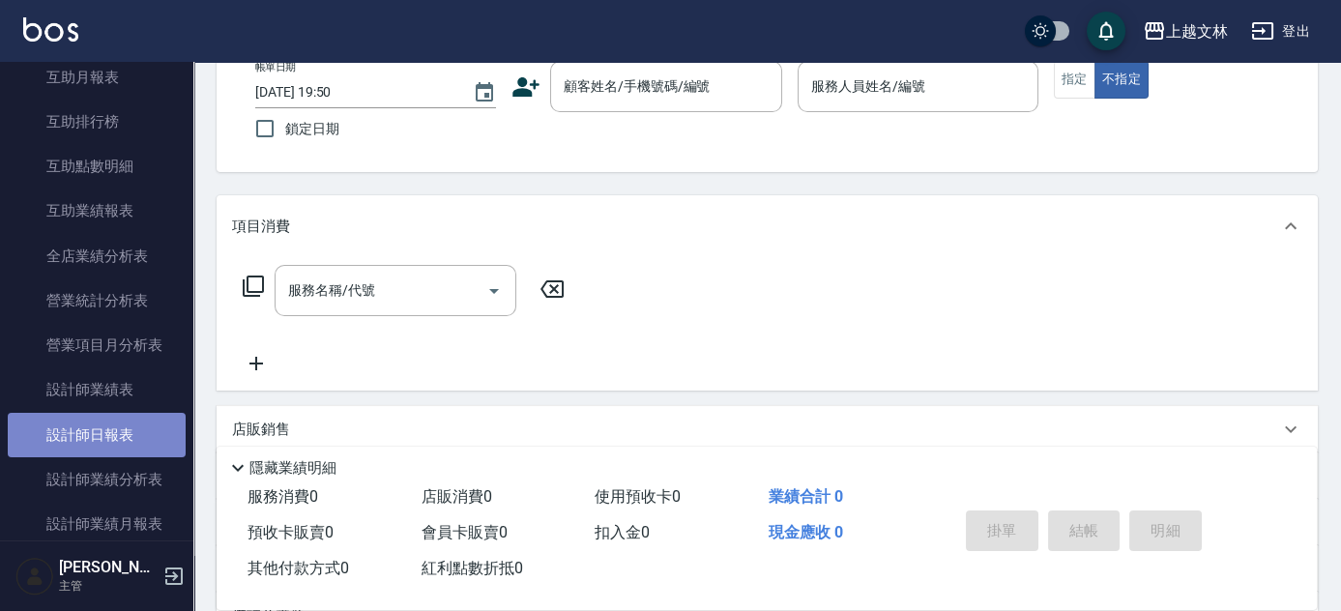
click at [130, 424] on link "設計師日報表" at bounding box center [97, 435] width 178 height 44
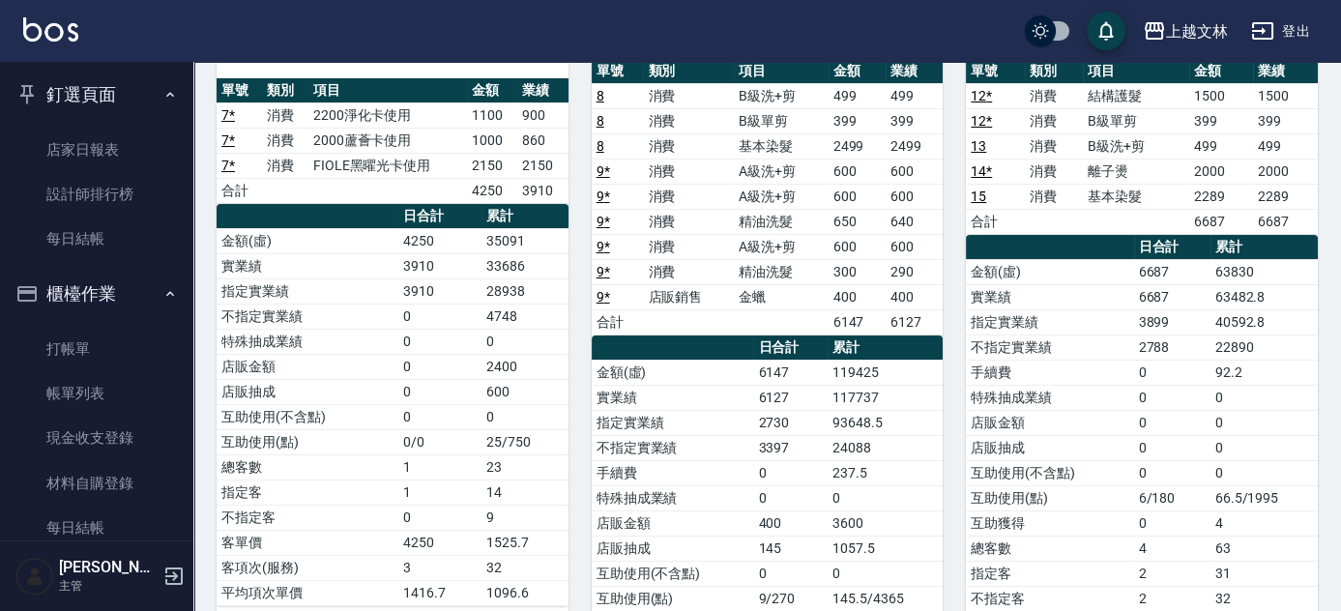
scroll to position [203, 0]
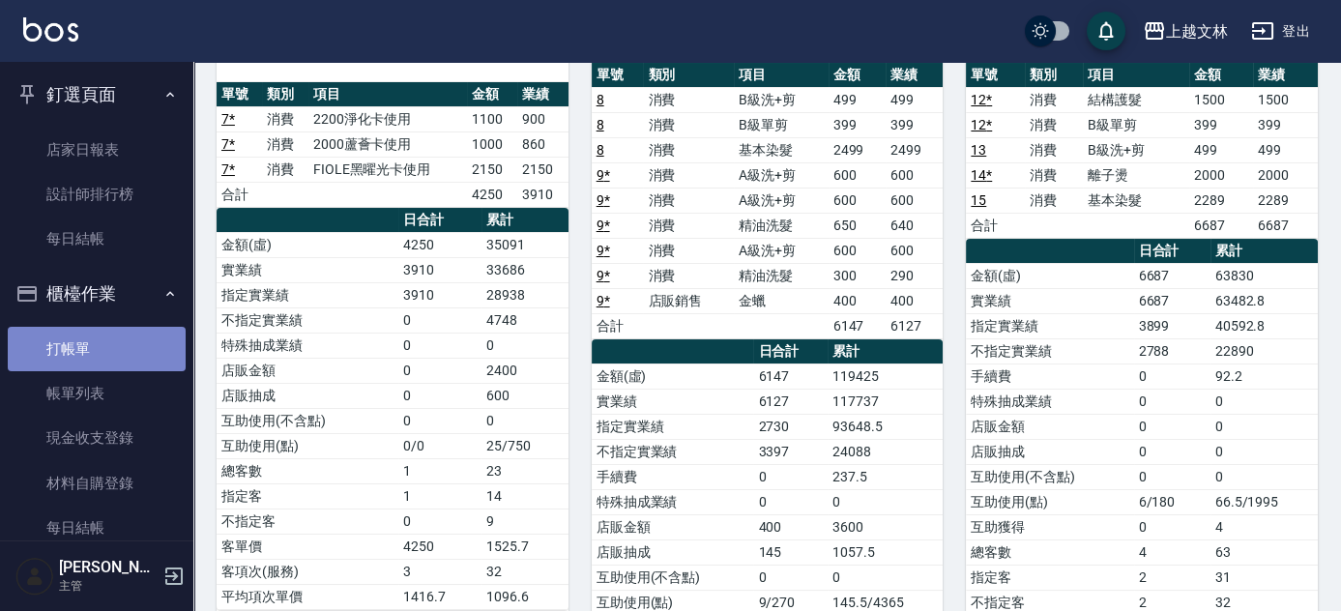
click at [112, 358] on link "打帳單" at bounding box center [97, 349] width 178 height 44
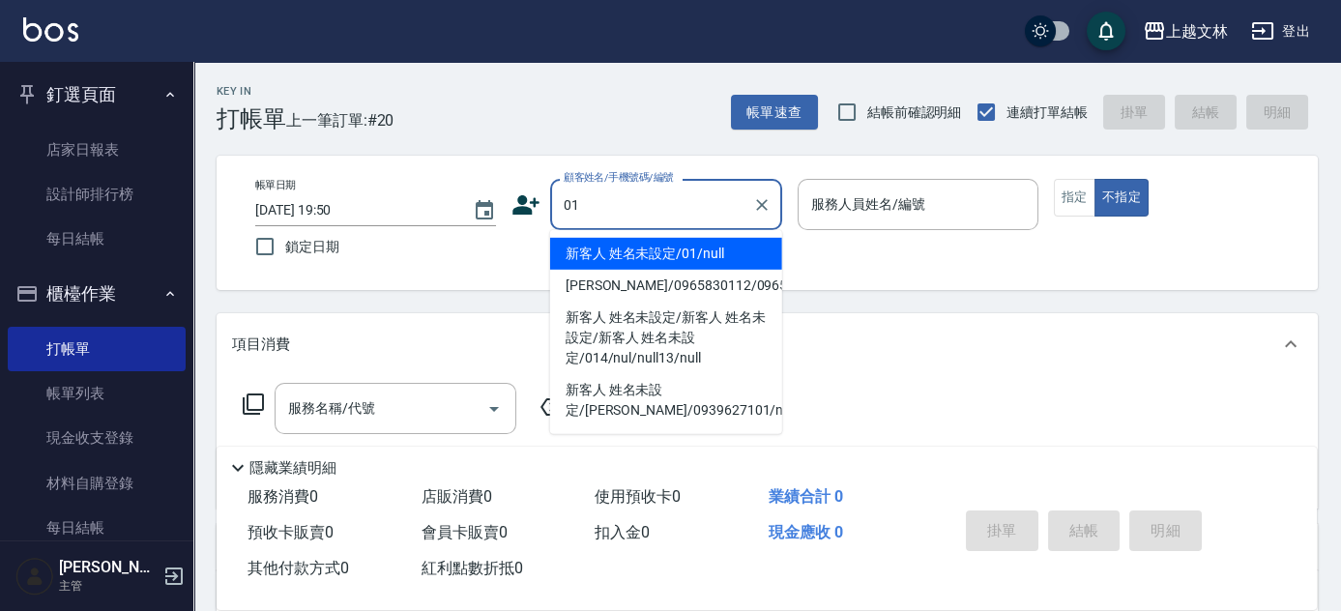
type input "01"
type input "5"
type input "新客人 姓名未設定/01/null"
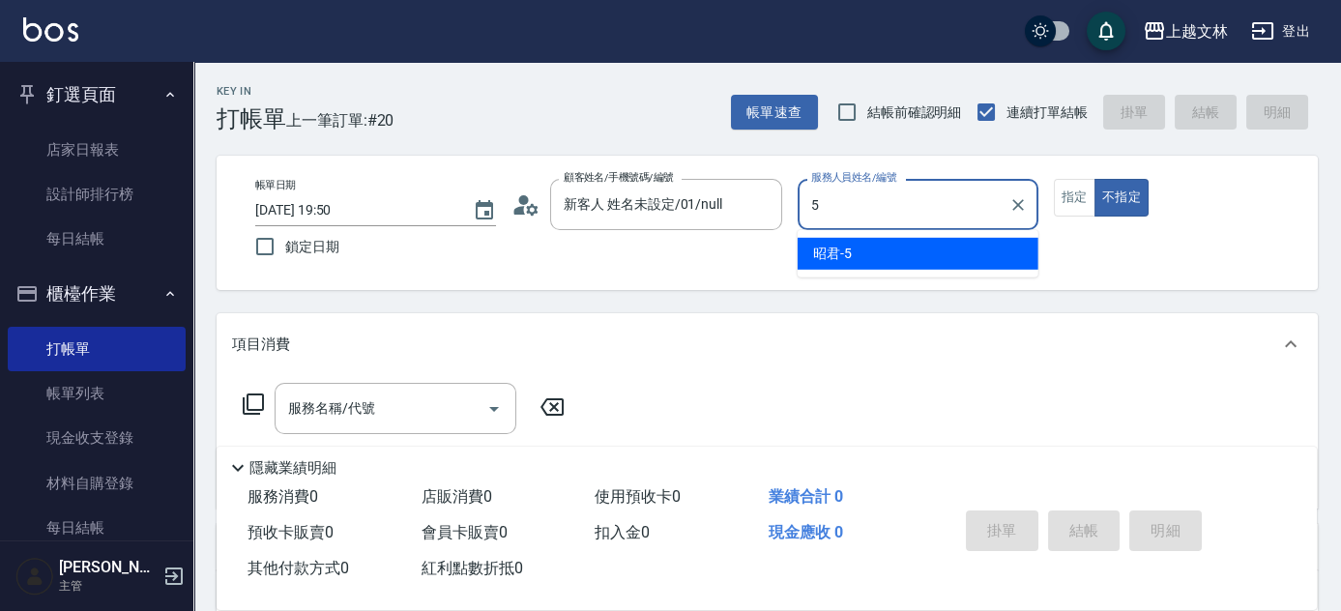
type input "5"
type button "false"
type input "昭君-5"
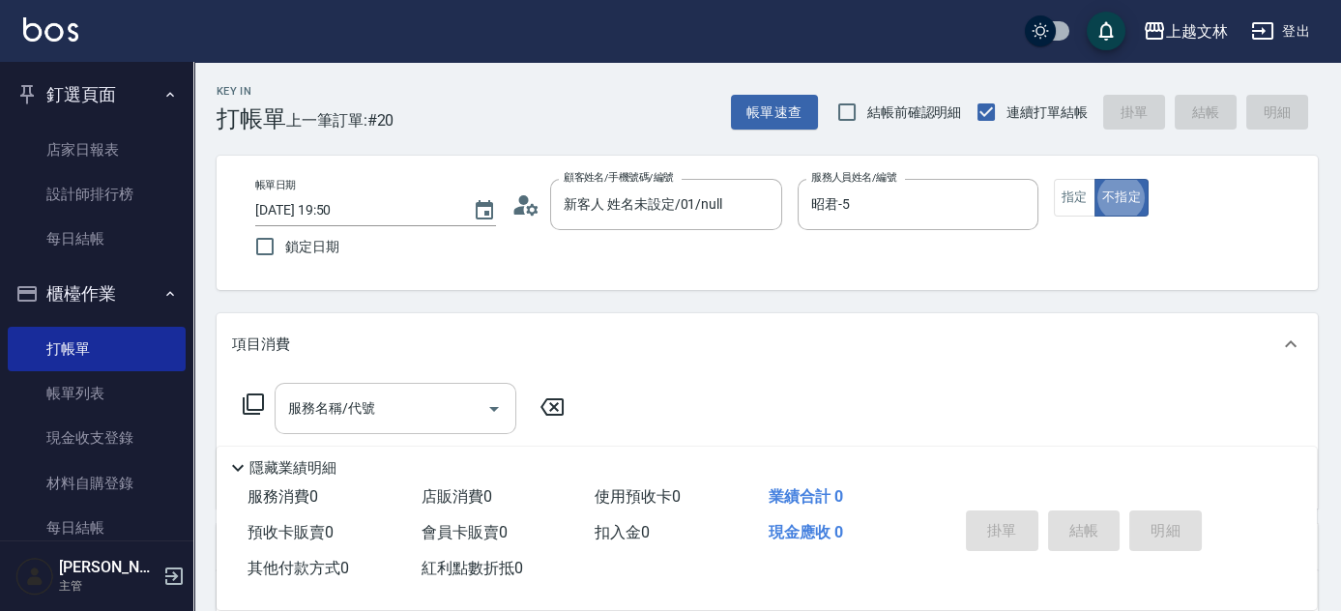
click at [422, 417] on input "服務名稱/代號" at bounding box center [380, 408] width 195 height 34
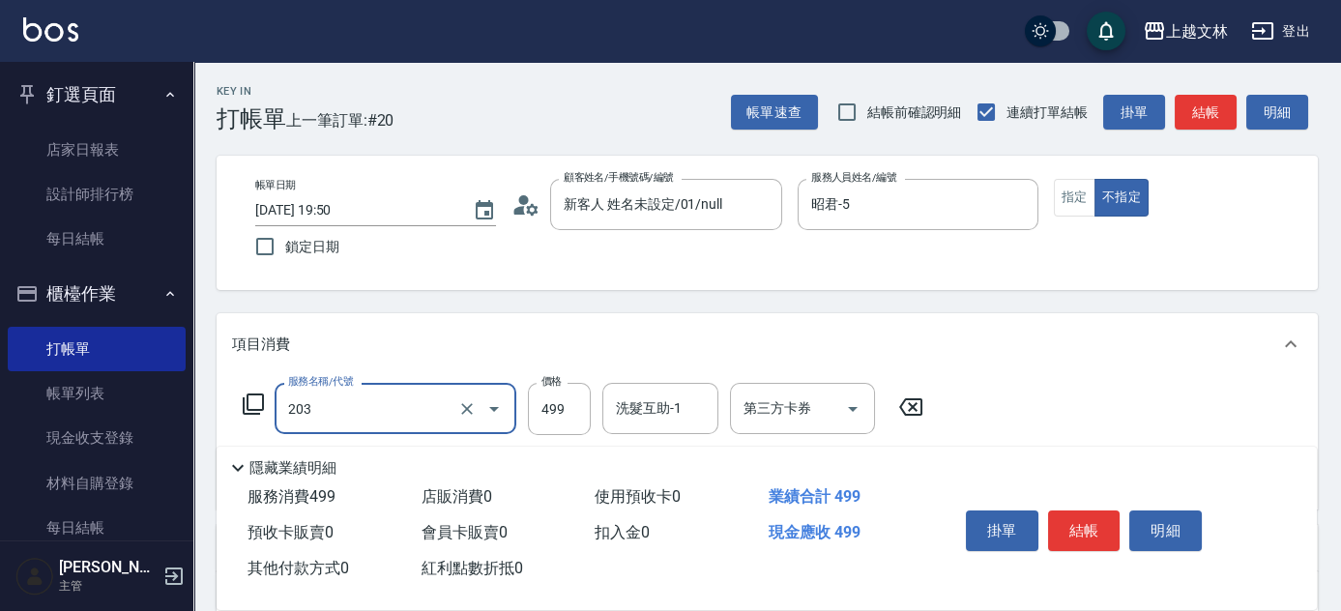
type input "B級洗+剪(203)"
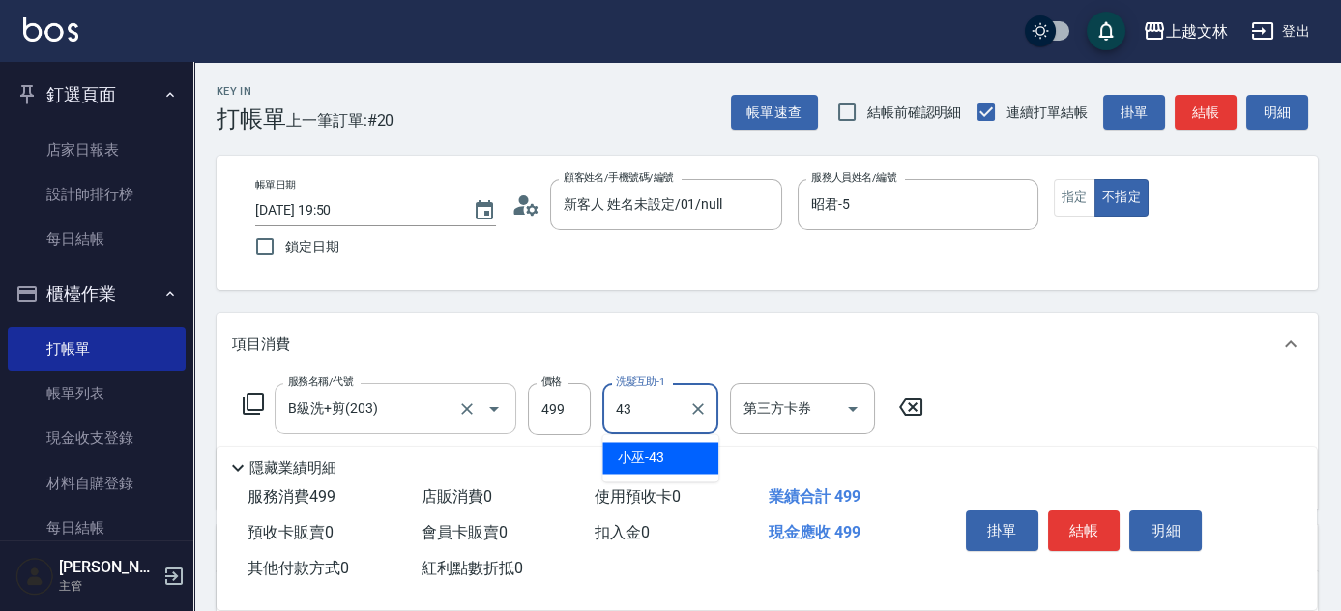
type input "小巫-43"
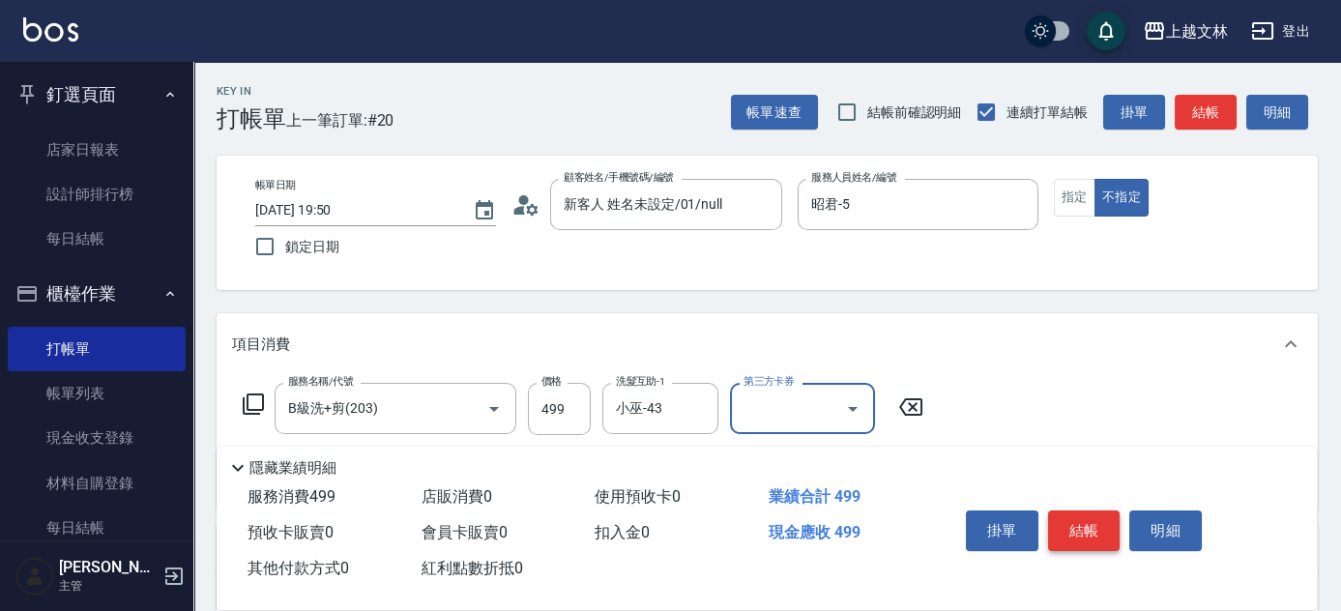
click at [1082, 533] on button "結帳" at bounding box center [1084, 530] width 72 height 41
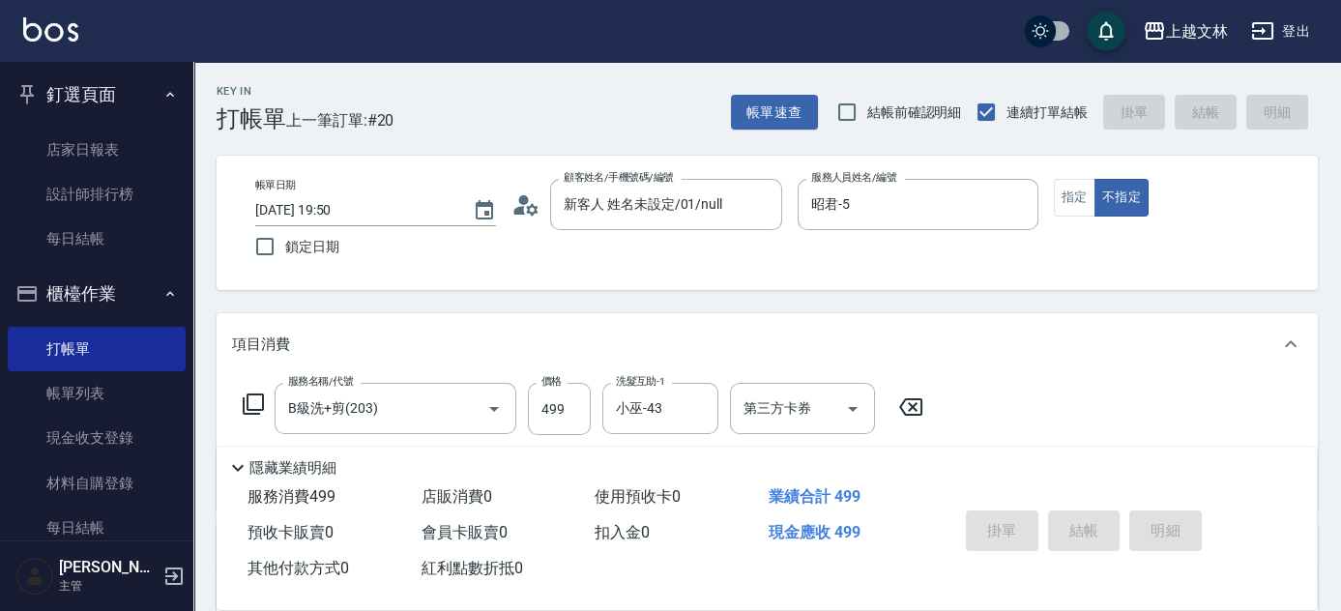
type input "[DATE] 19:57"
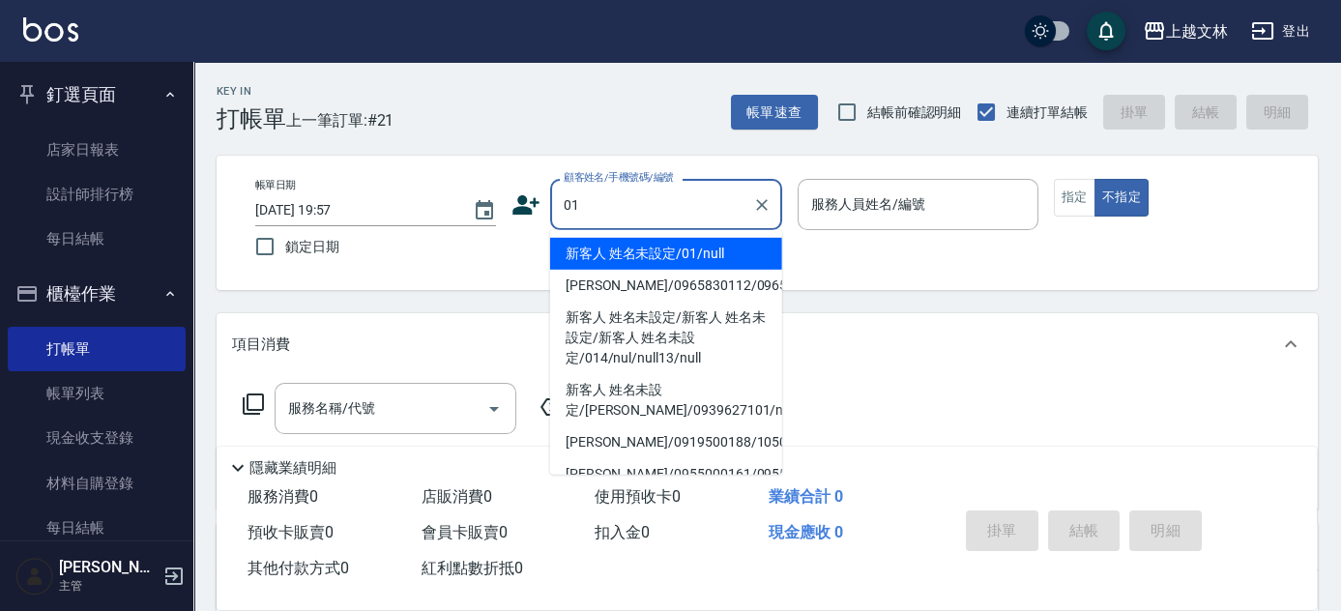
type input "新客人 姓名未設定/01/null"
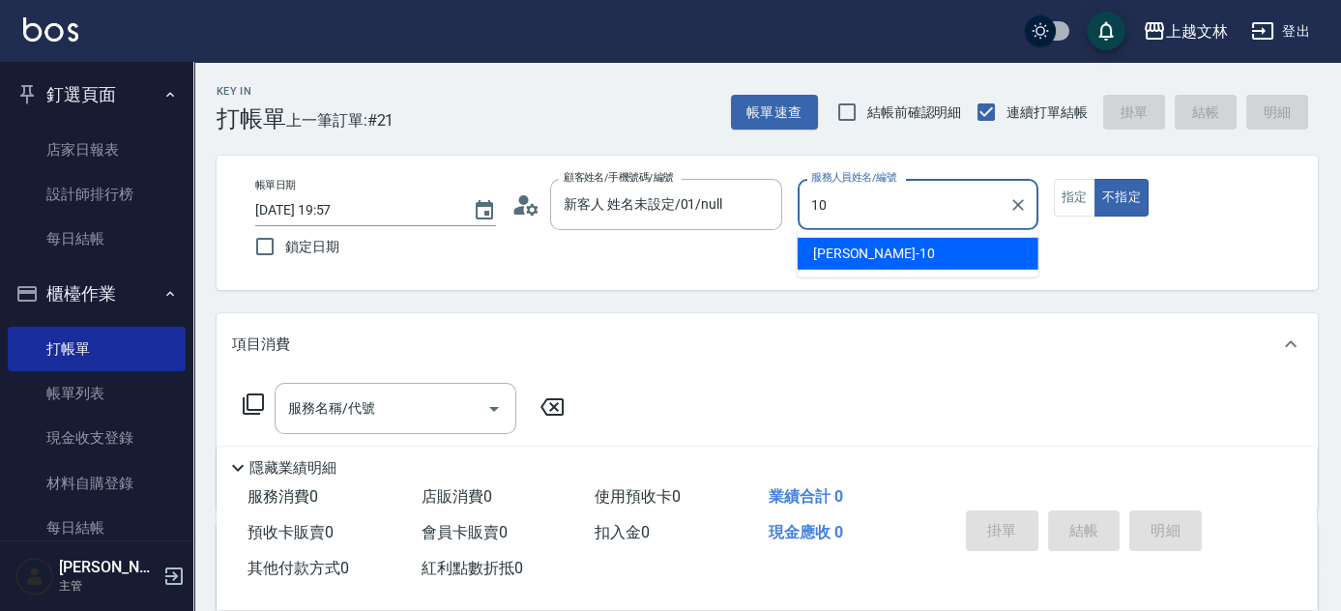
type input "[PERSON_NAME]-10"
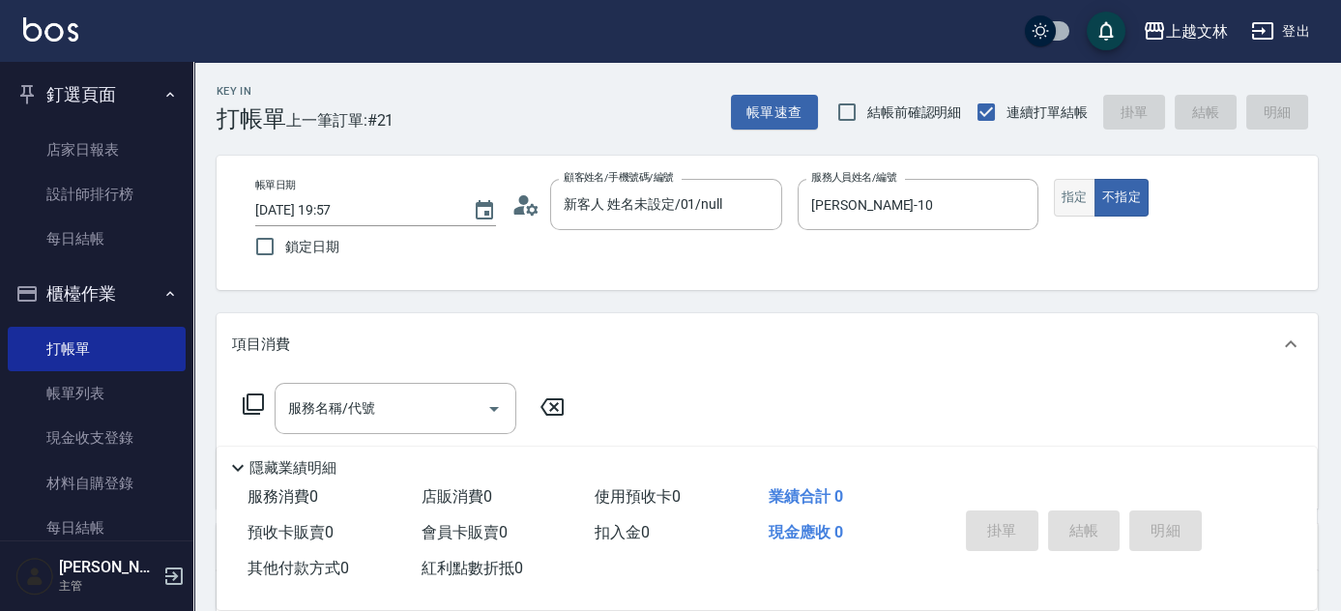
click at [1080, 208] on button "指定" at bounding box center [1075, 198] width 42 height 38
click at [417, 429] on div "服務名稱/代號" at bounding box center [396, 408] width 242 height 51
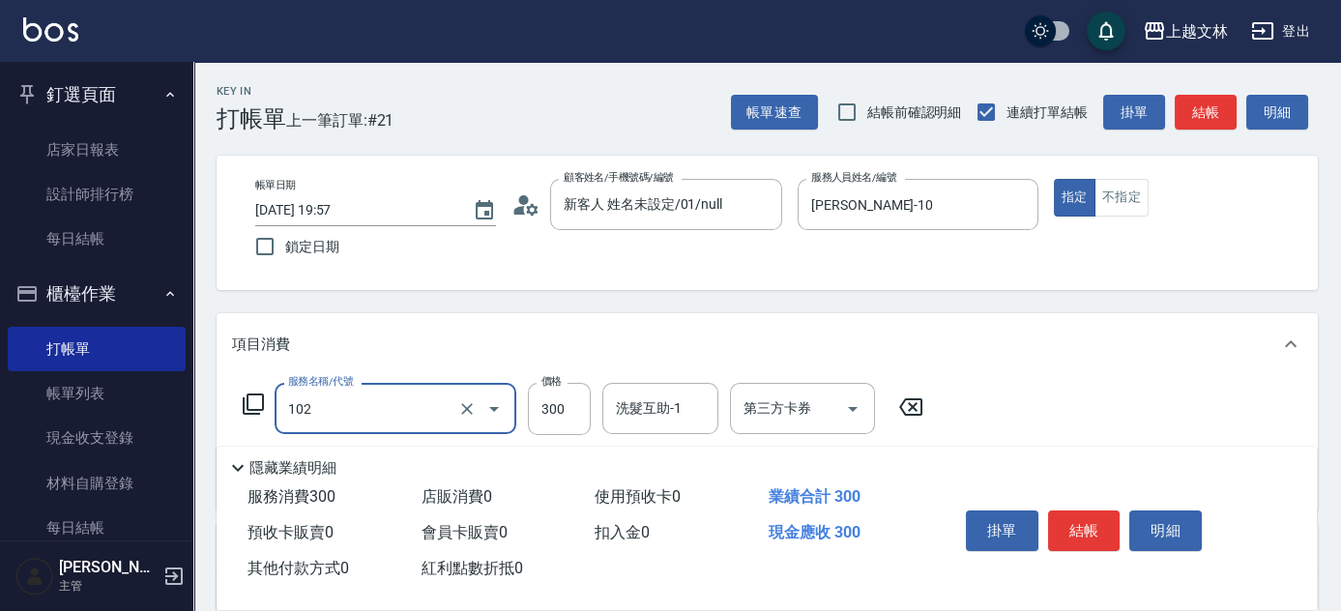
type input "精油洗髮(102)"
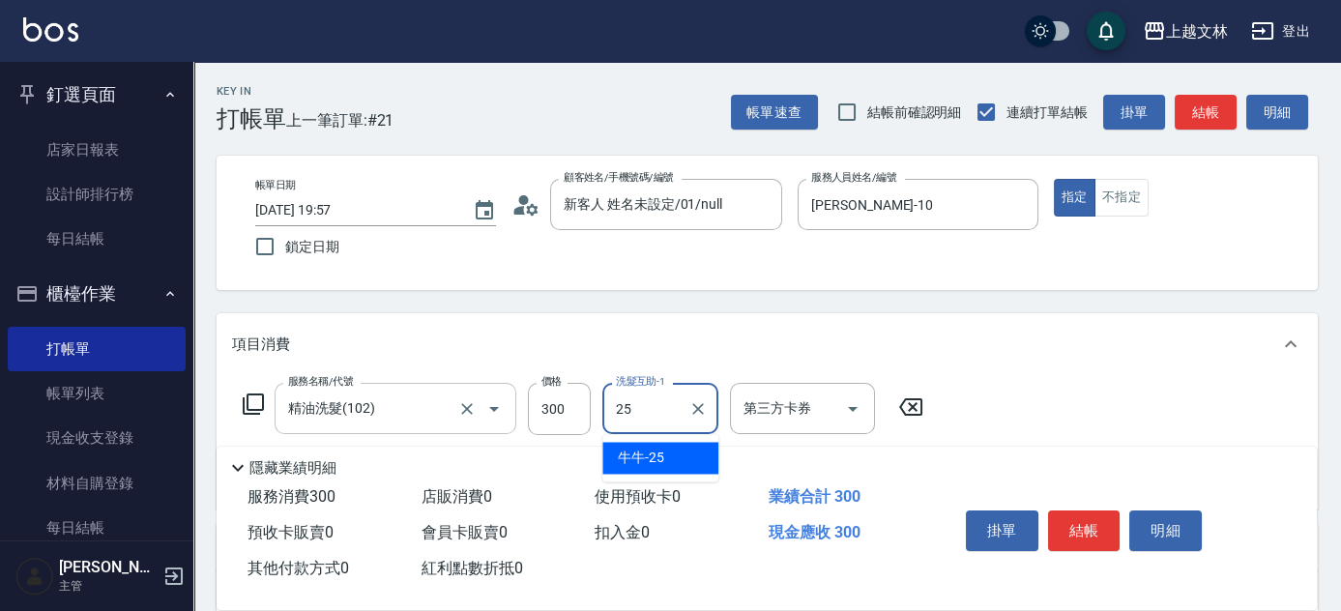
type input "牛牛-25"
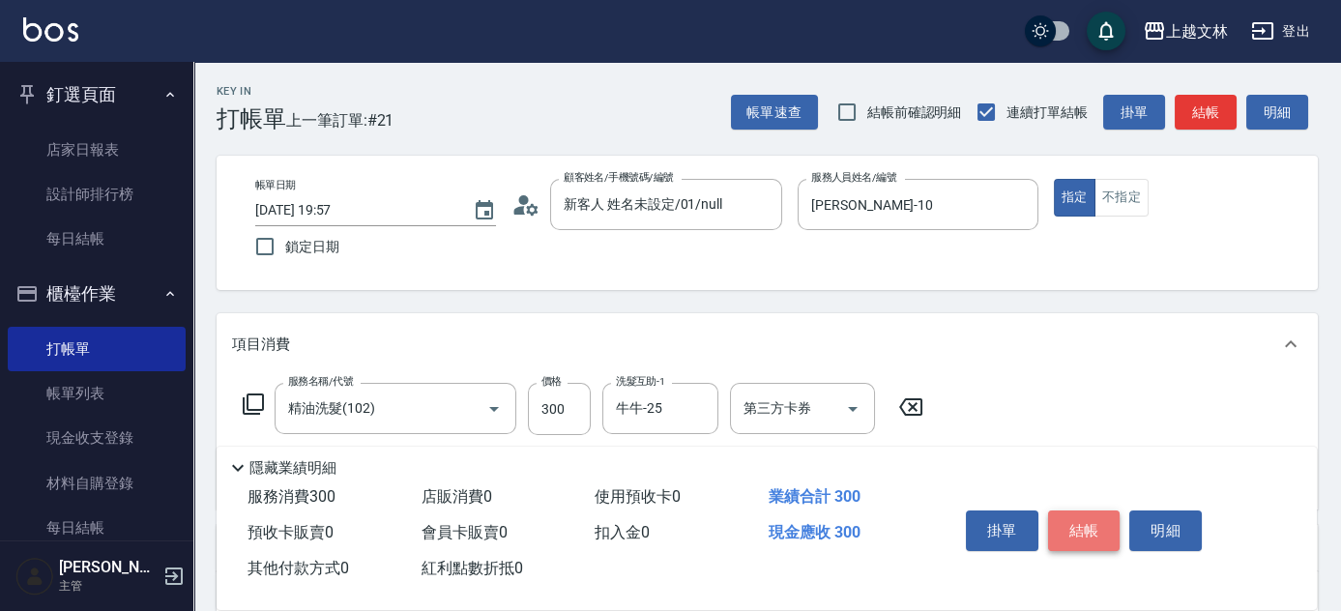
click at [1097, 527] on button "結帳" at bounding box center [1084, 530] width 72 height 41
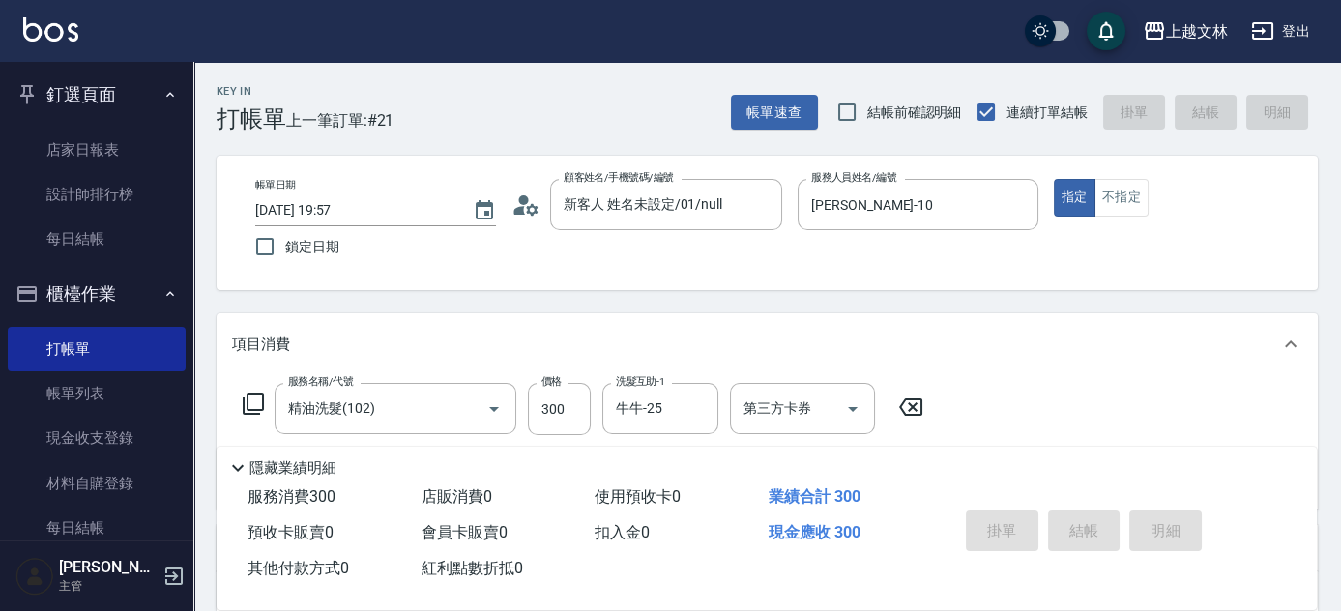
type input "[DATE] 20:13"
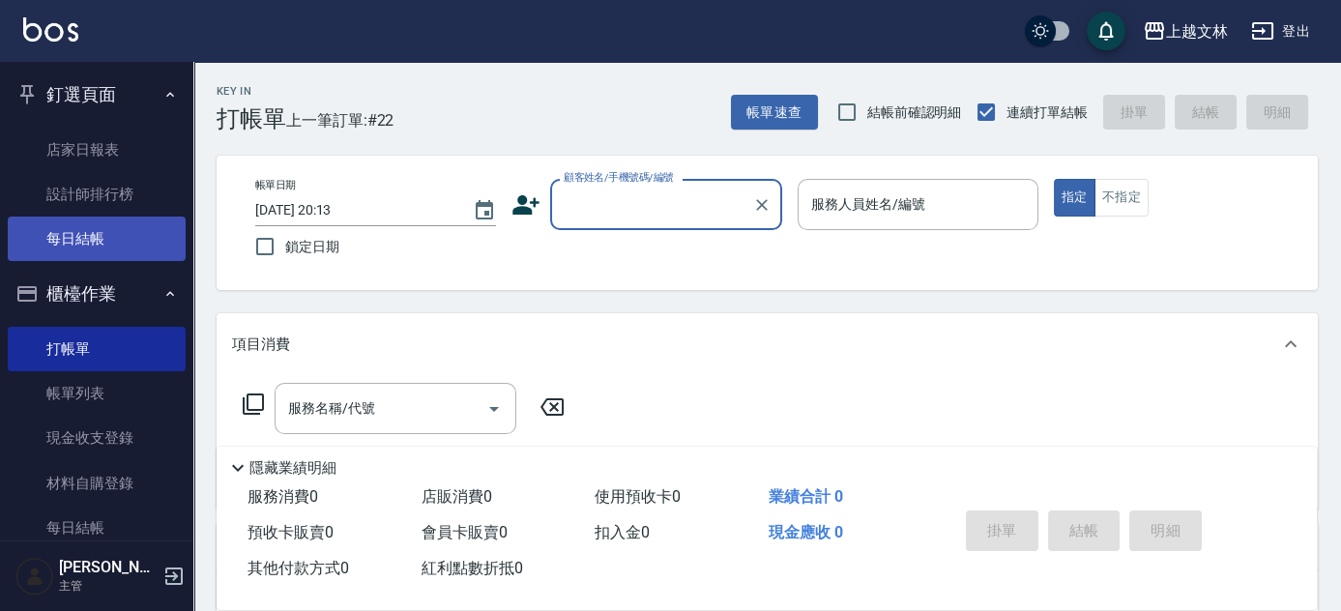
click at [108, 247] on link "每日結帳" at bounding box center [97, 239] width 178 height 44
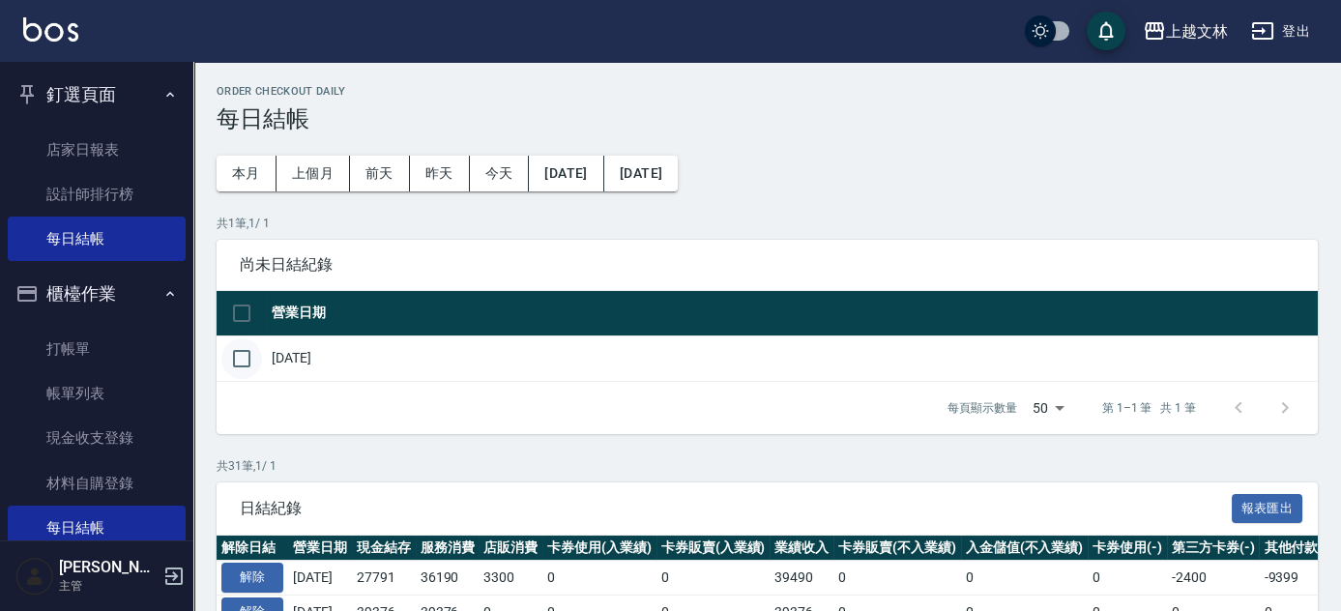
click at [240, 370] on input "checkbox" at bounding box center [241, 358] width 41 height 41
checkbox input "true"
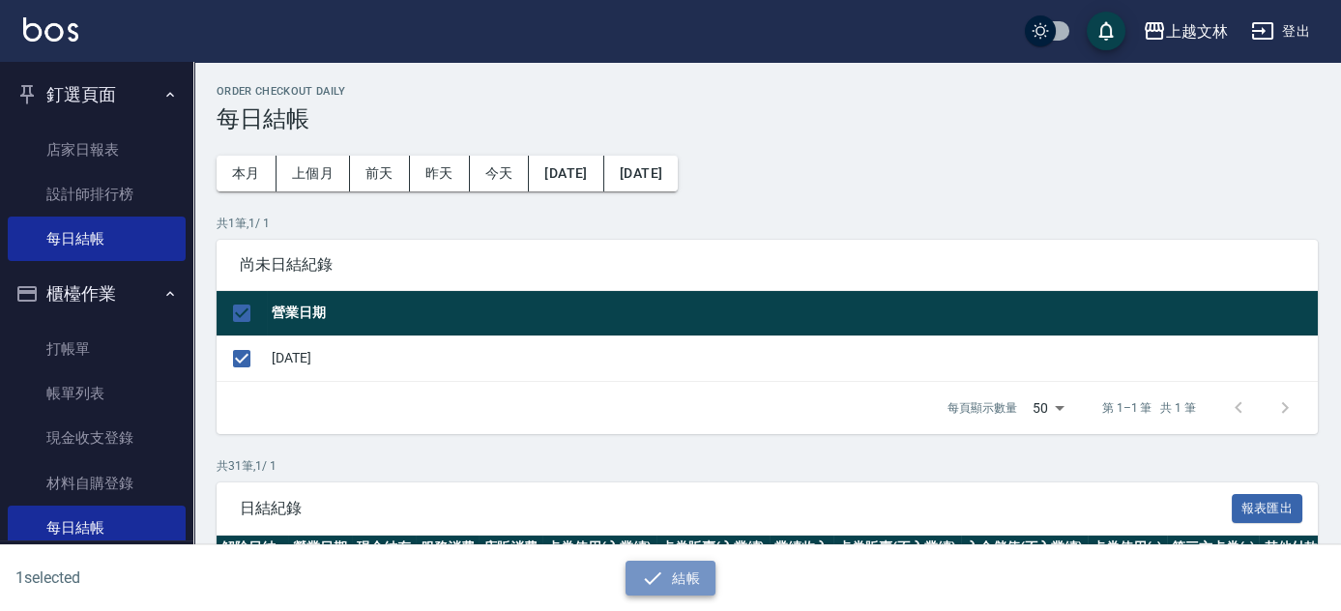
click at [671, 577] on button "結帳" at bounding box center [670, 579] width 90 height 36
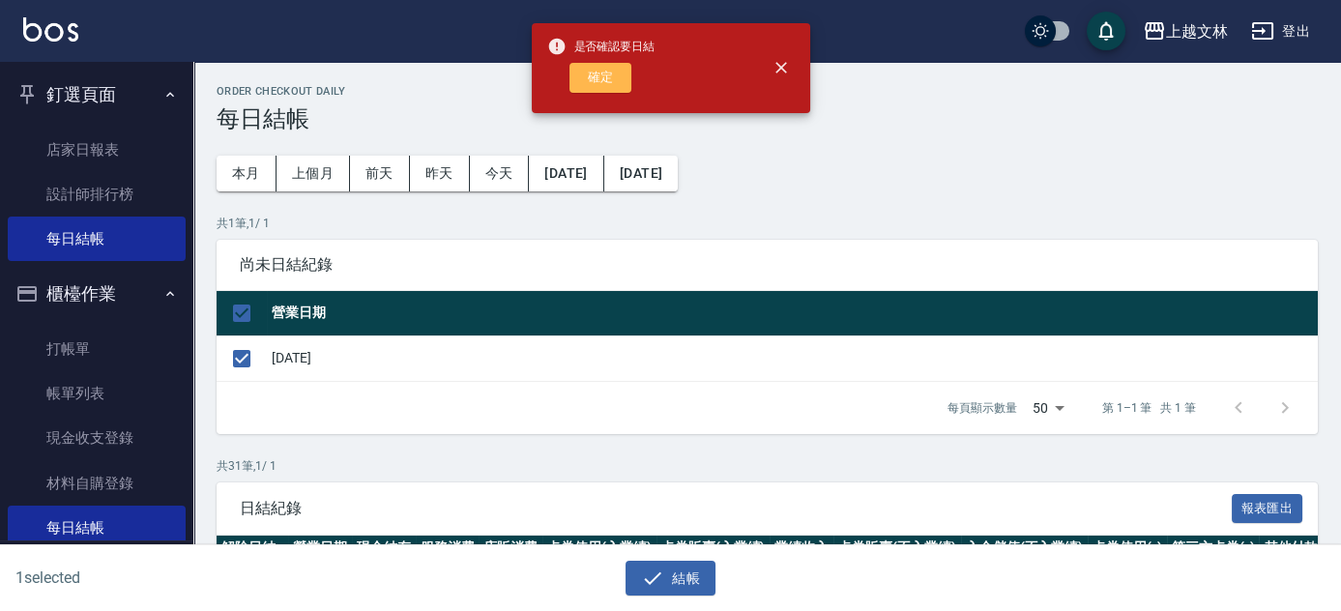
click at [599, 82] on button "確定" at bounding box center [600, 78] width 62 height 30
checkbox input "false"
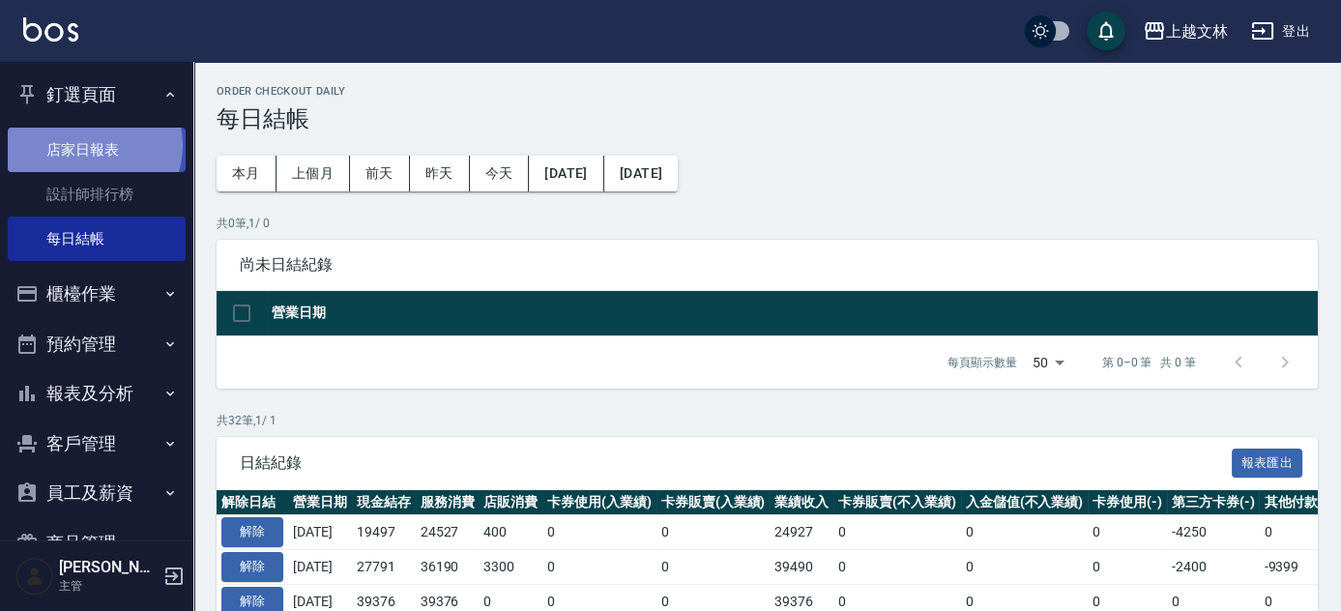
click at [93, 145] on link "店家日報表" at bounding box center [97, 150] width 178 height 44
